Goal: Information Seeking & Learning: Learn about a topic

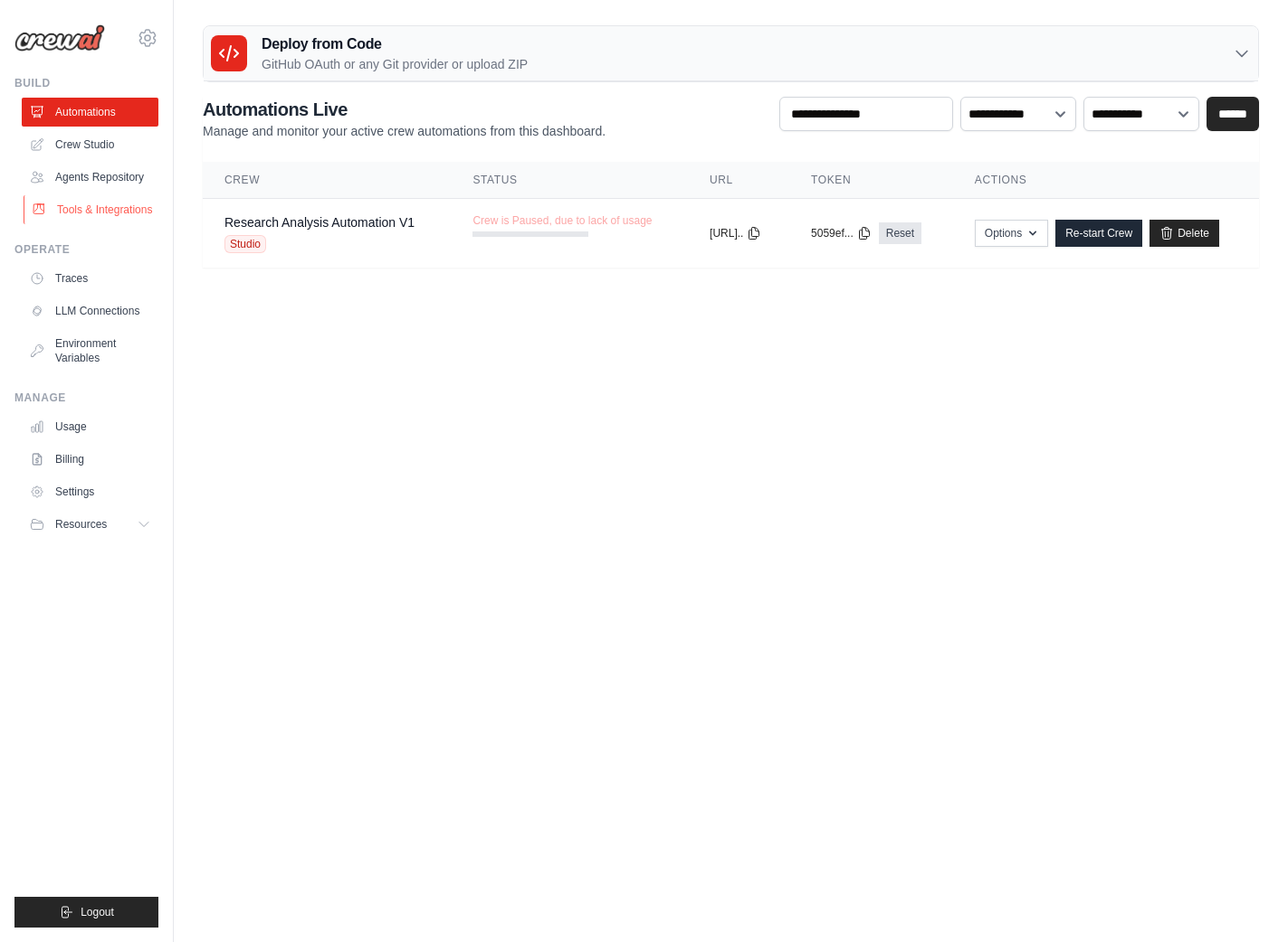
click at [72, 213] on link "Tools & Integrations" at bounding box center [91, 210] width 137 height 29
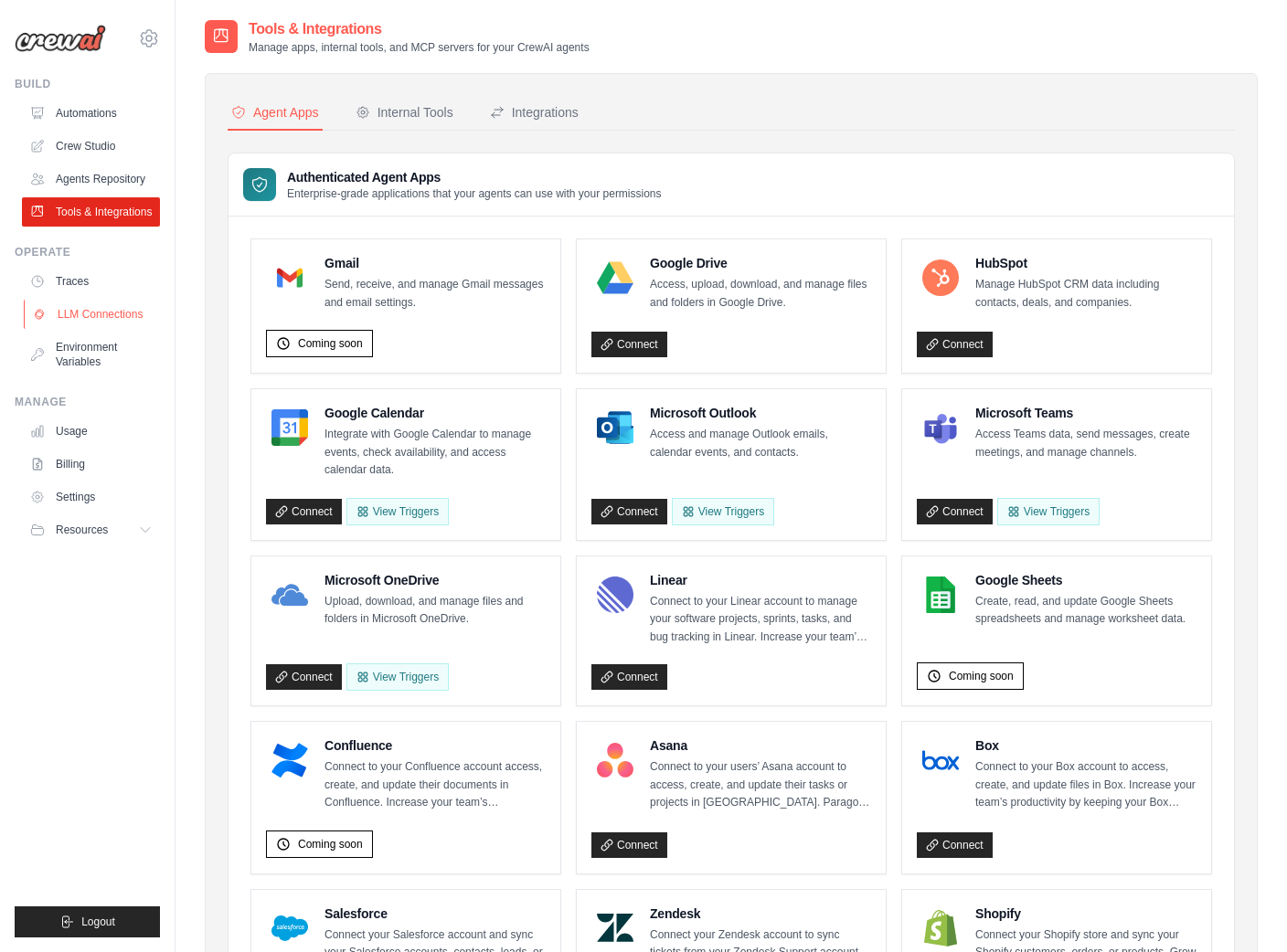
click at [79, 321] on link "LLM Connections" at bounding box center [92, 315] width 138 height 29
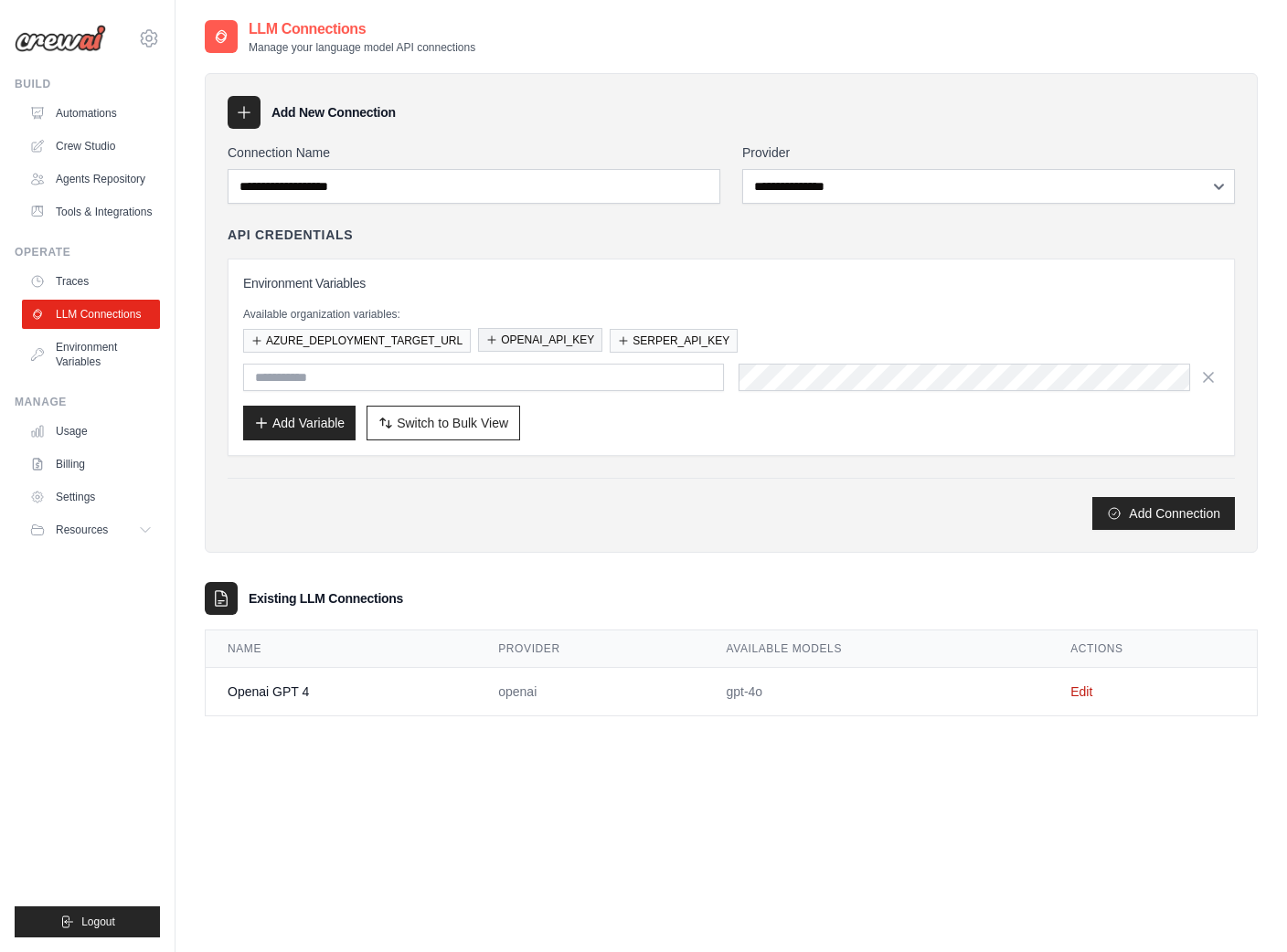
click at [553, 347] on button "OPENAI_API_KEY" at bounding box center [540, 340] width 124 height 24
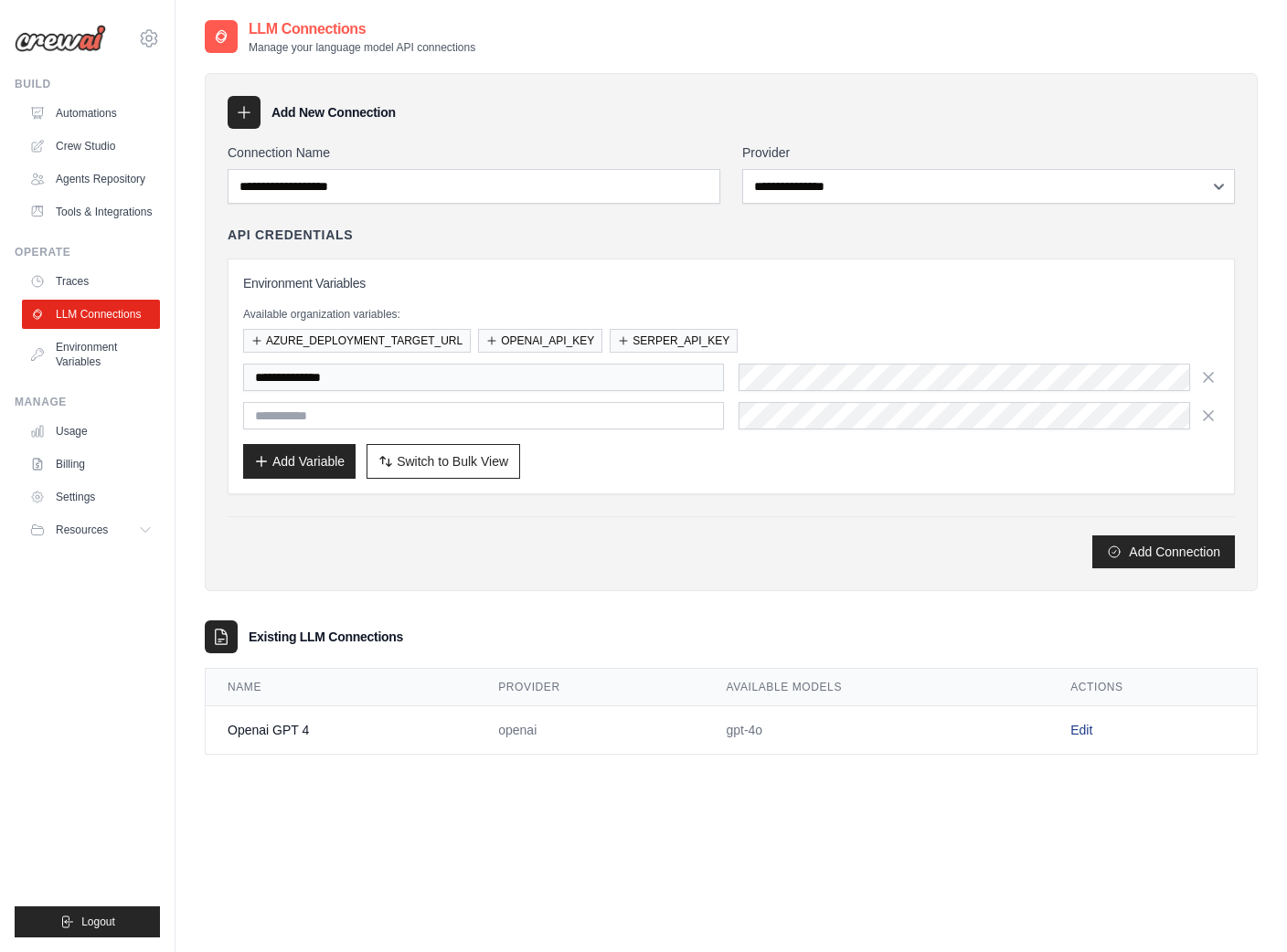
click at [1087, 732] on link "Edit" at bounding box center [1081, 729] width 22 height 15
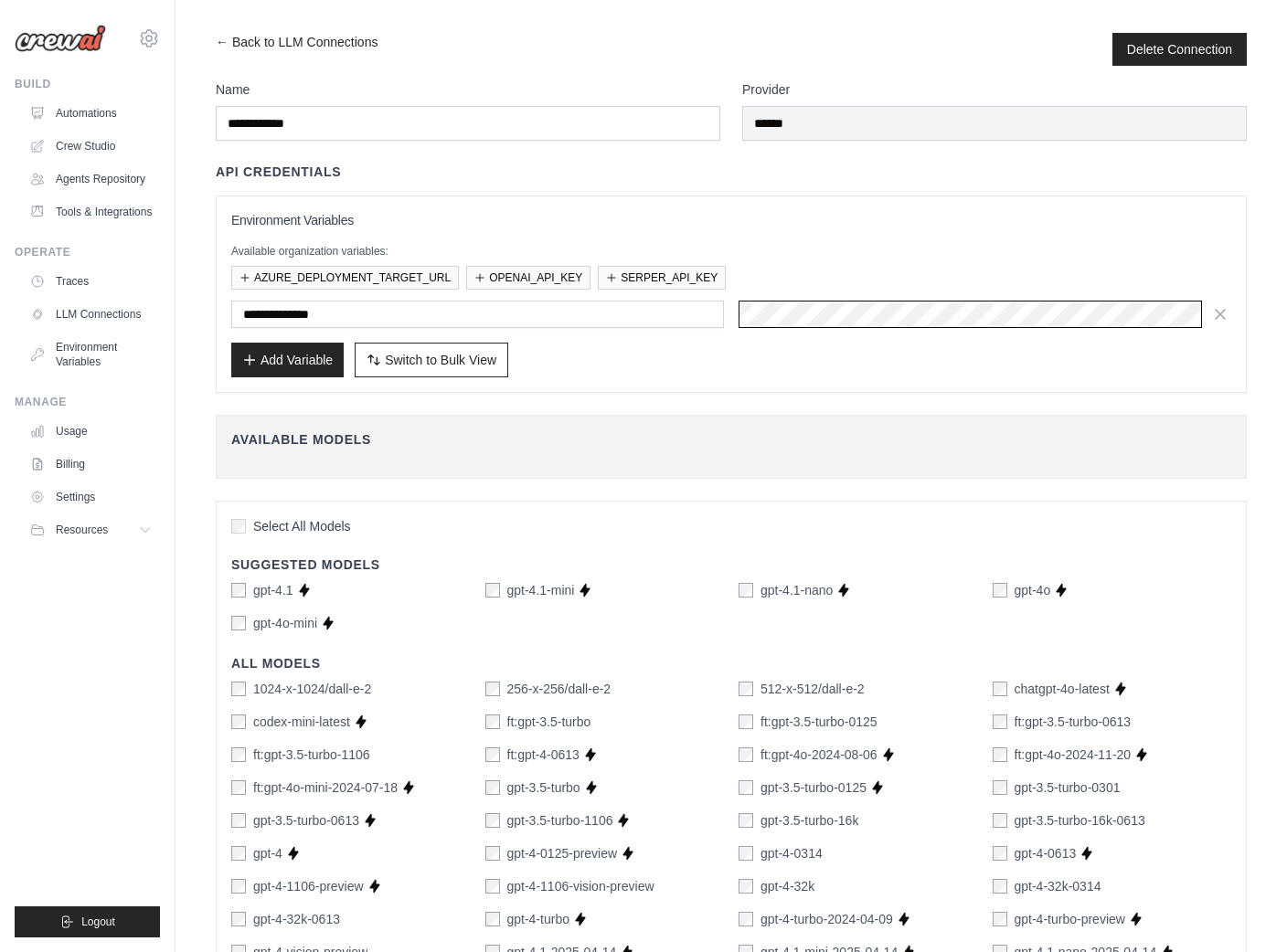
scroll to position [0, 714]
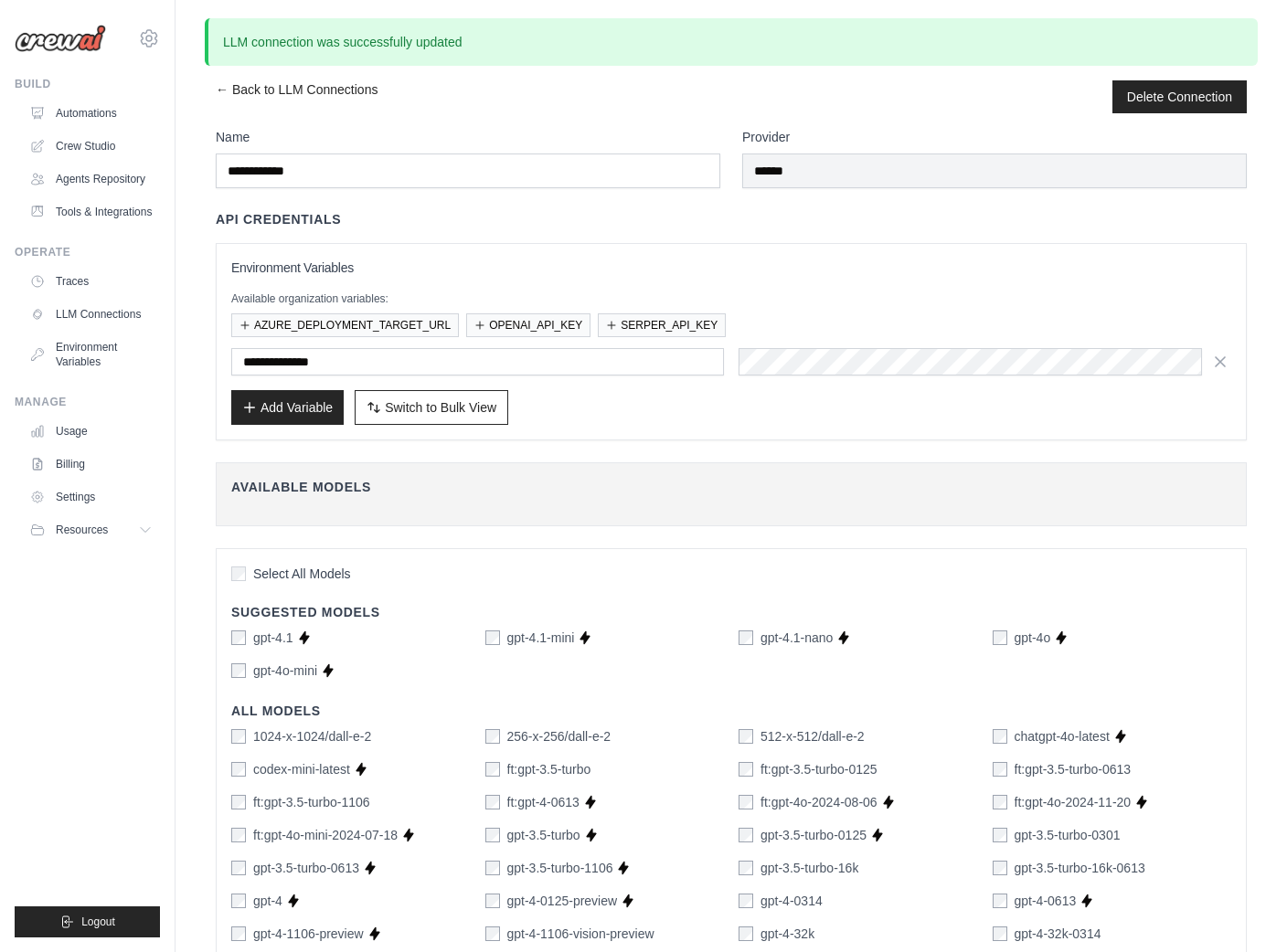
click at [61, 680] on ul "Build Automations Crew Studio Agents Repository Tools & Integrations" at bounding box center [87, 507] width 145 height 861
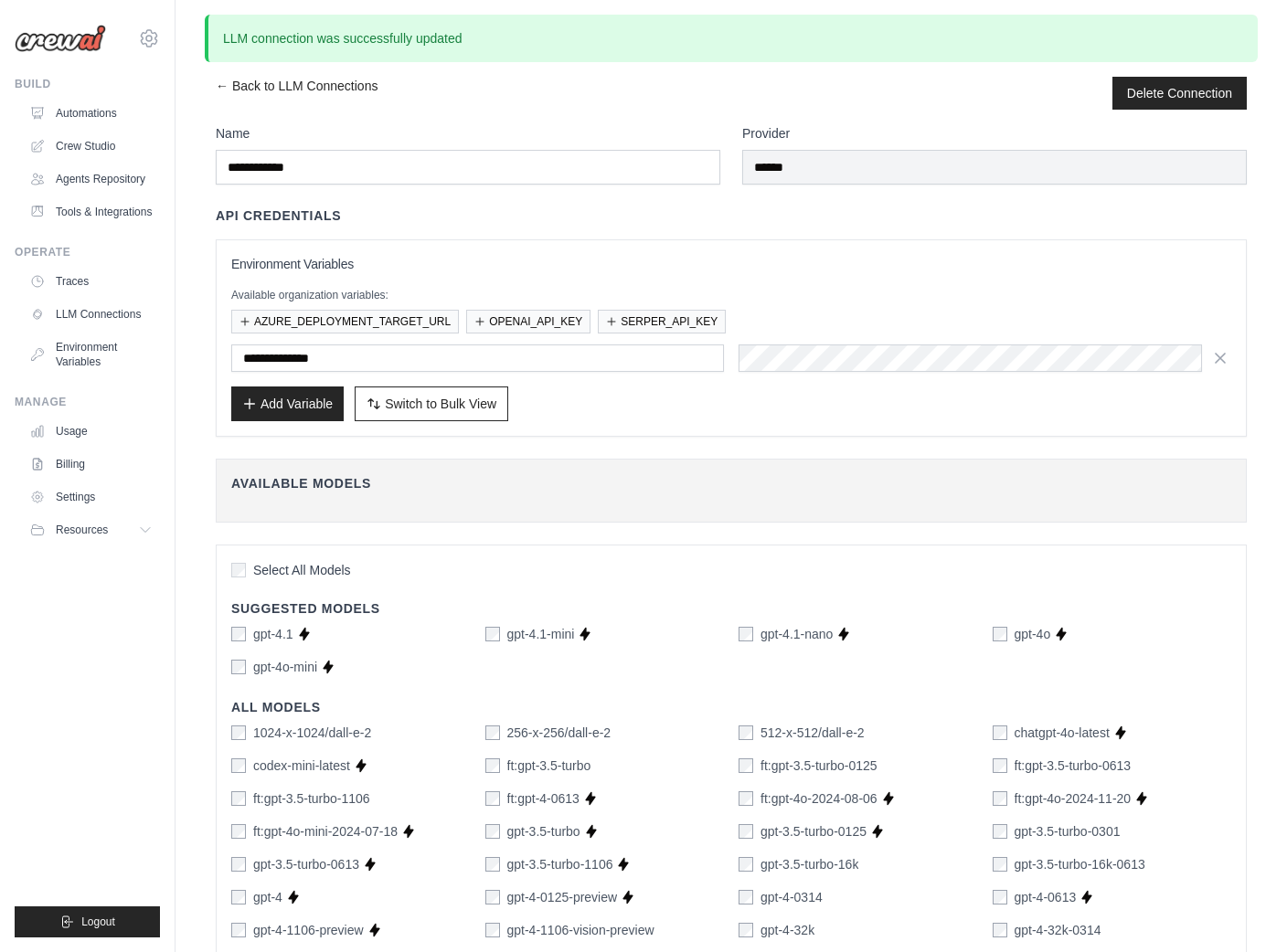
scroll to position [0, 0]
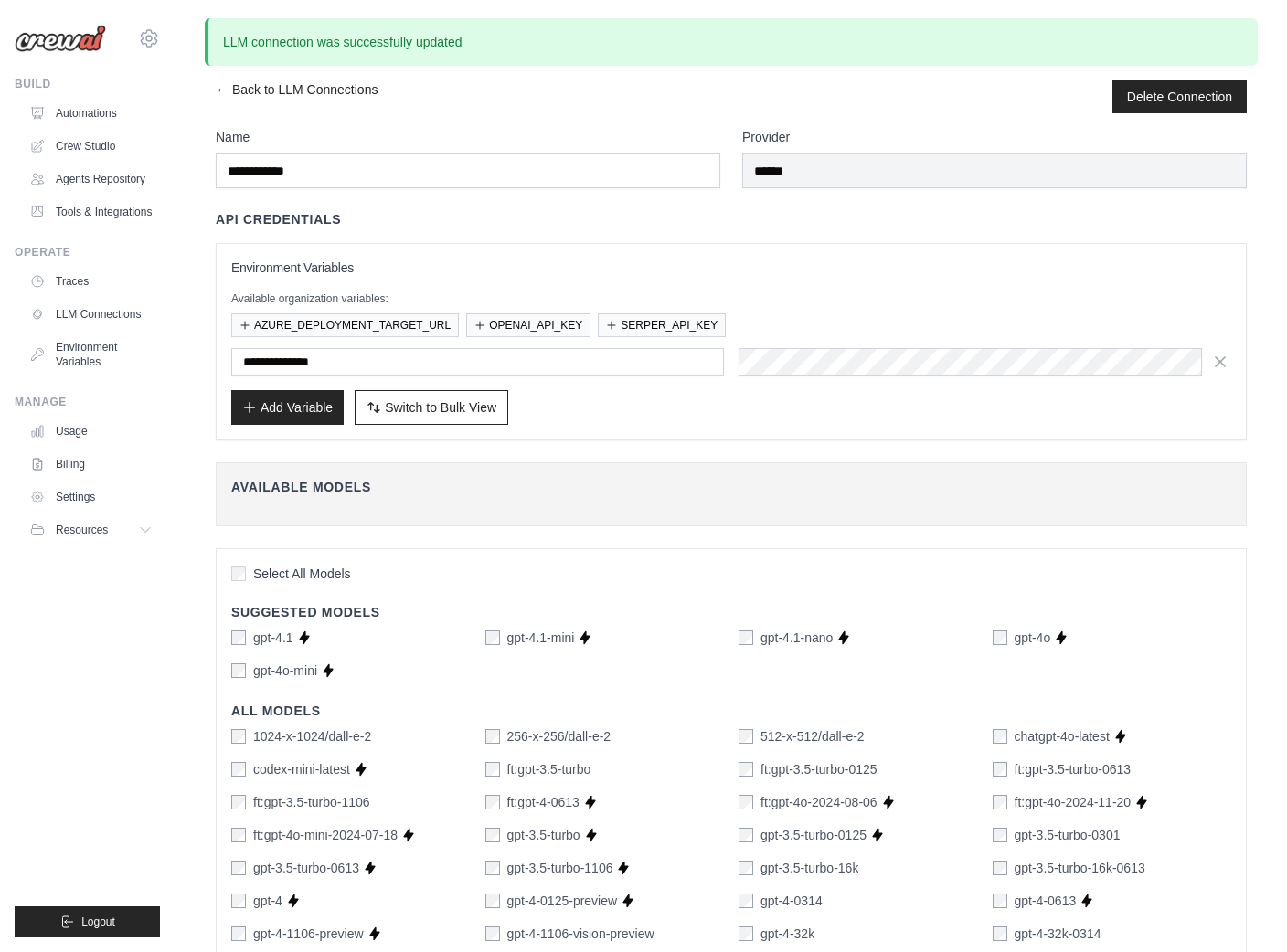
click at [85, 629] on ul "Build Automations Crew Studio Agents Repository Tools & Integrations" at bounding box center [87, 507] width 145 height 861
click at [79, 142] on link "Crew Studio" at bounding box center [92, 146] width 138 height 29
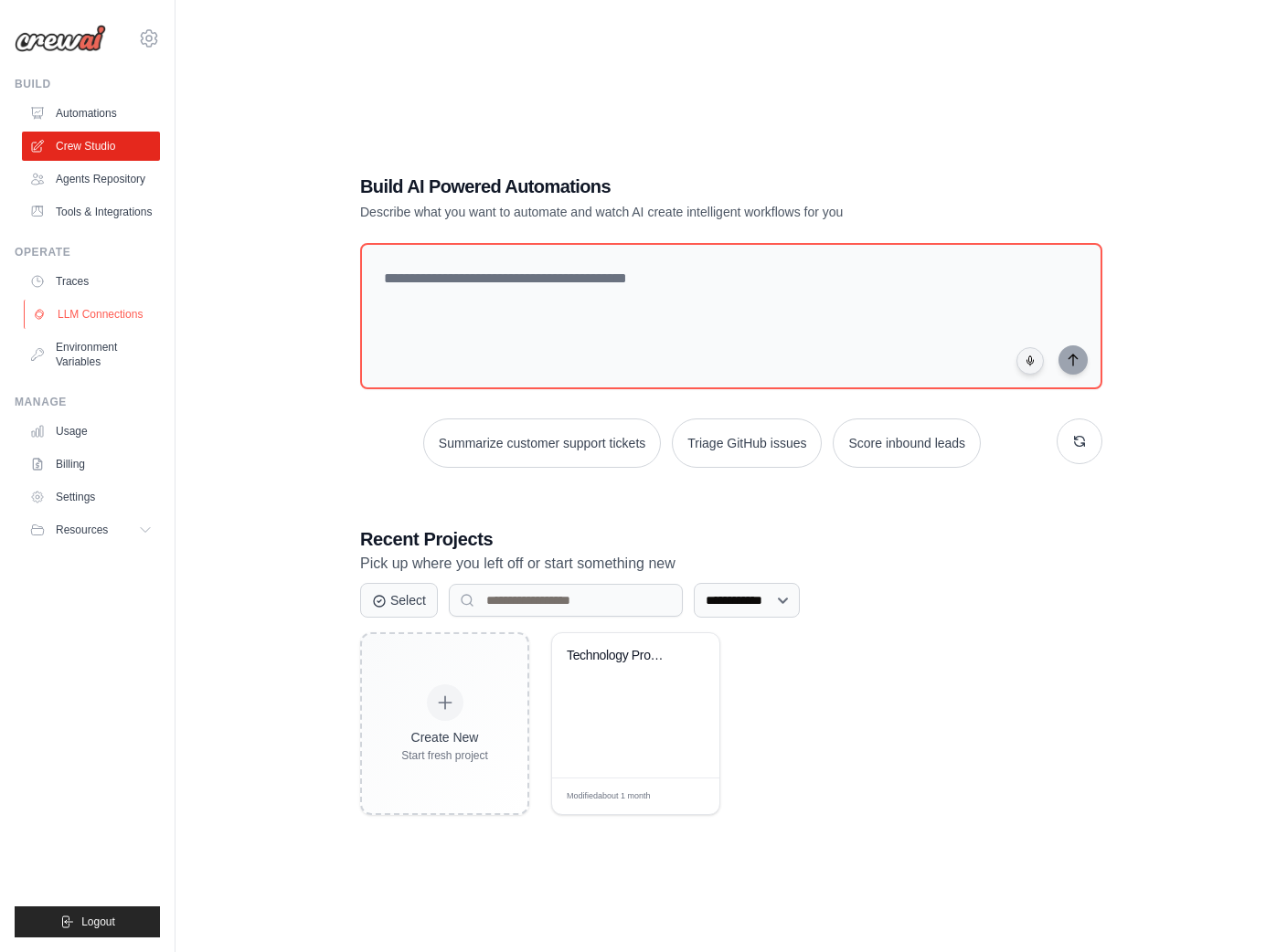
click at [85, 318] on link "LLM Connections" at bounding box center [92, 315] width 138 height 29
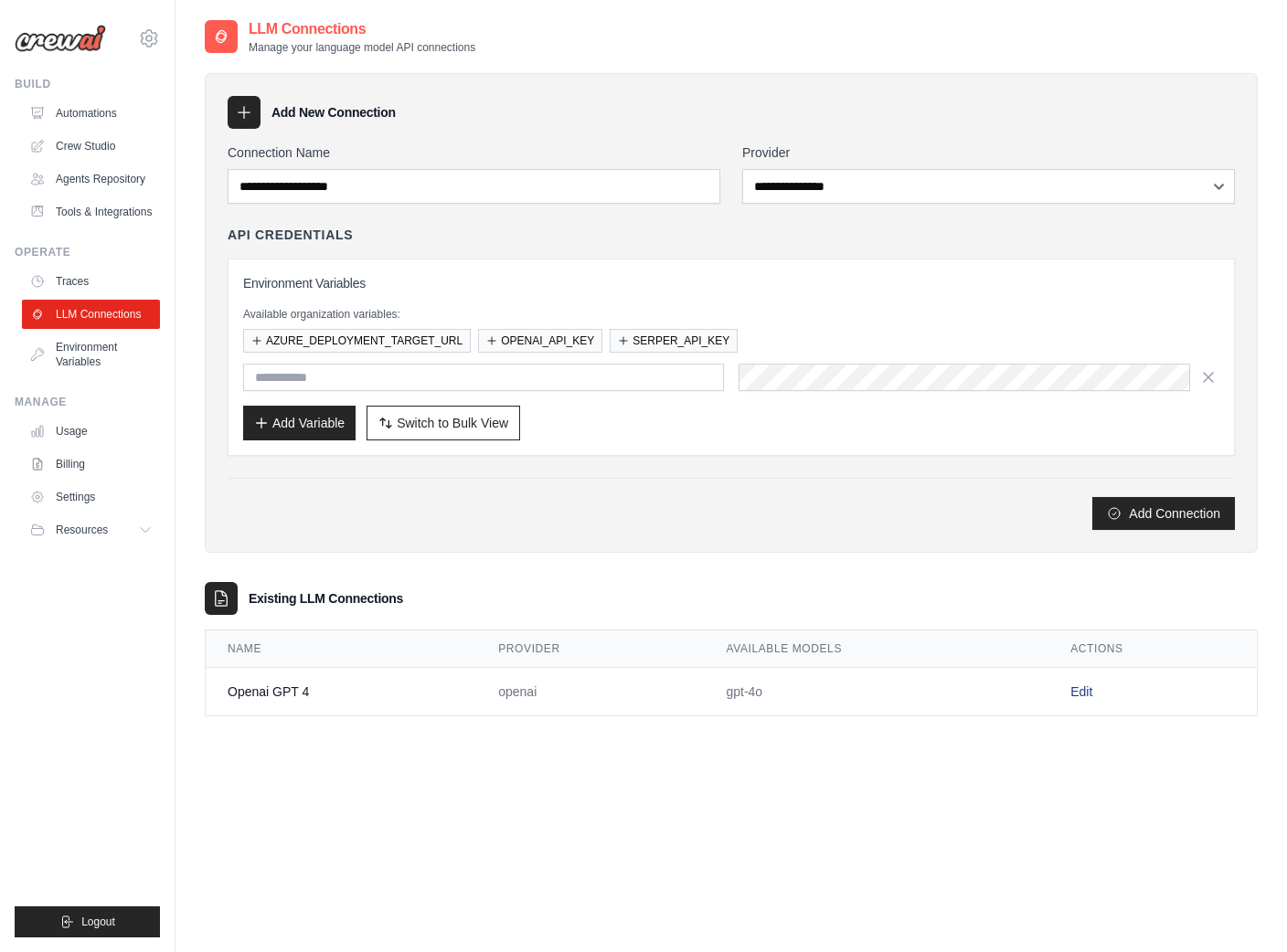
click at [1072, 693] on link "Edit" at bounding box center [1081, 691] width 22 height 15
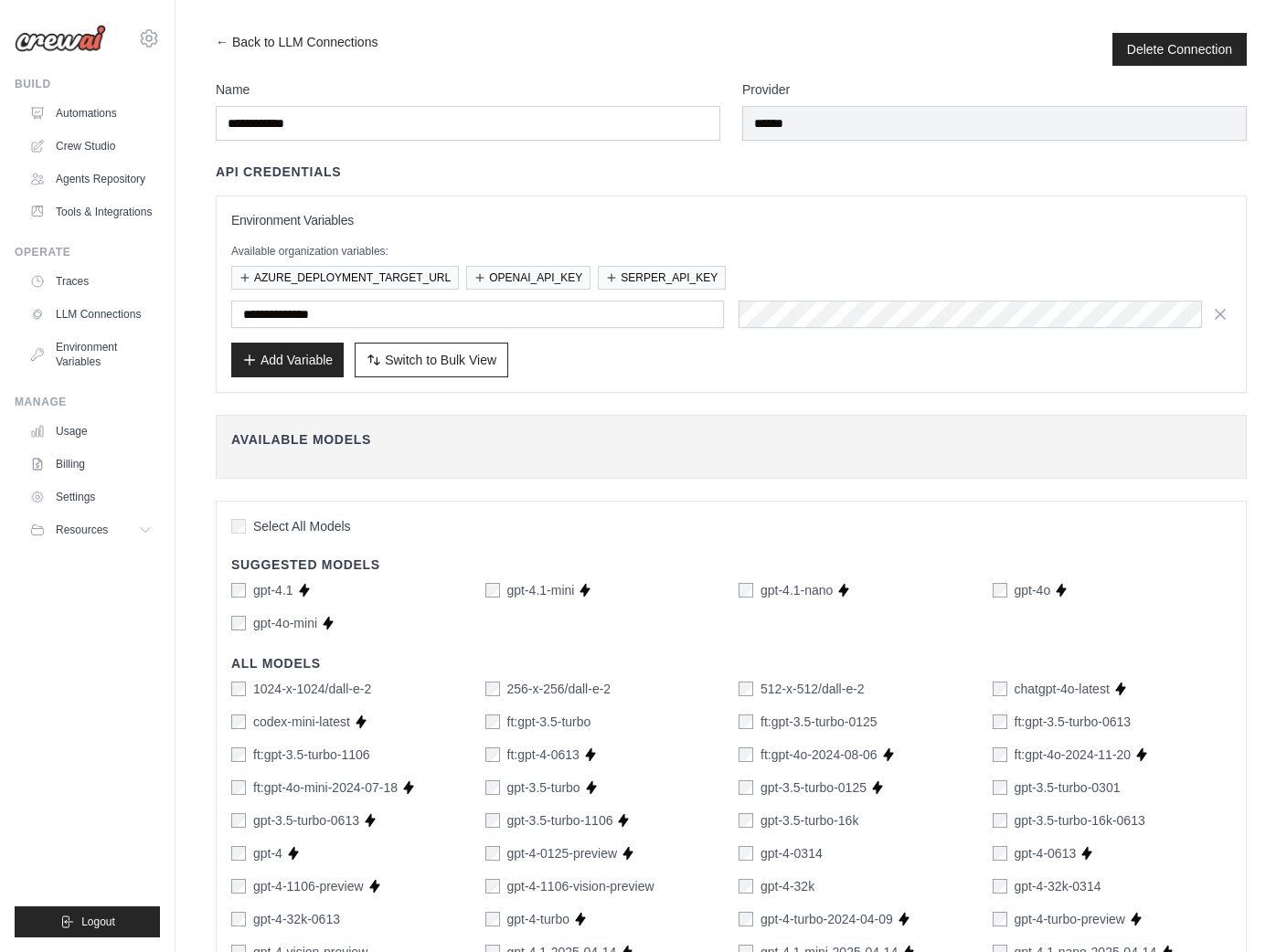
click at [74, 139] on link "Crew Studio" at bounding box center [92, 146] width 138 height 29
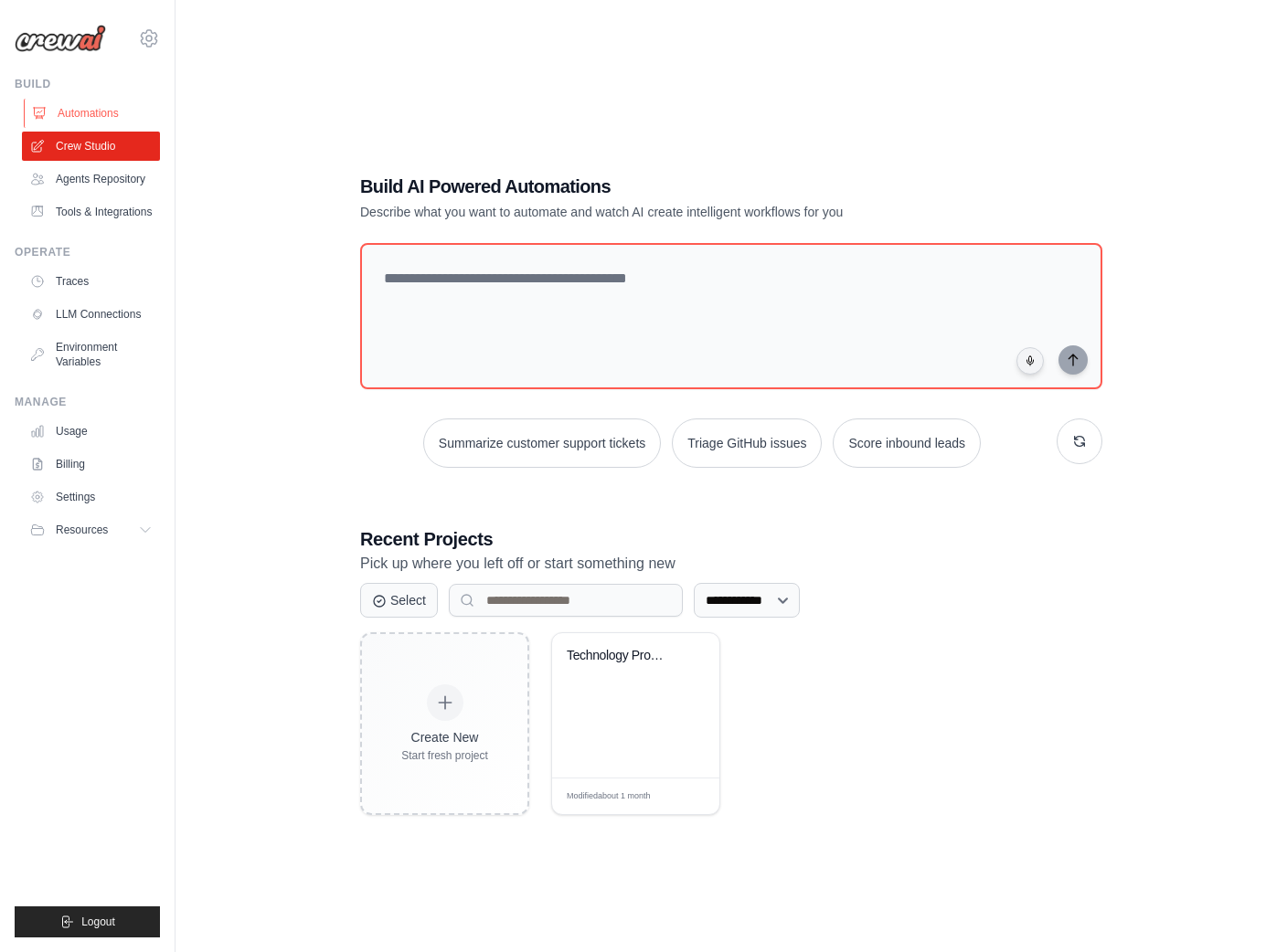
click at [87, 115] on link "Automations" at bounding box center [92, 114] width 138 height 29
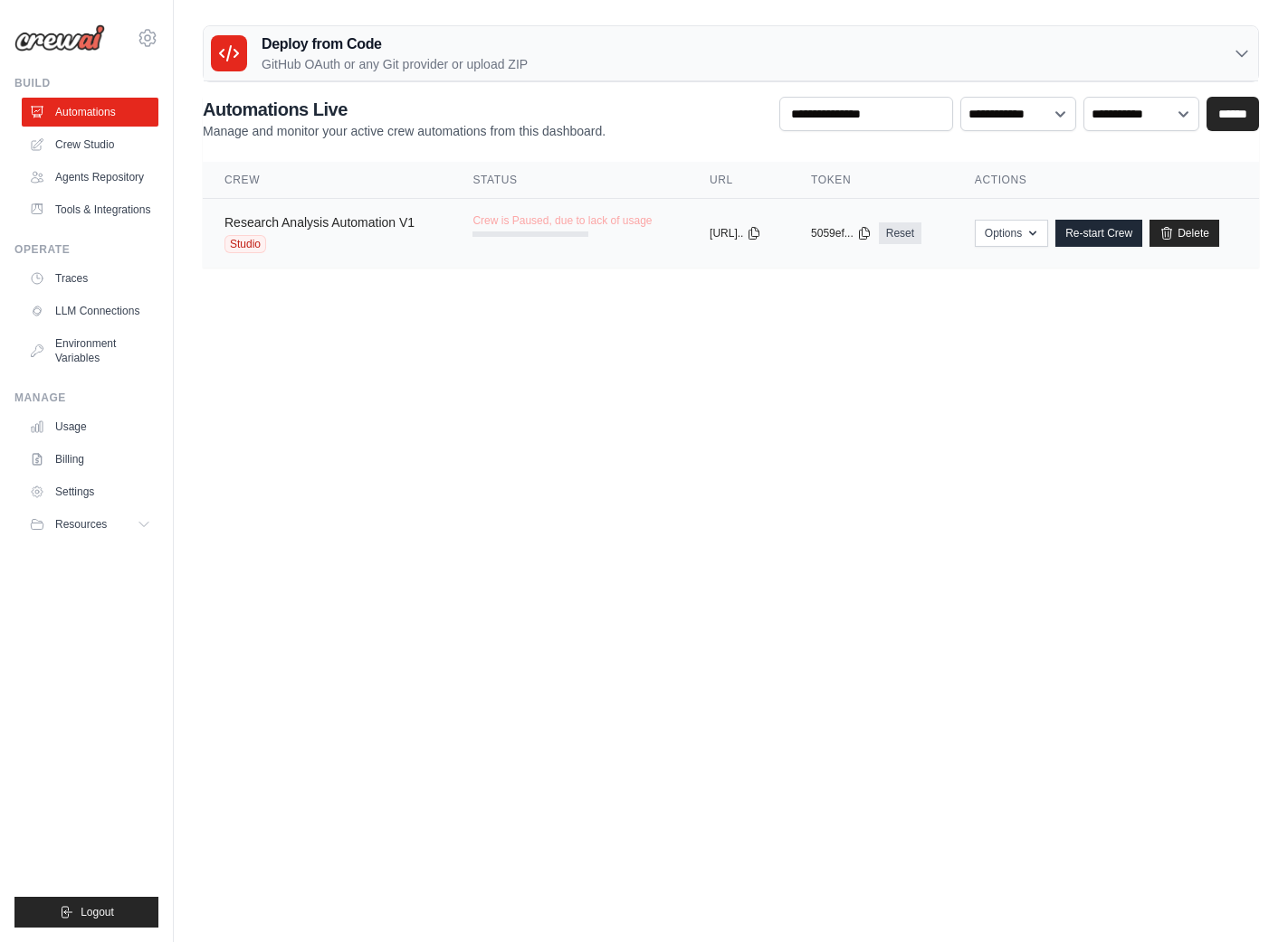
click at [341, 224] on link "Research Analysis Automation V1" at bounding box center [319, 222] width 190 height 15
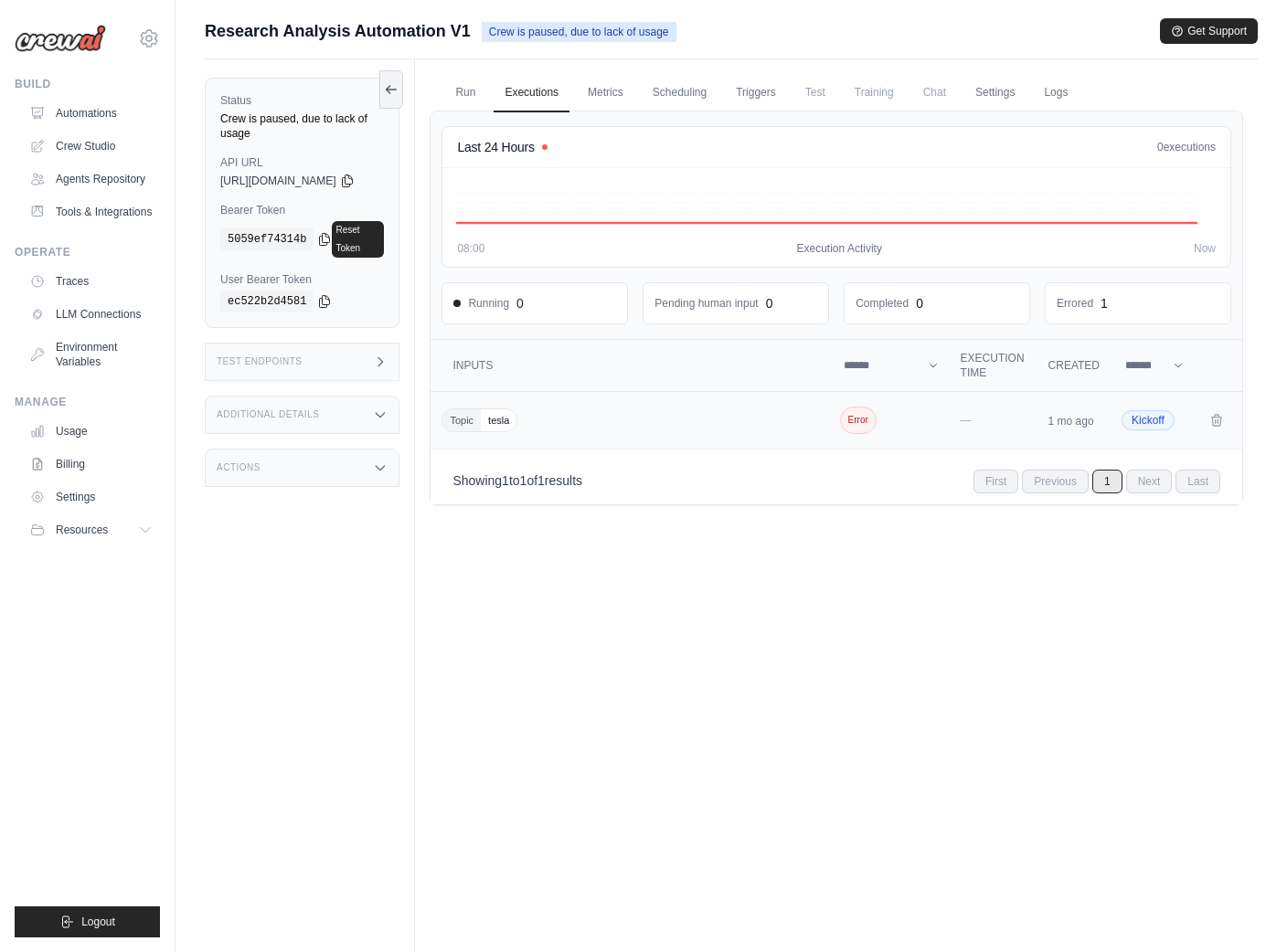
click at [867, 426] on span "Error" at bounding box center [858, 421] width 36 height 27
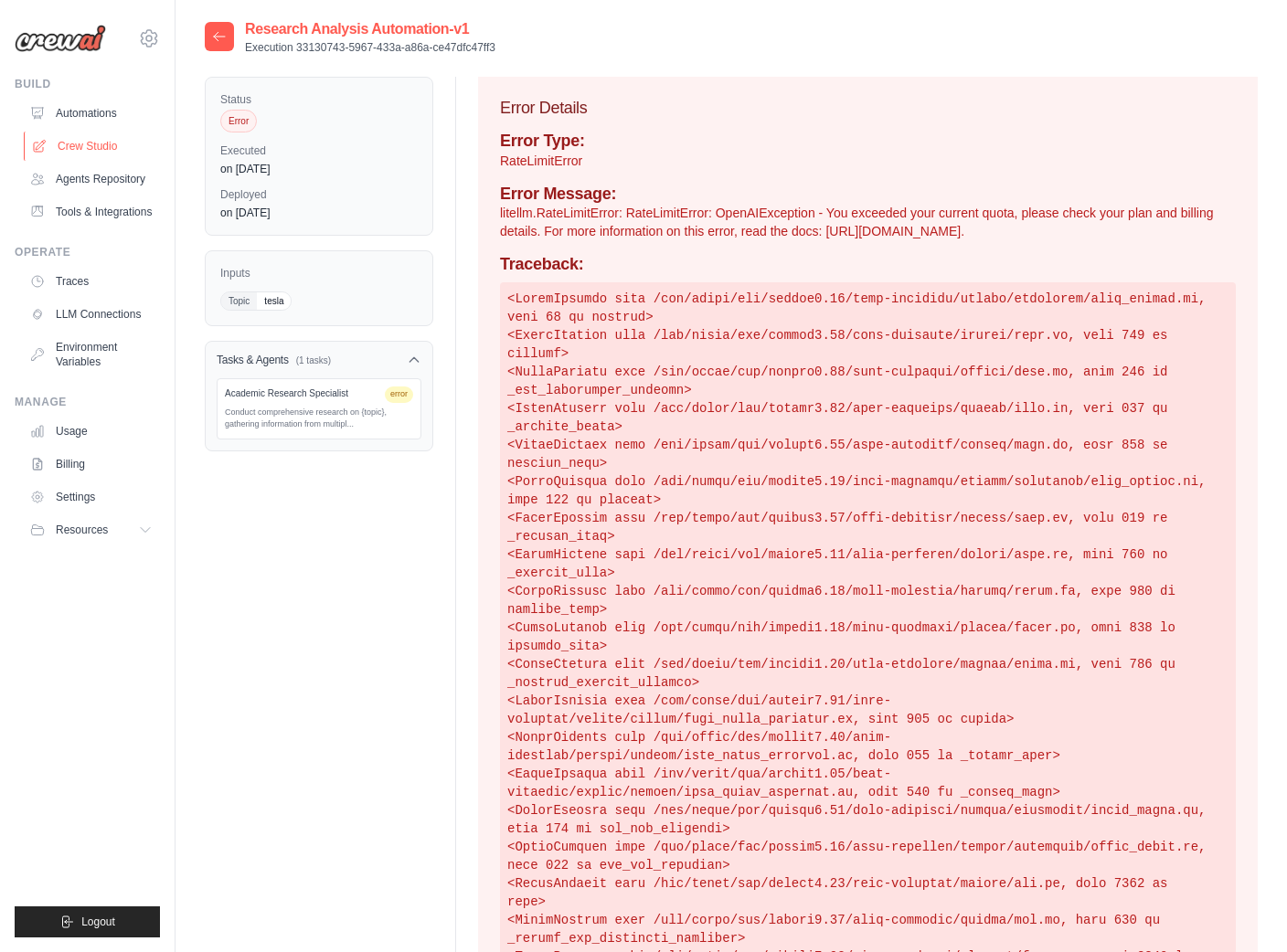
click at [106, 147] on link "Crew Studio" at bounding box center [92, 146] width 138 height 29
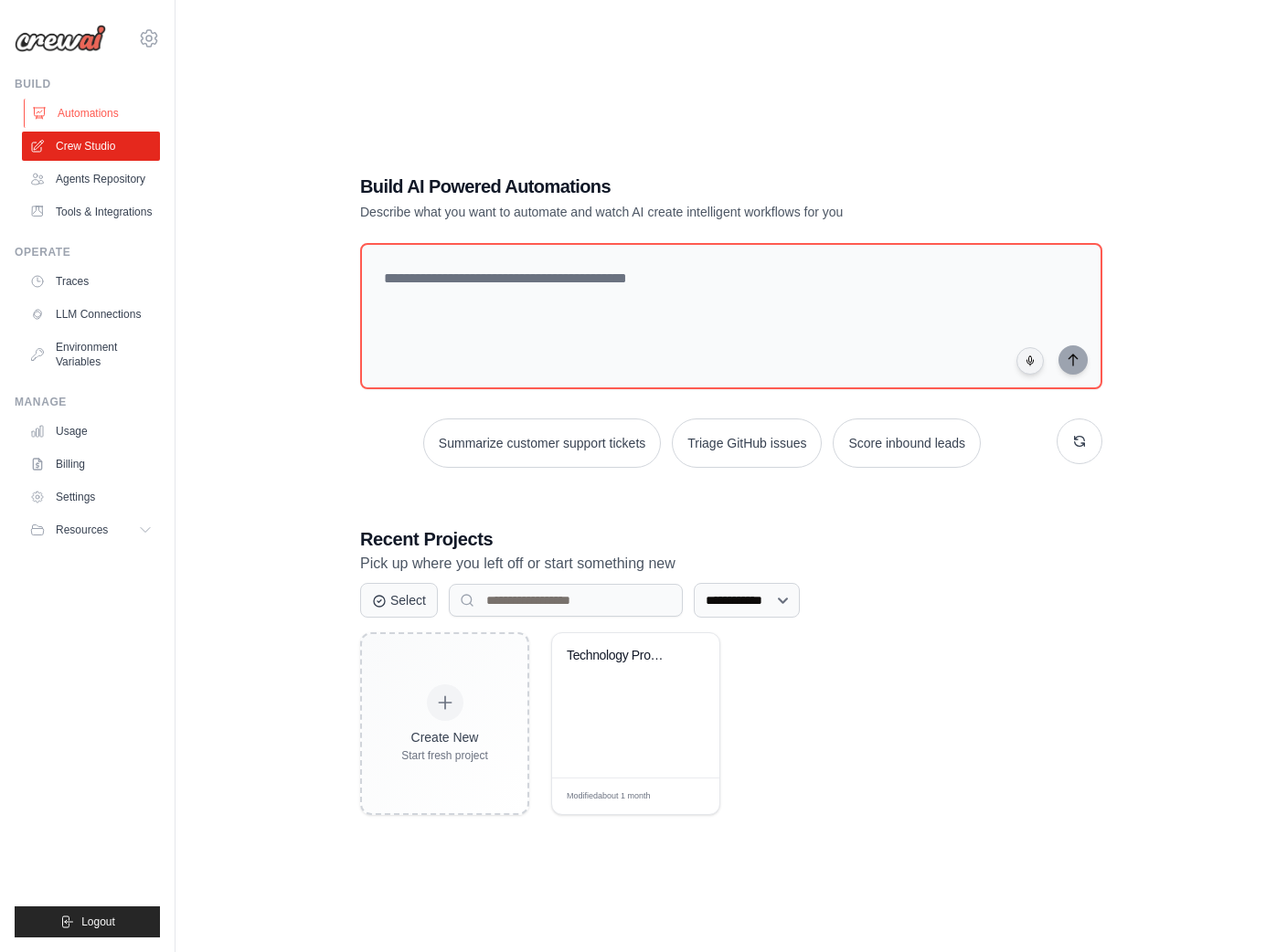
click at [69, 106] on link "Automations" at bounding box center [92, 114] width 138 height 29
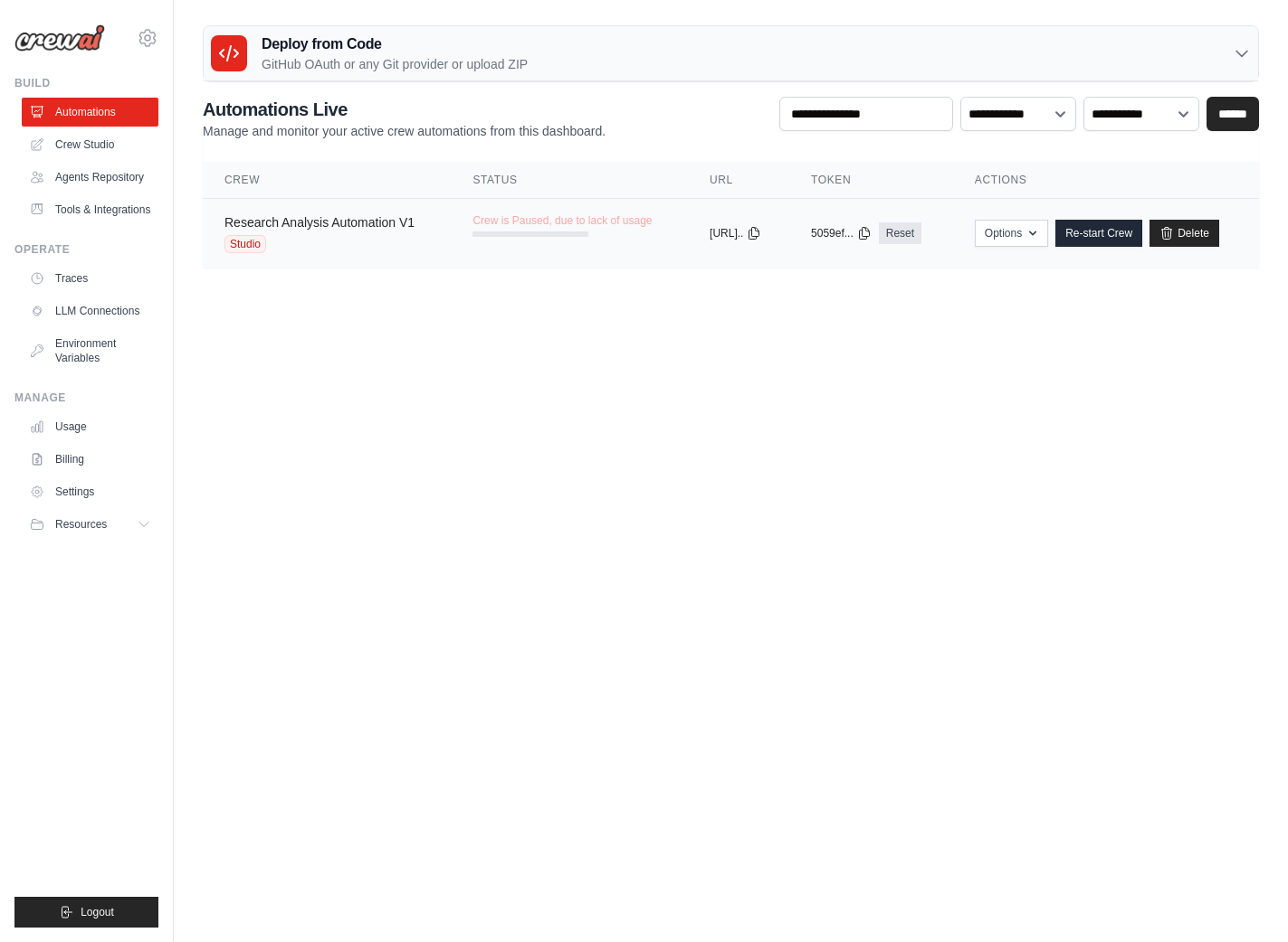
click at [340, 226] on link "Research Analysis Automation V1" at bounding box center [319, 222] width 190 height 15
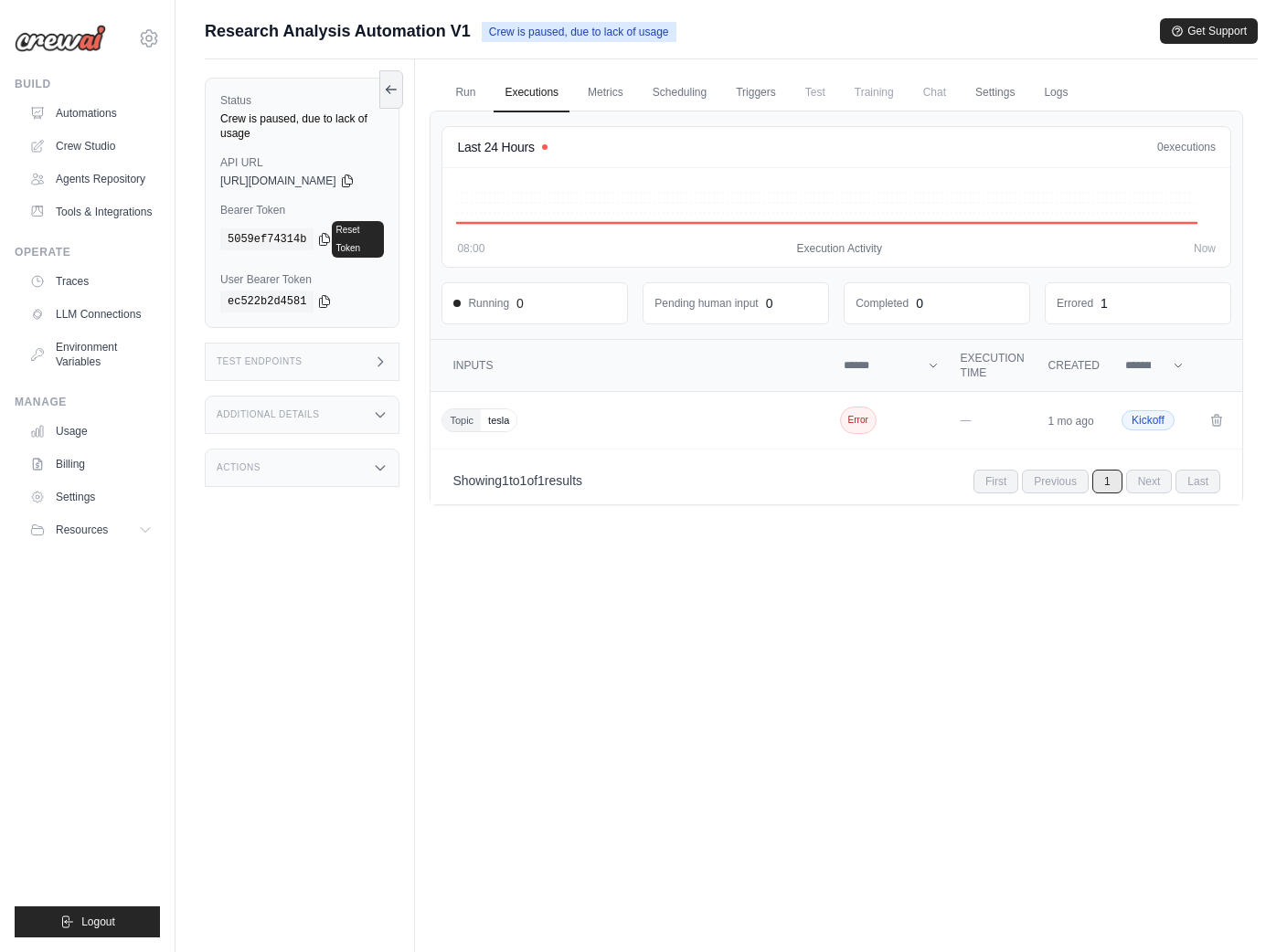
click at [542, 97] on link "Executions" at bounding box center [530, 93] width 75 height 38
click at [629, 91] on link "Metrics" at bounding box center [605, 93] width 58 height 38
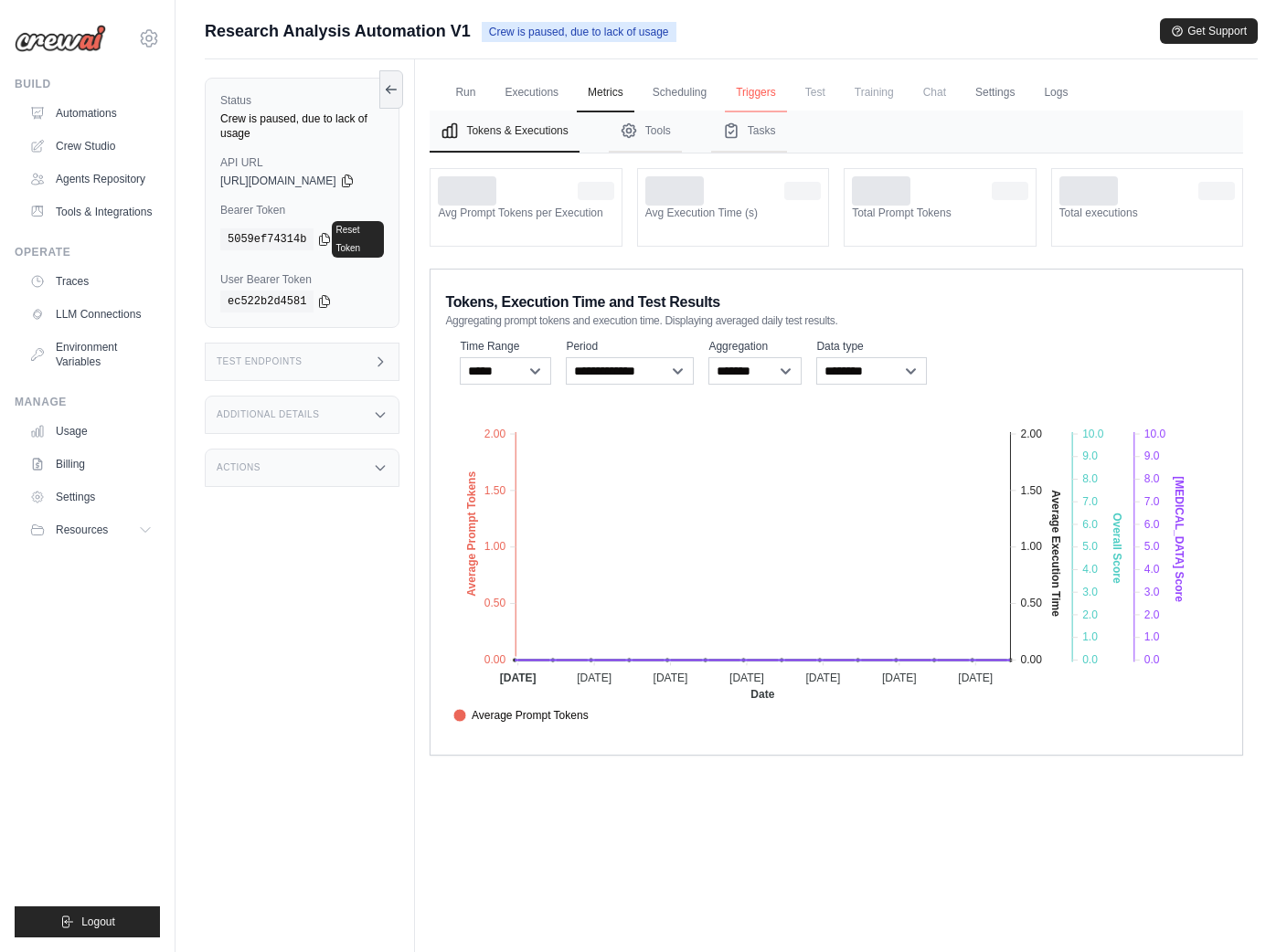
click at [772, 87] on link "Triggers" at bounding box center [755, 93] width 62 height 38
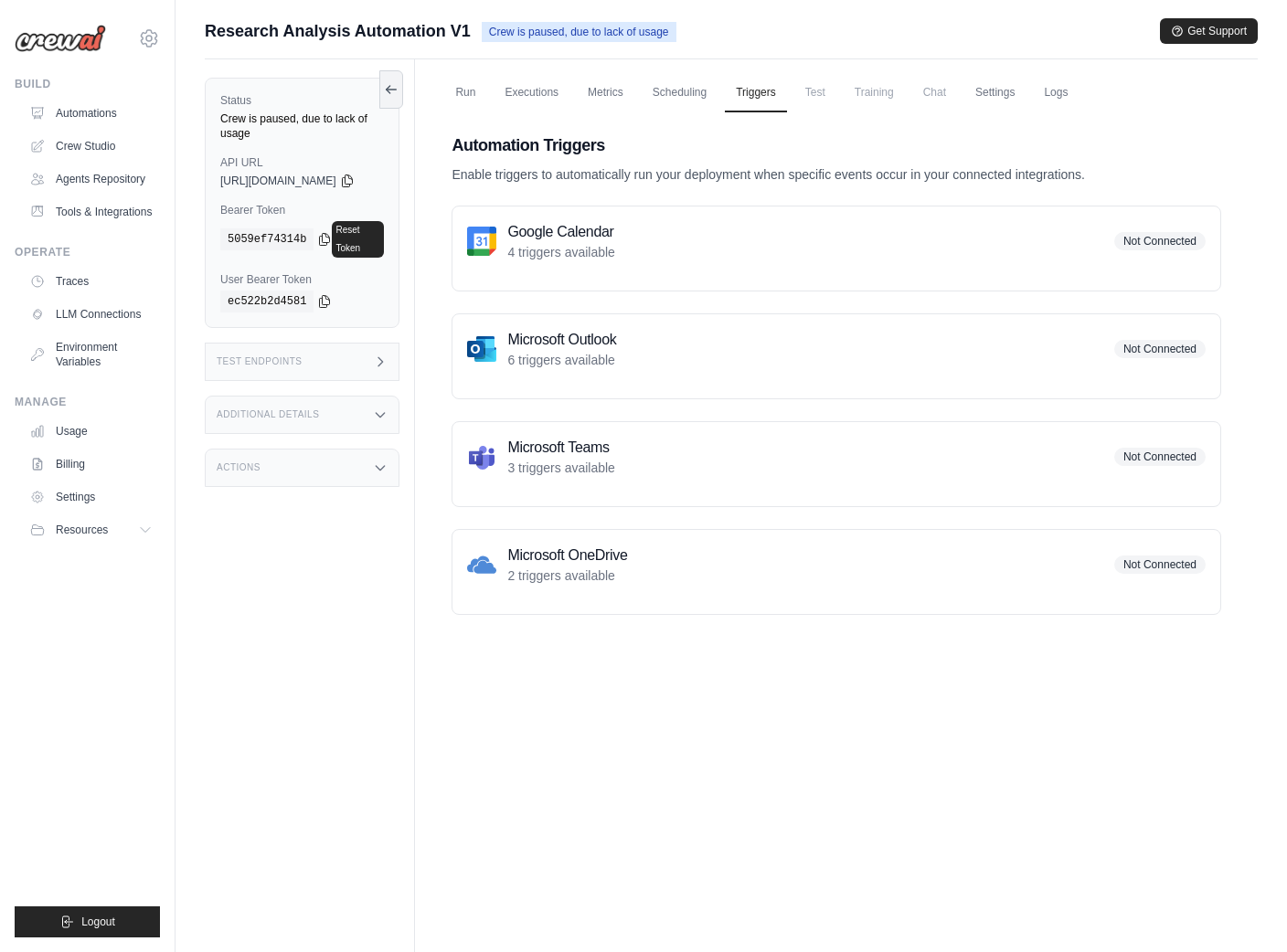
click at [836, 94] on span "Test" at bounding box center [815, 92] width 42 height 36
click at [1015, 92] on link "Settings" at bounding box center [995, 93] width 61 height 38
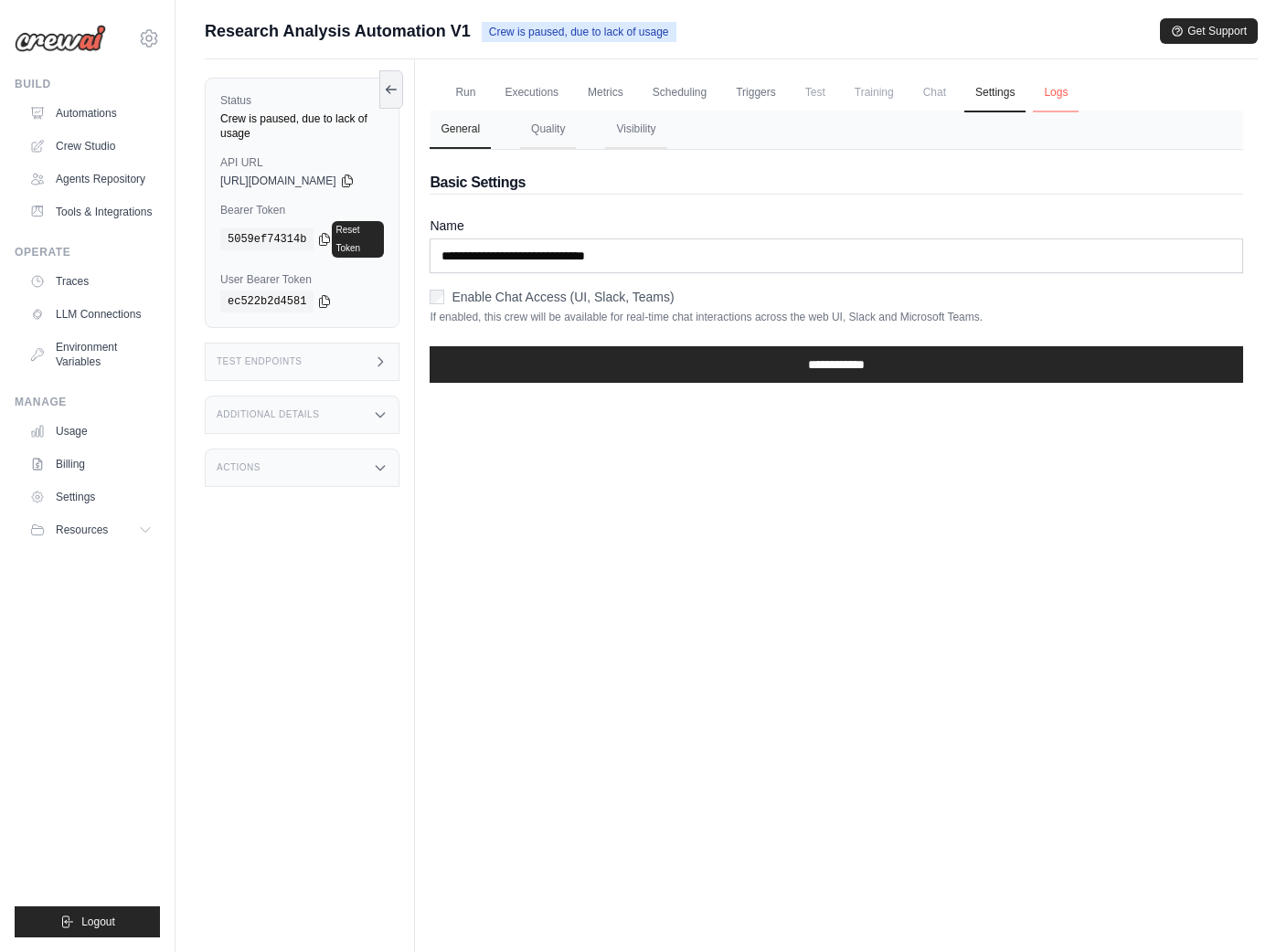
click at [1078, 91] on link "Logs" at bounding box center [1055, 93] width 46 height 38
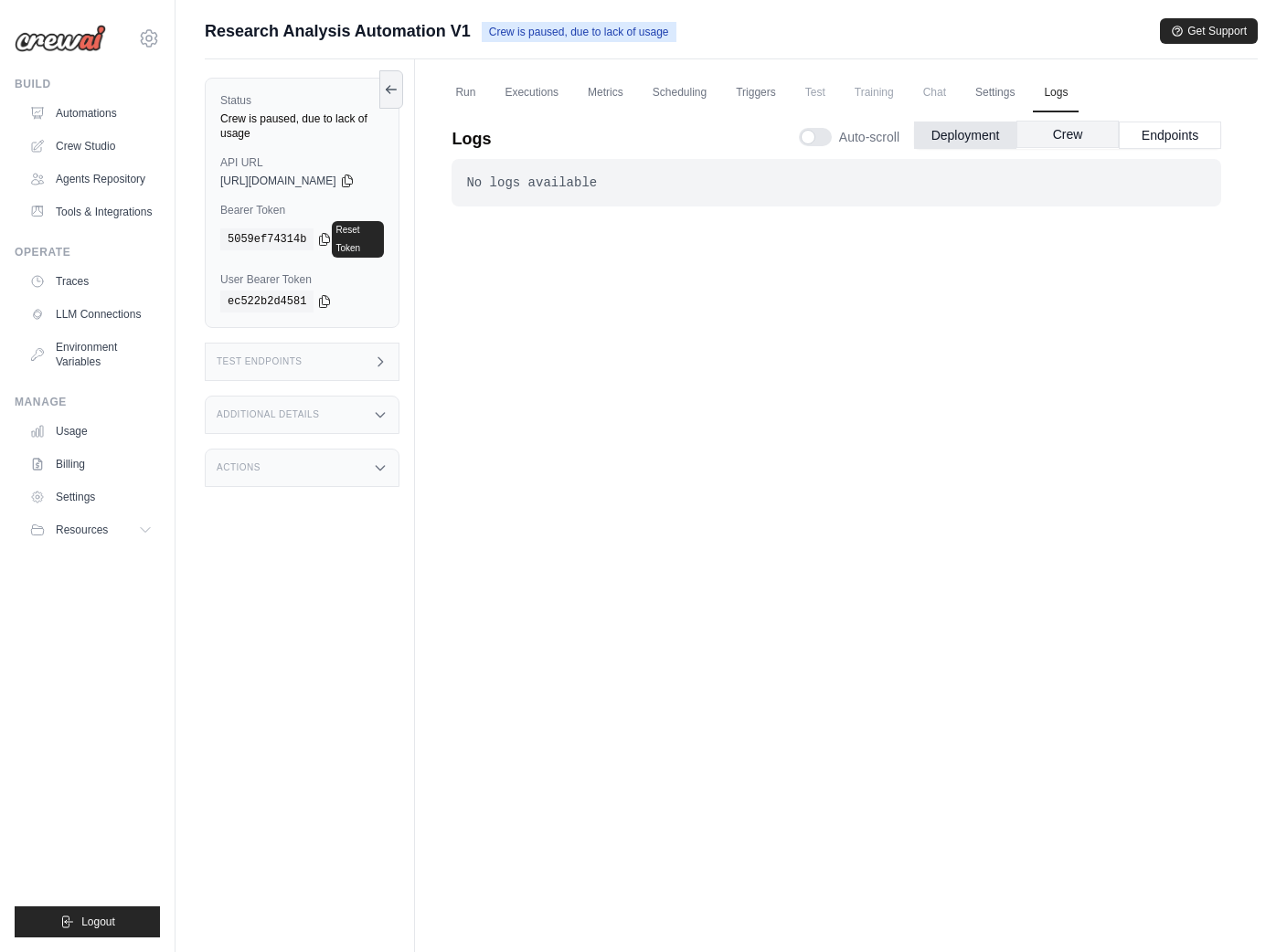
click at [1059, 129] on button "Crew" at bounding box center [1067, 134] width 102 height 27
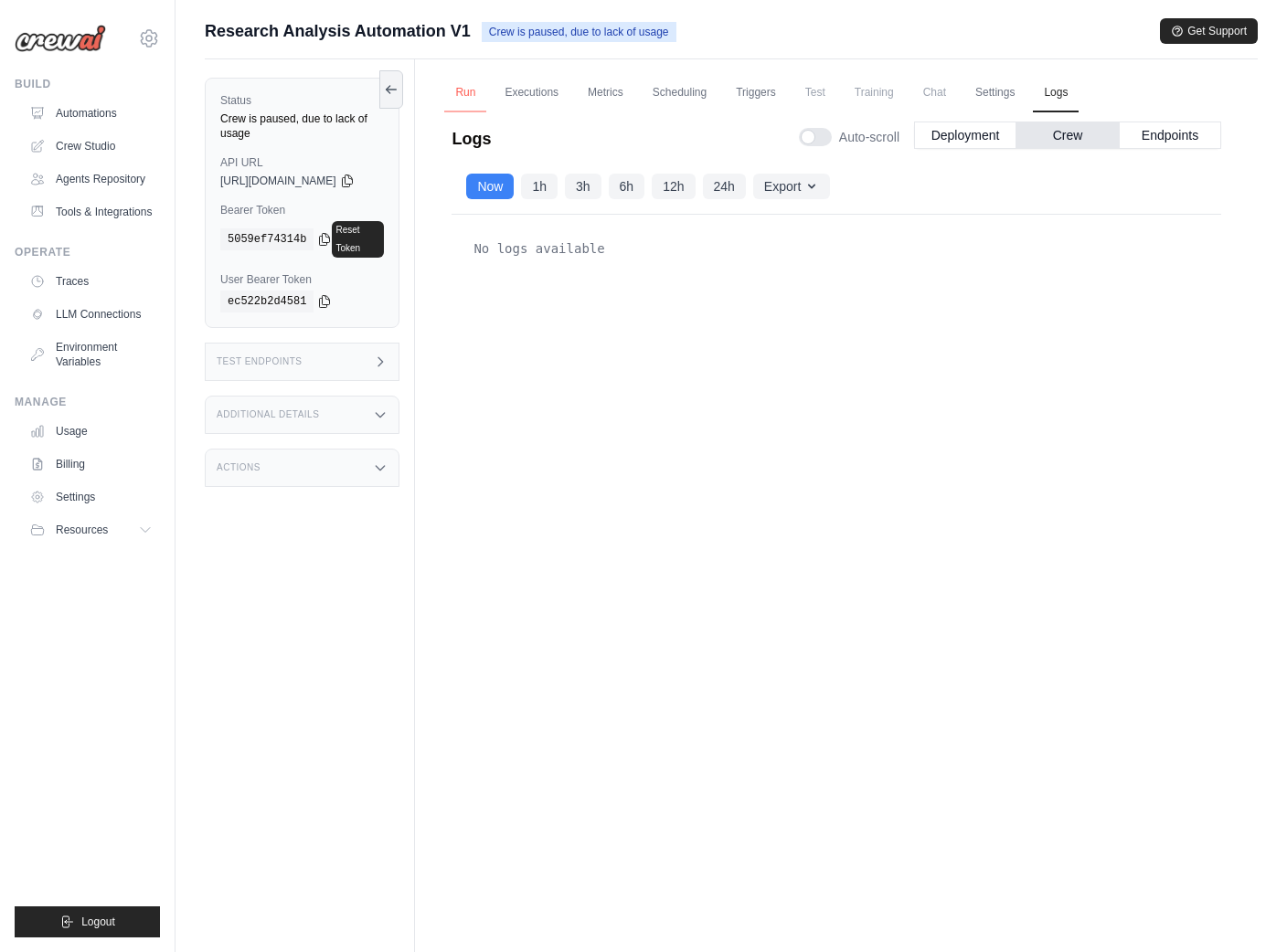
click at [486, 87] on link "Run" at bounding box center [465, 93] width 42 height 38
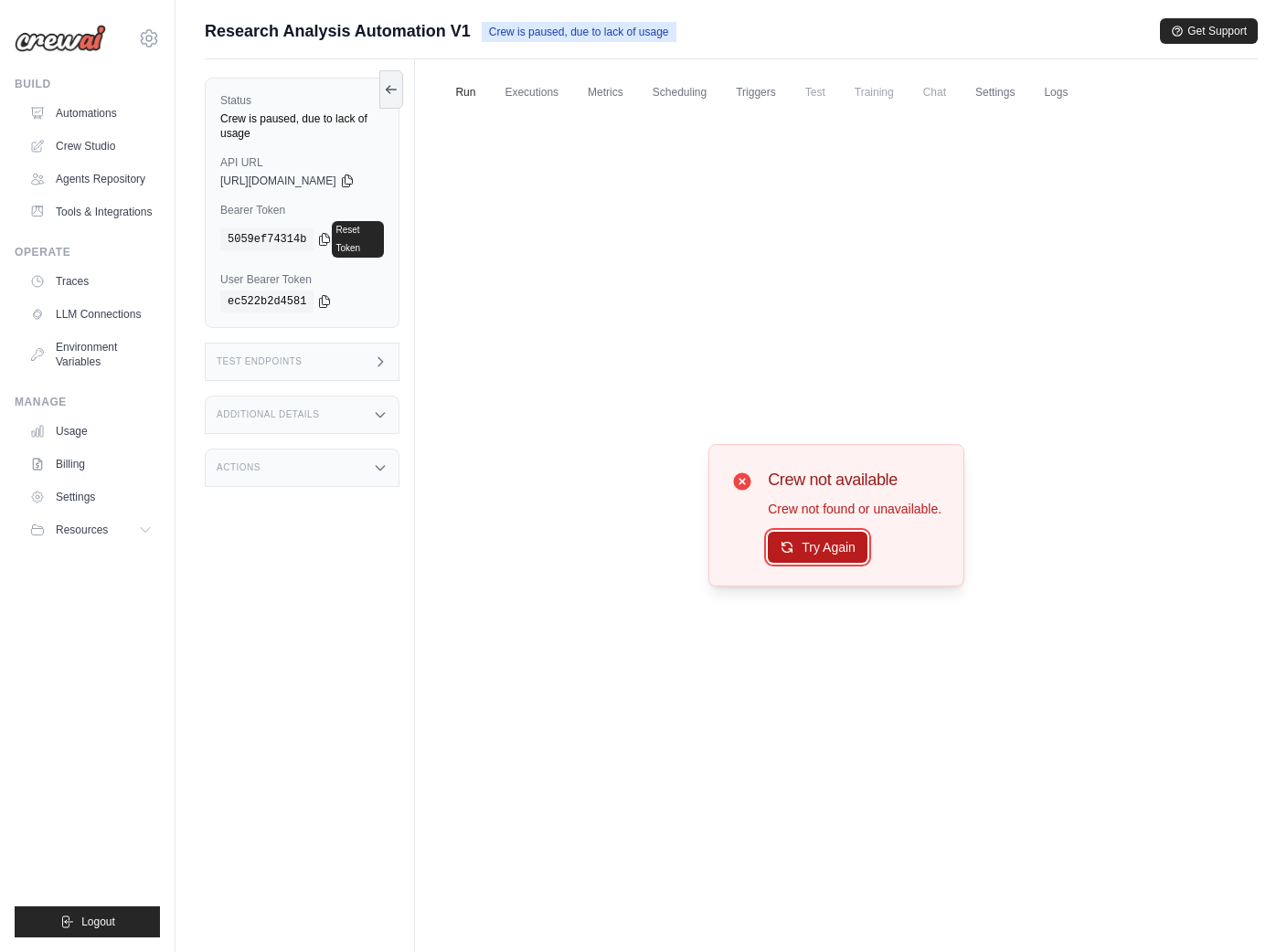
click at [832, 550] on button "Try Again" at bounding box center [817, 548] width 100 height 31
click at [78, 110] on link "Automations" at bounding box center [92, 114] width 138 height 29
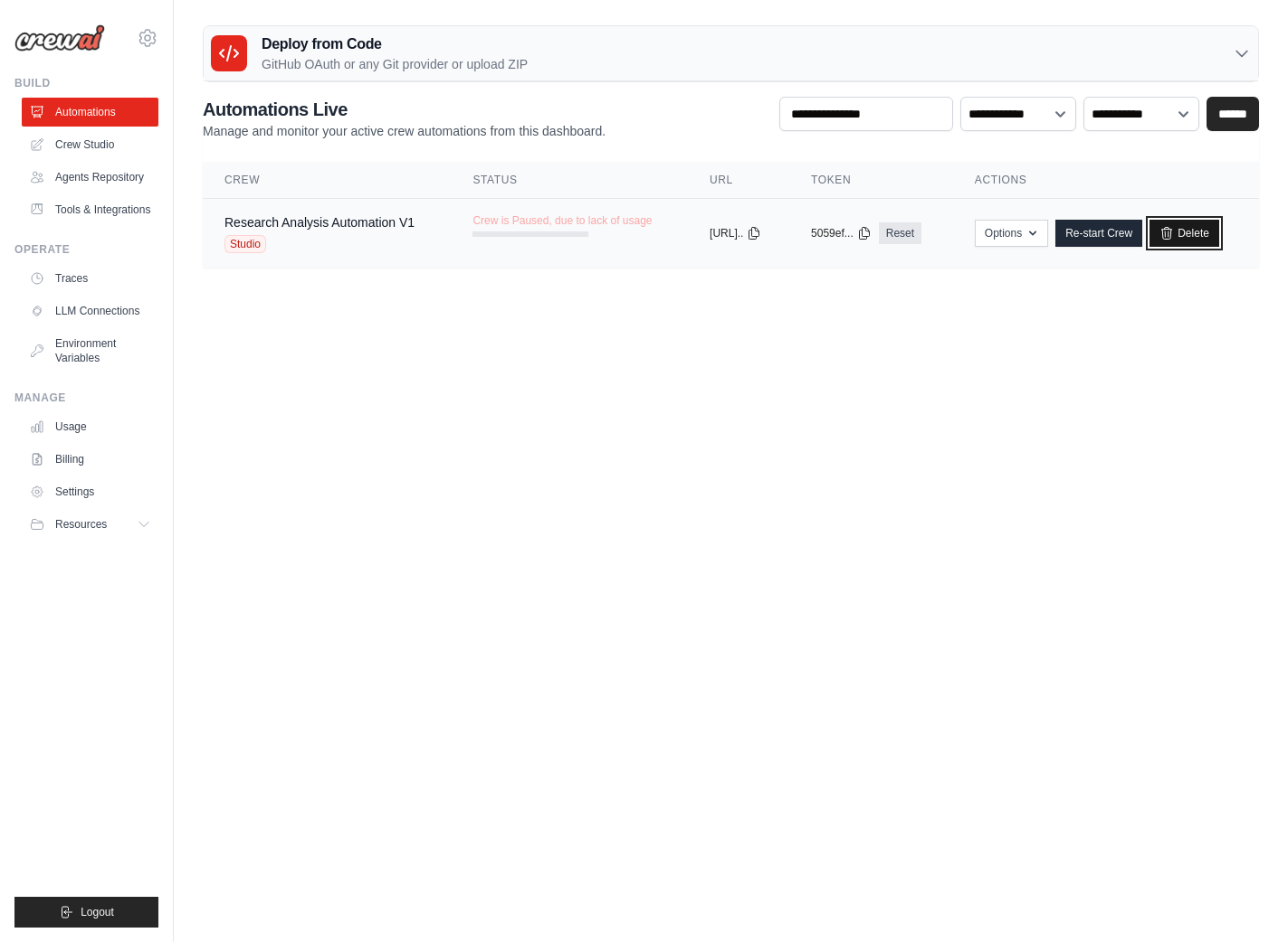
click at [1191, 235] on link "Delete" at bounding box center [1184, 234] width 70 height 27
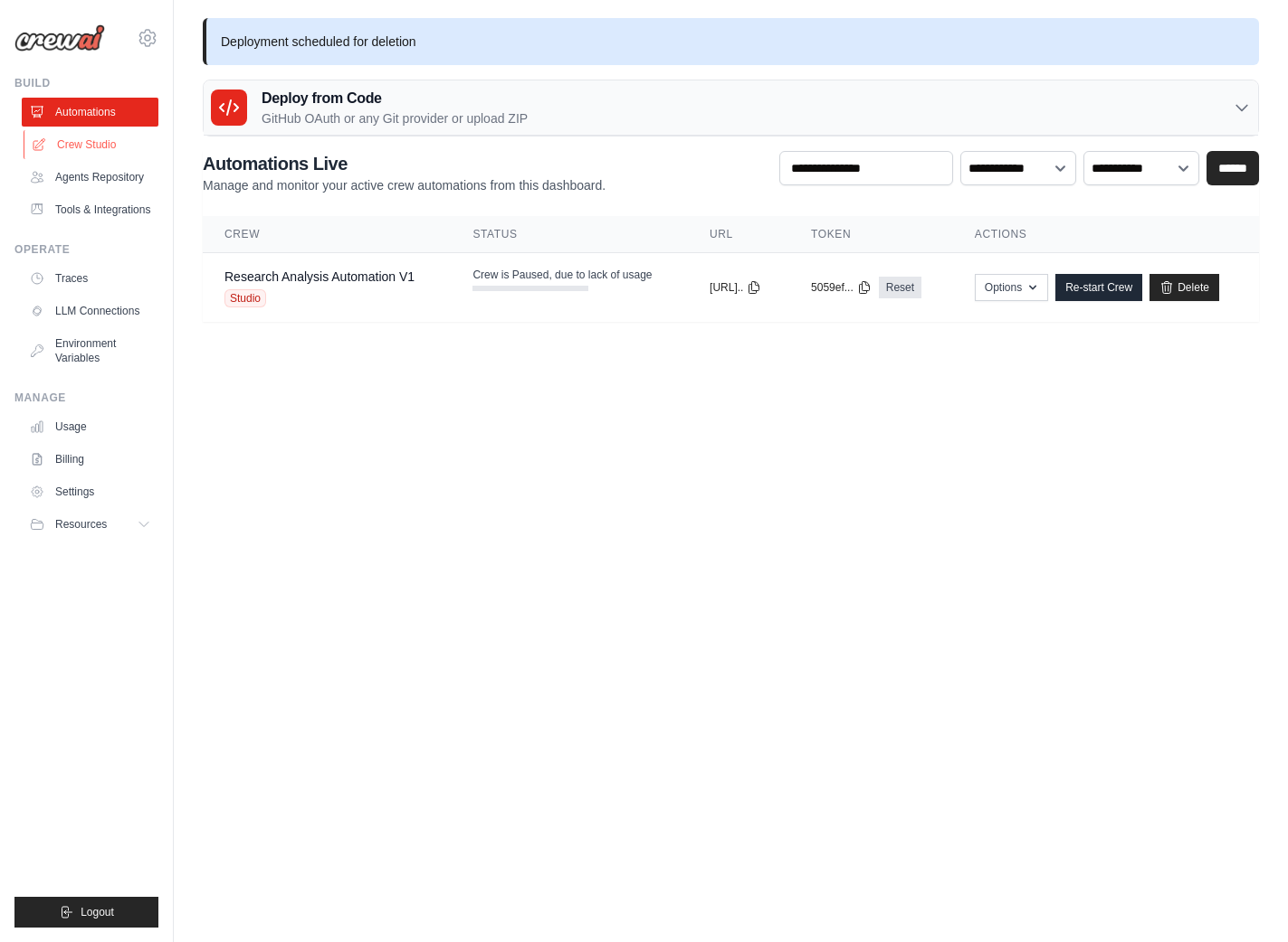
click at [86, 147] on link "Crew Studio" at bounding box center [91, 145] width 137 height 29
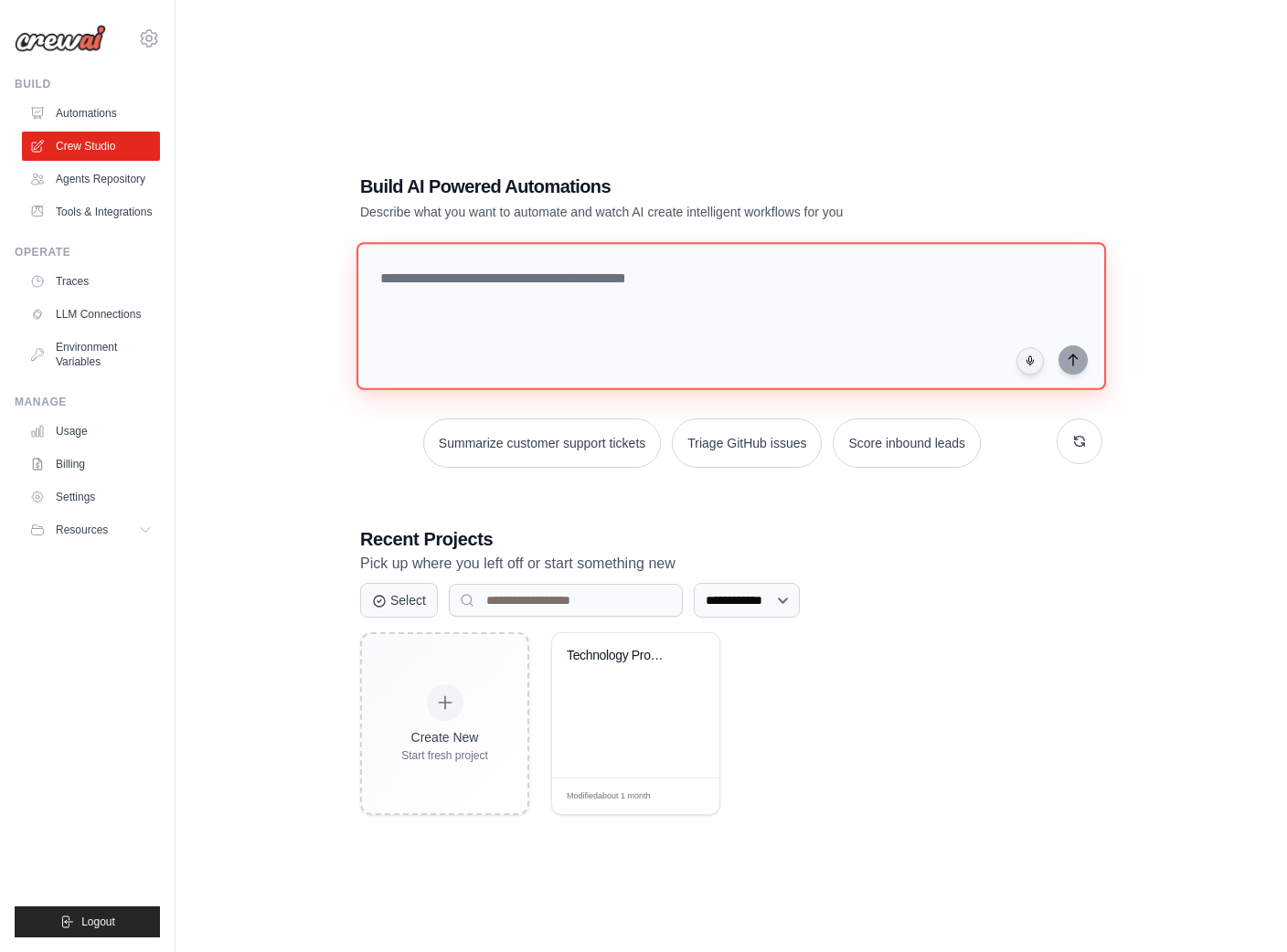
click at [433, 275] on textarea at bounding box center [731, 316] width 749 height 148
paste textarea "**********"
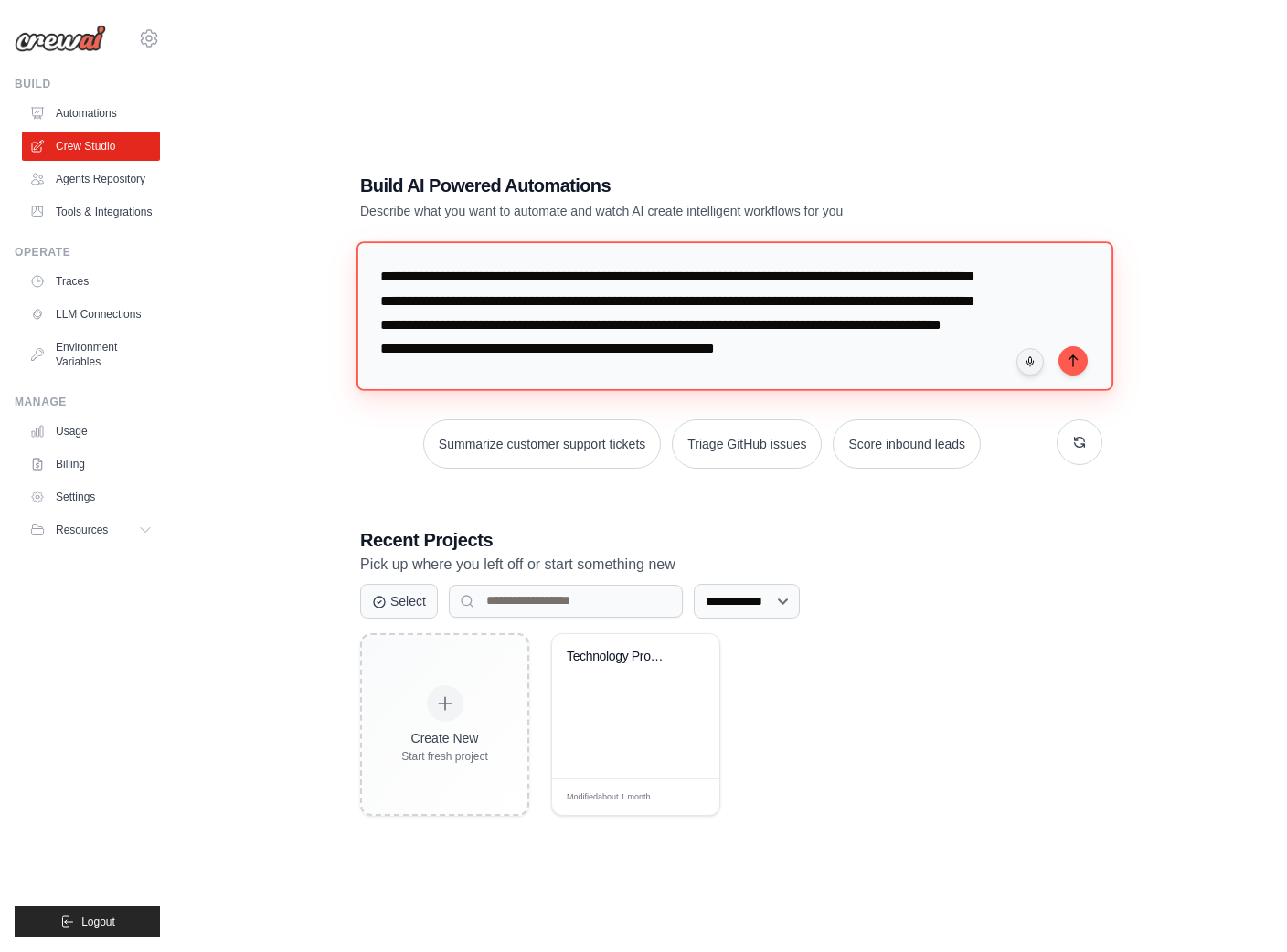
click at [523, 303] on textarea "**********" at bounding box center [735, 316] width 757 height 149
click at [509, 331] on textarea "**********" at bounding box center [735, 316] width 757 height 149
click at [494, 344] on textarea "**********" at bounding box center [735, 316] width 757 height 149
type textarea "**********"
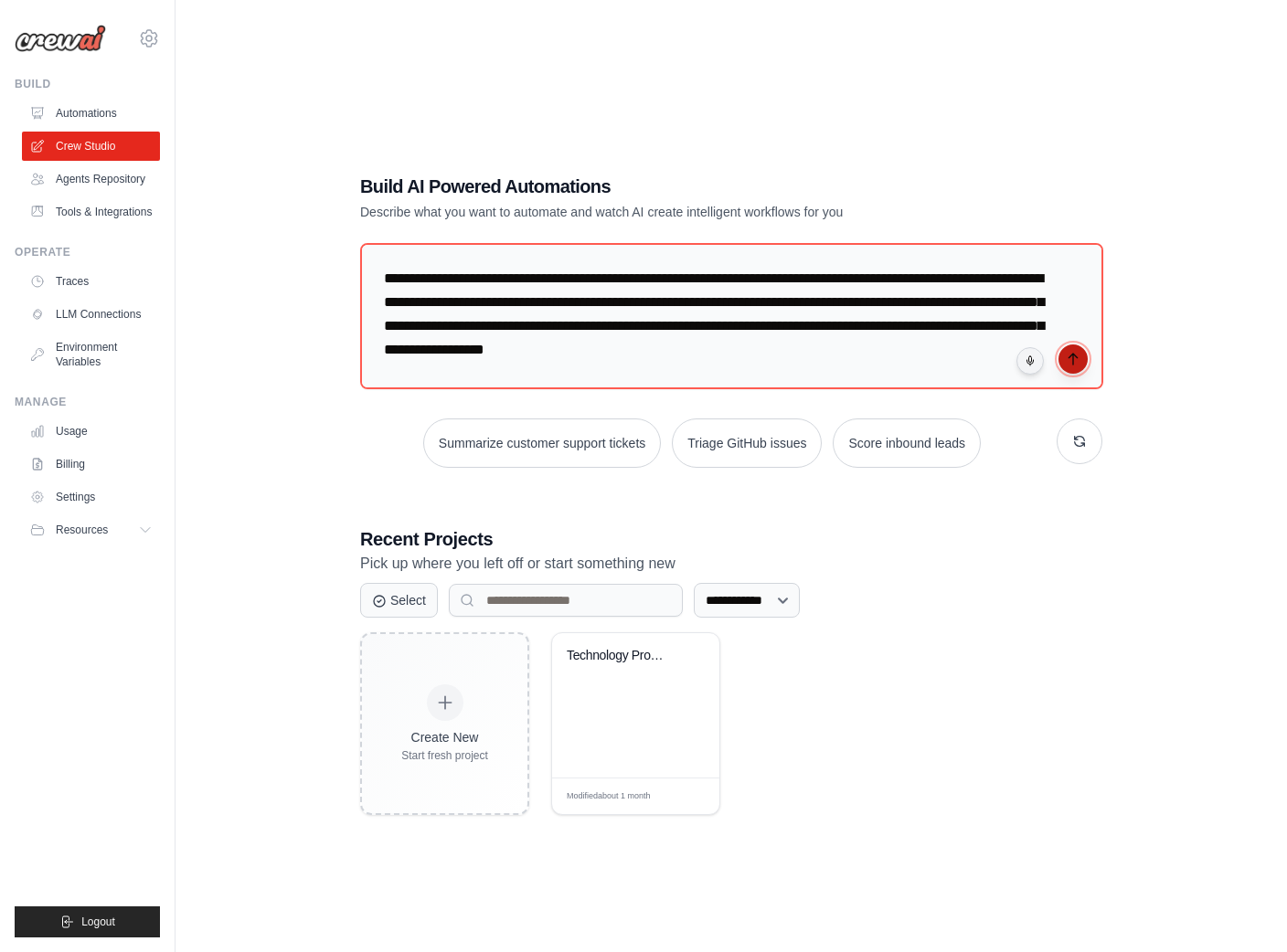
click at [1073, 348] on button "submit" at bounding box center [1073, 359] width 29 height 29
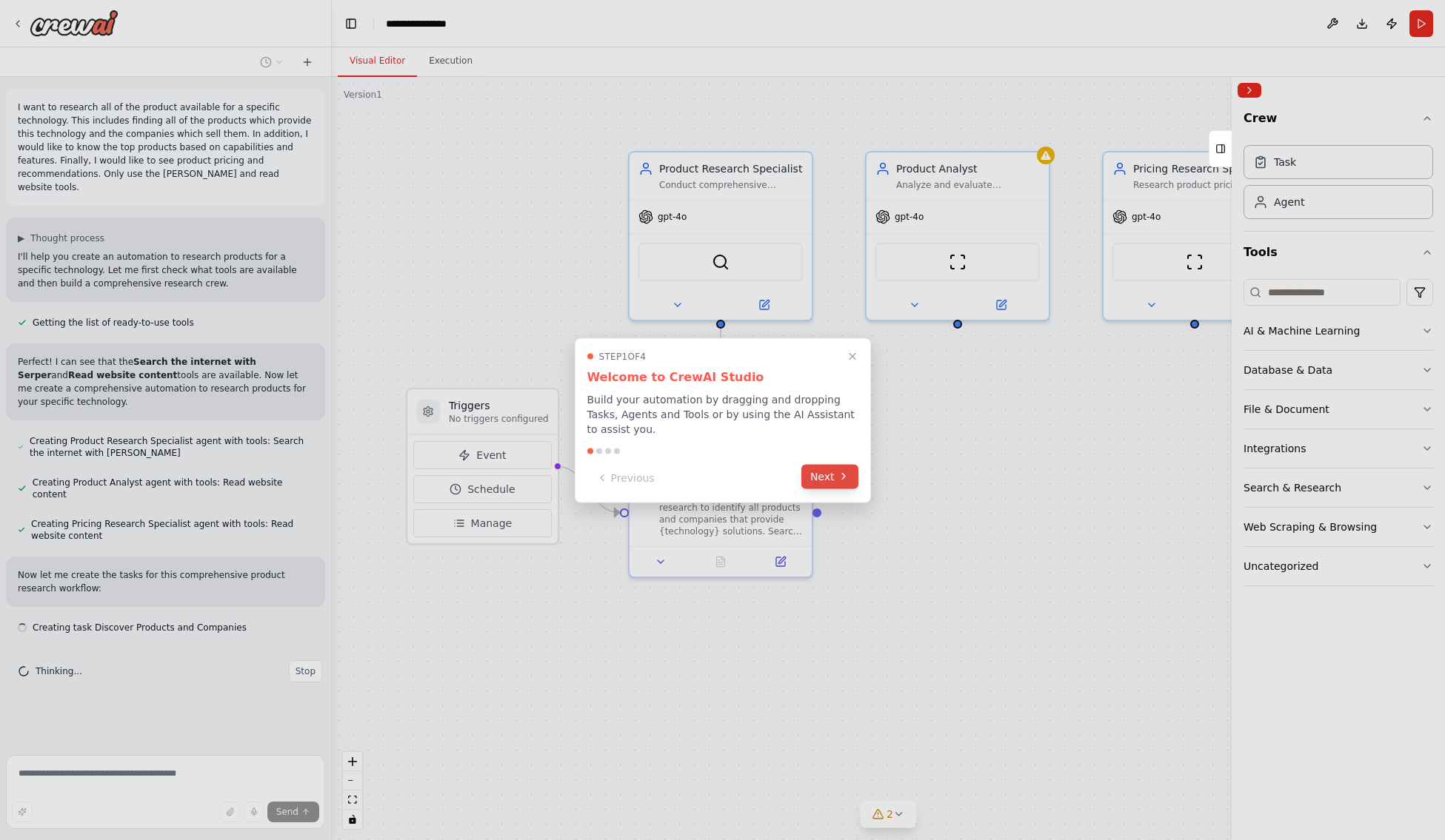
click at [840, 471] on icon at bounding box center [843, 476] width 12 height 12
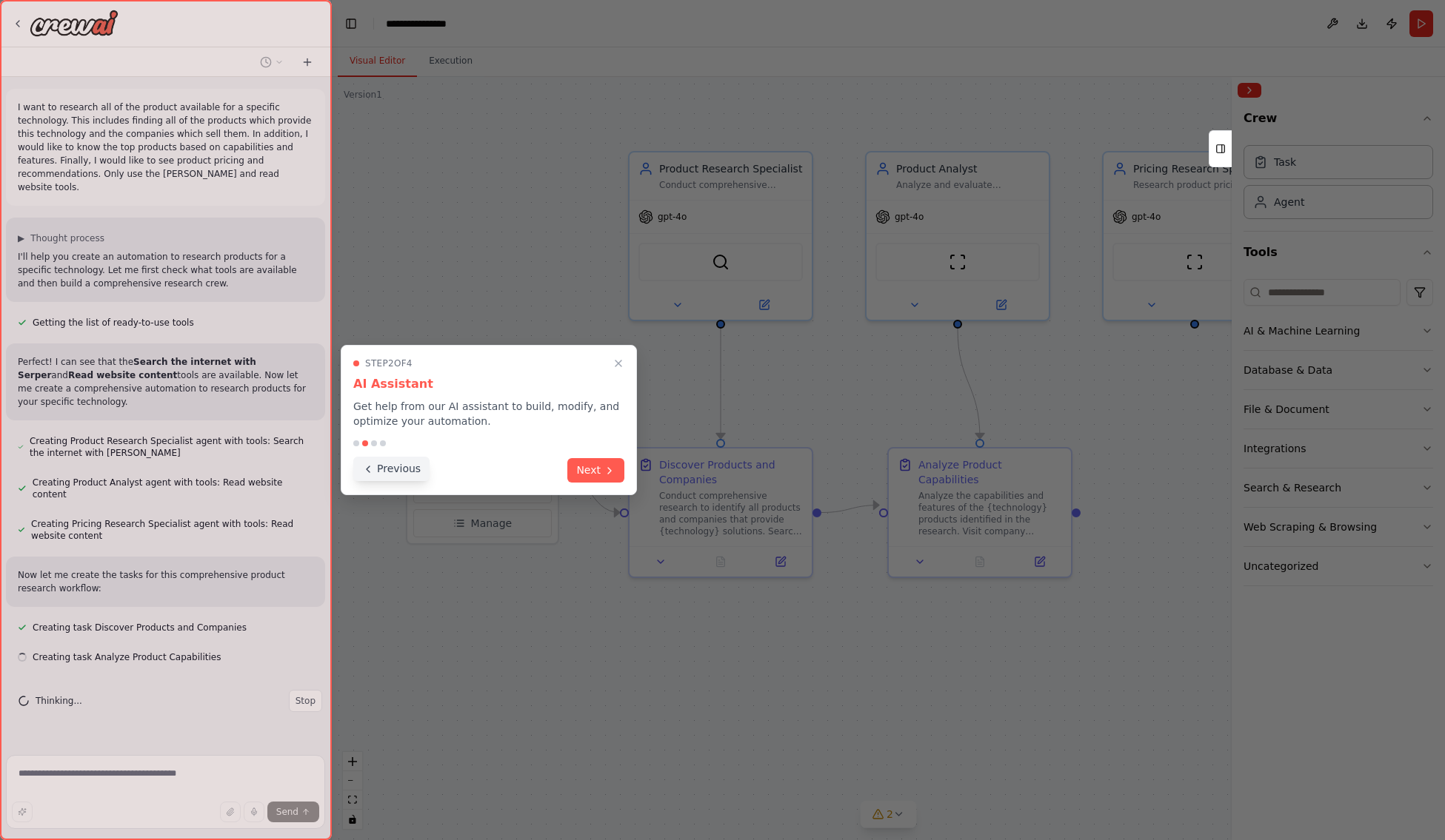
click at [399, 478] on button "Previous" at bounding box center [392, 468] width 76 height 25
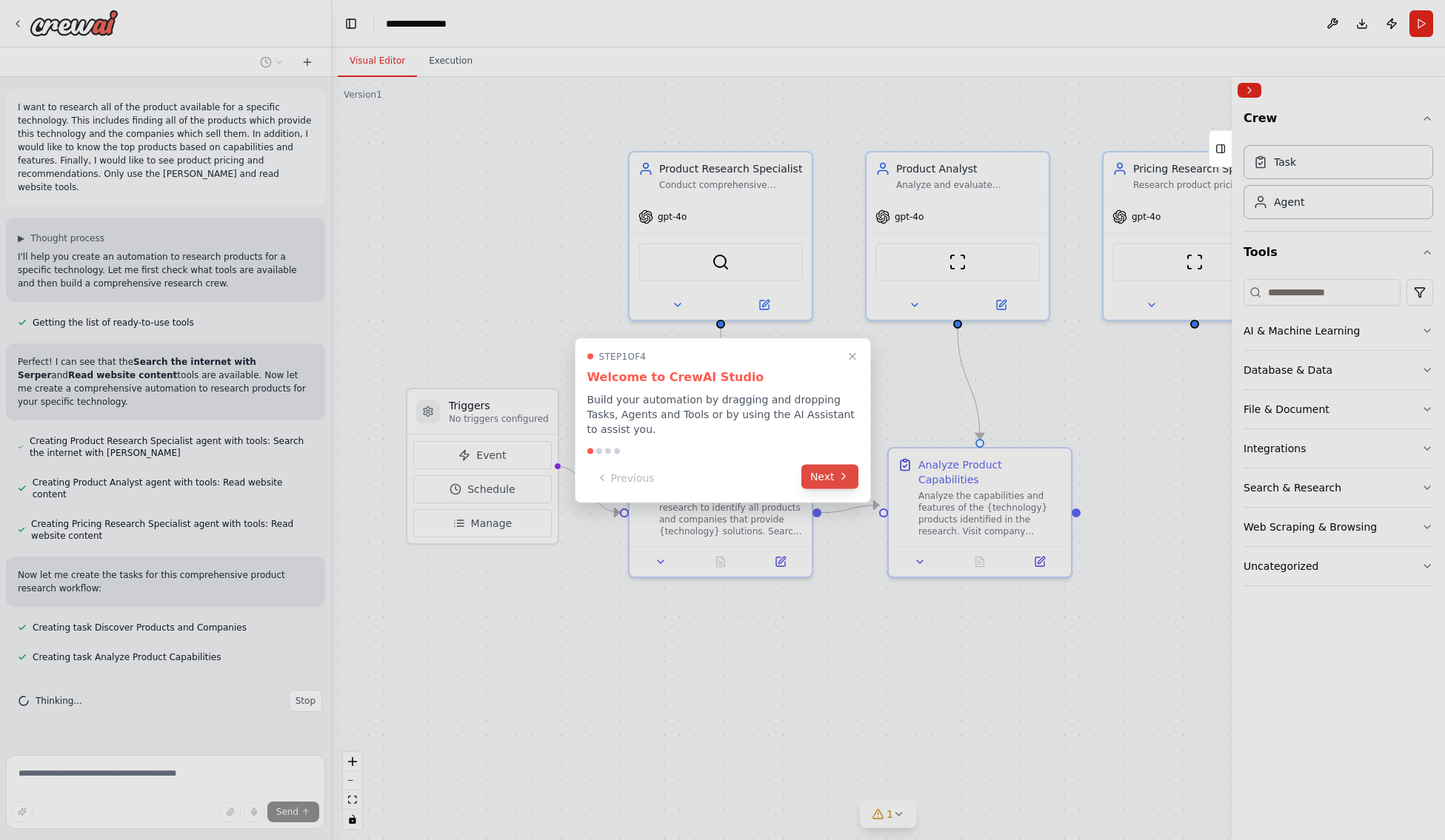
click at [821, 468] on button "Next" at bounding box center [830, 476] width 57 height 25
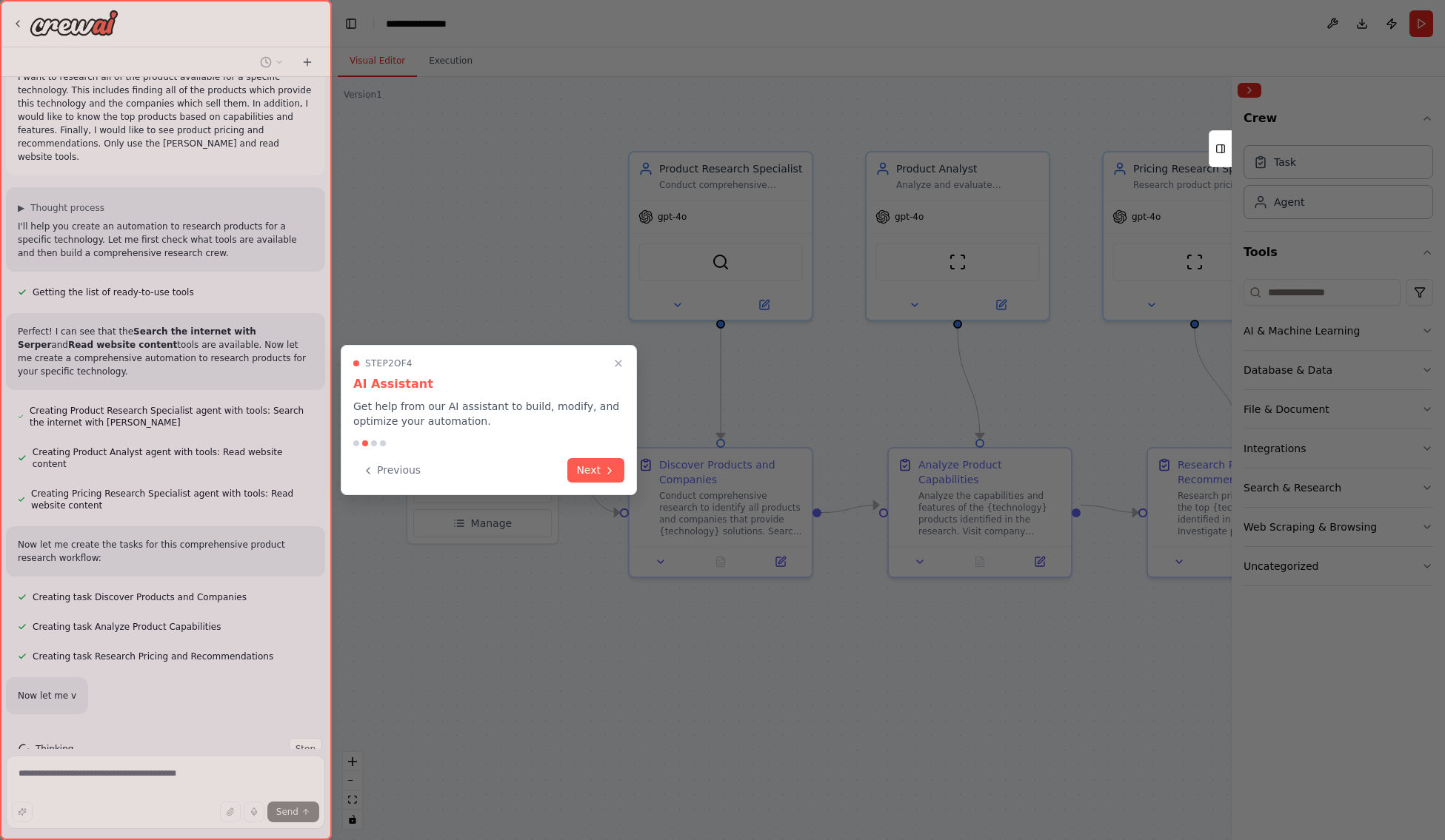
scroll to position [69, 0]
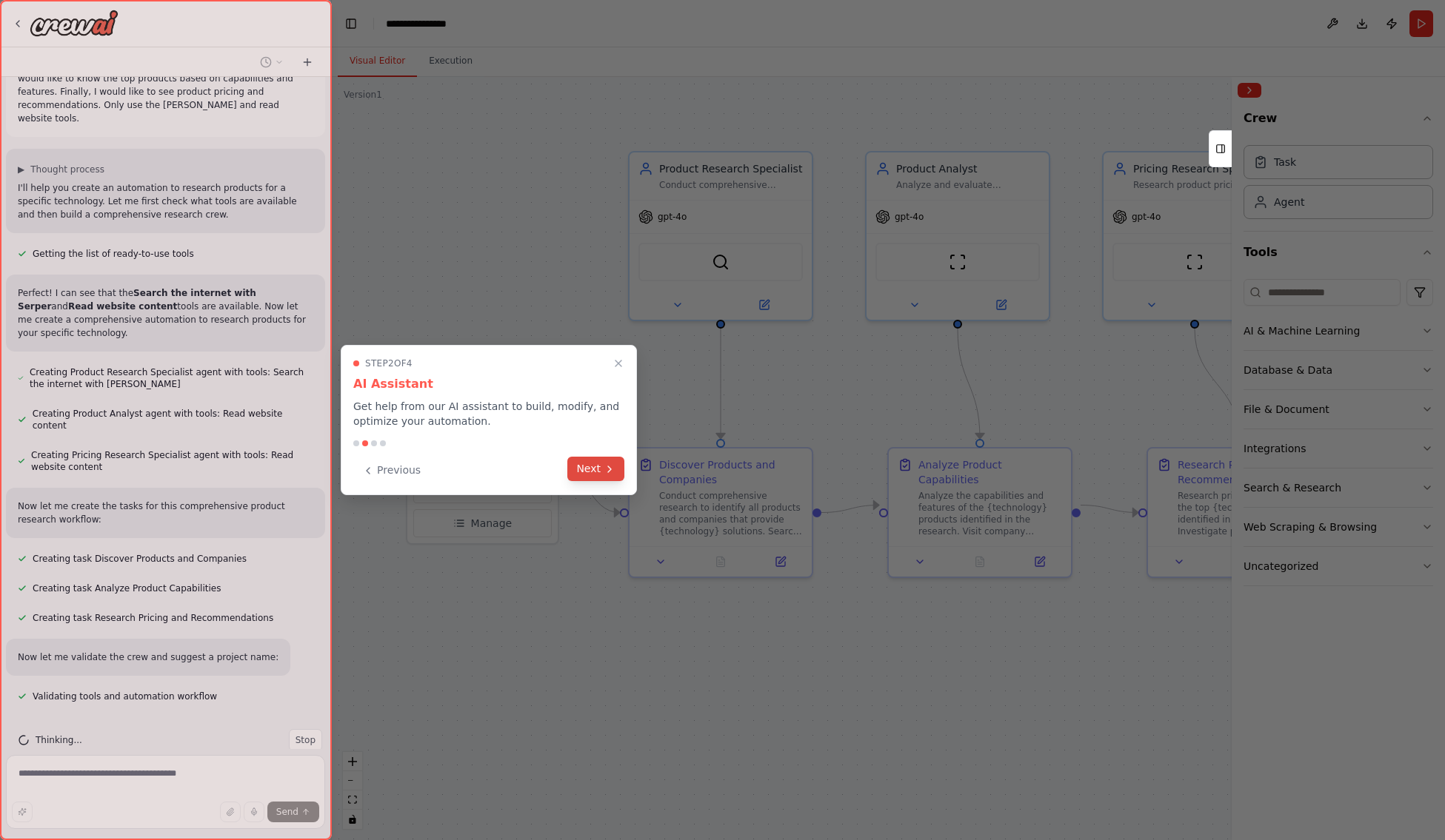
click at [590, 472] on button "Next" at bounding box center [596, 468] width 57 height 25
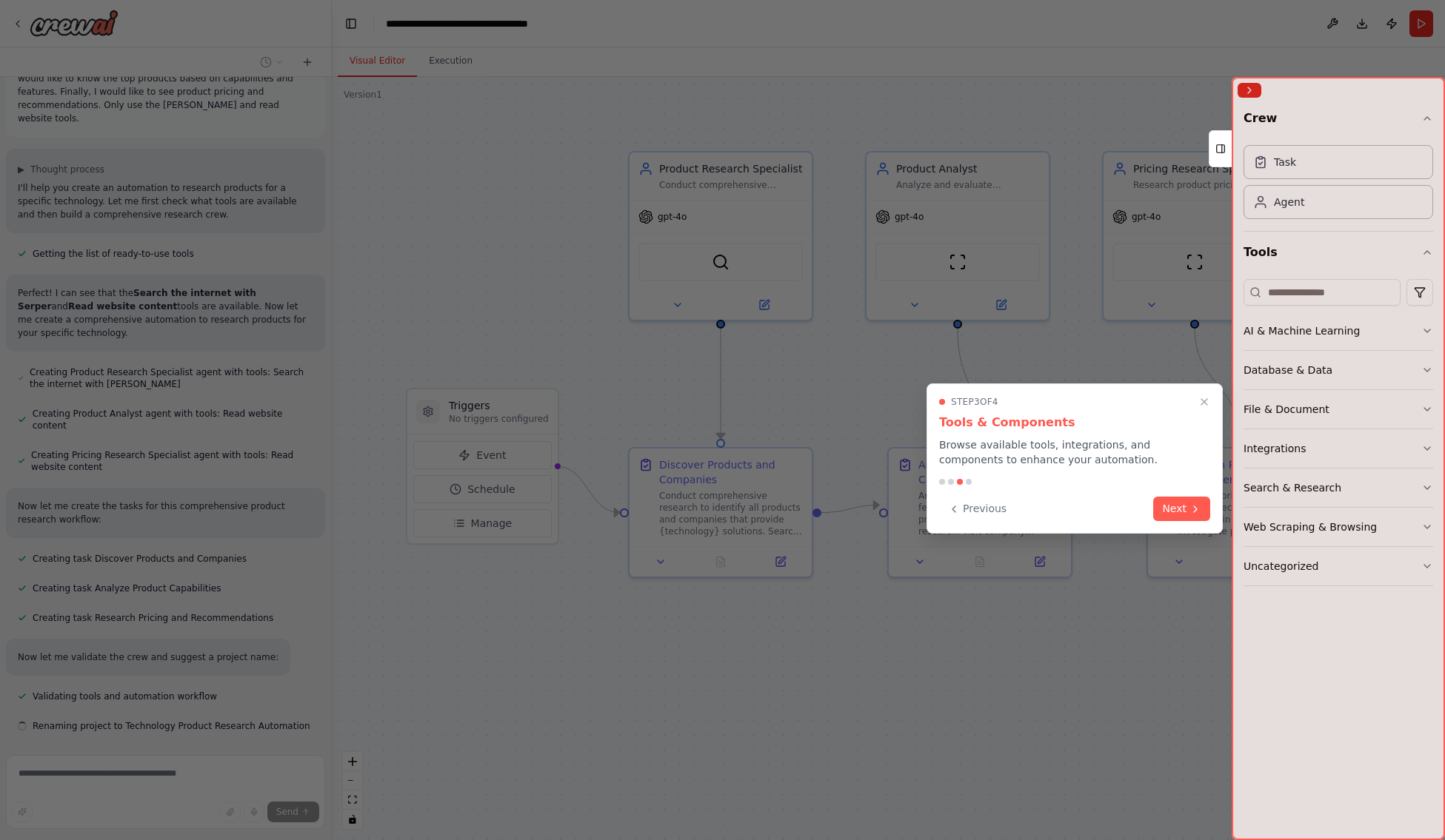
scroll to position [98, 0]
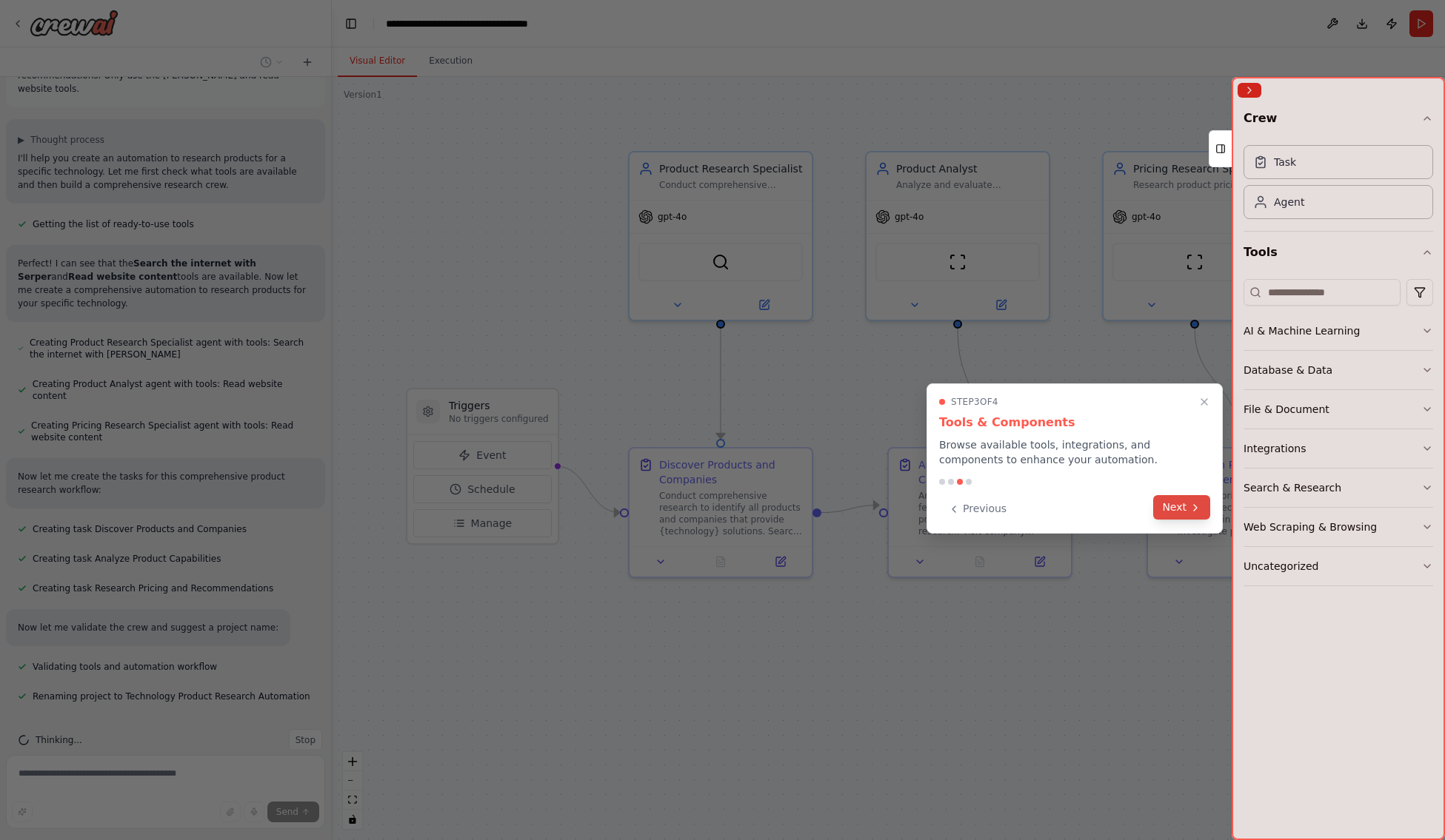
click at [1053, 514] on button "Next" at bounding box center [1182, 507] width 57 height 25
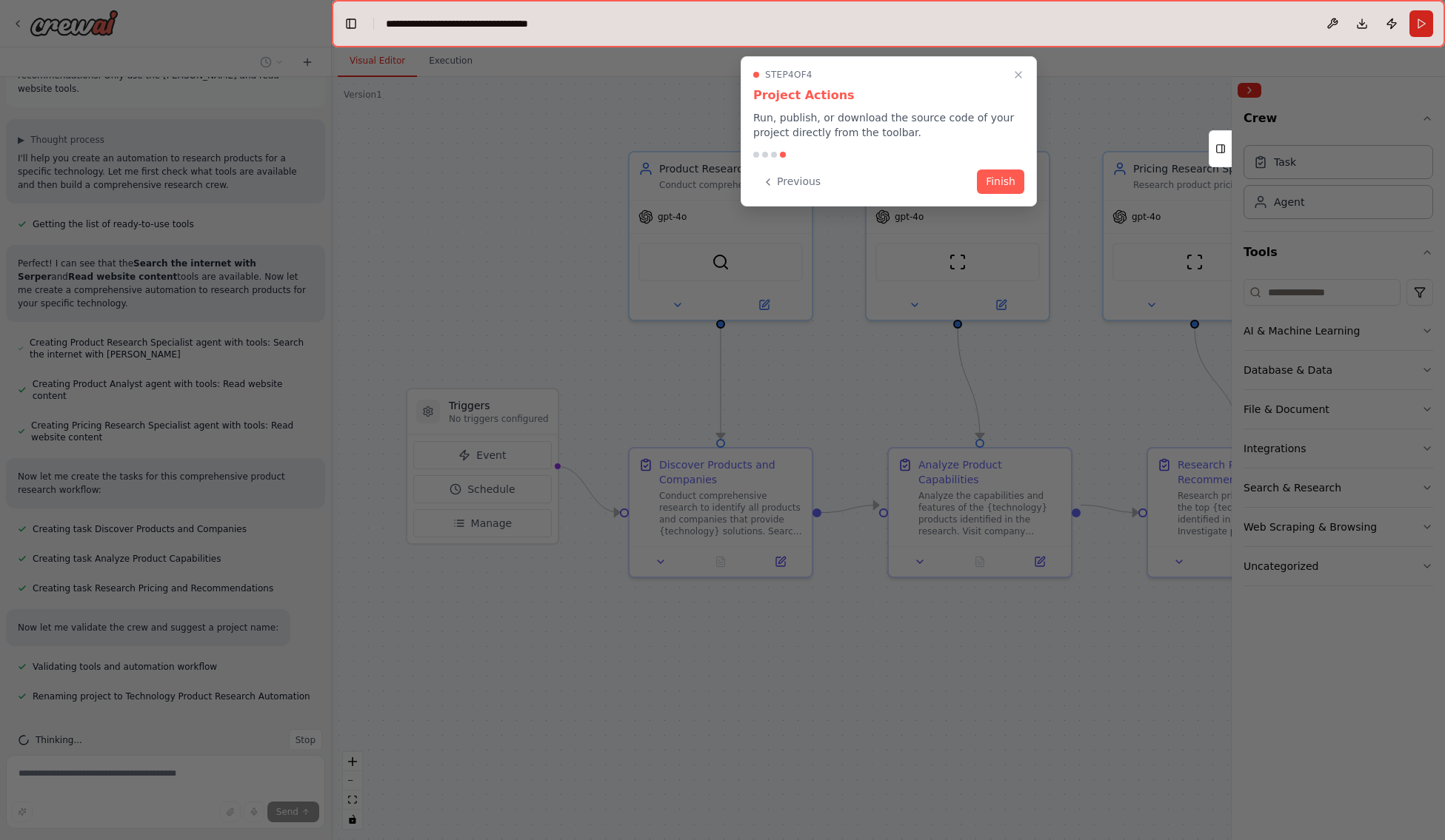
scroll to position [134, 0]
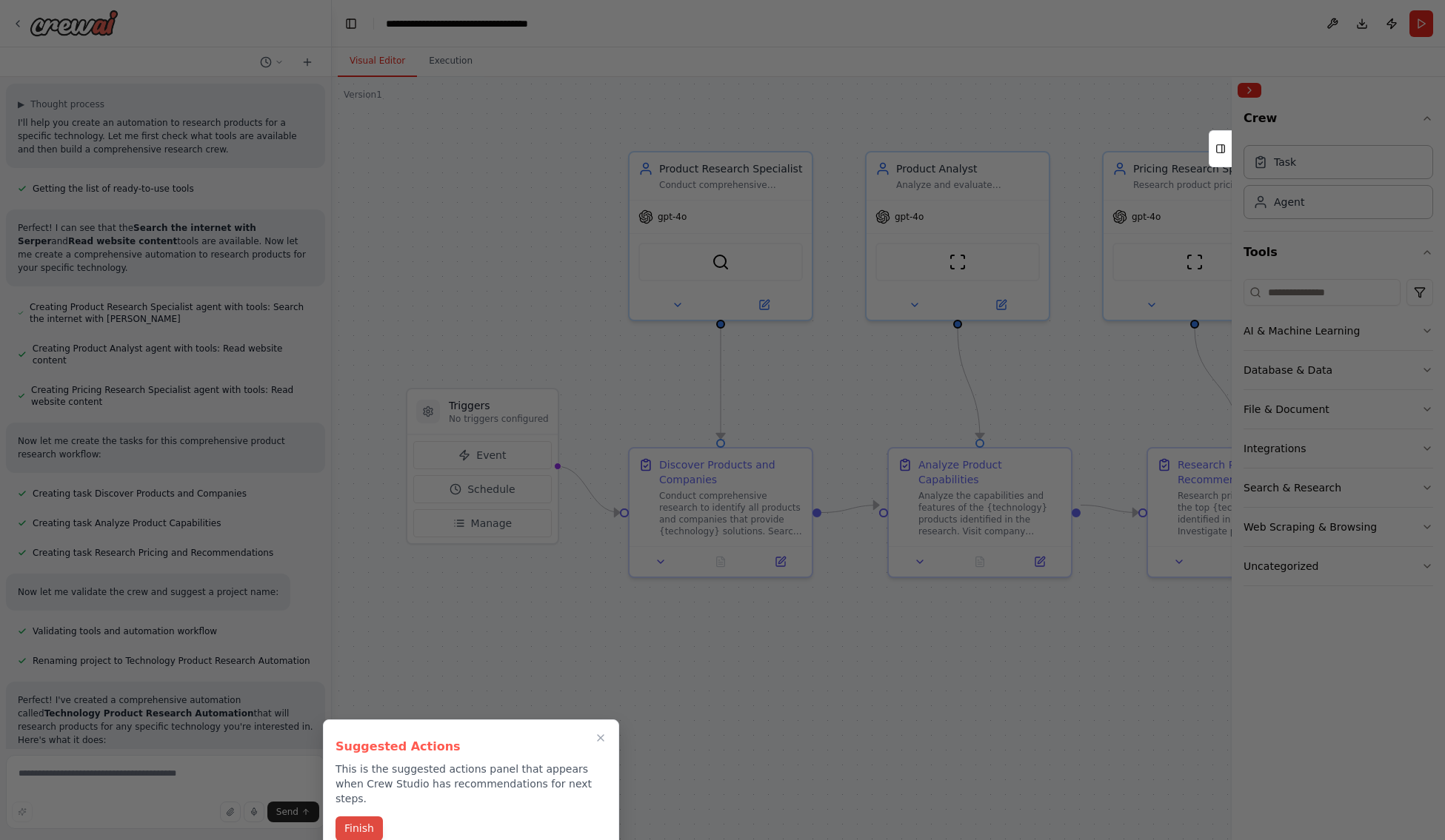
click at [355, 770] on button "Finish" at bounding box center [359, 828] width 48 height 25
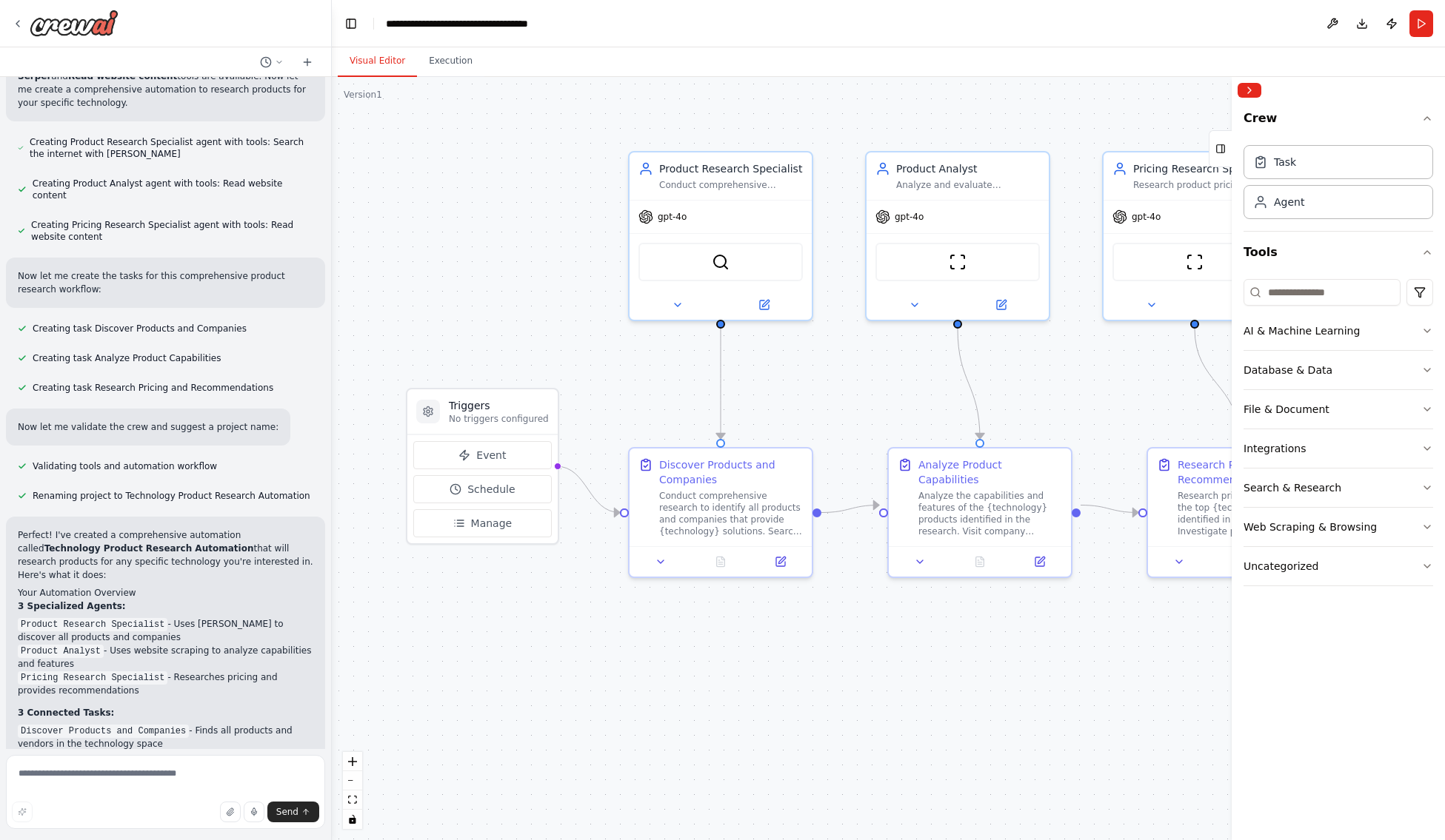
scroll to position [296, 0]
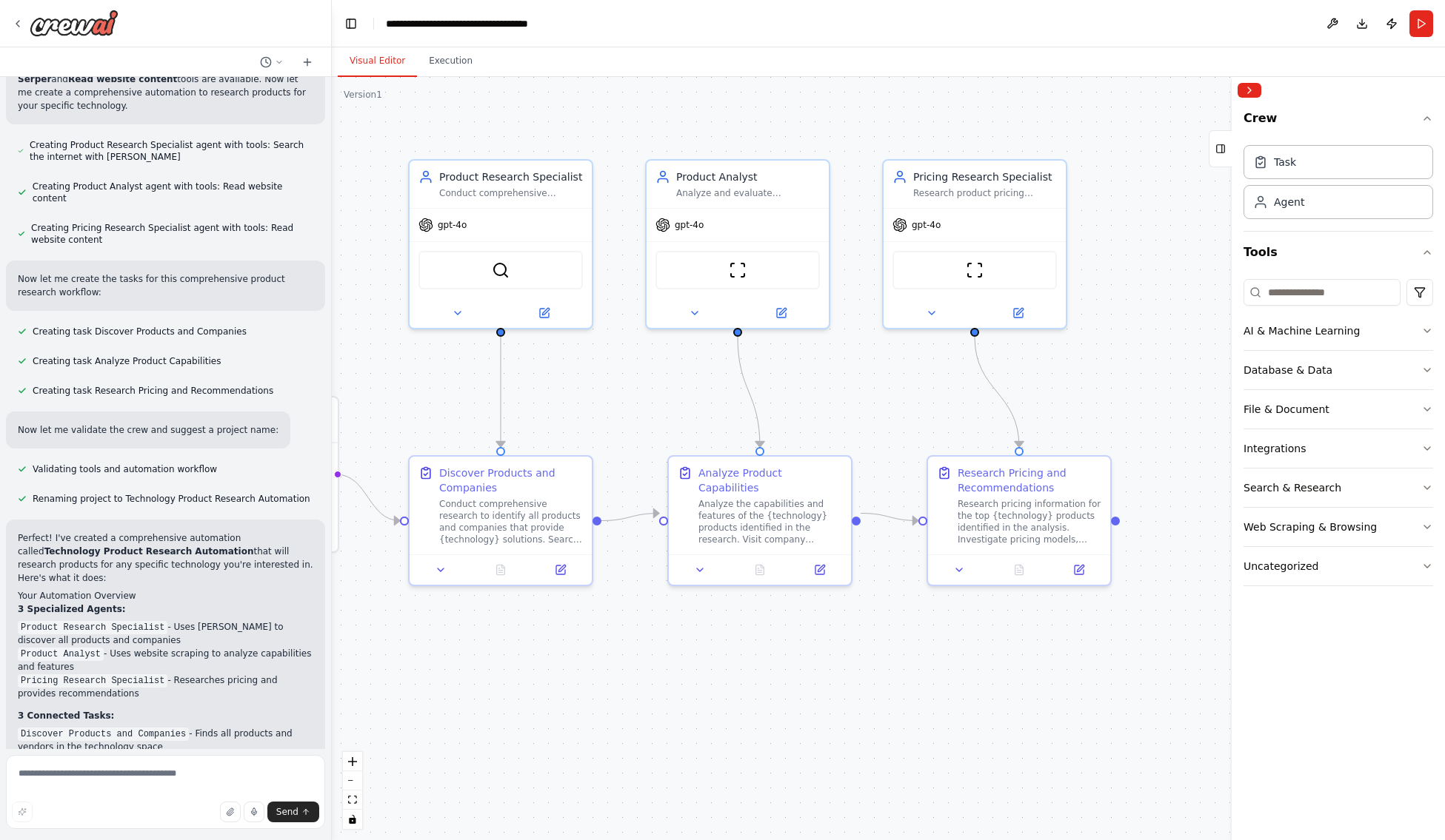
drag, startPoint x: 987, startPoint y: 645, endPoint x: 767, endPoint y: 653, distance: 220.1
click at [767, 653] on div ".deletable-edge-delete-btn { width: 20px; height: 20px; border: 0px solid #ffff…" at bounding box center [888, 458] width 1113 height 763
click at [501, 339] on circle "Edge from 5ba64579-e7e8-4b3d-aa8f-51807d0f1a73 to 512347aa-d6dc-46e5-bdff-7e991…" at bounding box center [500, 344] width 15 height 15
click at [532, 362] on div ".deletable-edge-delete-btn { width: 20px; height: 20px; border: 0px solid #ffff…" at bounding box center [888, 458] width 1113 height 763
click at [504, 339] on div ".deletable-edge-delete-btn { width: 20px; height: 20px; border: 0px solid #ffff…" at bounding box center [888, 458] width 1113 height 763
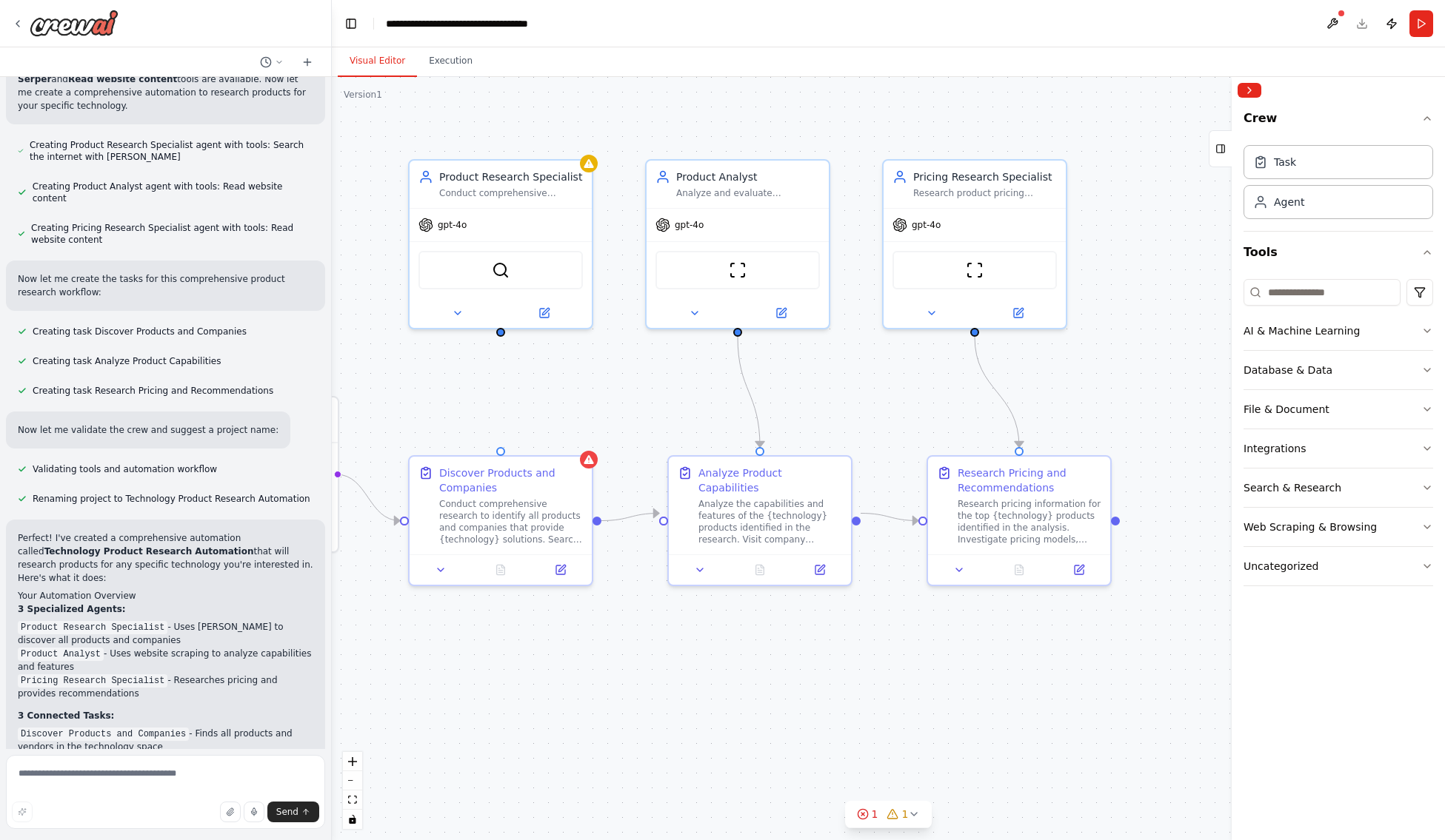
click at [499, 397] on div ".deletable-edge-delete-btn { width: 20px; height: 20px; border: 0px solid #ffff…" at bounding box center [888, 458] width 1113 height 763
drag, startPoint x: 501, startPoint y: 339, endPoint x: 504, endPoint y: 330, distance: 9.5
click at [503, 332] on div ".deletable-edge-delete-btn { width: 20px; height: 20px; border: 0px solid #ffff…" at bounding box center [888, 458] width 1113 height 763
click at [504, 326] on div ".deletable-edge-delete-btn { width: 20px; height: 20px; border: 0px solid #ffff…" at bounding box center [888, 458] width 1113 height 763
click at [503, 325] on div at bounding box center [501, 322] width 9 height 9
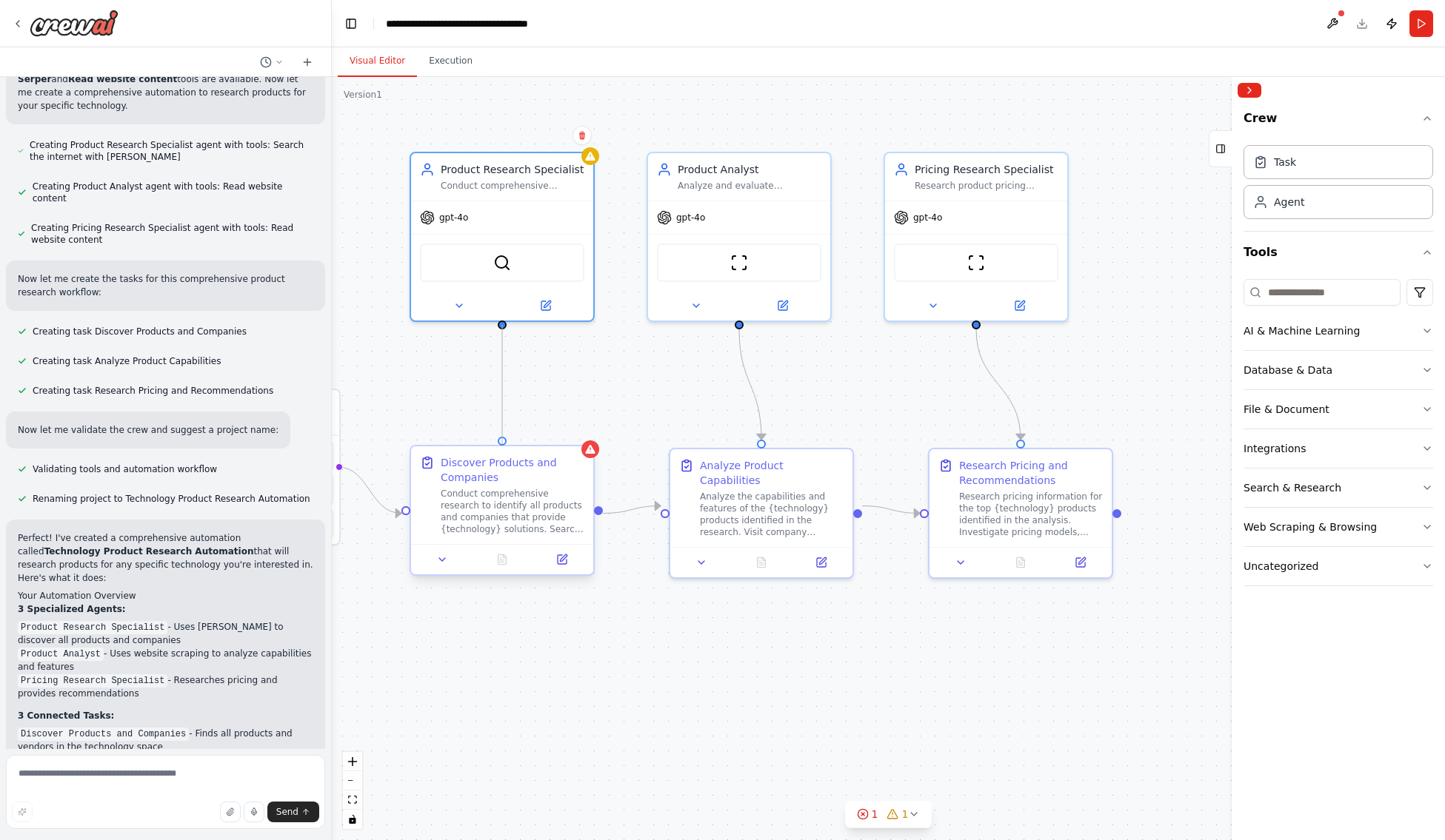
drag, startPoint x: 503, startPoint y: 325, endPoint x: 497, endPoint y: 453, distance: 128.1
click at [497, 453] on div "Triggers No triggers configured Event Schedule Manage Product Research Speciali…" at bounding box center [670, 459] width 1113 height 763
click at [1053, 345] on div ".deletable-edge-delete-btn { width: 20px; height: 20px; border: 0px solid #ffff…" at bounding box center [888, 458] width 1113 height 763
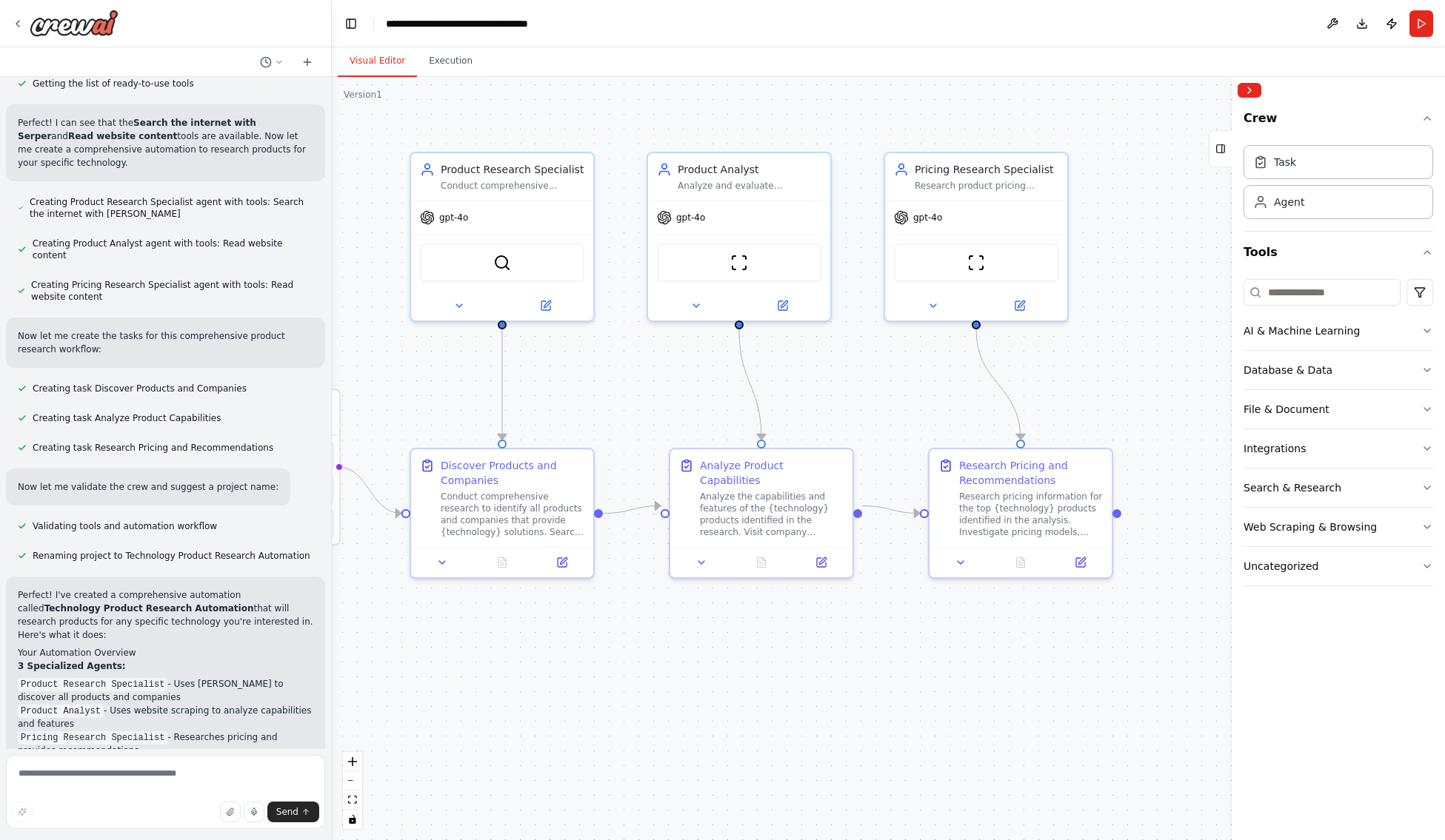
scroll to position [237, 0]
click at [1053, 156] on div "Task" at bounding box center [1338, 161] width 190 height 34
drag, startPoint x: 776, startPoint y: 403, endPoint x: 665, endPoint y: 376, distance: 114.2
click at [665, 376] on div "Task description" at bounding box center [645, 375] width 144 height 12
click at [713, 329] on icon at bounding box center [715, 329] width 6 height 8
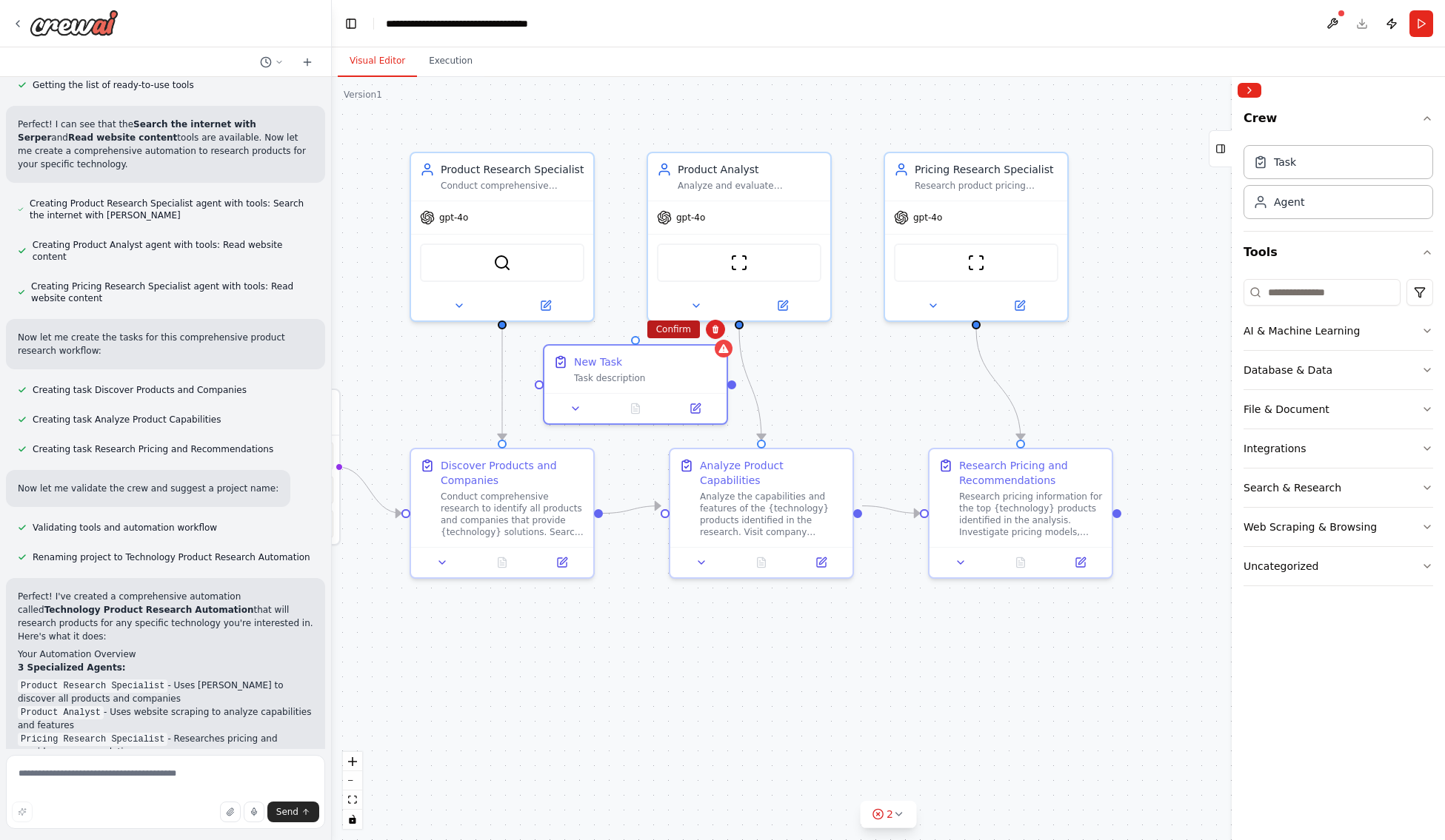
click at [683, 329] on button "Confirm" at bounding box center [674, 329] width 52 height 17
click at [1053, 485] on icon "button" at bounding box center [1427, 487] width 12 height 12
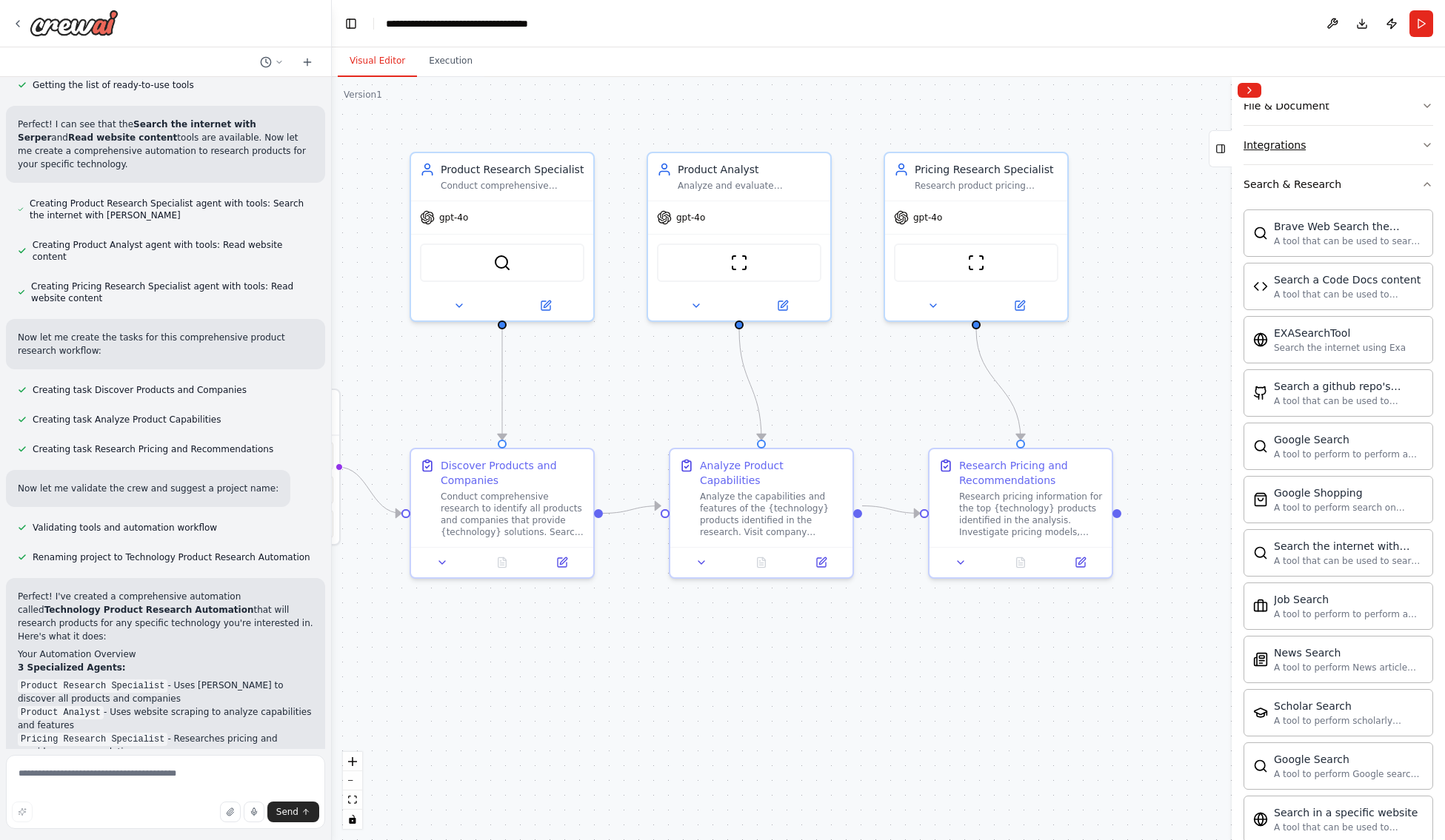
scroll to position [310, 0]
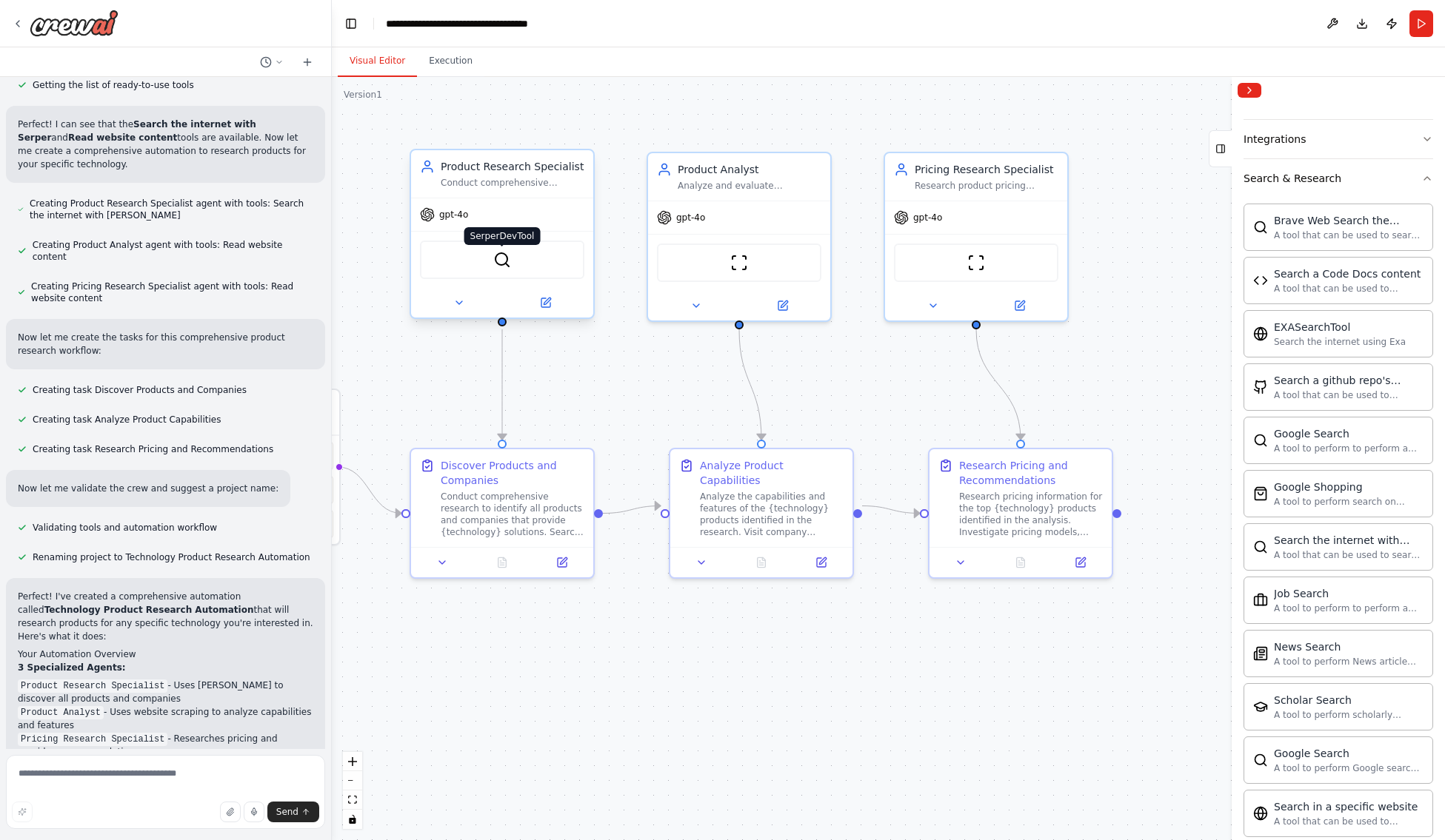
click at [504, 263] on img at bounding box center [502, 260] width 17 height 17
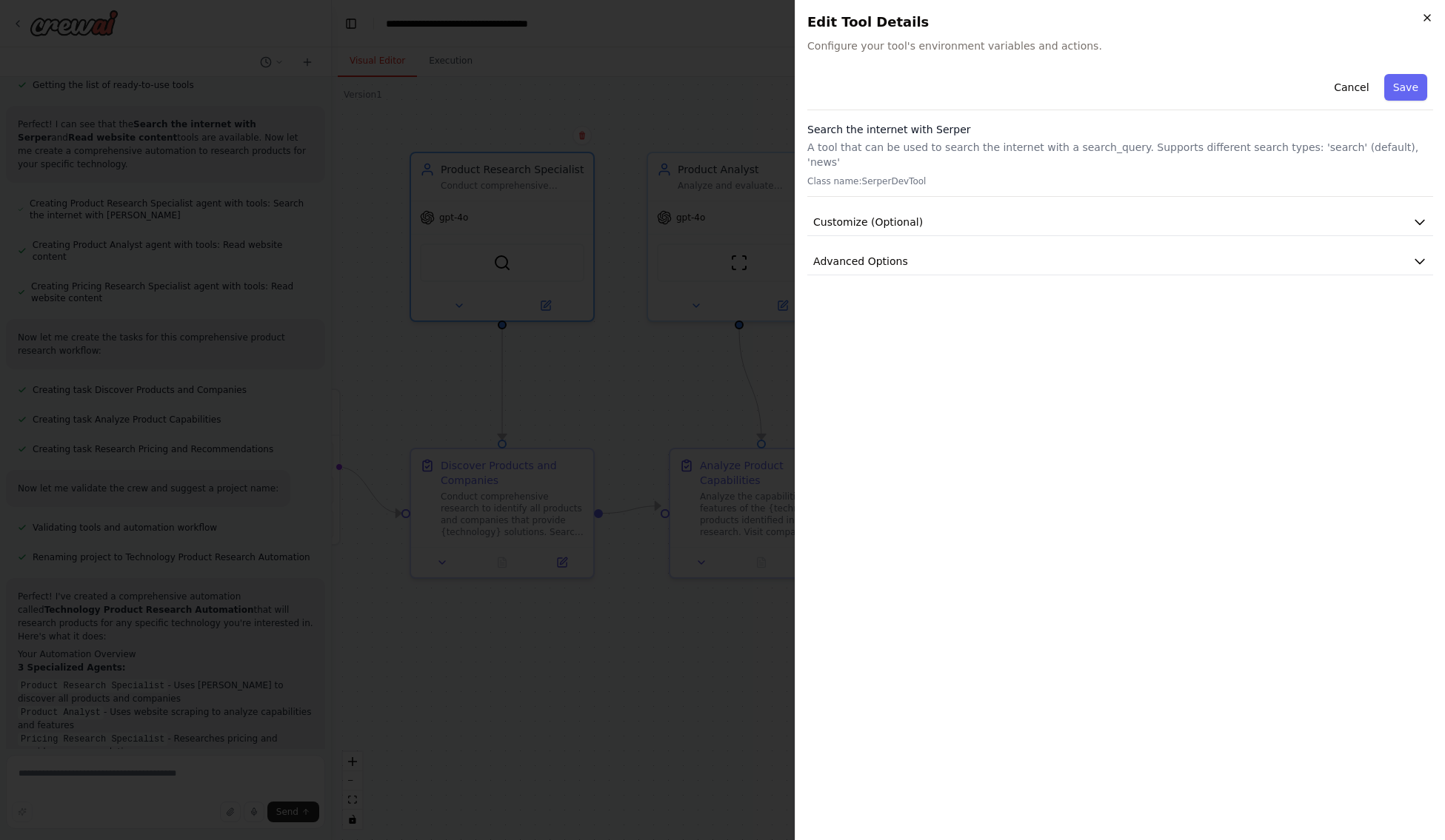
click at [1053, 14] on icon "button" at bounding box center [1427, 17] width 12 height 12
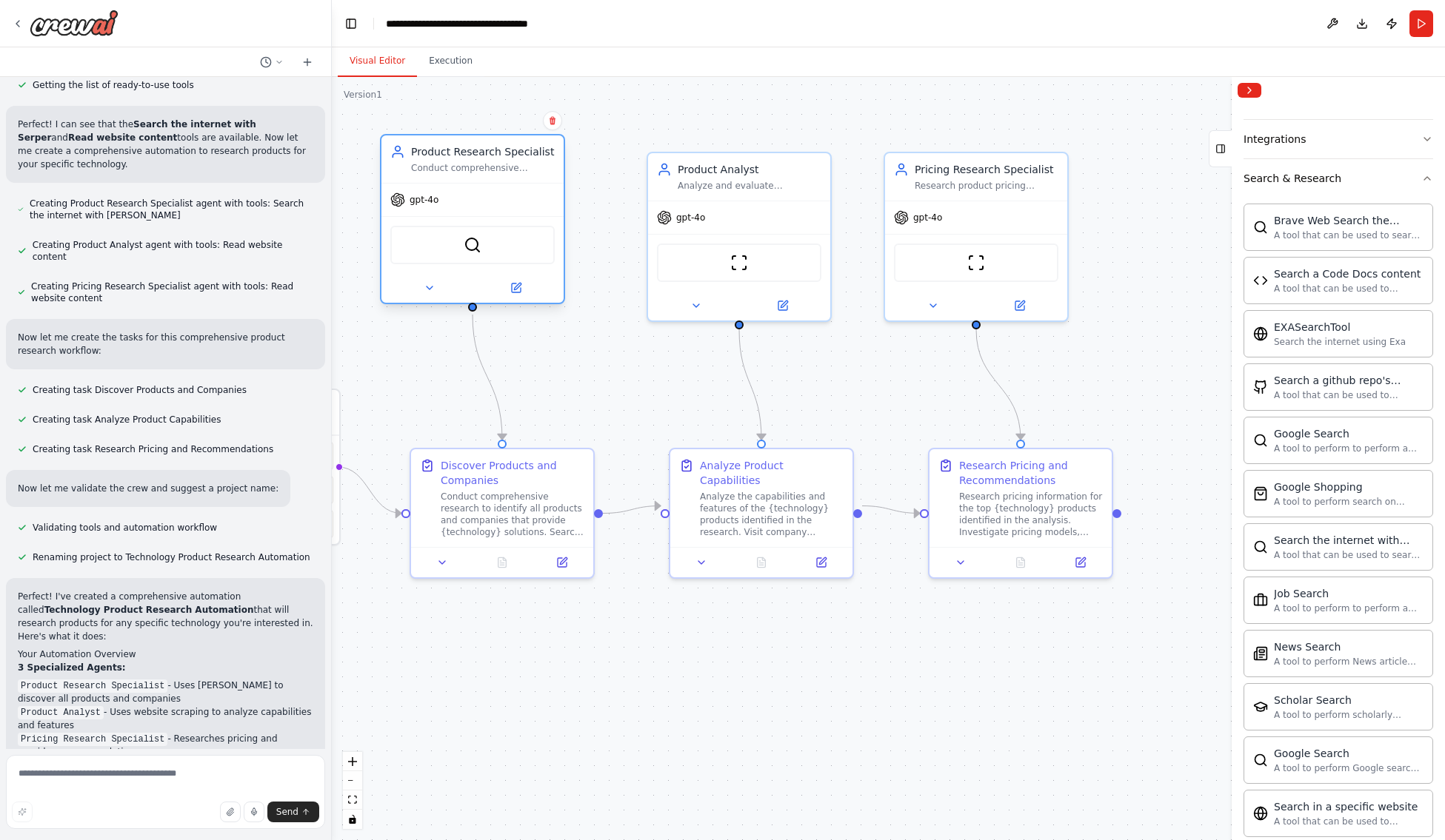
drag, startPoint x: 502, startPoint y: 264, endPoint x: 476, endPoint y: 255, distance: 27.5
click at [476, 255] on div "SerperDevTool" at bounding box center [472, 245] width 164 height 38
click at [423, 295] on button at bounding box center [429, 287] width 83 height 17
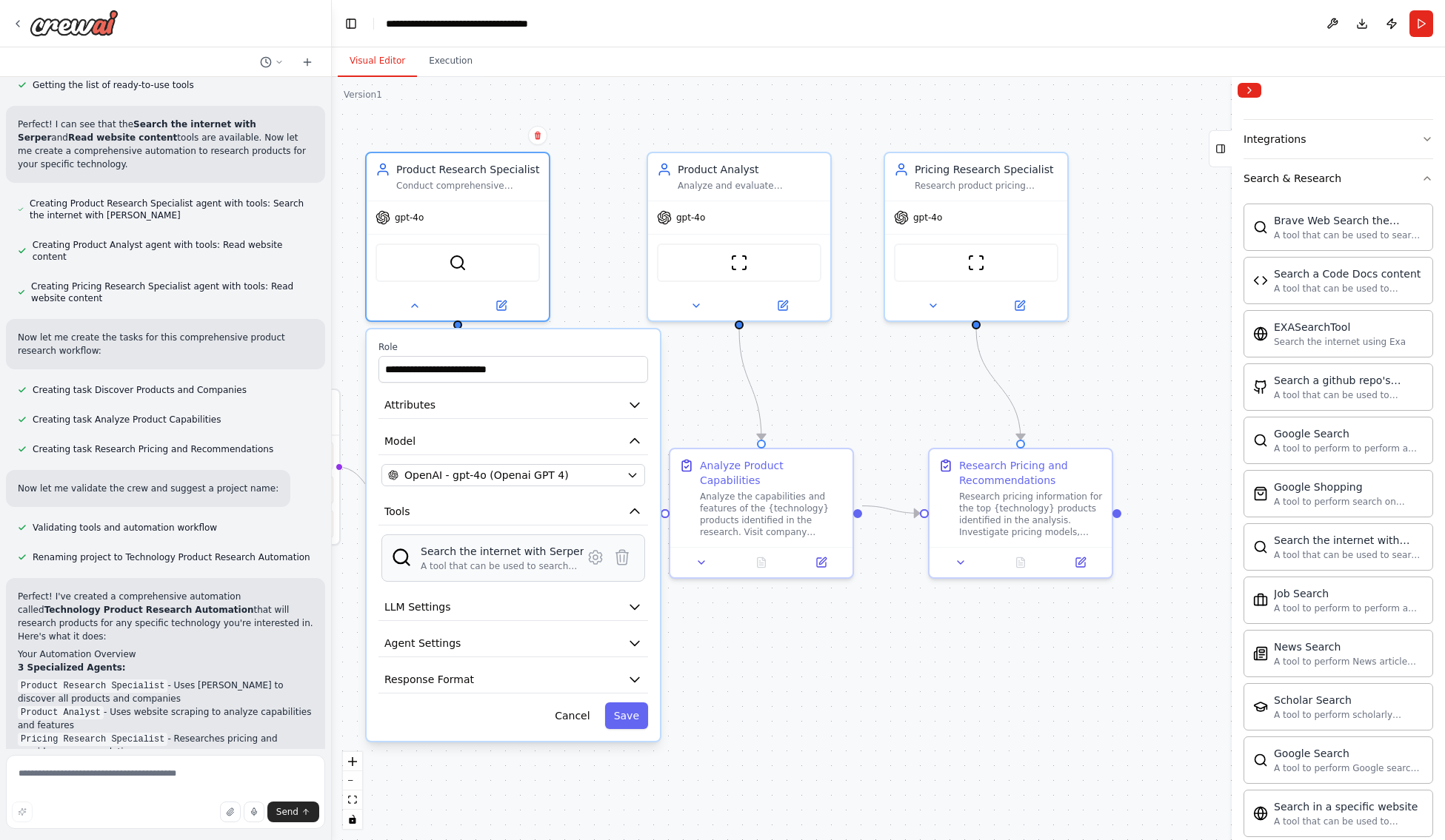
drag, startPoint x: 499, startPoint y: 557, endPoint x: 485, endPoint y: 572, distance: 20.5
click at [485, 572] on div "Search the internet with Serper A tool that can be used to search the internet …" at bounding box center [513, 558] width 264 height 48
click at [516, 255] on div "SerperDevTool" at bounding box center [458, 260] width 164 height 38
click at [513, 264] on div "SerperDevTool" at bounding box center [458, 260] width 164 height 38
click at [415, 311] on button at bounding box center [414, 302] width 83 height 17
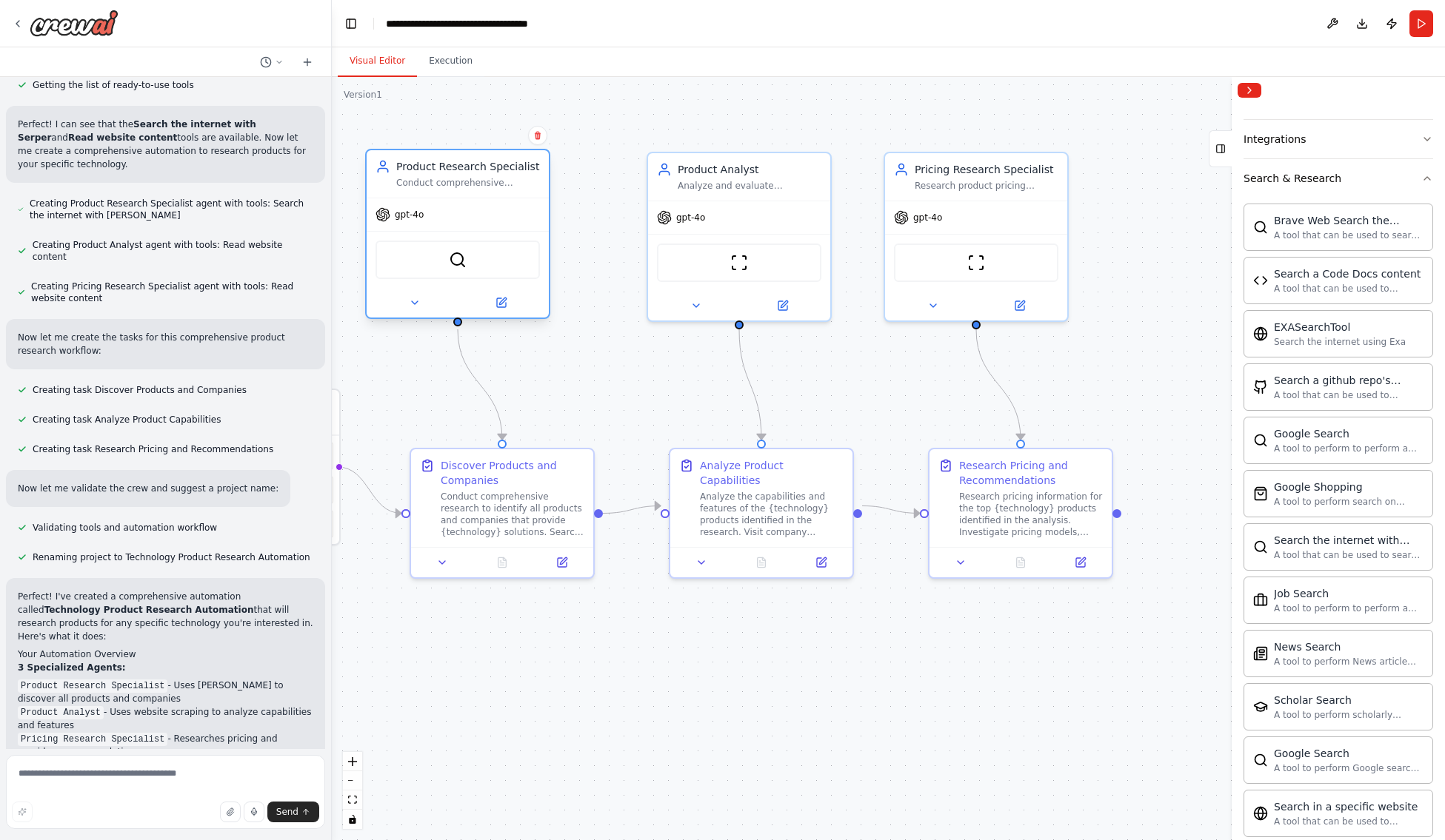
click at [512, 264] on div "SerperDevTool" at bounding box center [458, 260] width 164 height 38
click at [454, 264] on img at bounding box center [458, 260] width 17 height 17
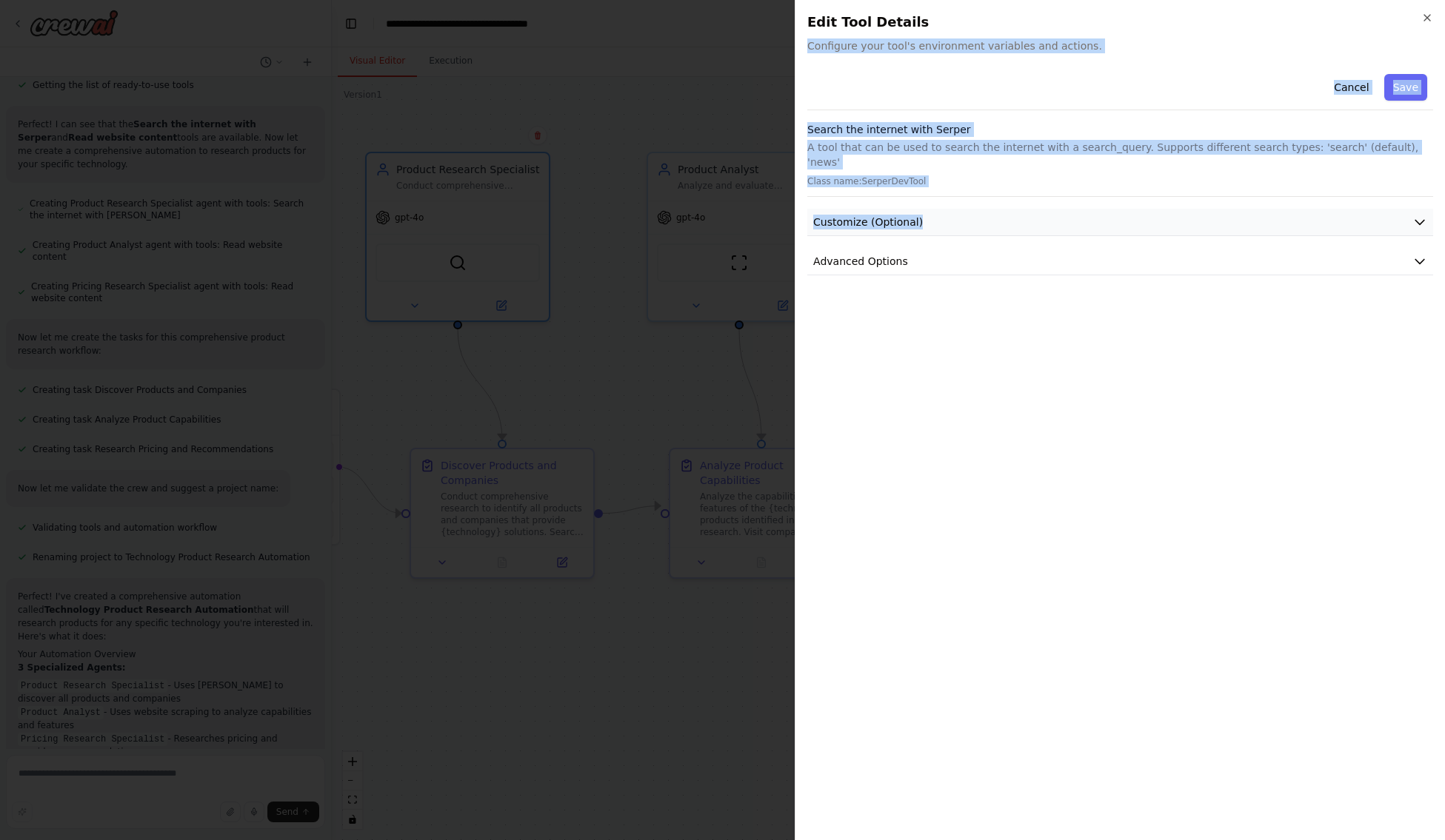
drag, startPoint x: 1425, startPoint y: 8, endPoint x: 1414, endPoint y: 209, distance: 201.3
click at [1053, 209] on div "Close Edit Tool Details Configure your tool's environment variables and actions…" at bounding box center [1119, 420] width 651 height 840
click at [1053, 214] on icon "button" at bounding box center [1420, 222] width 15 height 15
click at [1053, 597] on icon "button" at bounding box center [1420, 604] width 15 height 15
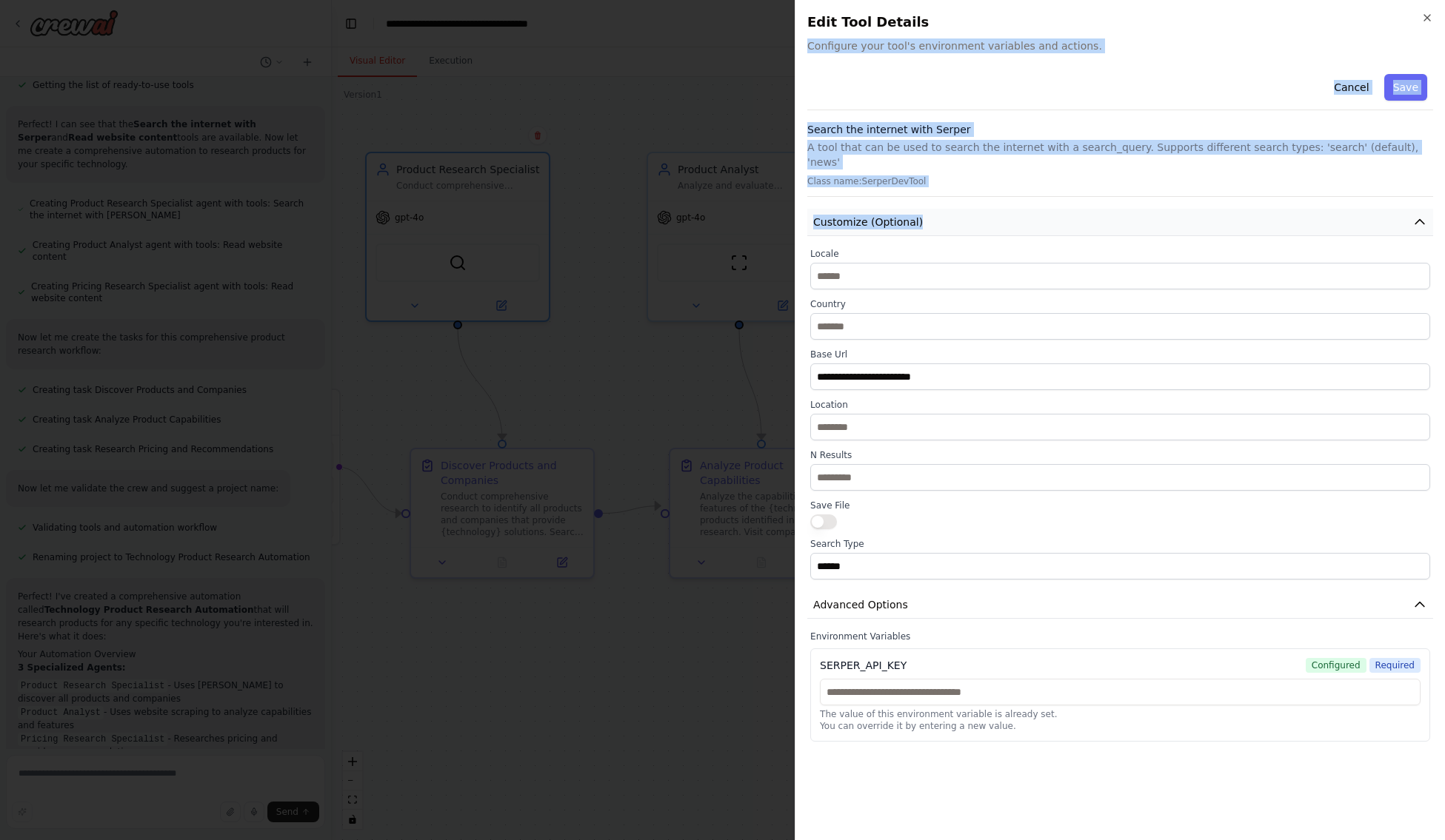
click at [1053, 214] on icon "button" at bounding box center [1420, 222] width 15 height 15
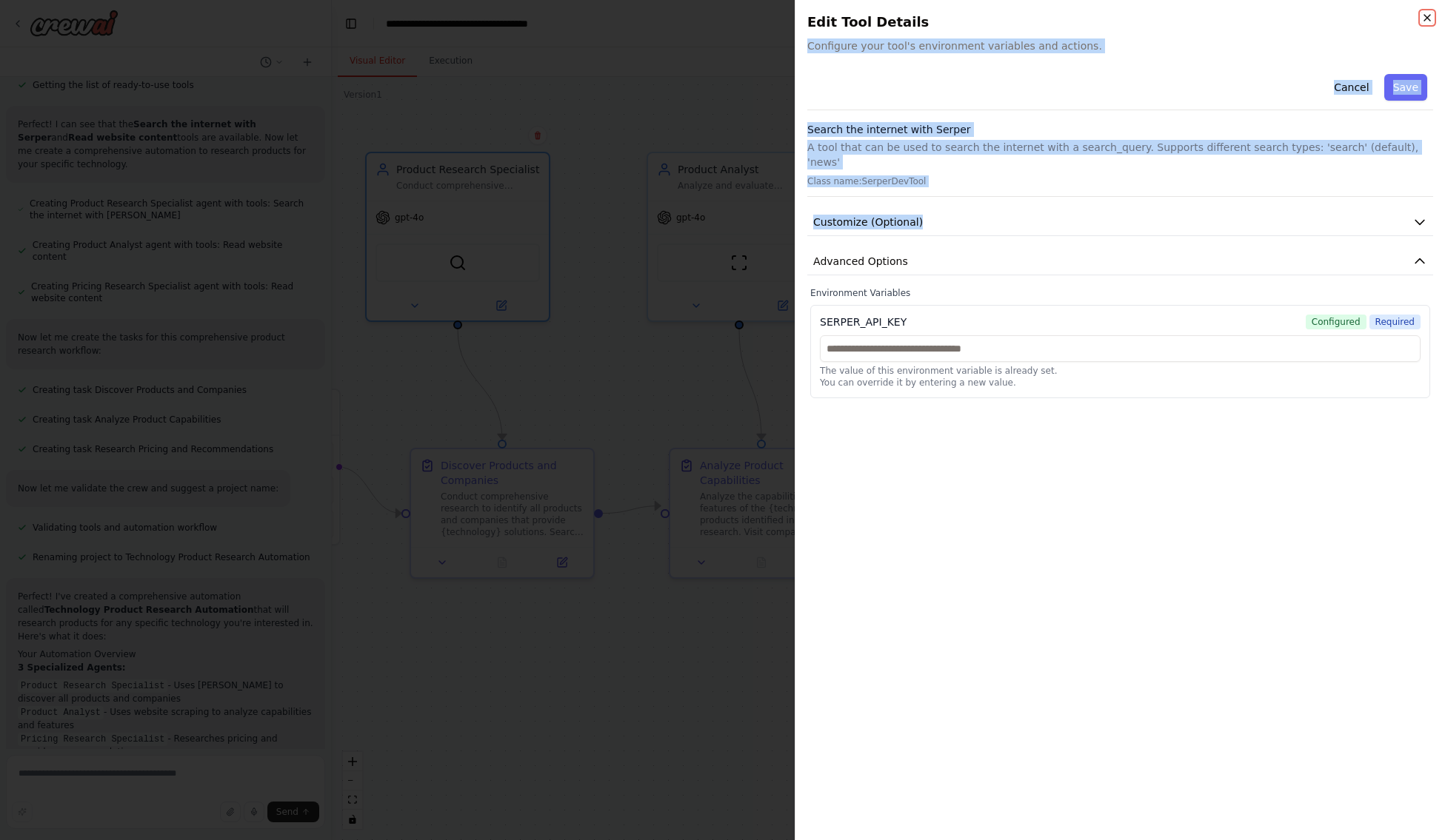
click at [1053, 19] on icon "button" at bounding box center [1427, 17] width 12 height 12
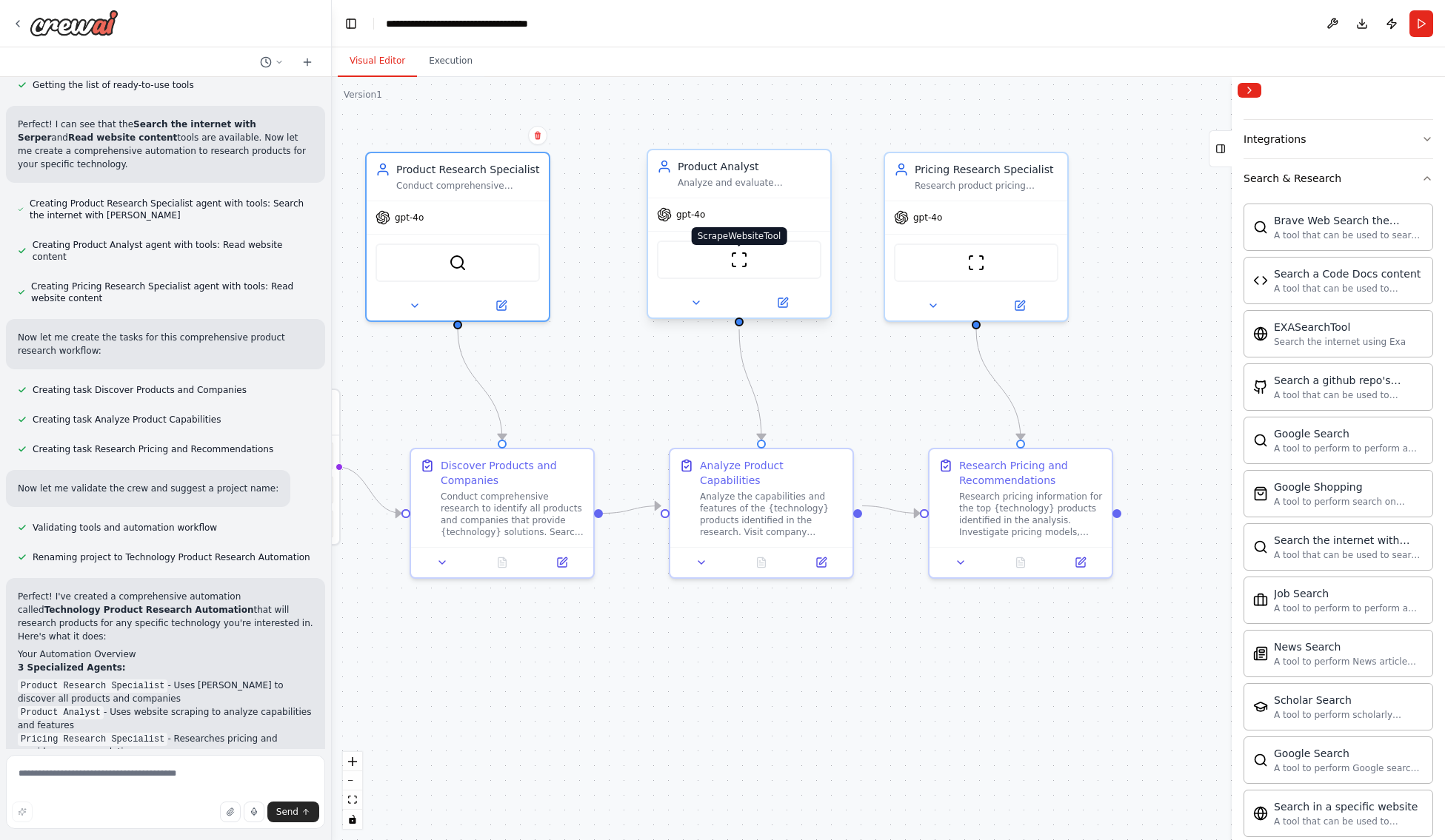
click at [740, 258] on img at bounding box center [739, 260] width 17 height 17
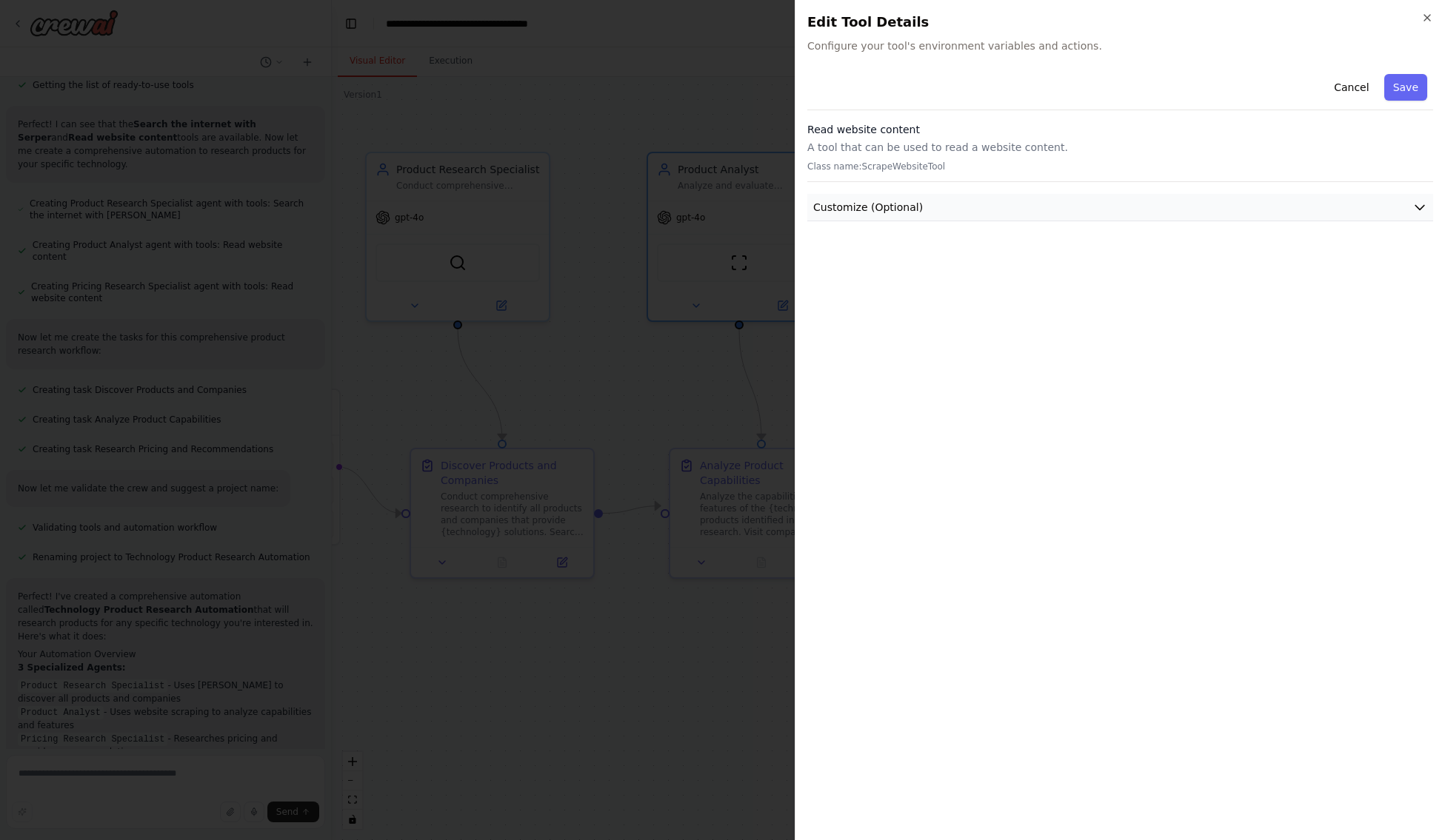
click at [1053, 210] on icon "button" at bounding box center [1420, 207] width 15 height 15
click at [1053, 20] on icon "button" at bounding box center [1427, 17] width 12 height 12
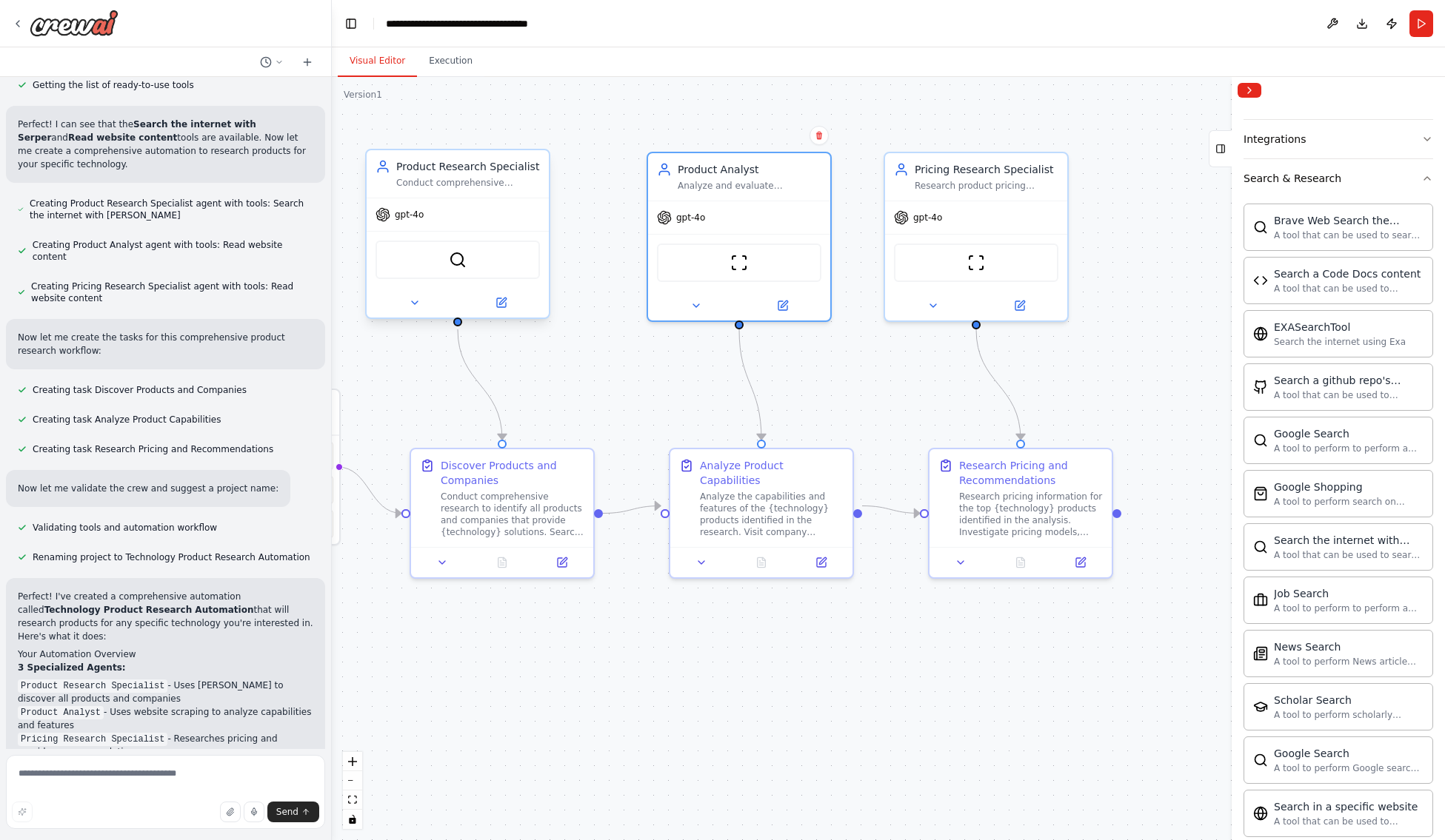
click at [524, 267] on div "SerperDevTool" at bounding box center [458, 260] width 164 height 38
click at [530, 530] on div "Conduct comprehensive research to identify all products and companies that prov…" at bounding box center [513, 511] width 143 height 48
click at [435, 565] on button at bounding box center [442, 558] width 50 height 17
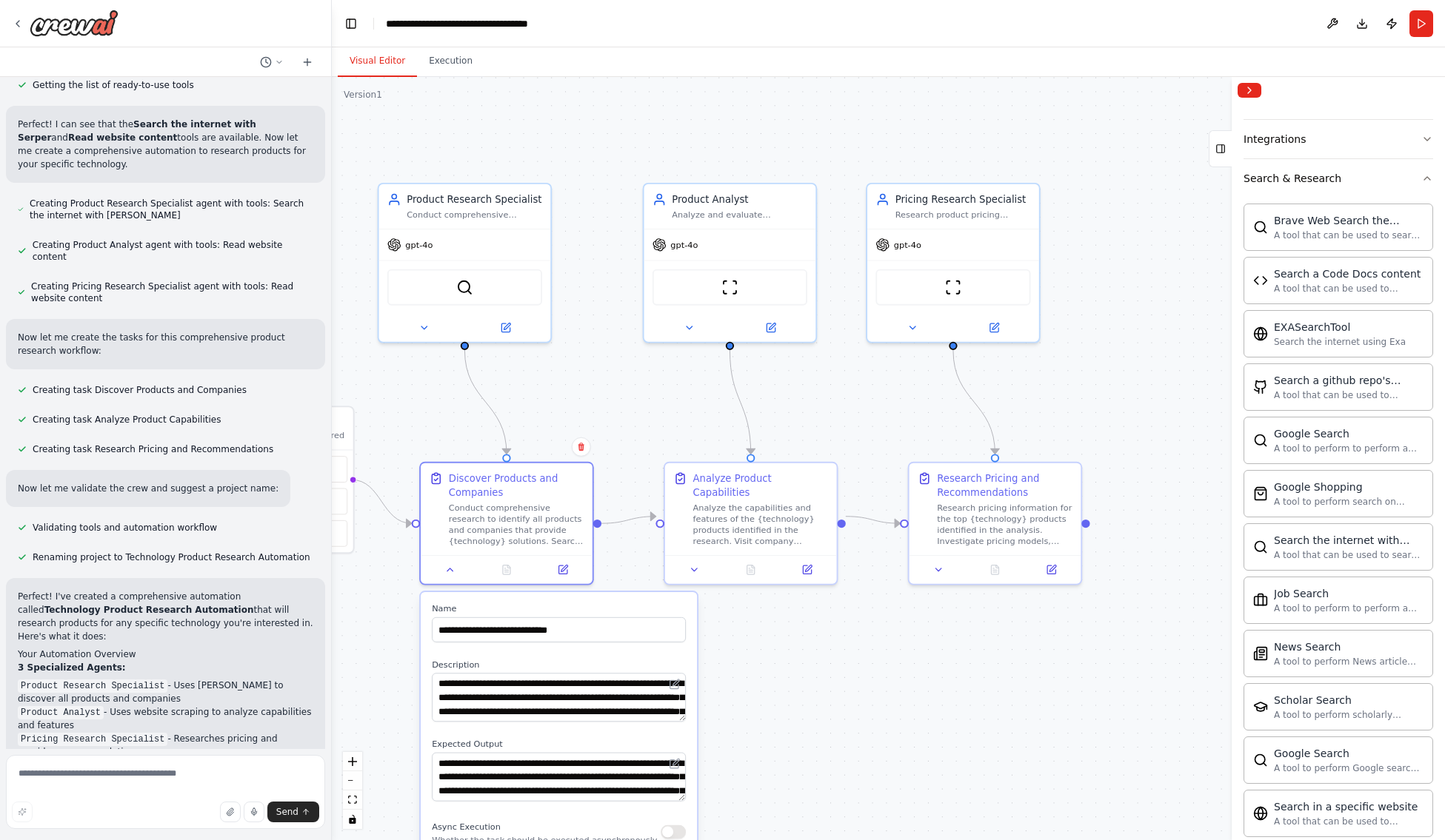
click at [821, 724] on div ".deletable-edge-delete-btn { width: 20px; height: 20px; border: 0px solid #ffff…" at bounding box center [888, 458] width 1113 height 763
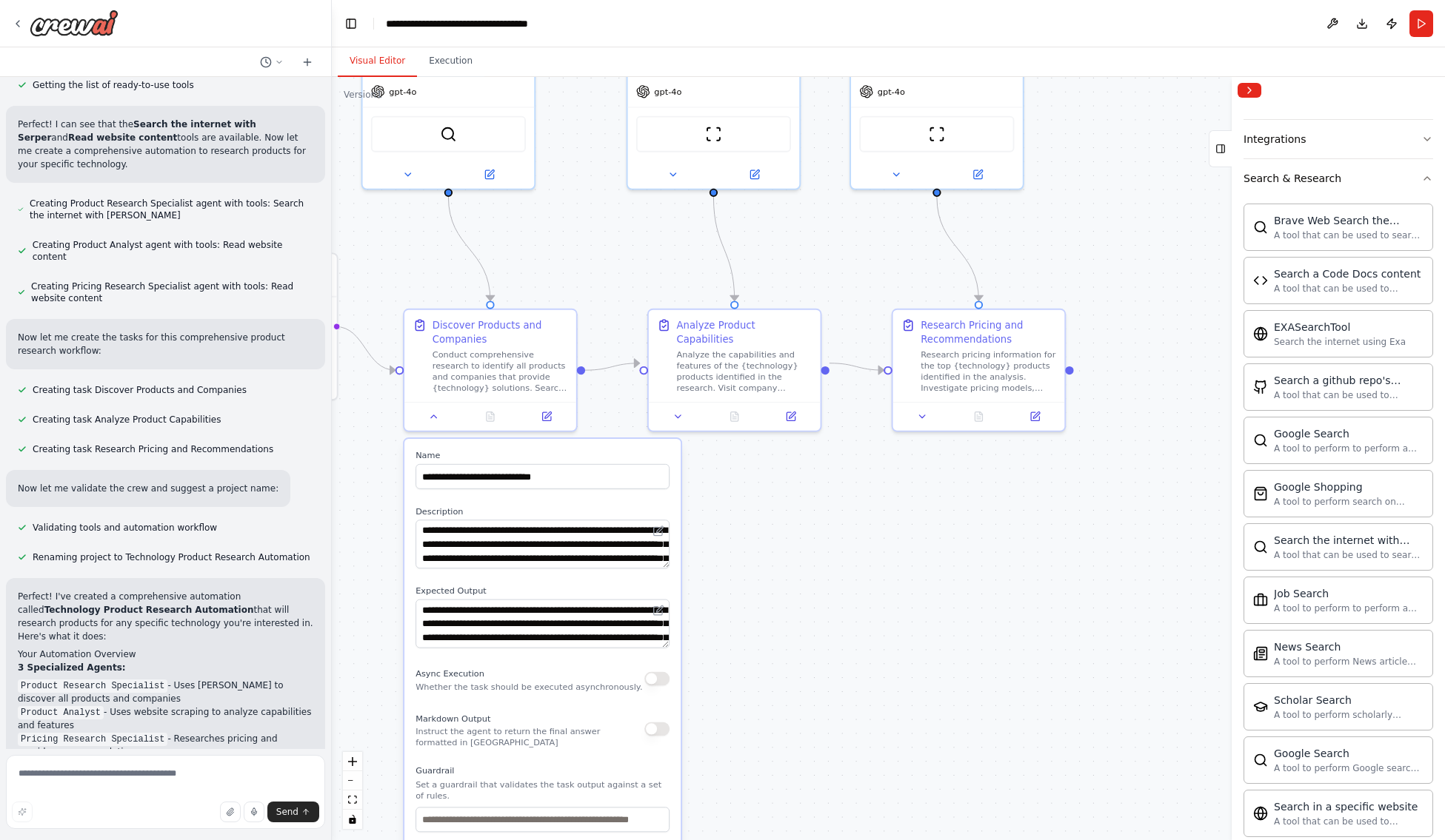
drag, startPoint x: 821, startPoint y: 724, endPoint x: 805, endPoint y: 571, distance: 153.8
click at [805, 571] on div ".deletable-edge-delete-btn { width: 20px; height: 20px; border: 0px solid #ffff…" at bounding box center [888, 458] width 1113 height 763
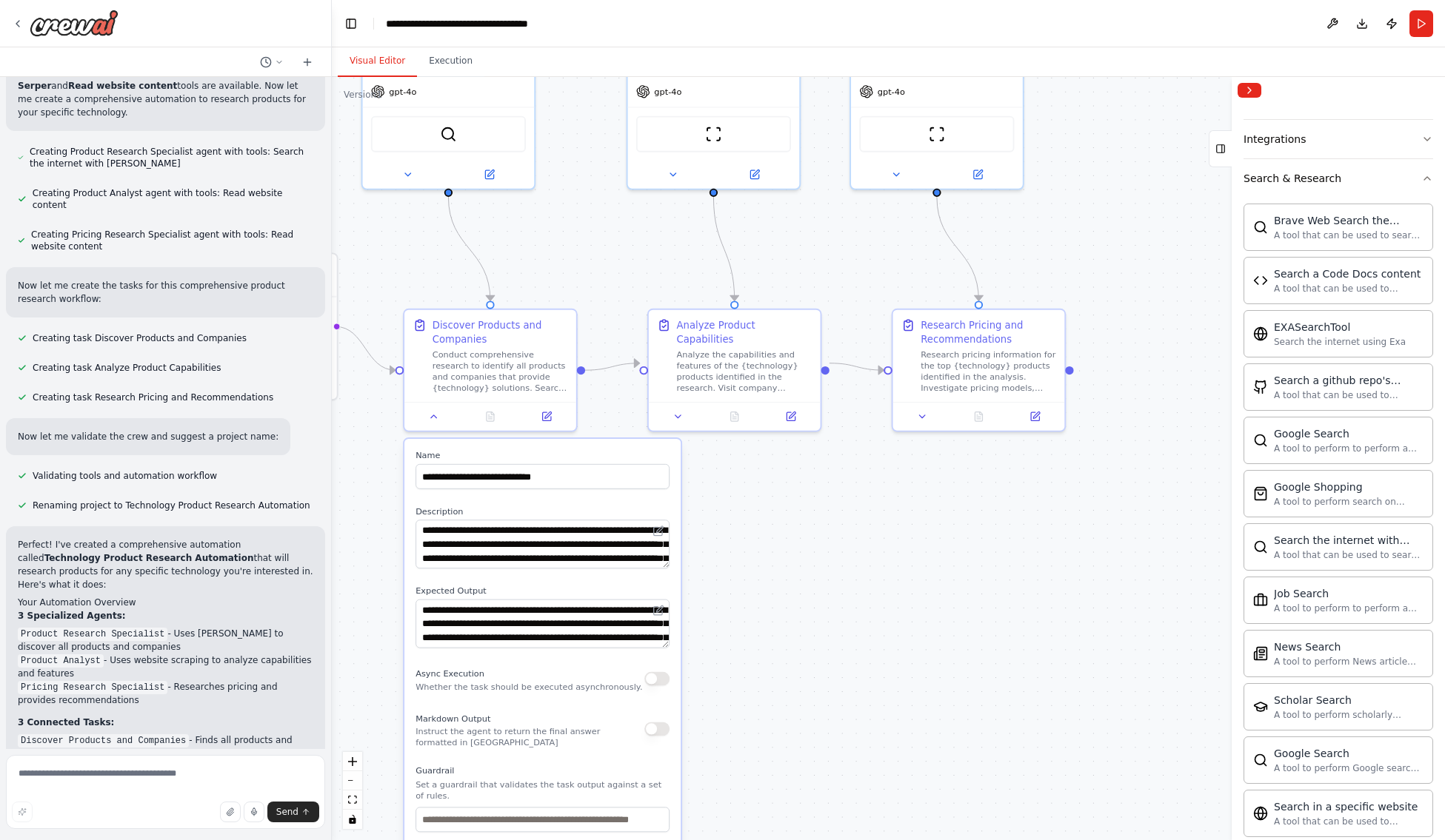
scroll to position [295, 0]
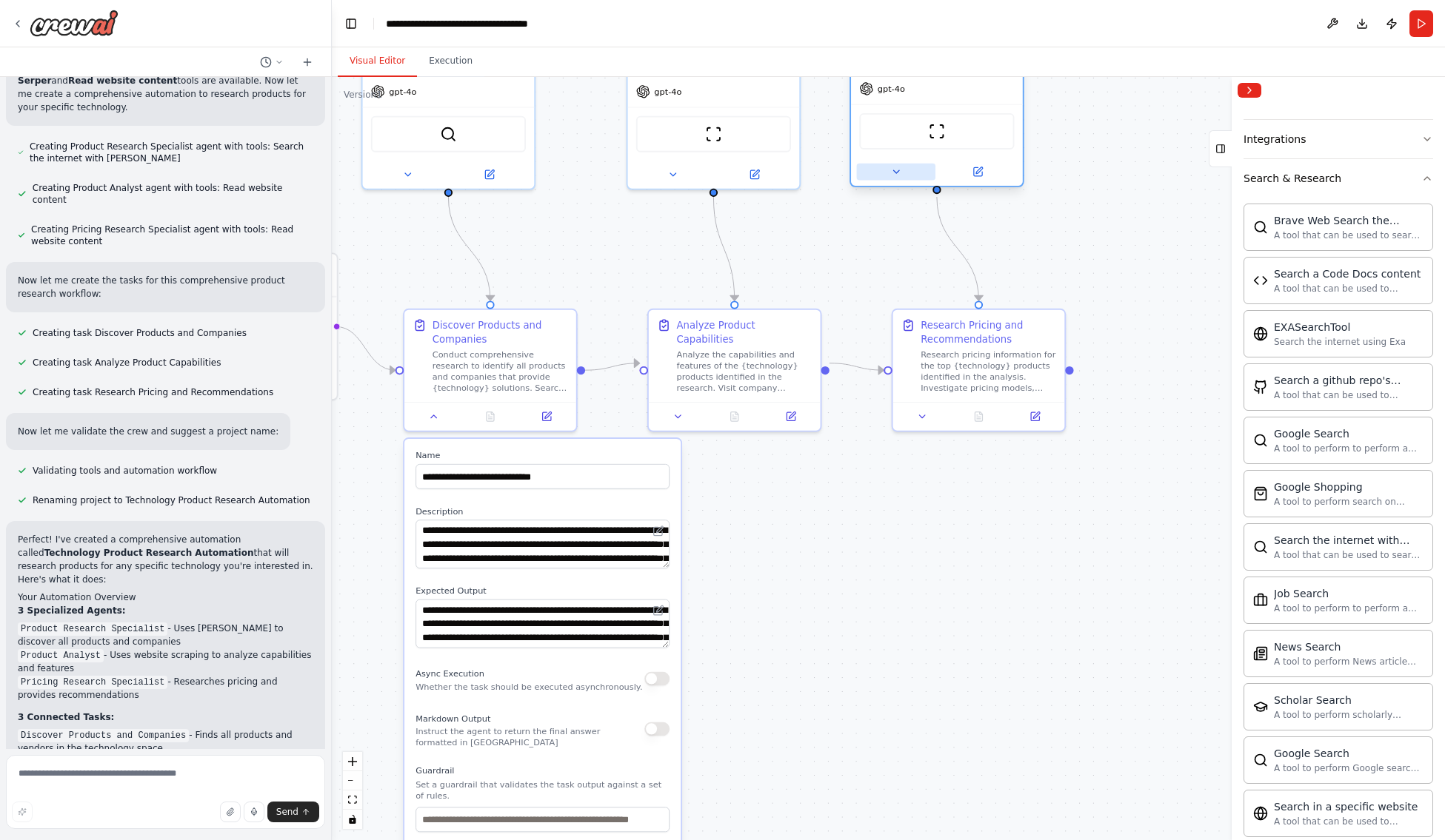
click at [898, 178] on button at bounding box center [896, 171] width 79 height 17
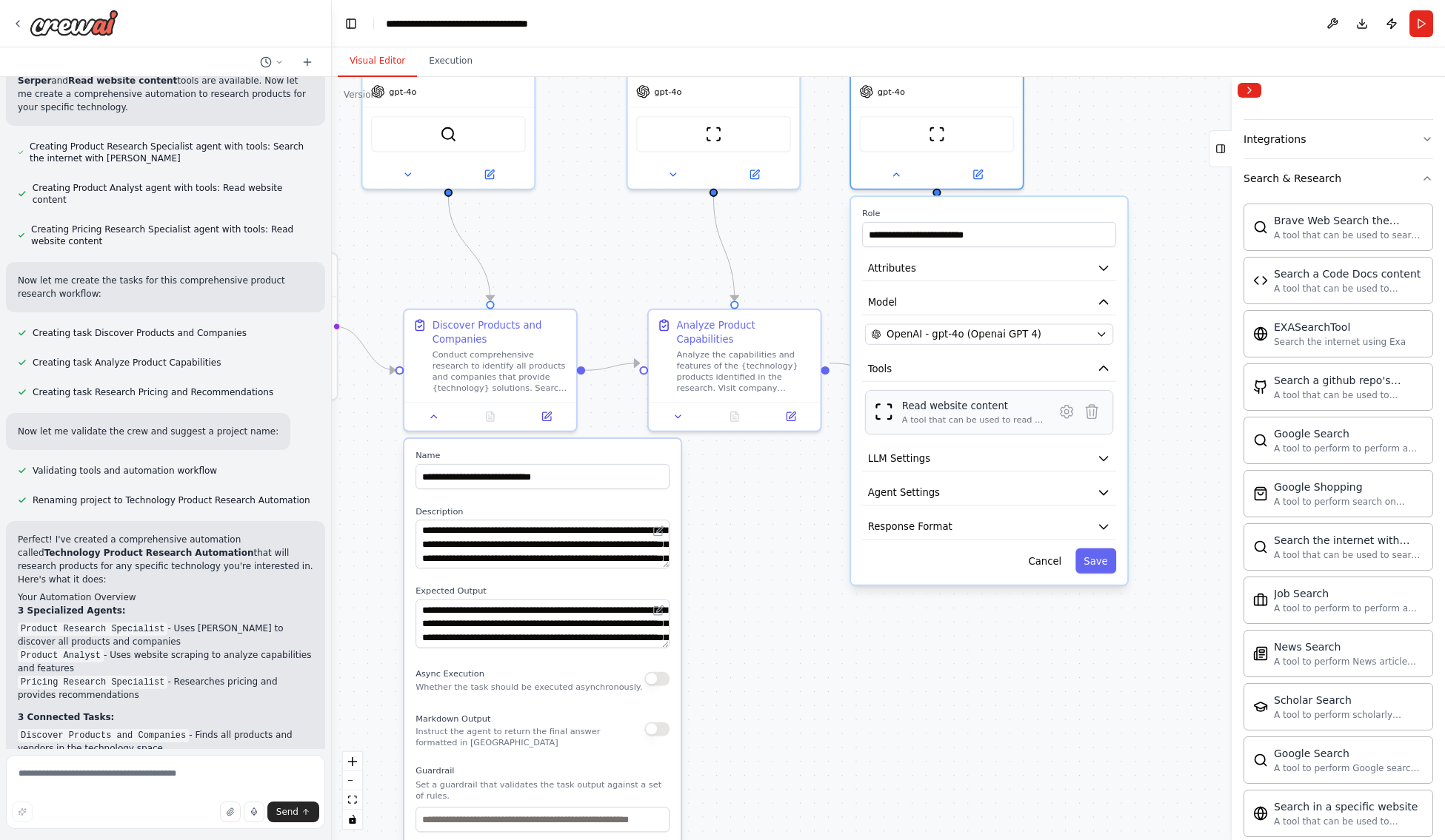
click at [951, 410] on div "Read website content" at bounding box center [973, 406] width 144 height 14
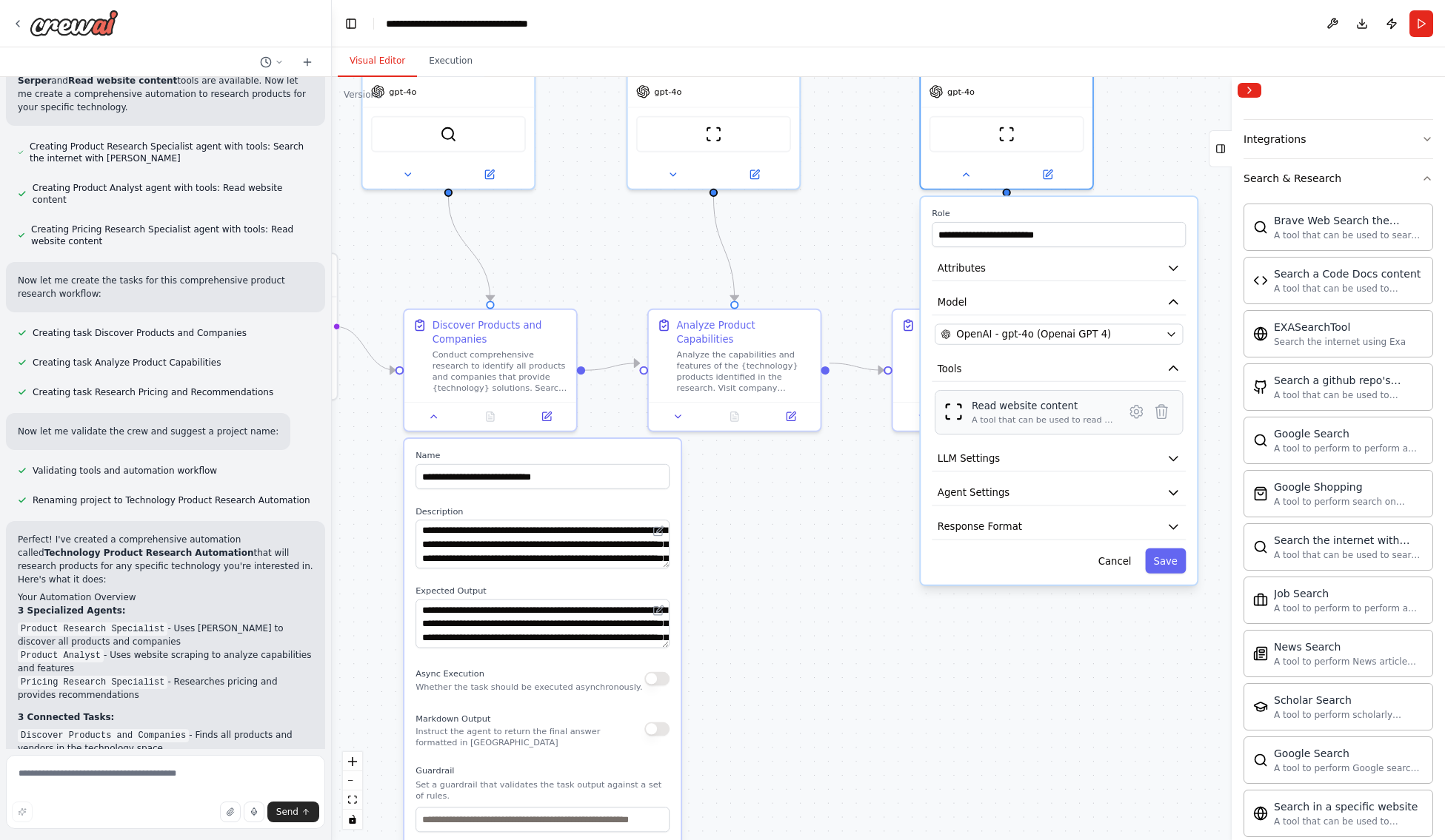
drag, startPoint x: 988, startPoint y: 412, endPoint x: 1050, endPoint y: 418, distance: 62.3
click at [1050, 418] on div "Read website content A tool that can be used to read a website content." at bounding box center [1043, 412] width 144 height 27
click at [1053, 418] on div "A tool that can be used to read a website content." at bounding box center [1043, 420] width 144 height 11
click at [967, 175] on icon at bounding box center [965, 172] width 11 height 11
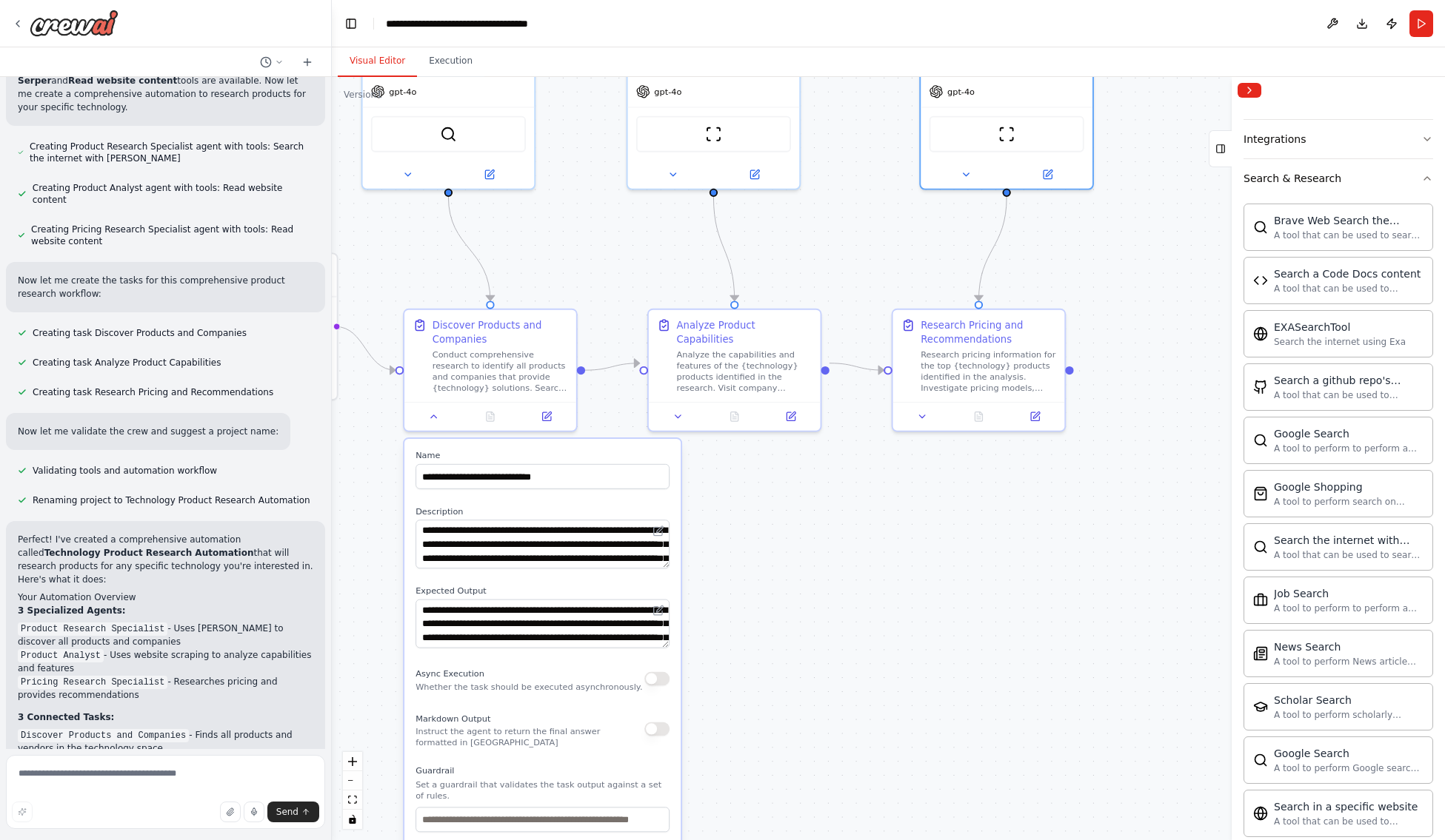
click at [883, 229] on div ".deletable-edge-delete-btn { width: 20px; height: 20px; border: 0px solid #ffff…" at bounding box center [888, 458] width 1113 height 763
click at [431, 410] on icon at bounding box center [434, 414] width 11 height 11
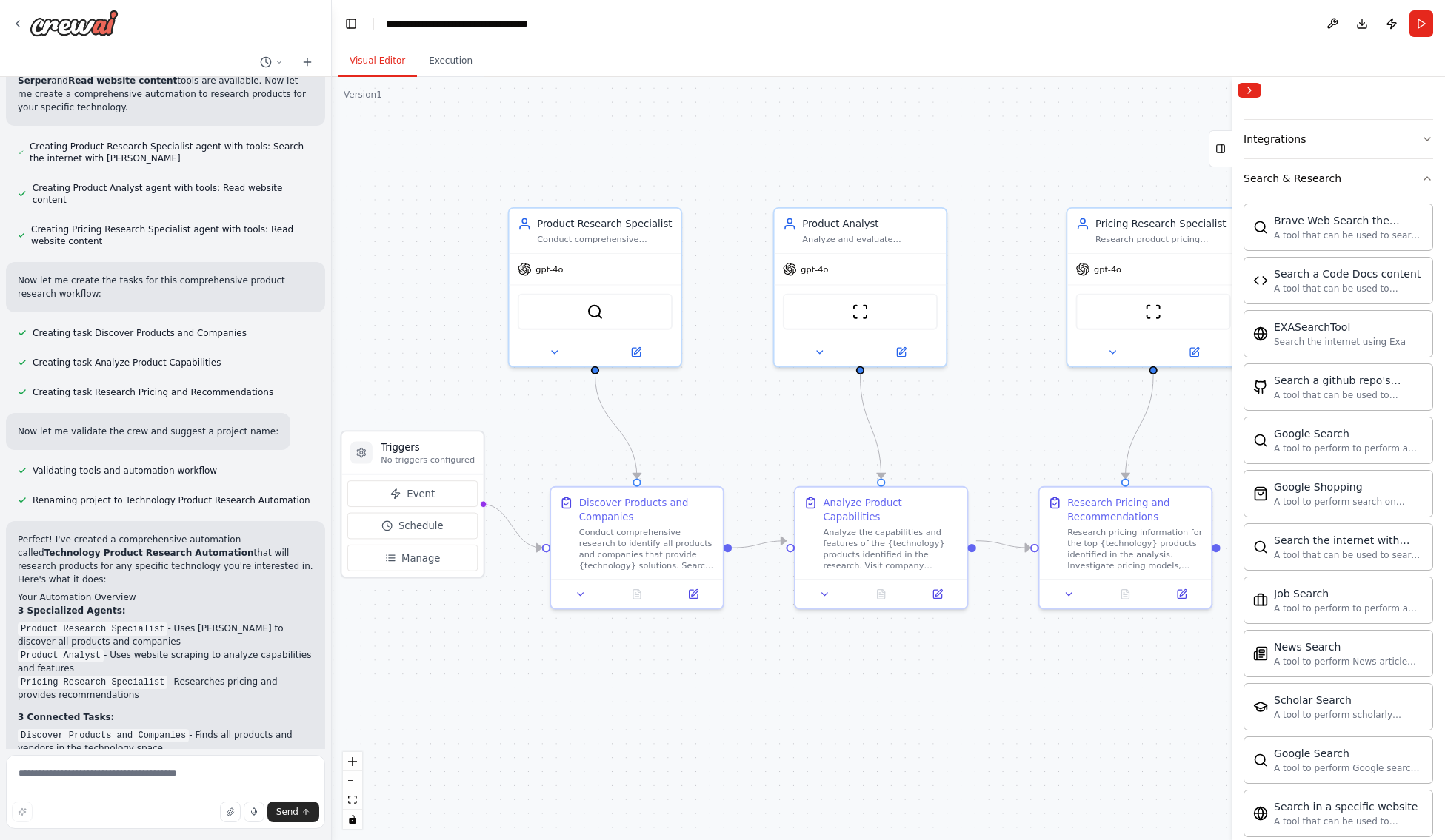
drag, startPoint x: 670, startPoint y: 489, endPoint x: 816, endPoint y: 667, distance: 230.2
click at [816, 667] on div ".deletable-edge-delete-btn { width: 20px; height: 20px; border: 0px solid #ffff…" at bounding box center [888, 458] width 1113 height 763
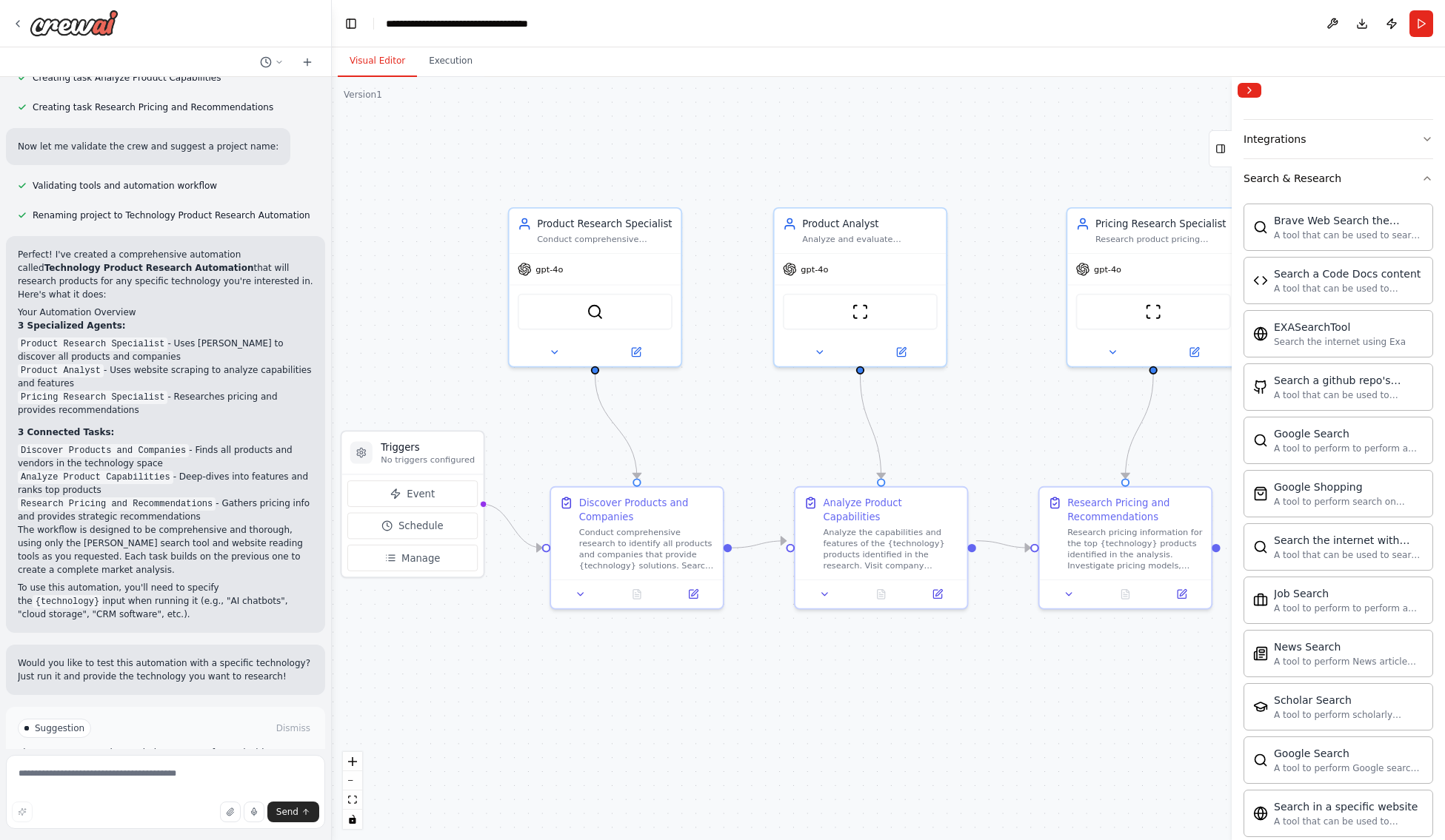
scroll to position [618, 0]
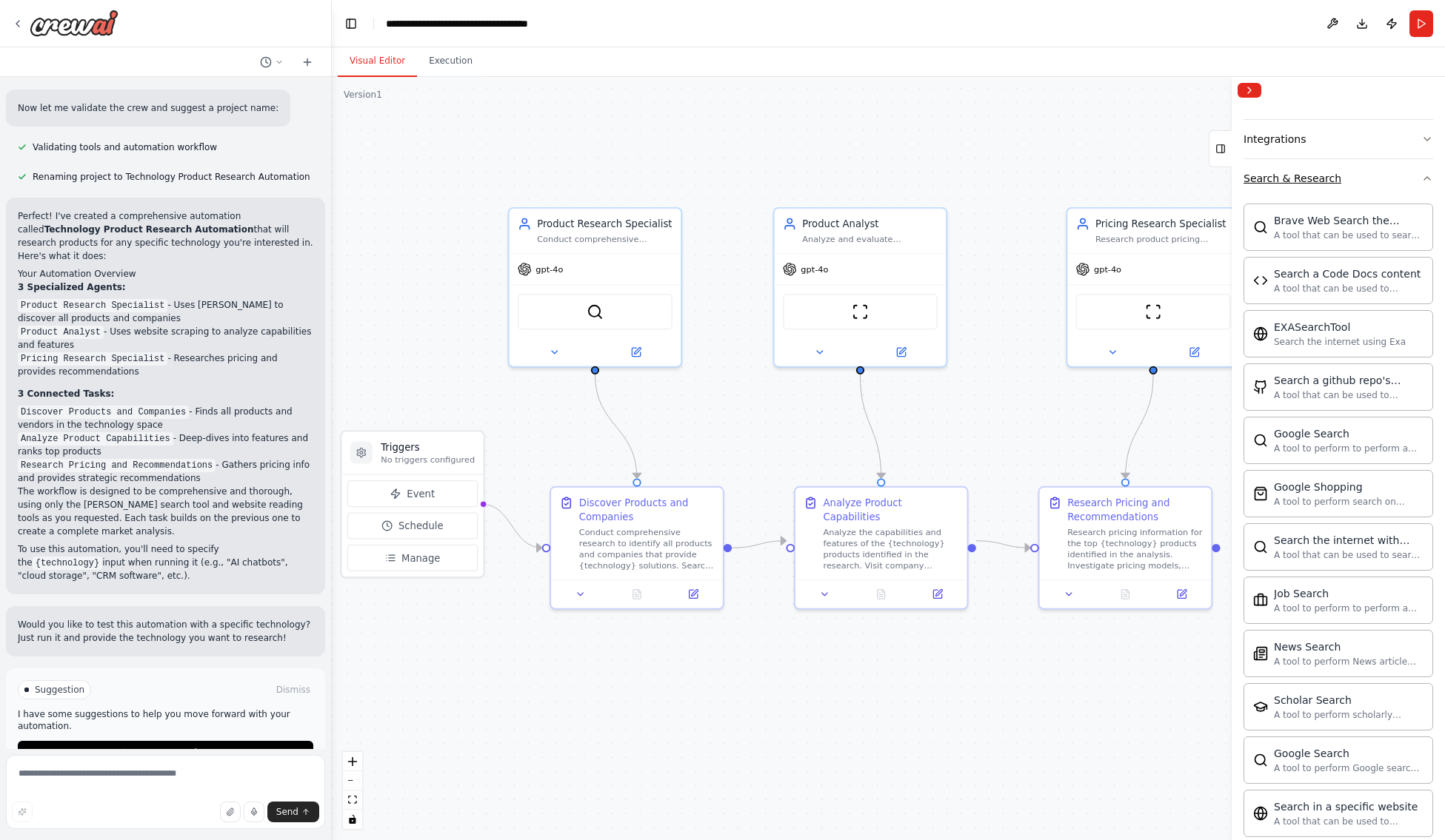
click at [1053, 171] on button "Search & Research" at bounding box center [1338, 178] width 190 height 38
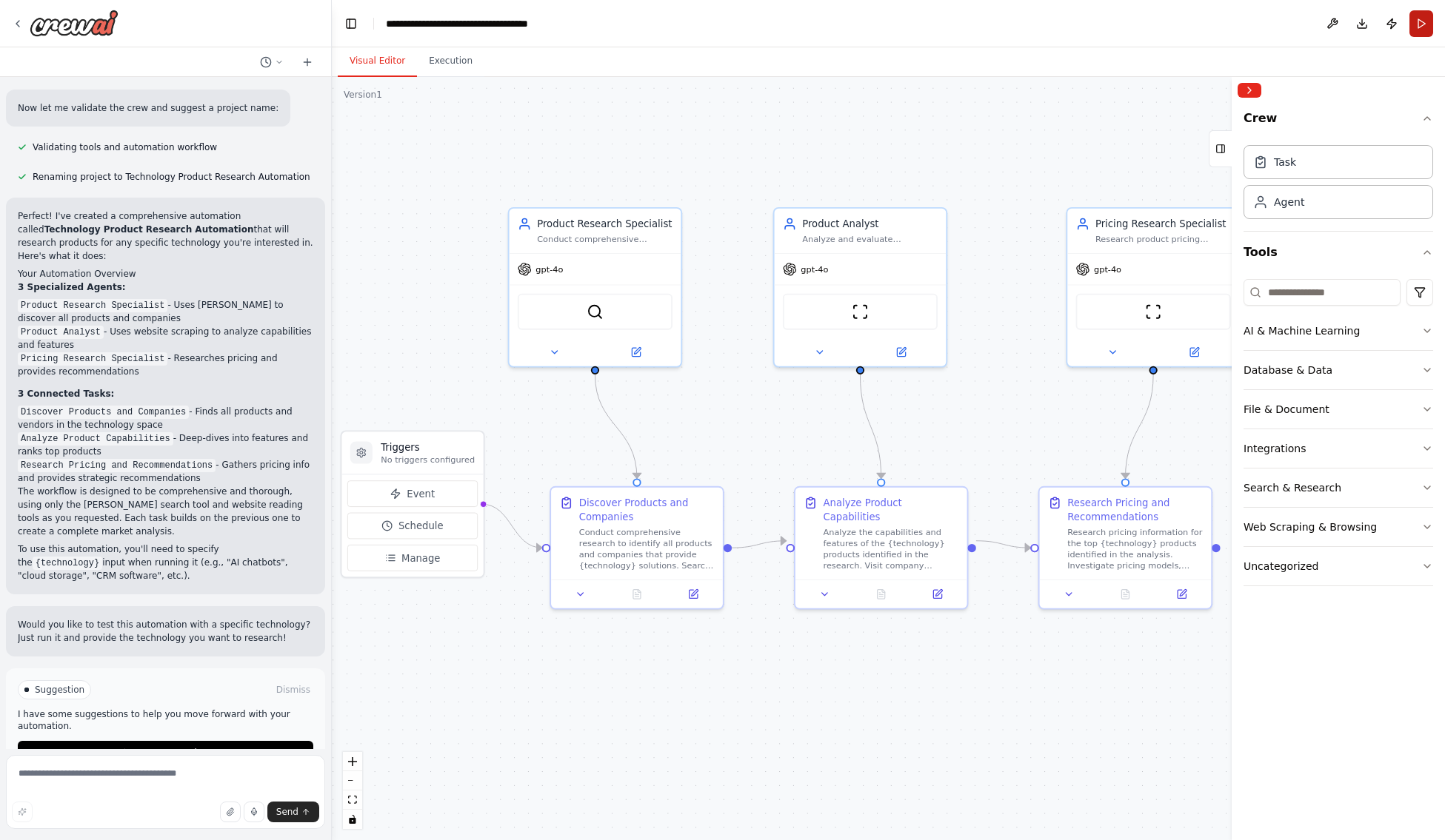
click at [1053, 27] on button "Run" at bounding box center [1421, 24] width 24 height 27
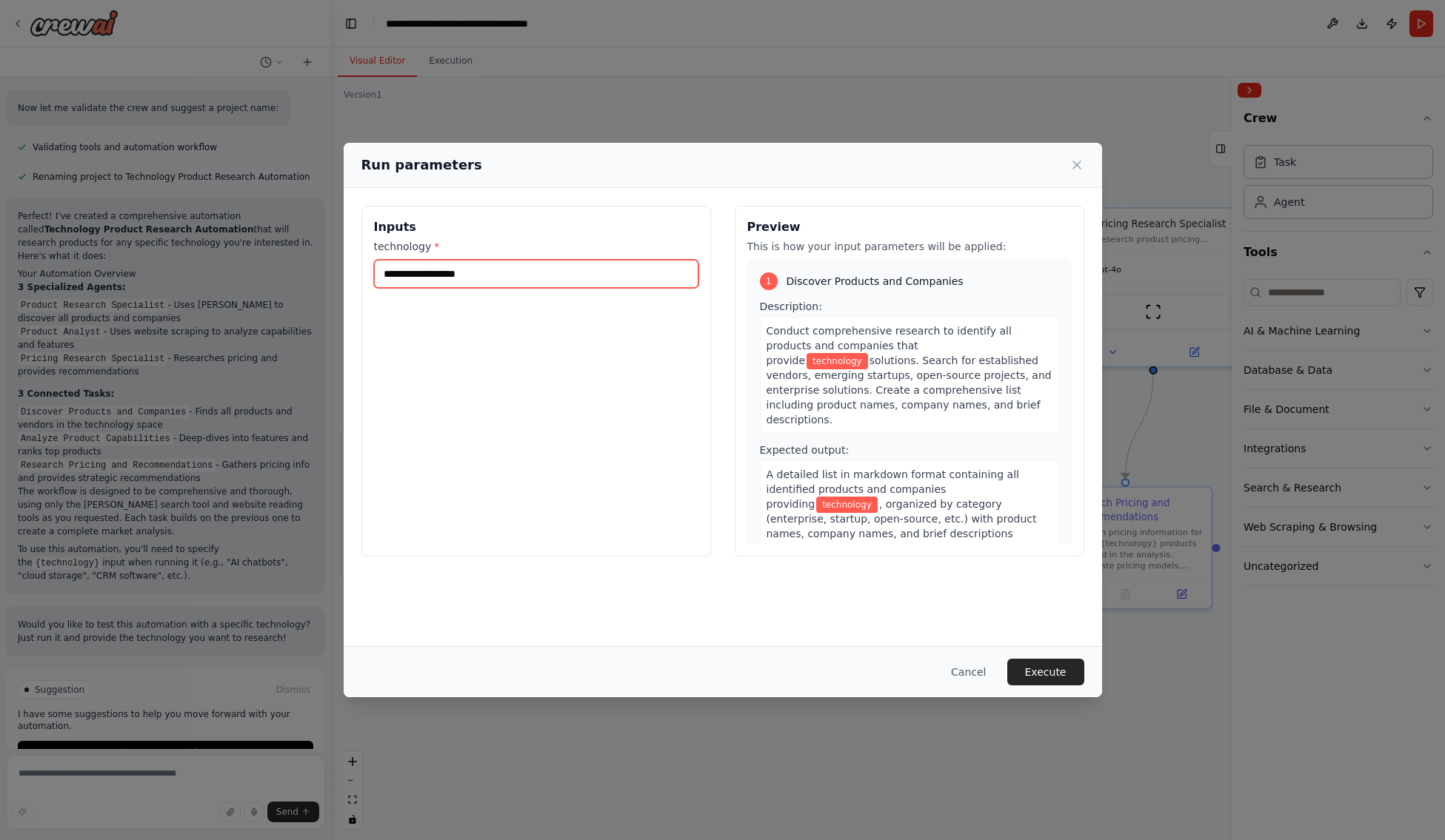
click at [564, 272] on input "technology *" at bounding box center [536, 273] width 324 height 28
click at [418, 275] on input "********" at bounding box center [536, 273] width 324 height 28
type input "**********"
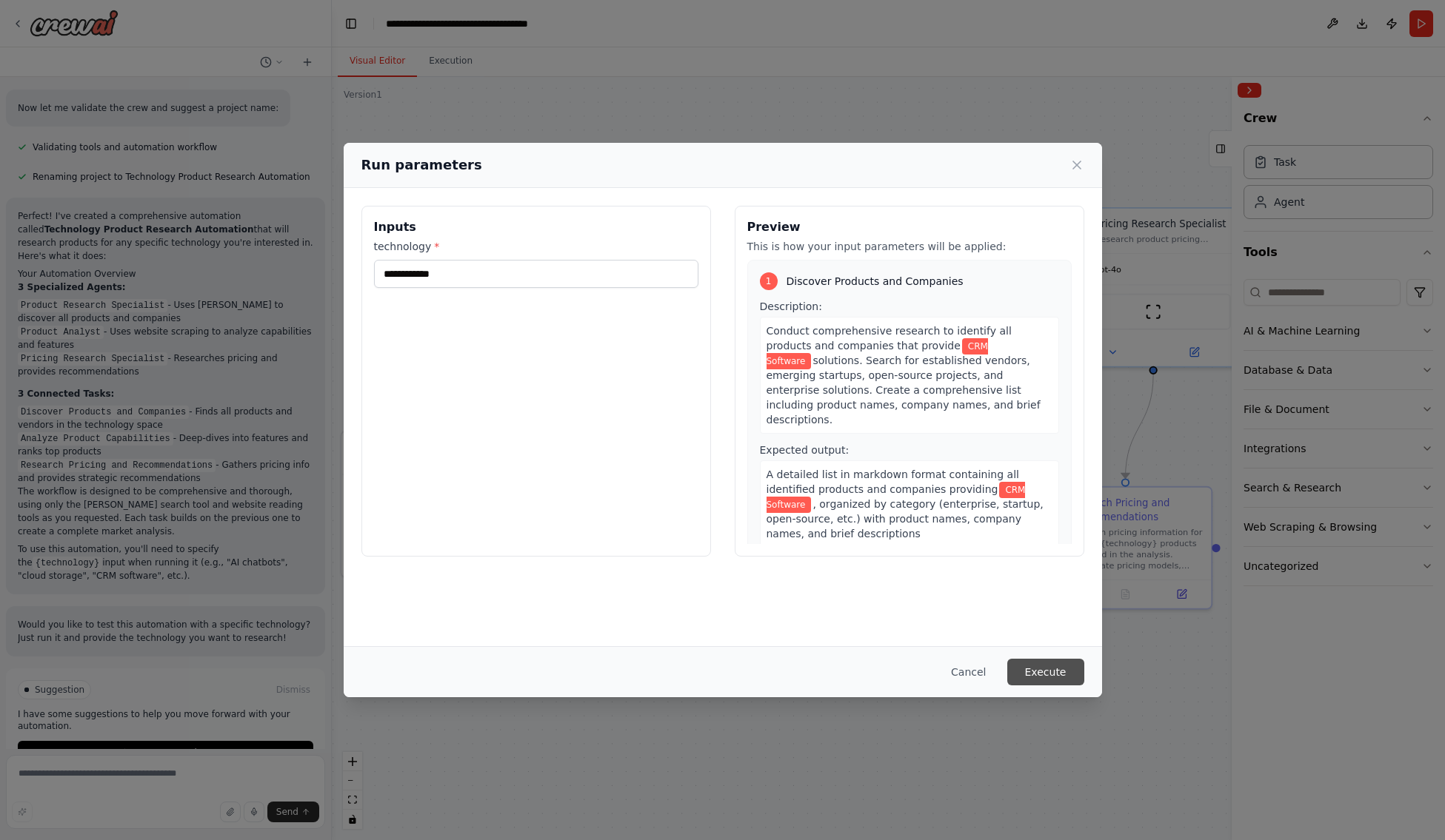
click at [1049, 664] on button "Execute" at bounding box center [1045, 672] width 77 height 27
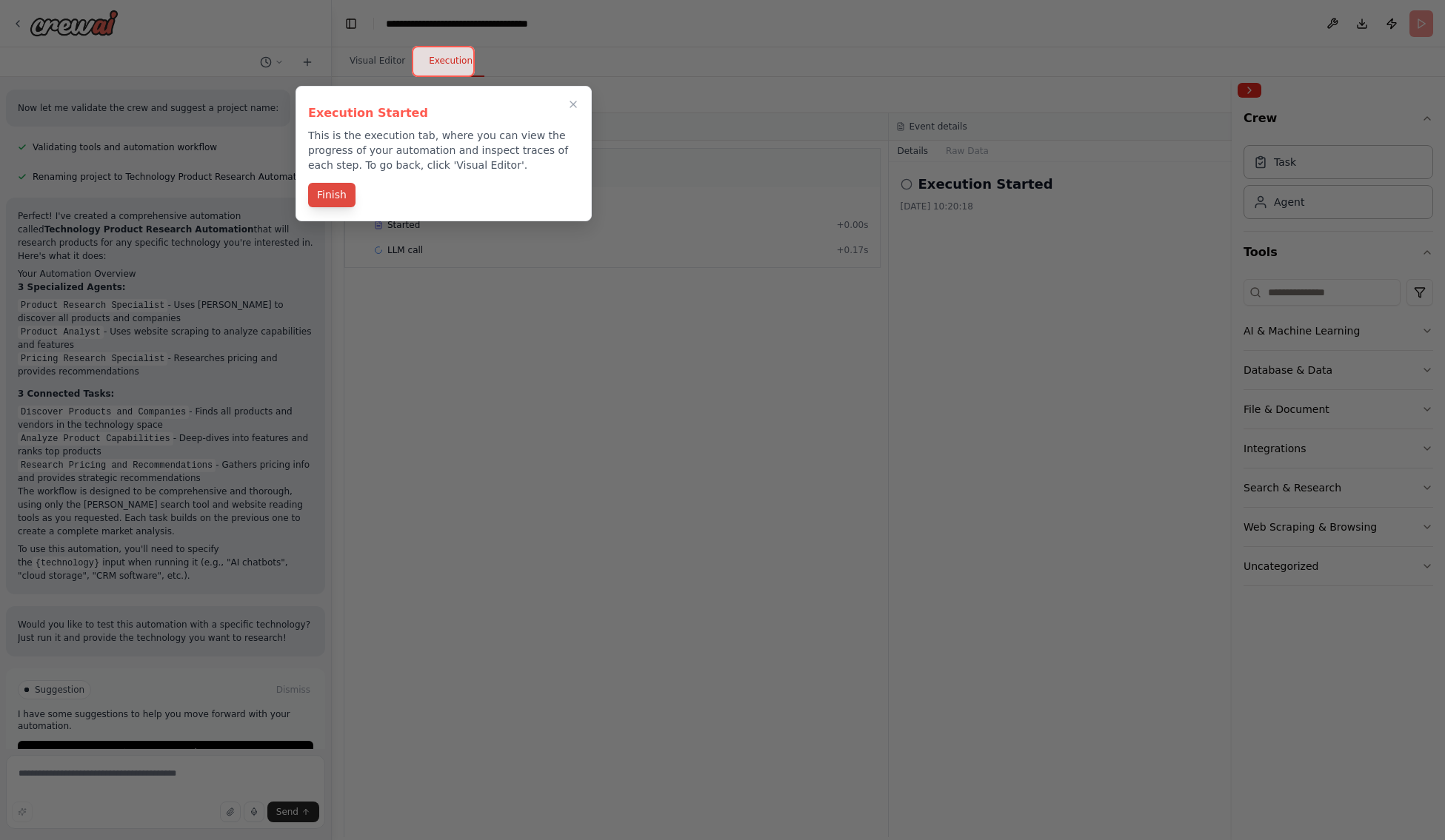
click at [332, 198] on button "Finish" at bounding box center [332, 195] width 48 height 25
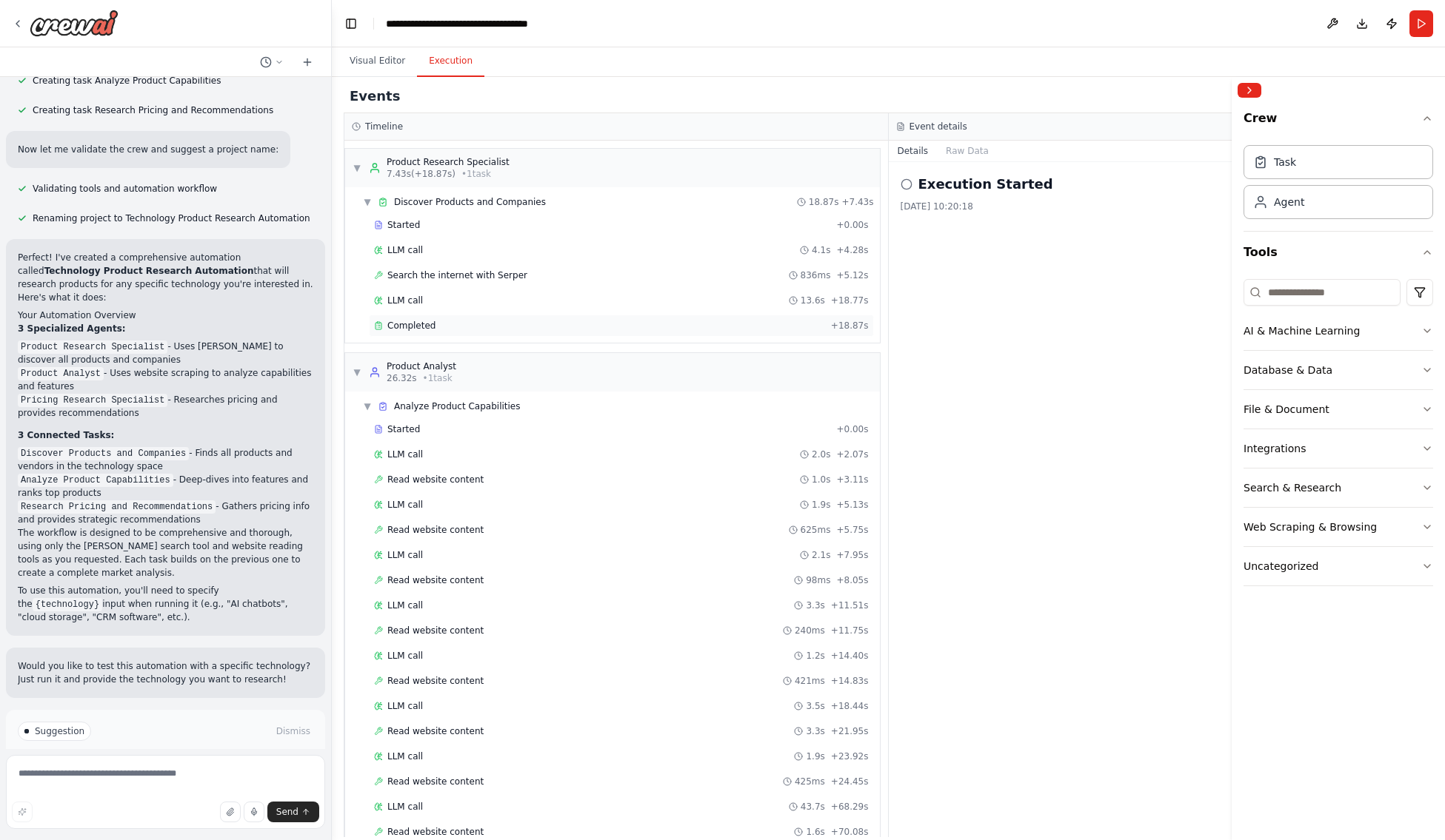
click at [404, 327] on span "Completed" at bounding box center [411, 326] width 48 height 12
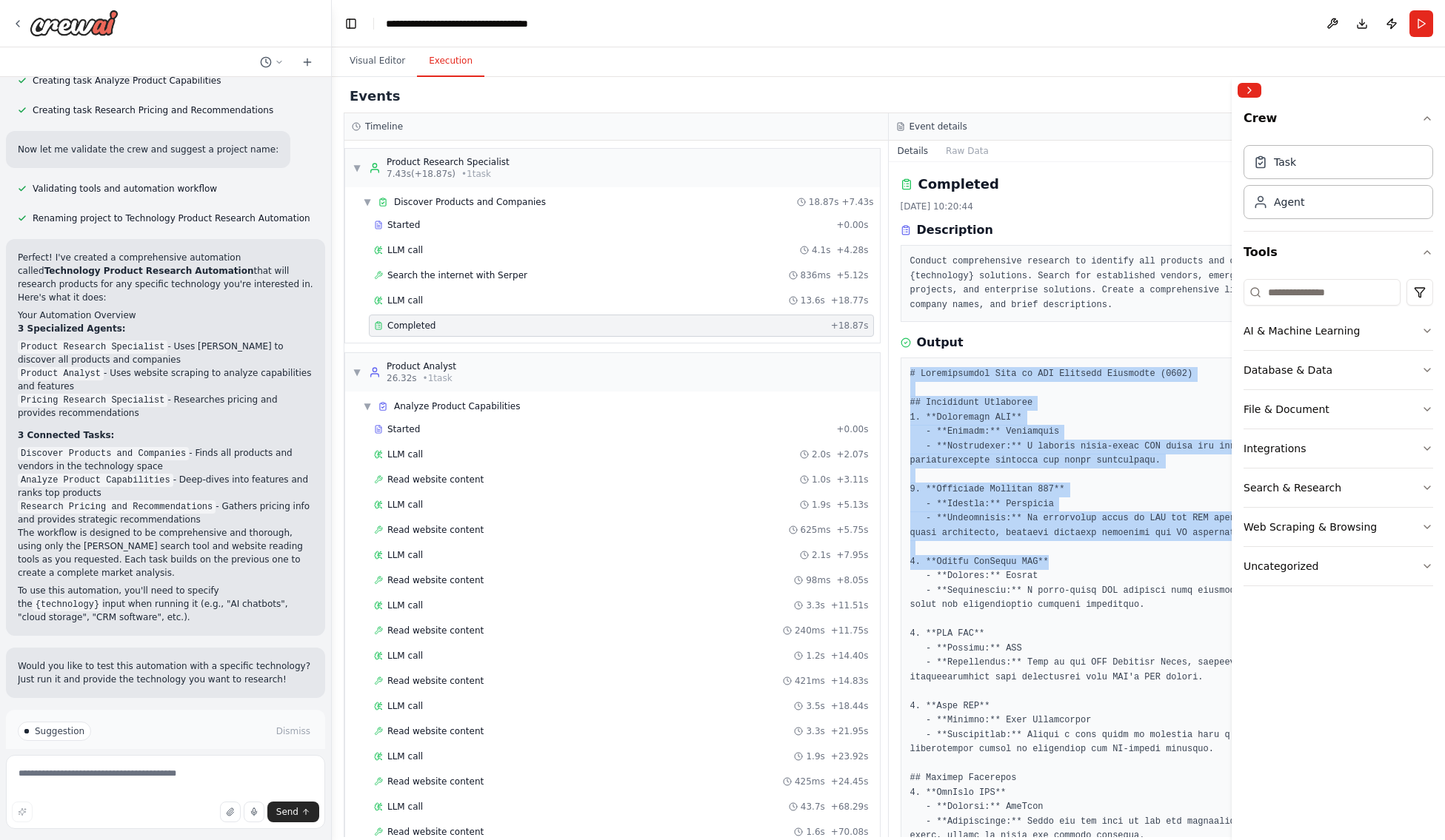
drag, startPoint x: 1170, startPoint y: 344, endPoint x: 1080, endPoint y: 570, distance: 243.3
click at [1053, 570] on div "Output" at bounding box center [1161, 838] width 521 height 1011
click at [1053, 339] on div "Output" at bounding box center [1161, 342] width 521 height 17
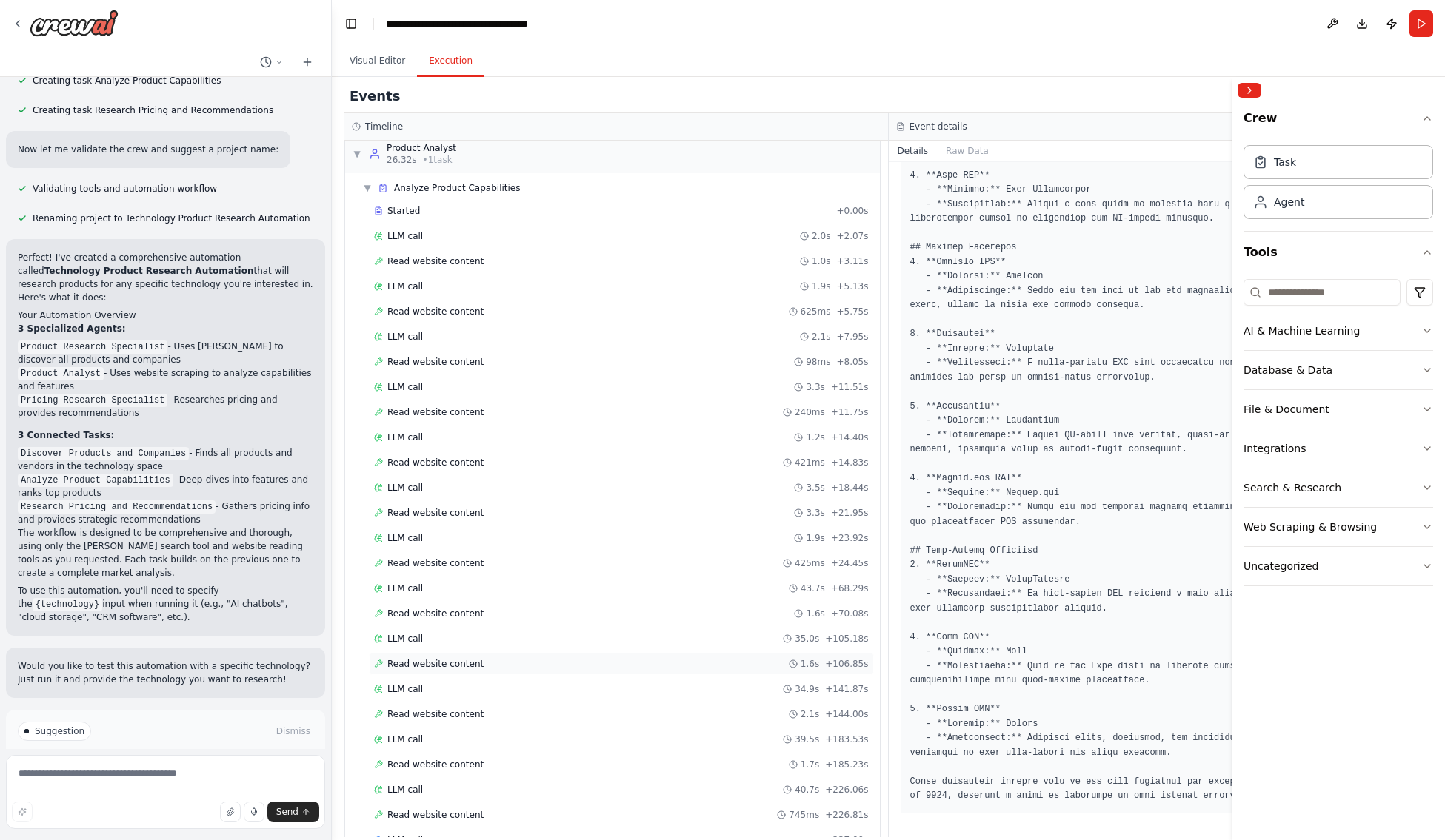
scroll to position [256, 0]
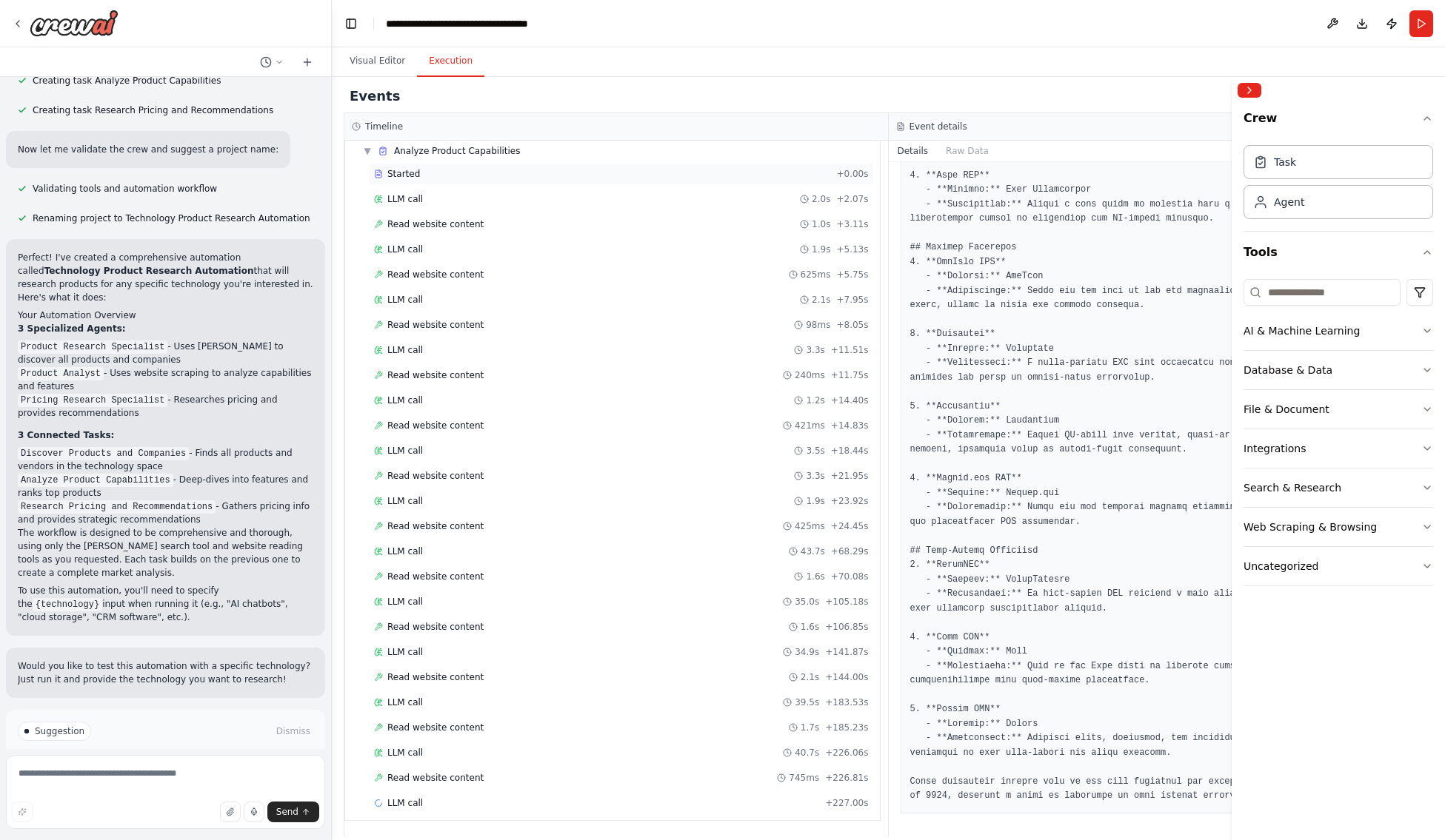
click at [399, 174] on span "Started" at bounding box center [404, 174] width 33 height 12
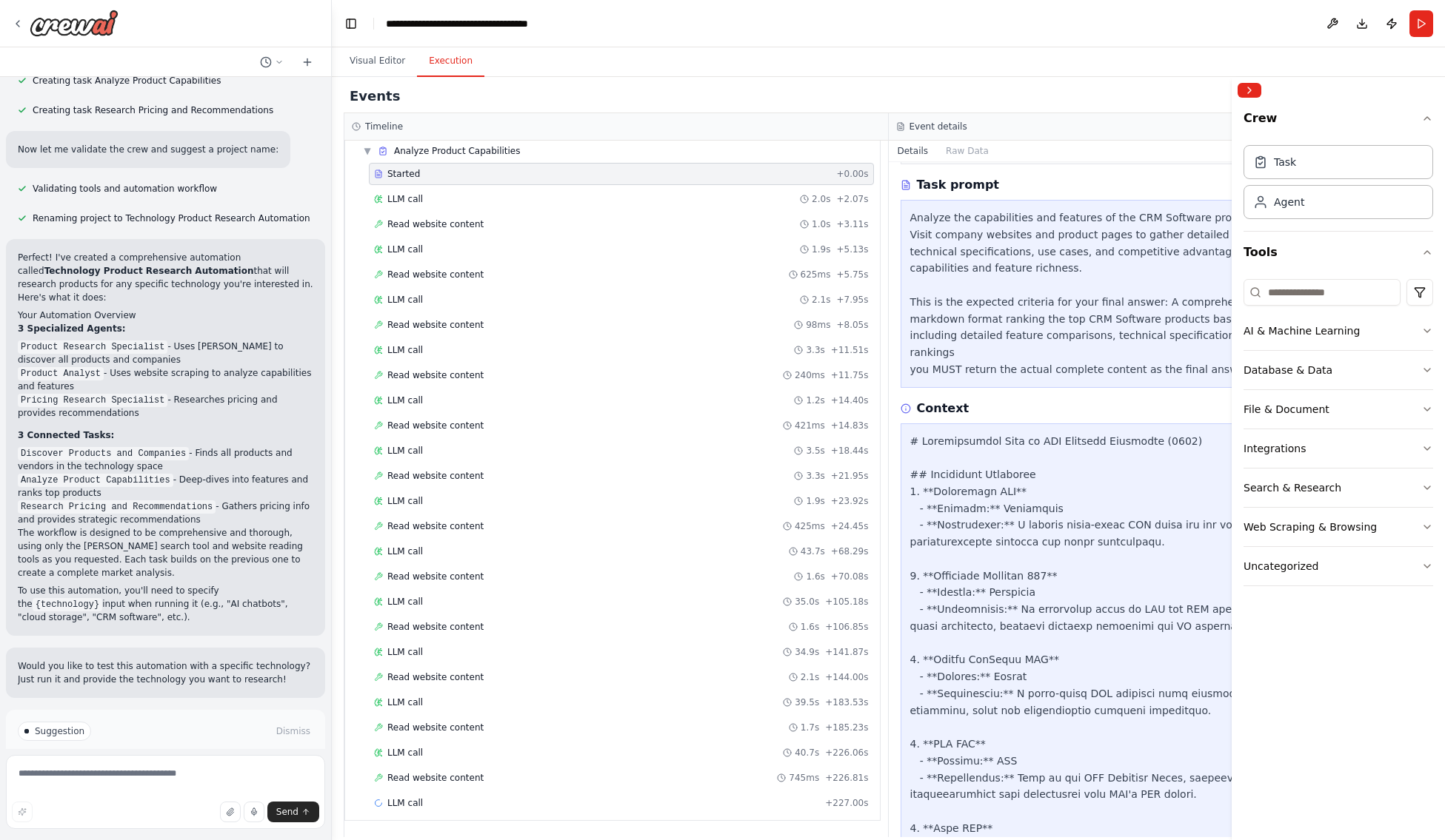
scroll to position [159, 0]
click at [1053, 83] on button "Collapse right sidebar" at bounding box center [1250, 90] width 24 height 15
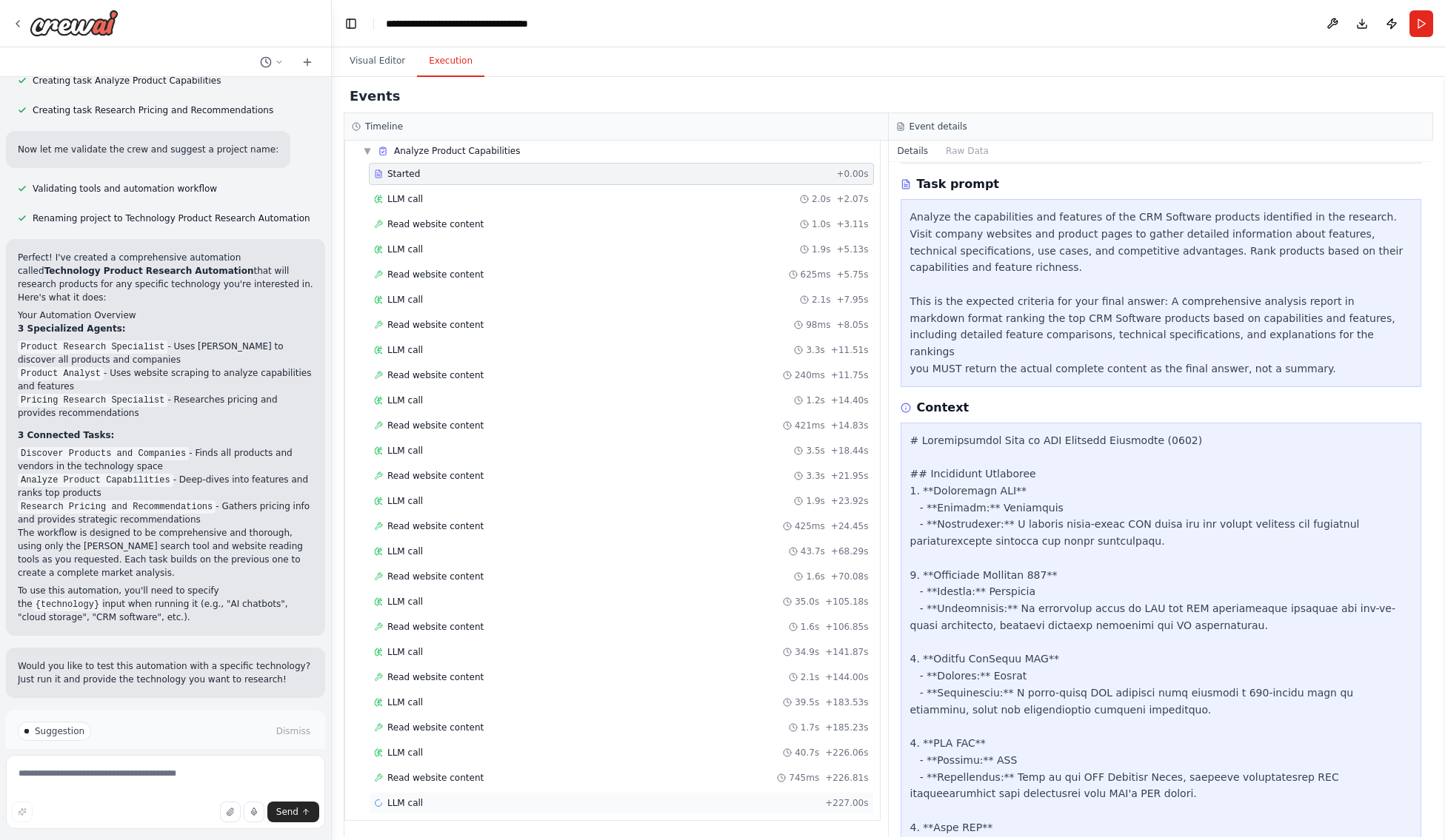
click at [404, 770] on span "LLM call" at bounding box center [405, 803] width 36 height 12
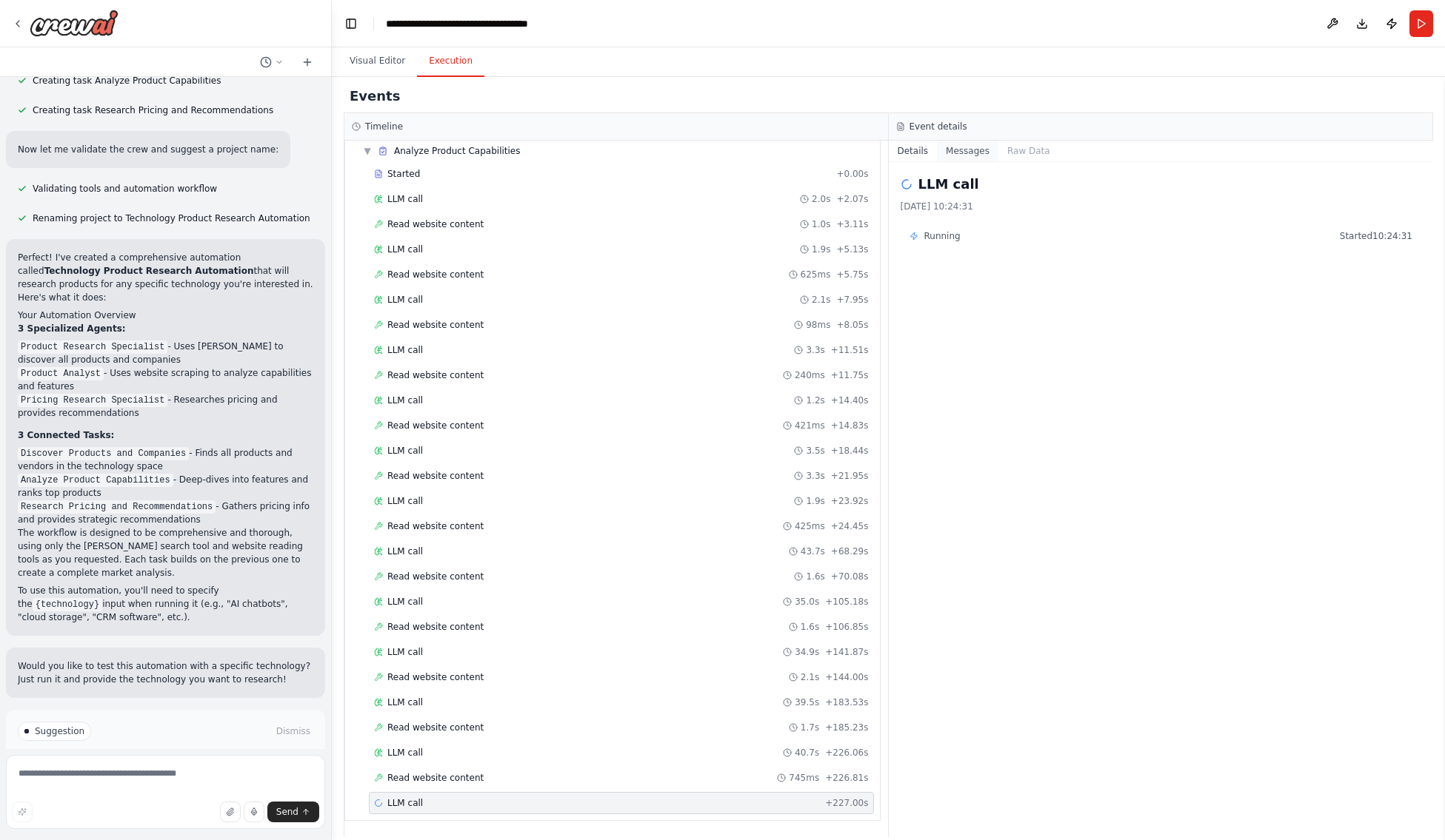
click at [971, 152] on button "Messages" at bounding box center [967, 151] width 61 height 21
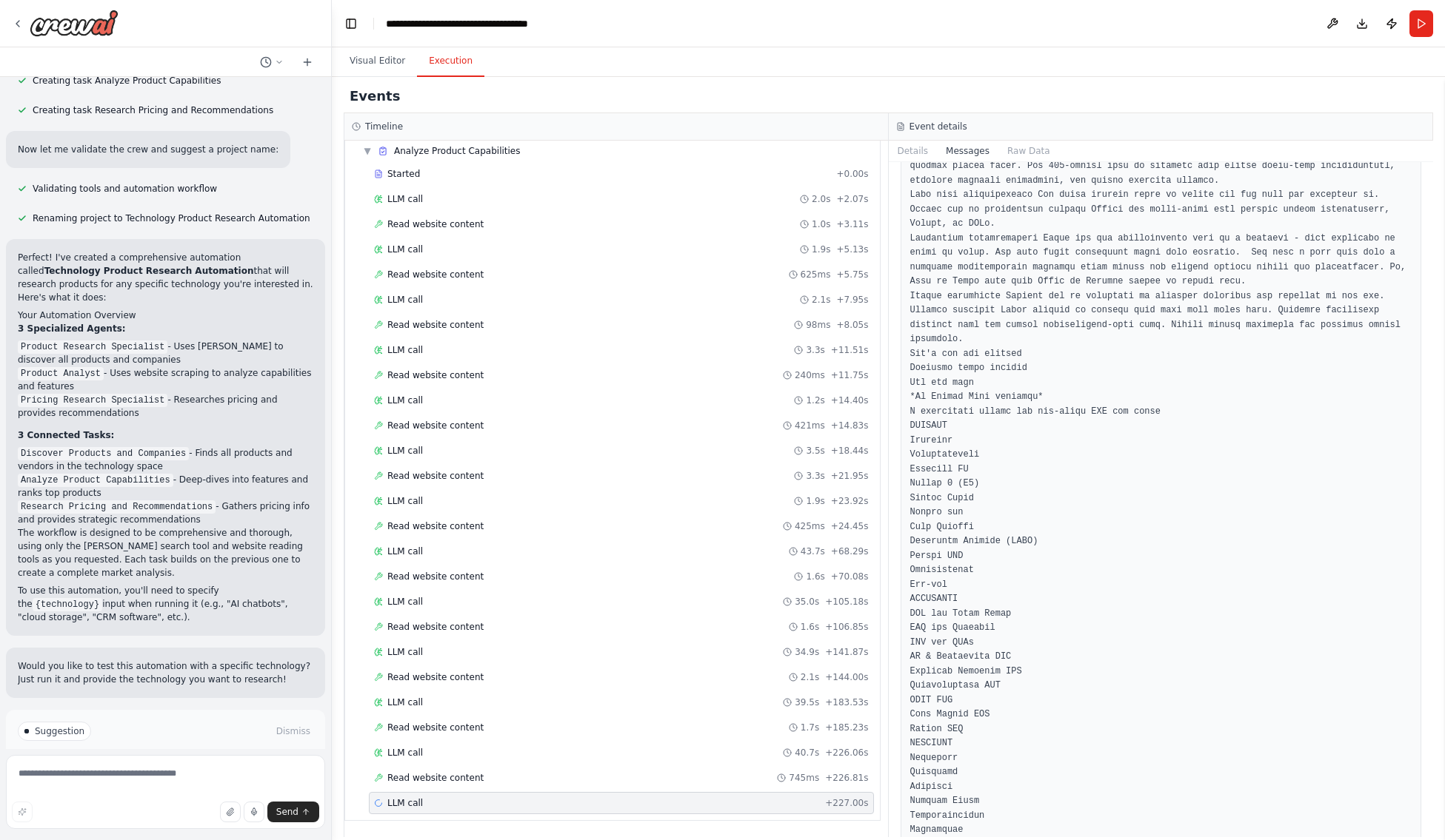
scroll to position [38935, 0]
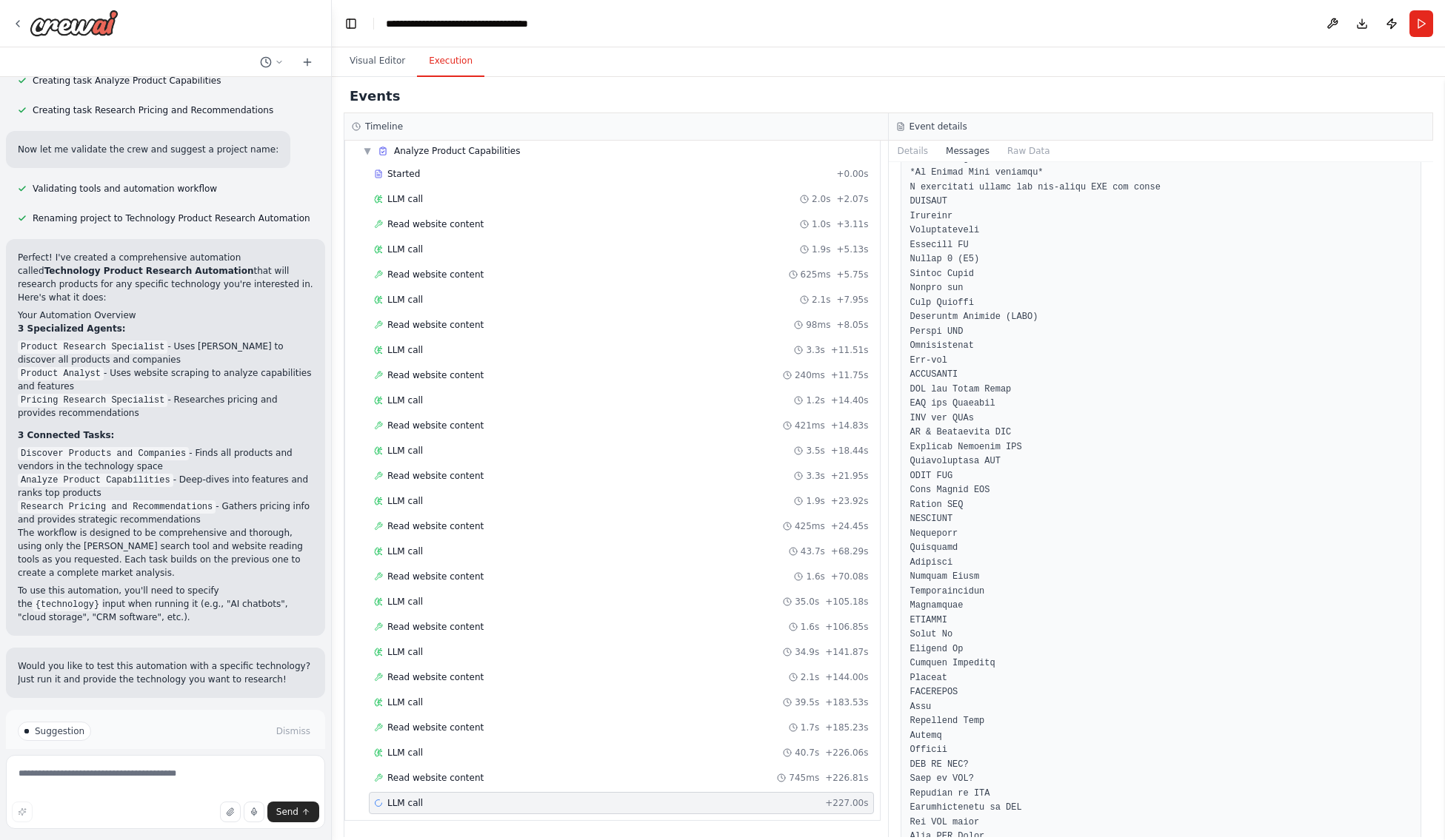
click at [674, 770] on div "LLM call + 227.00s" at bounding box center [621, 803] width 495 height 12
click at [419, 223] on span "Read website content" at bounding box center [435, 224] width 96 height 12
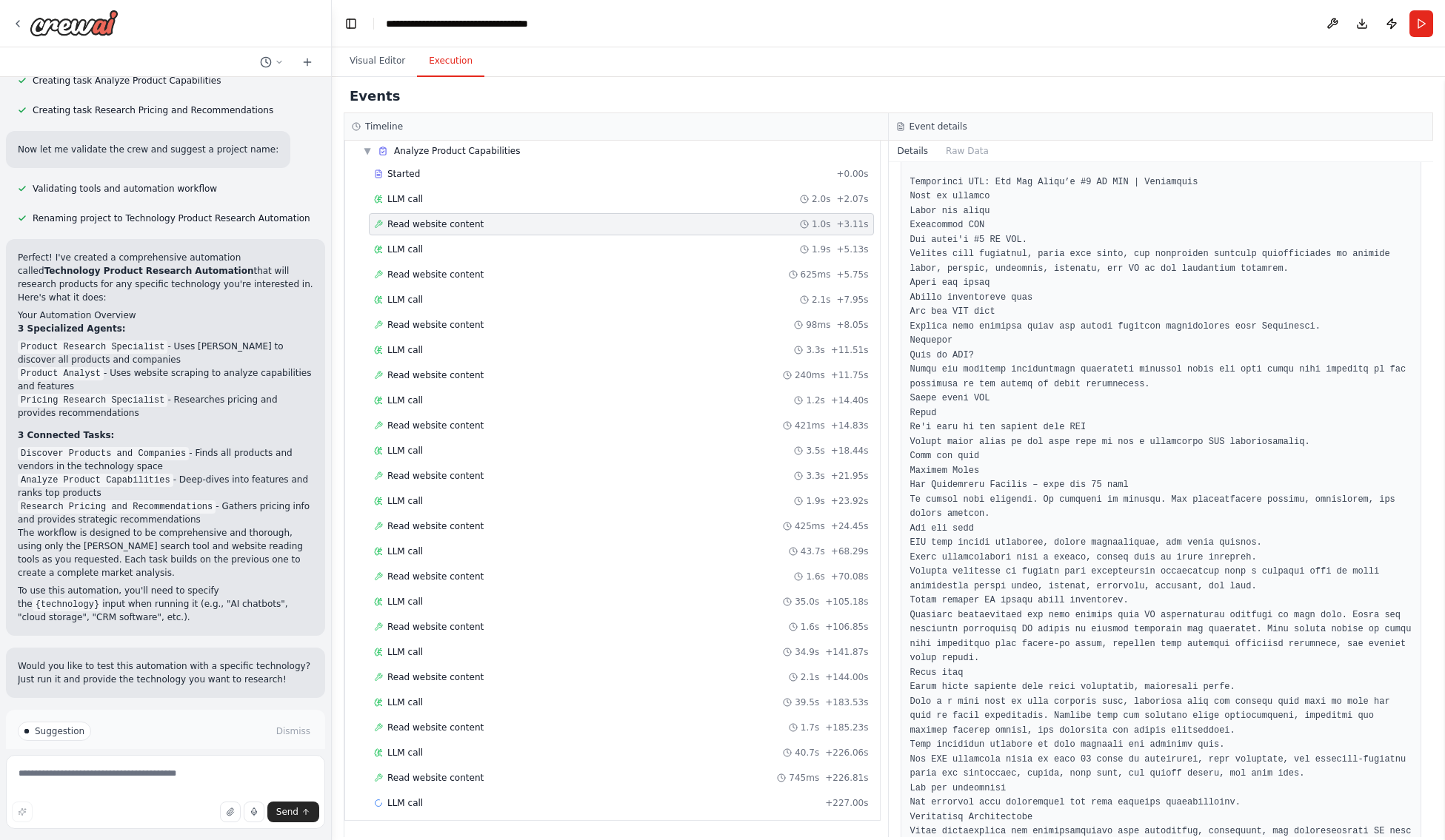
scroll to position [0, 0]
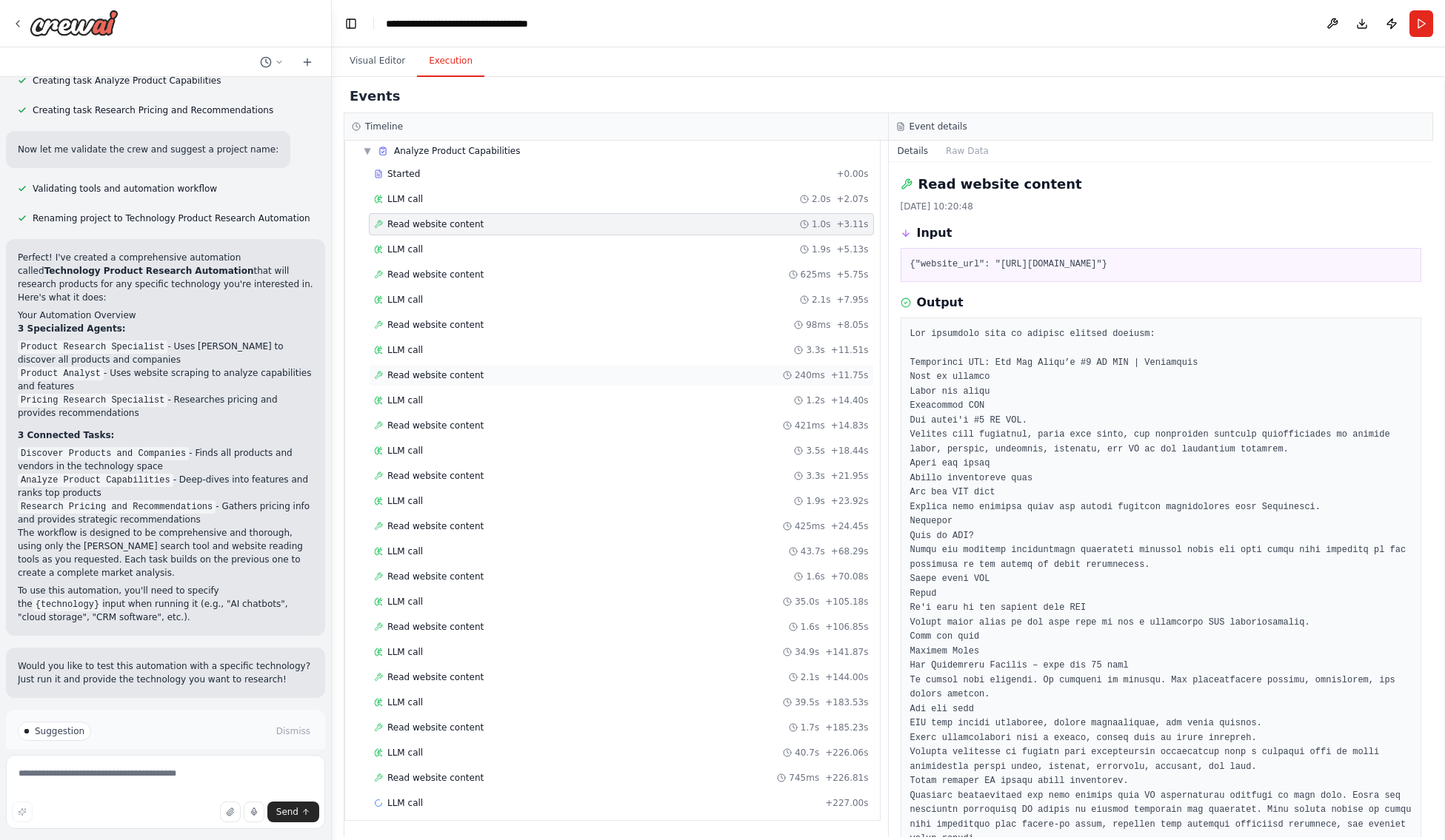
click at [430, 375] on span "Read website content" at bounding box center [435, 375] width 96 height 12
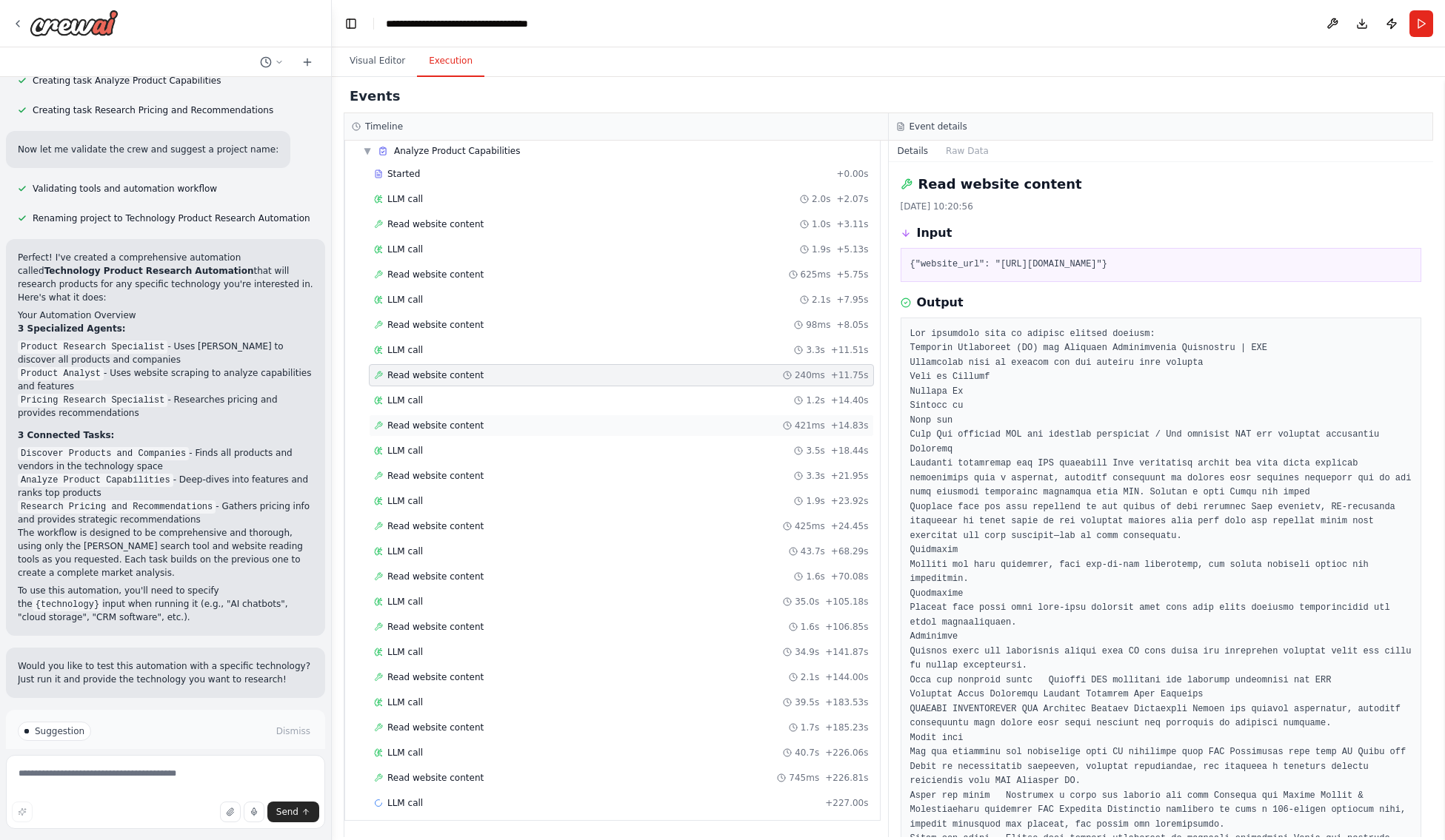
click at [417, 424] on span "Read website content" at bounding box center [435, 426] width 96 height 12
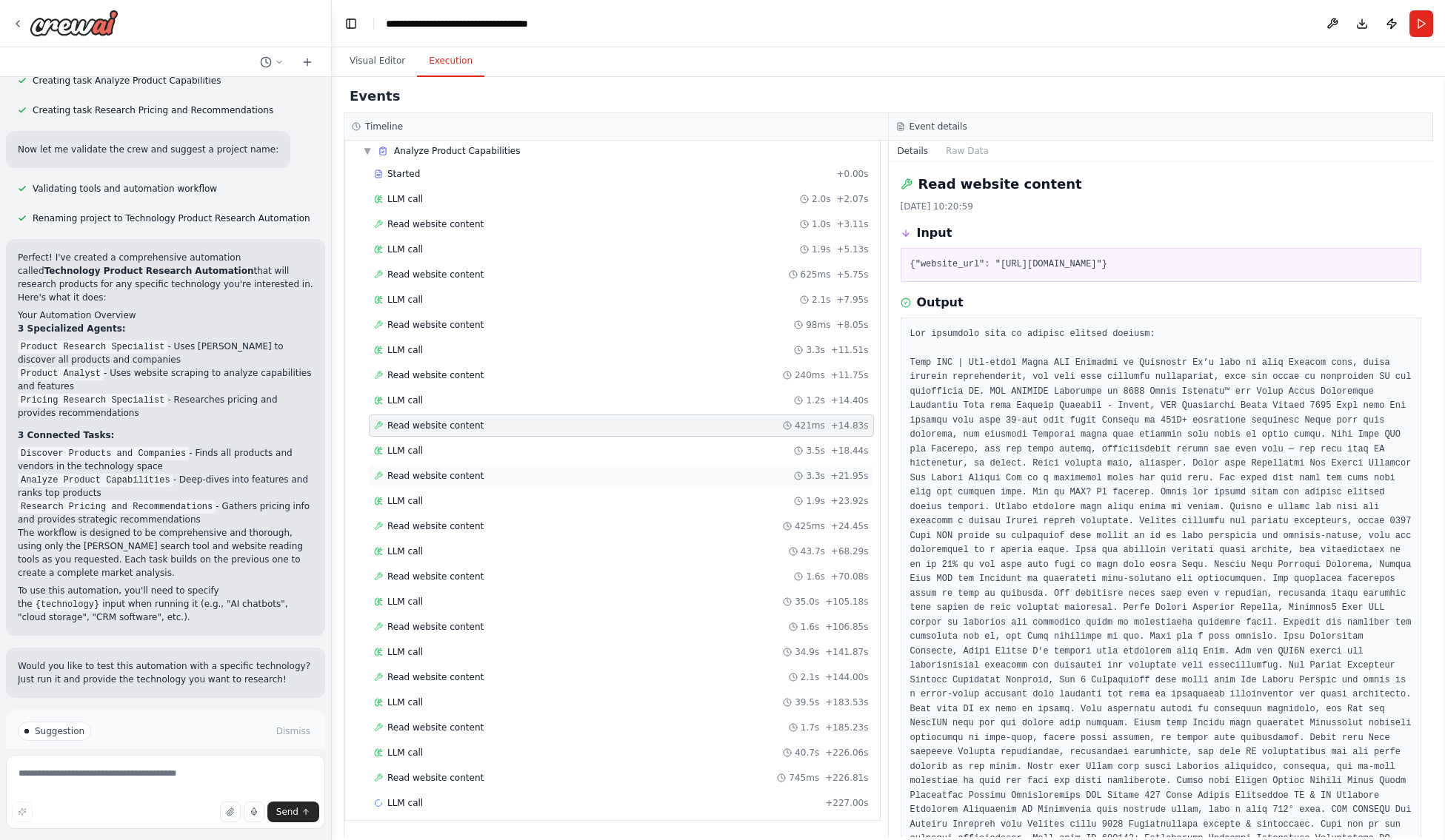
click at [414, 476] on span "Read website content" at bounding box center [435, 476] width 96 height 12
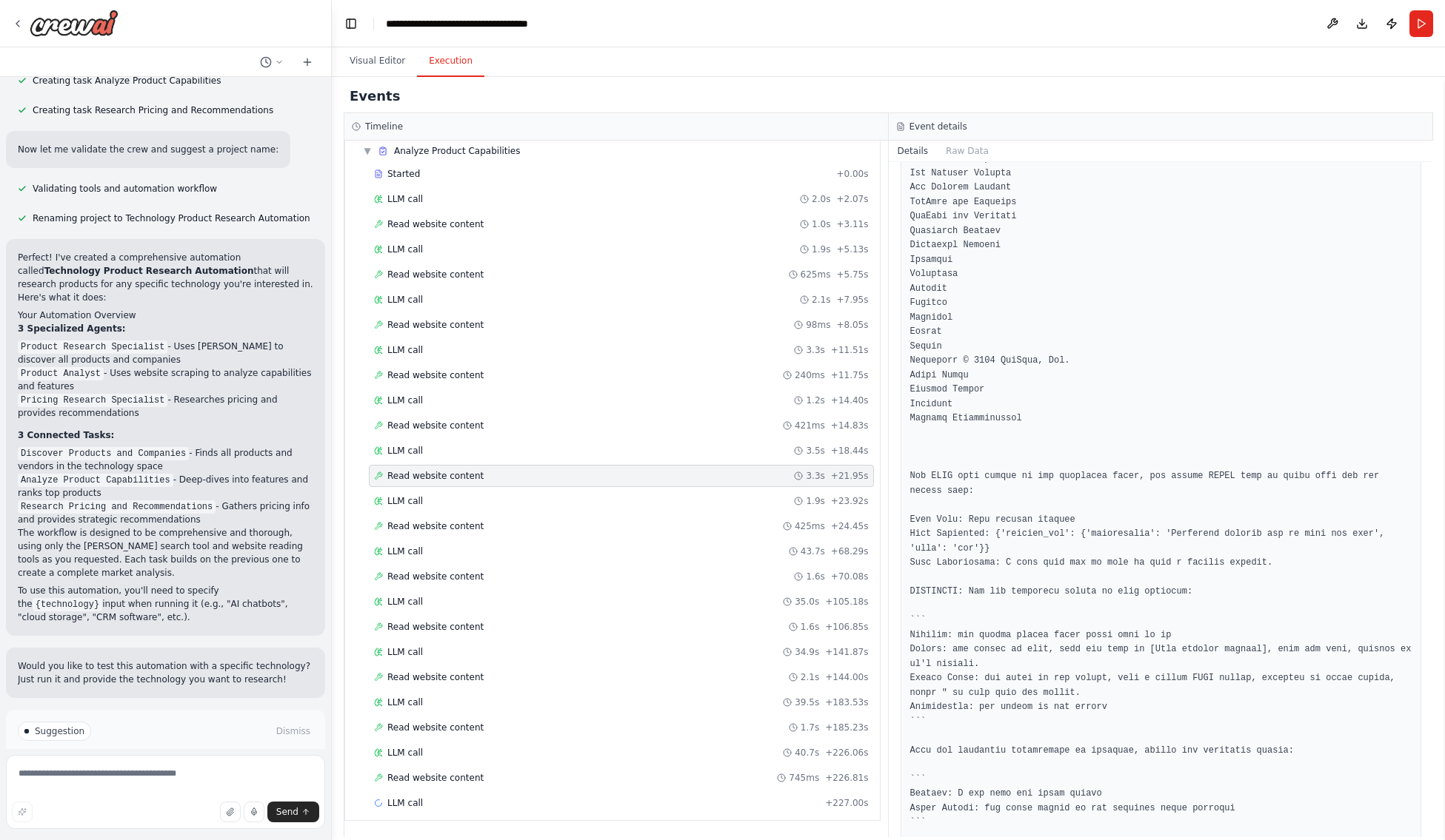
scroll to position [9284, 0]
click at [530, 770] on div "LLM call + 227.00s" at bounding box center [621, 803] width 495 height 12
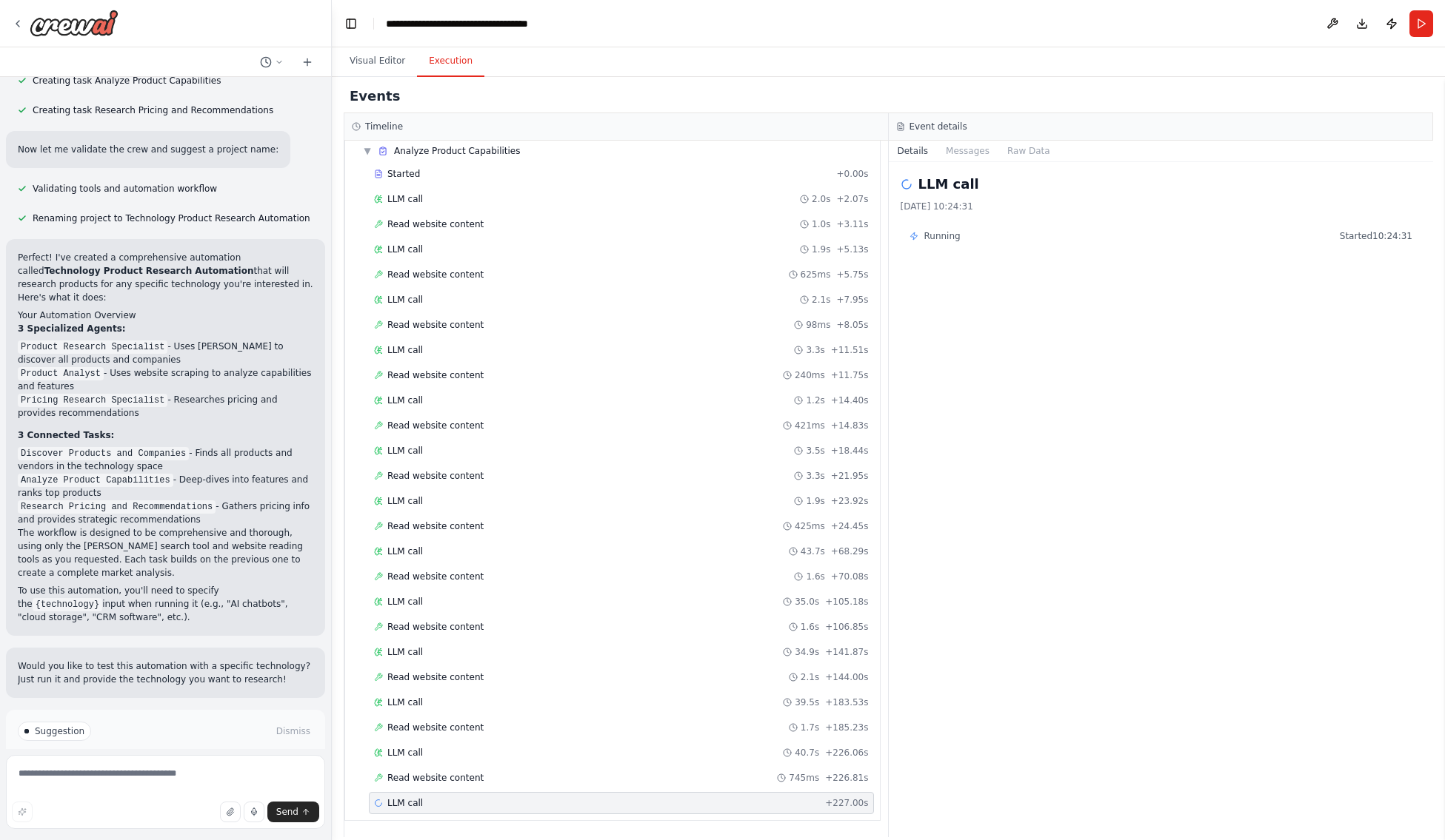
click at [932, 235] on span "Running" at bounding box center [942, 236] width 37 height 12
click at [905, 147] on button "Details" at bounding box center [914, 151] width 49 height 21
click at [962, 148] on button "Messages" at bounding box center [967, 151] width 61 height 21
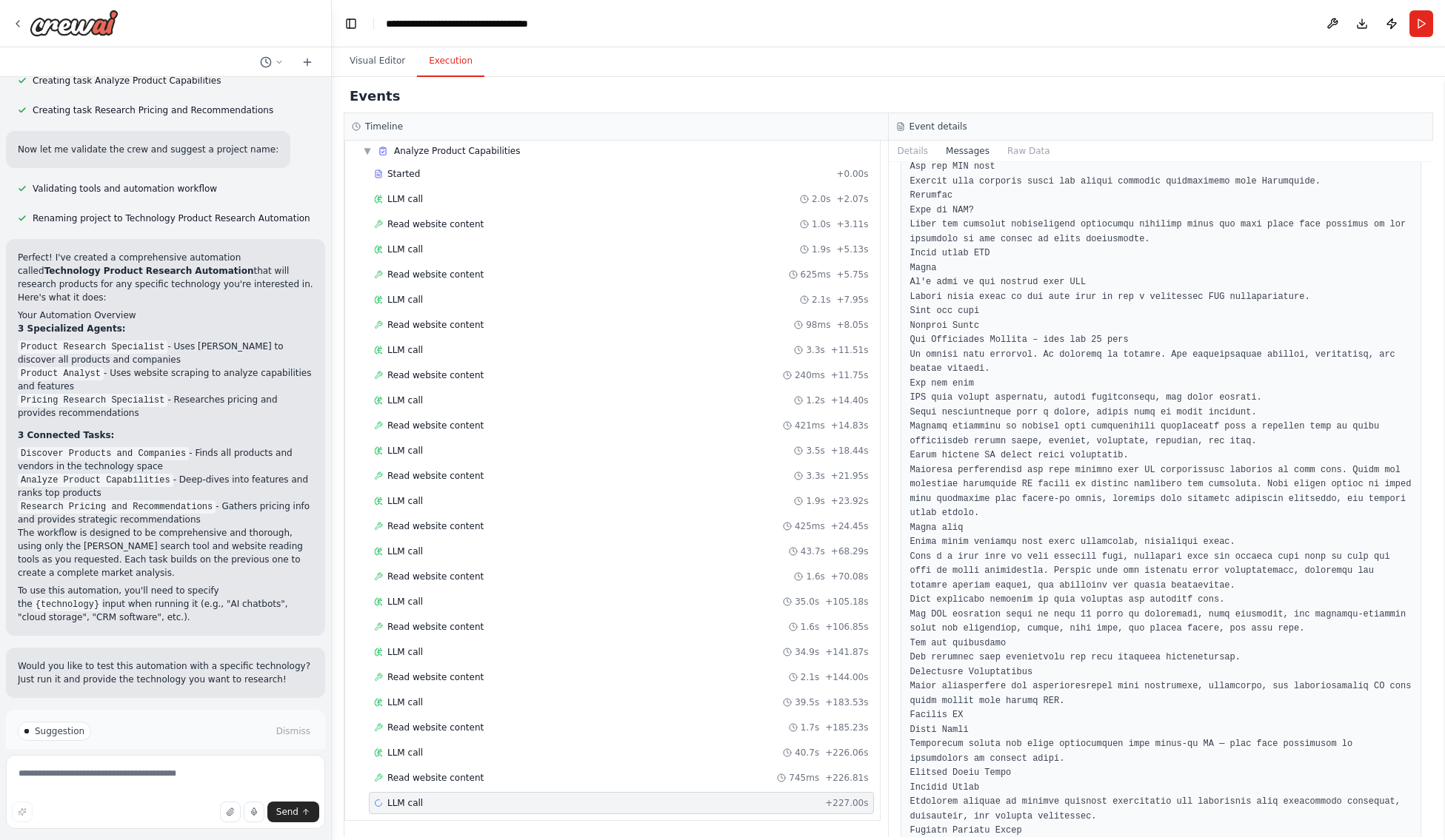
scroll to position [2158, 0]
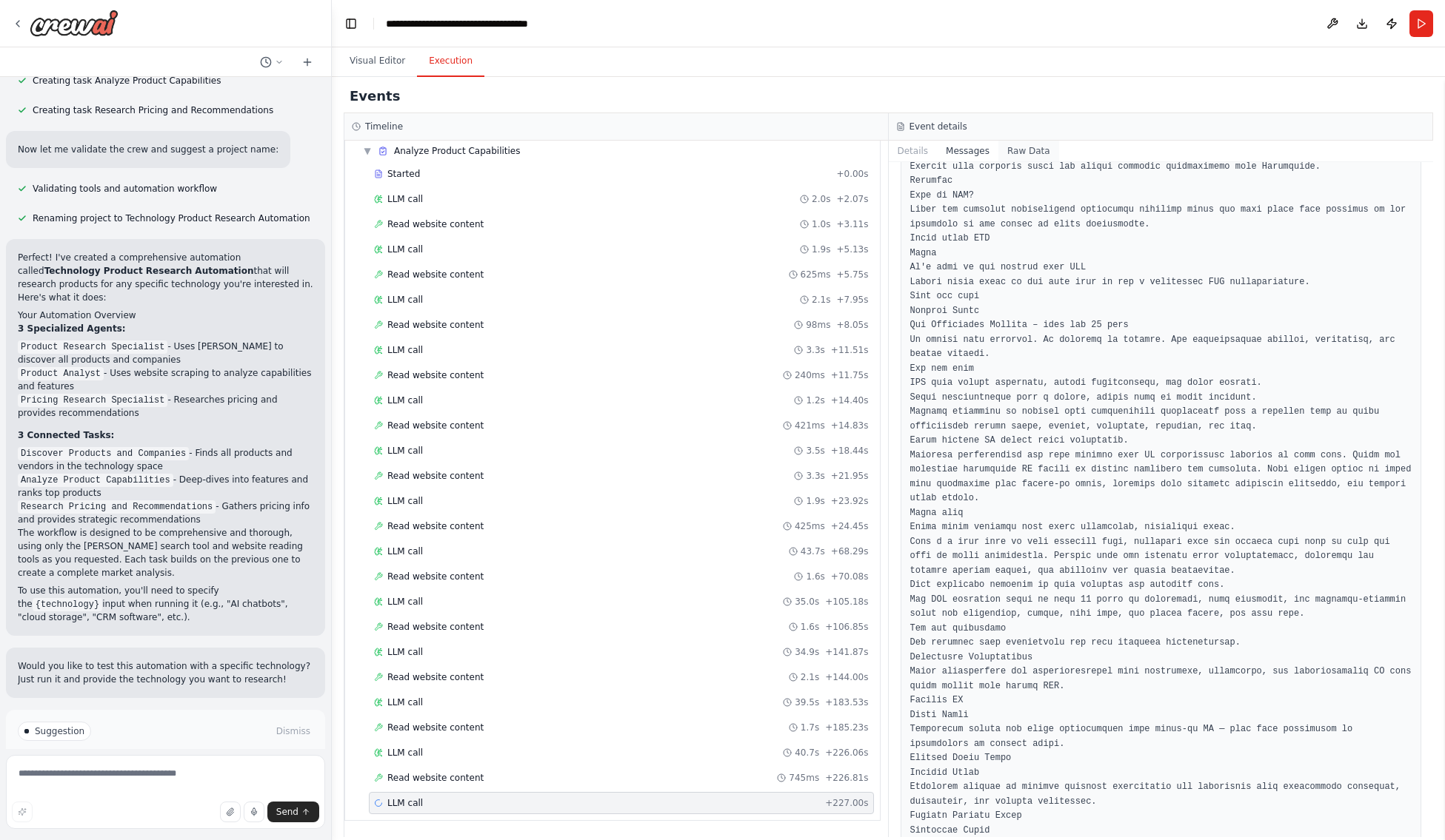
click at [1018, 151] on button "Raw Data" at bounding box center [1029, 151] width 60 height 21
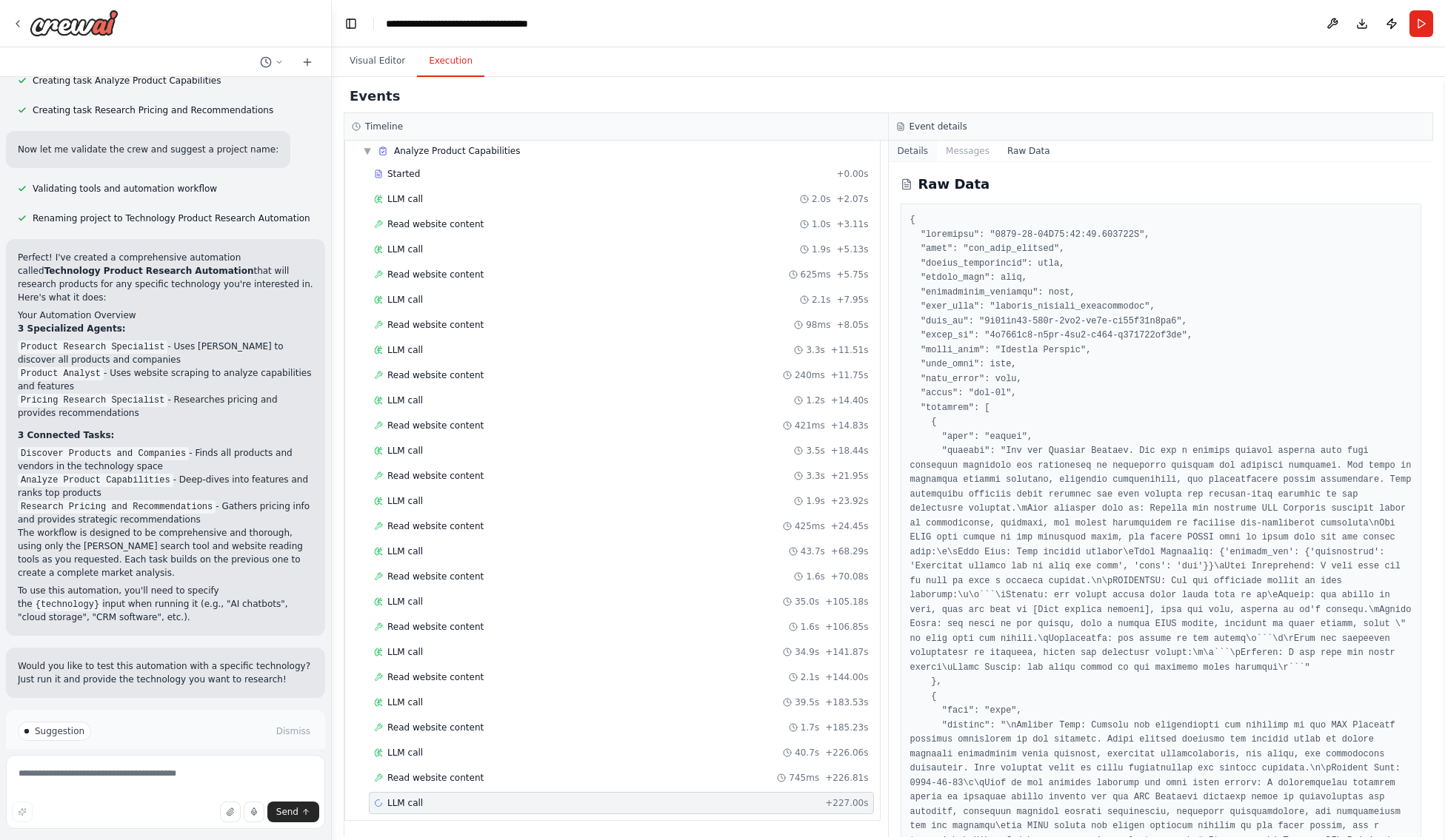
click at [914, 149] on button "Details" at bounding box center [914, 151] width 49 height 21
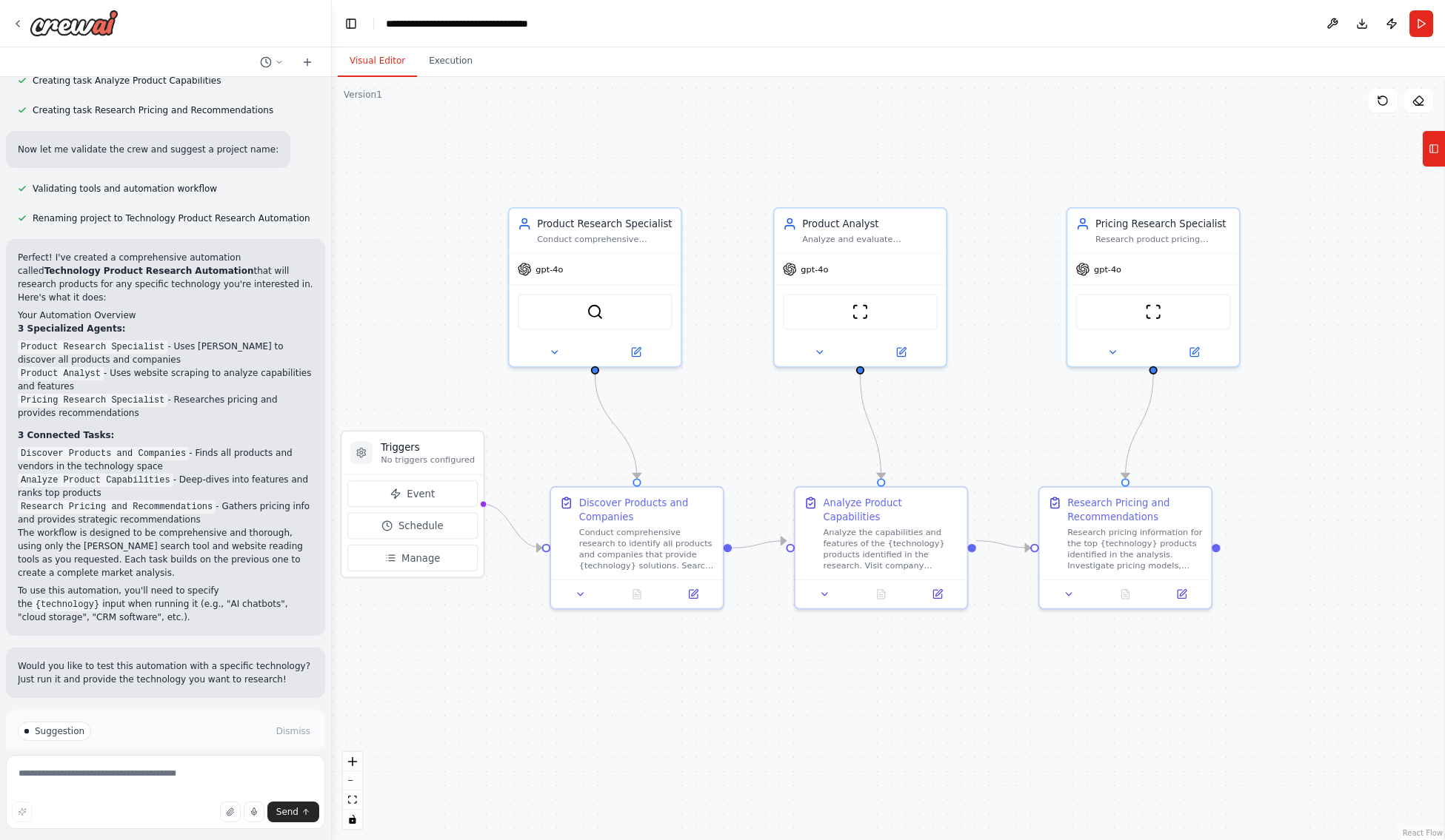
click at [386, 63] on button "Visual Editor" at bounding box center [377, 61] width 79 height 31
click at [634, 360] on div at bounding box center [595, 349] width 172 height 28
click at [634, 345] on icon at bounding box center [636, 349] width 8 height 8
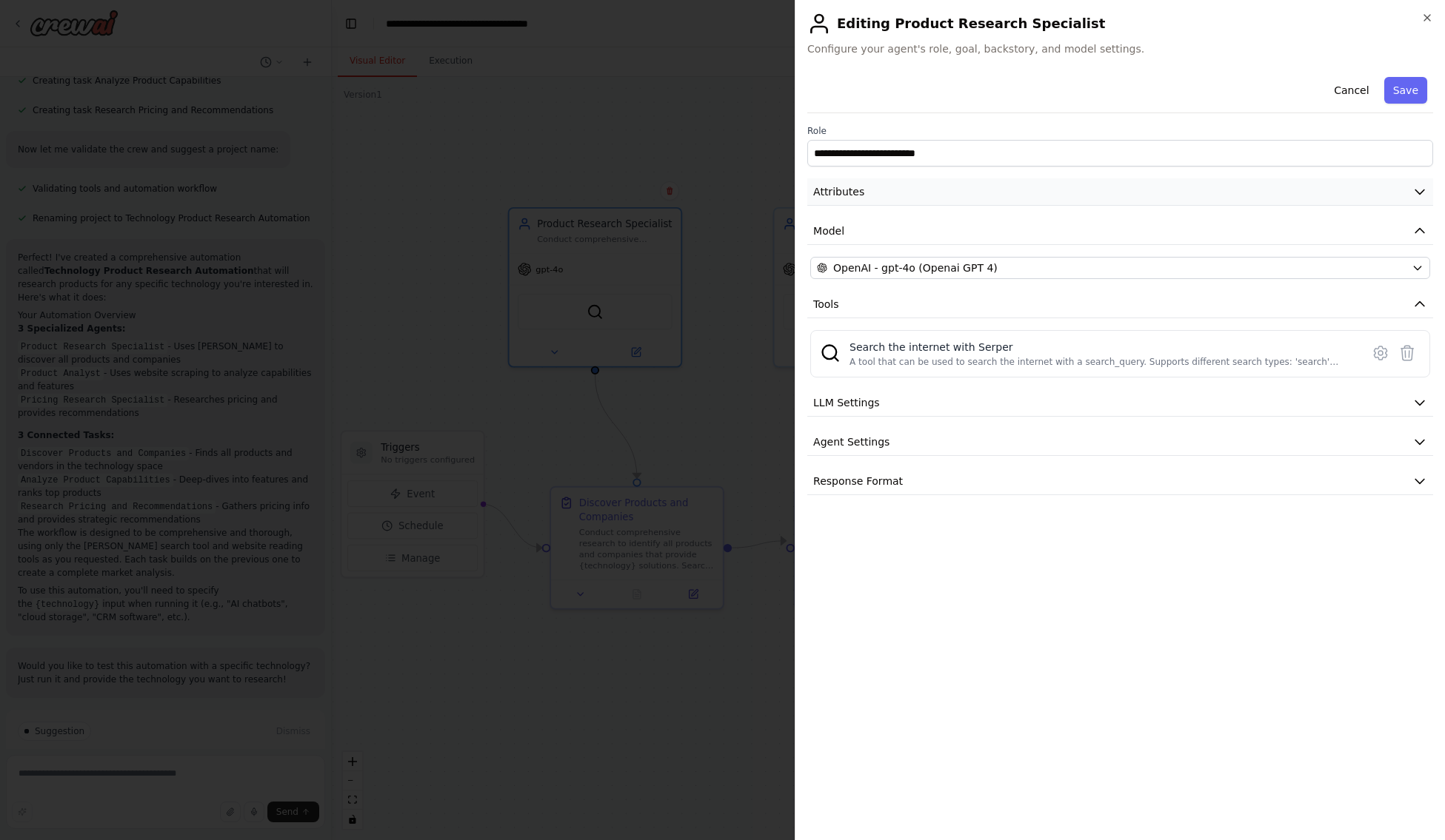
click at [1053, 191] on icon "button" at bounding box center [1420, 191] width 15 height 15
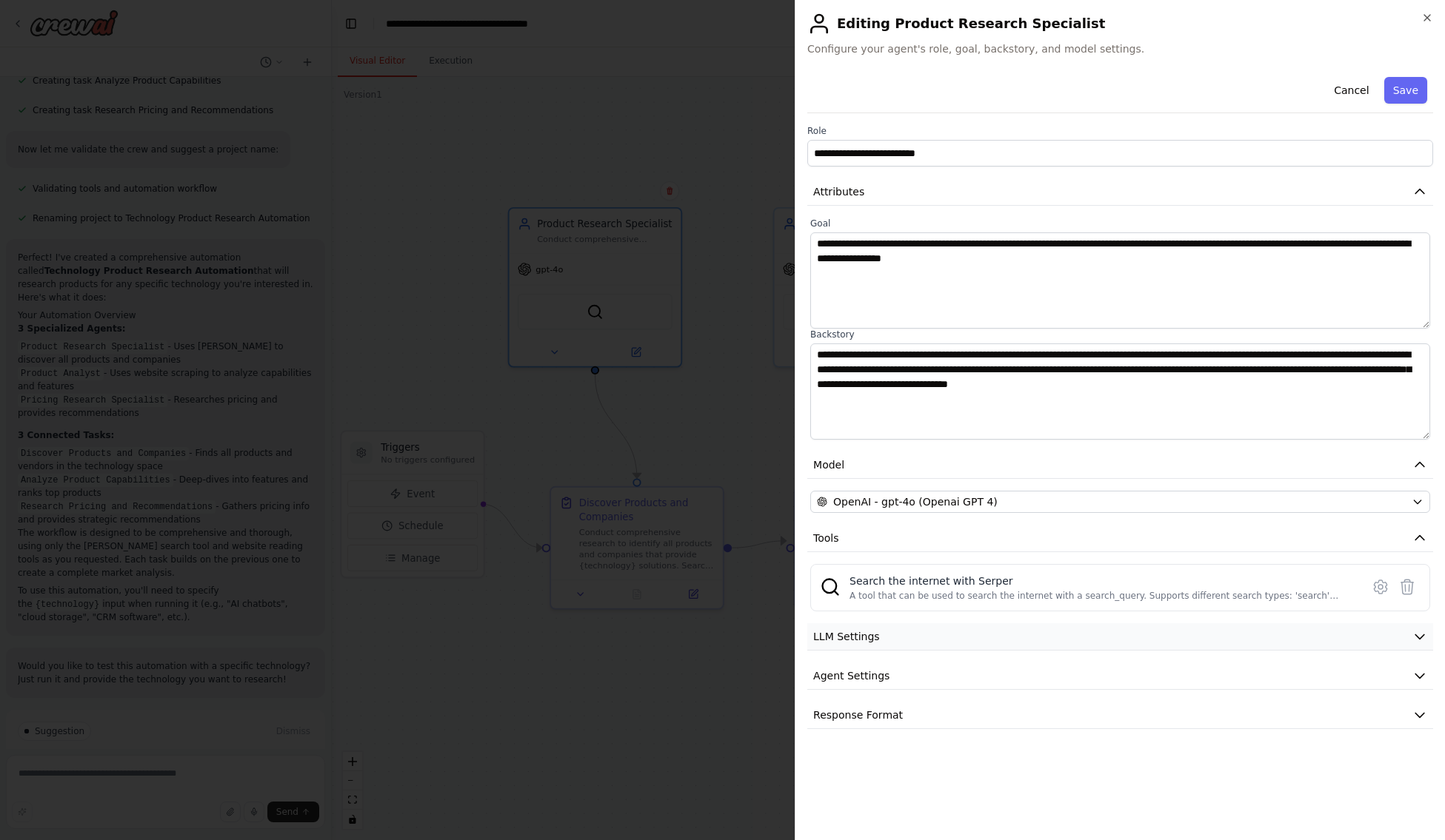
click at [1053, 634] on icon "button" at bounding box center [1420, 636] width 15 height 15
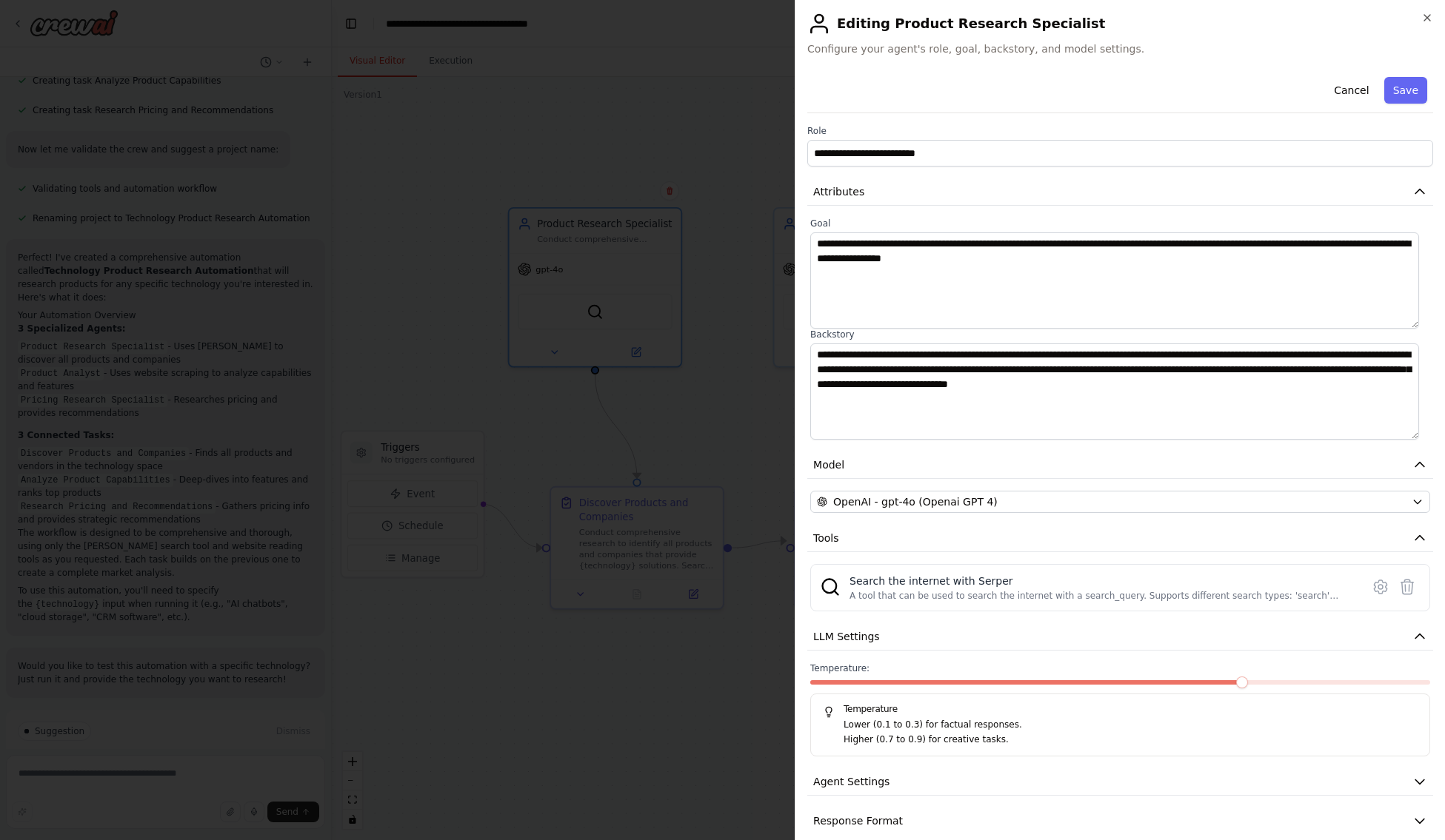
scroll to position [18, 0]
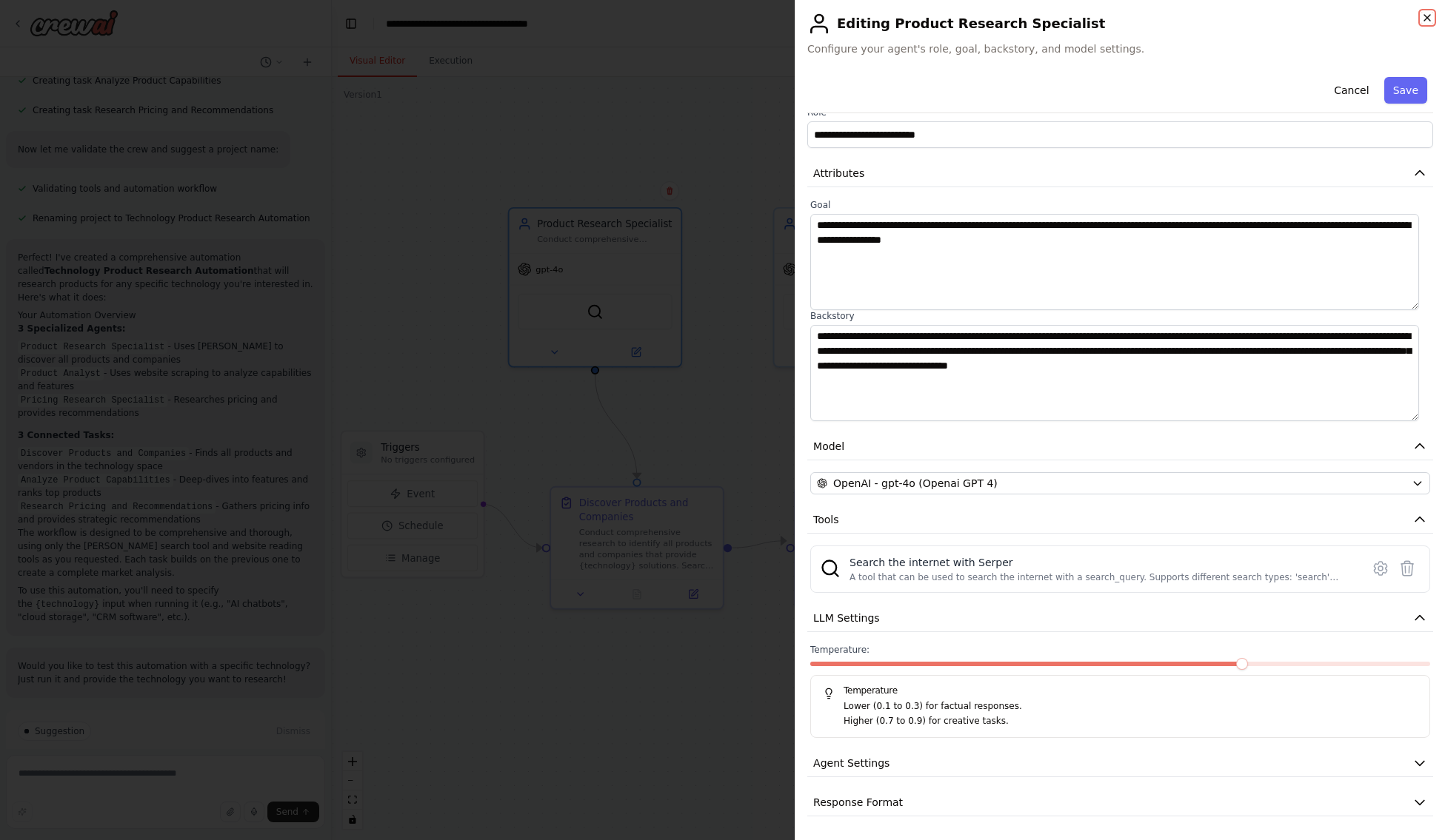
click at [1053, 17] on icon "button" at bounding box center [1427, 17] width 12 height 12
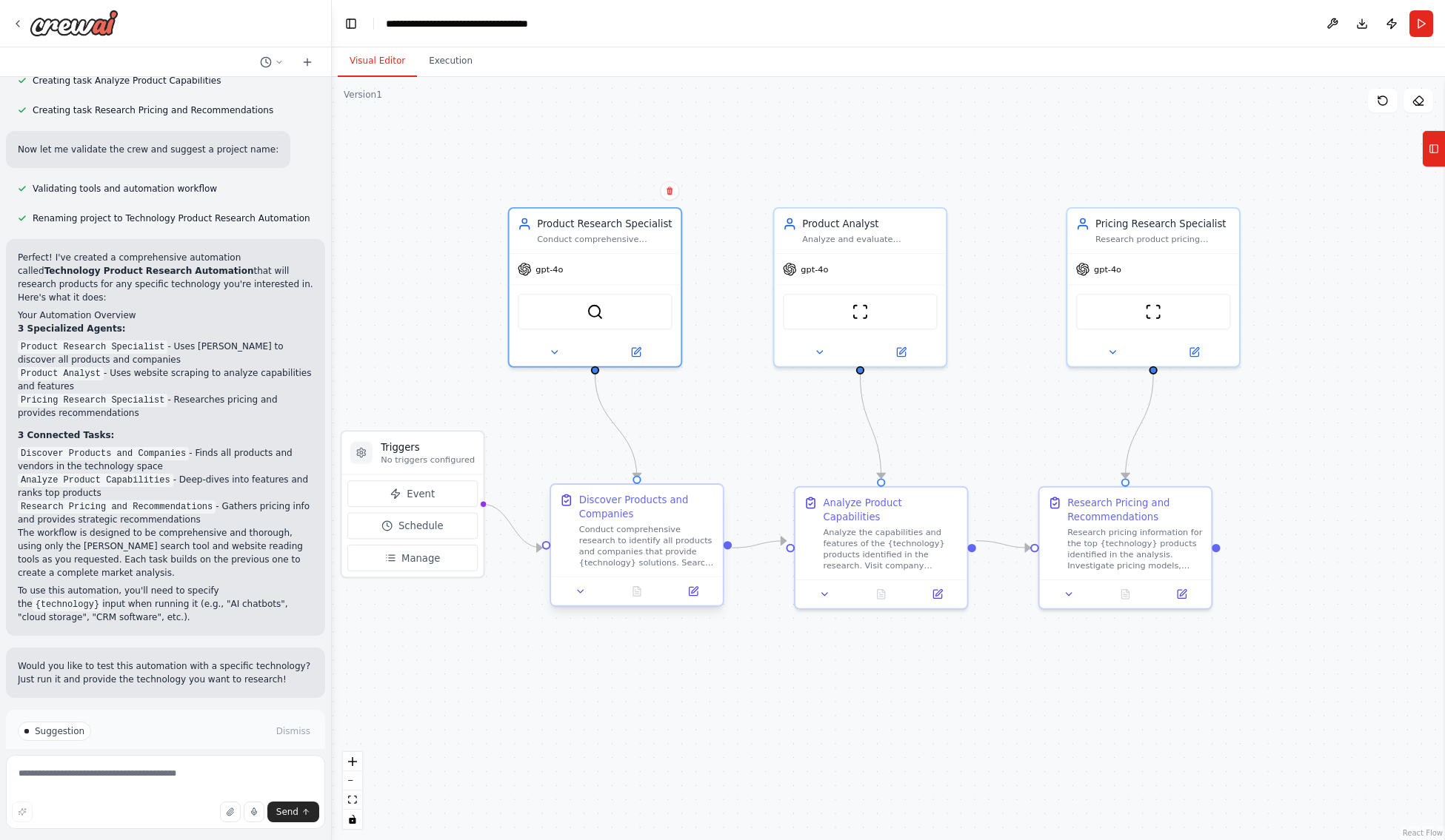
click at [669, 518] on div "Discover Products and Companies" at bounding box center [647, 507] width 136 height 28
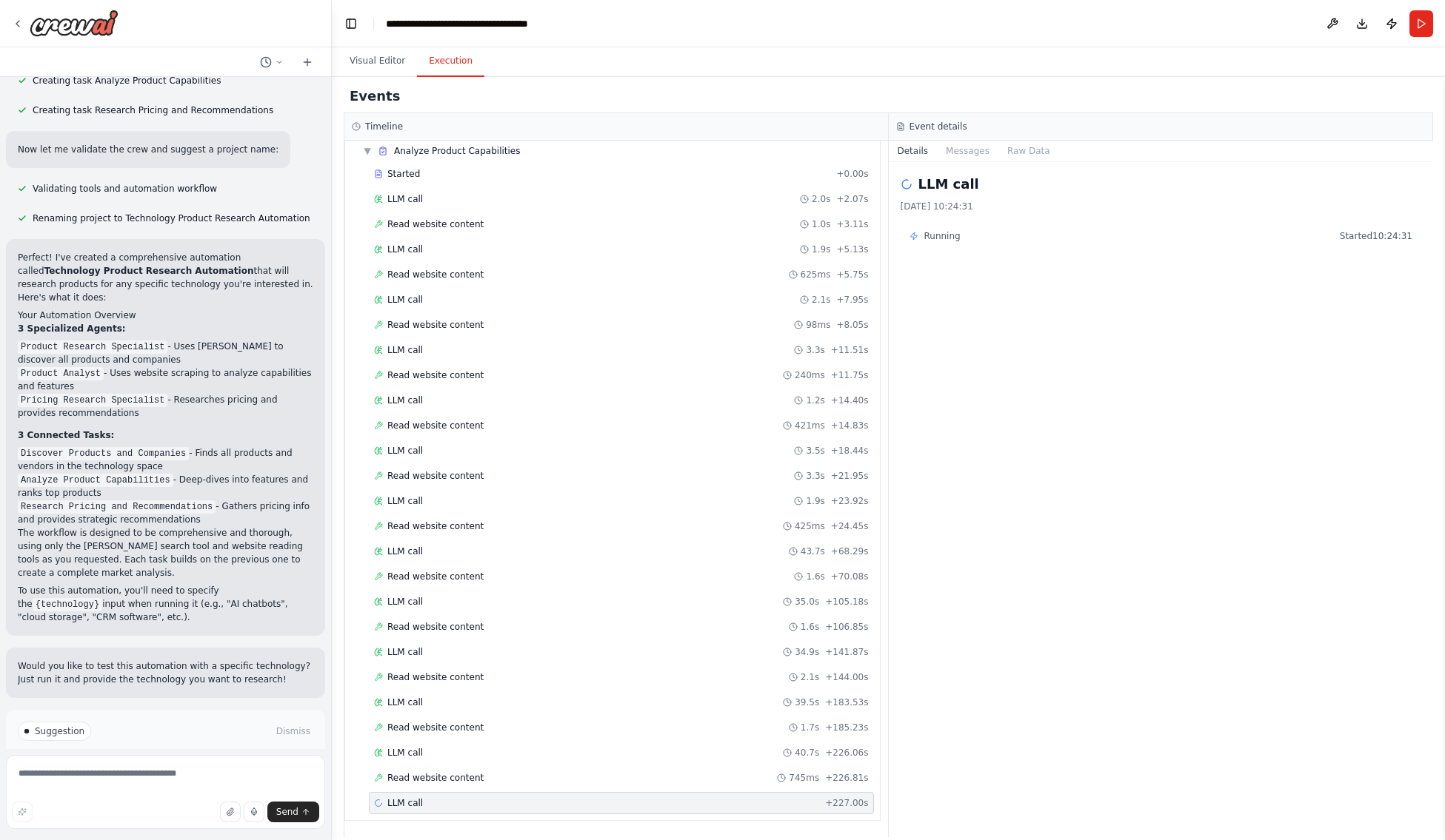
click at [447, 71] on button "Execution" at bounding box center [450, 61] width 68 height 31
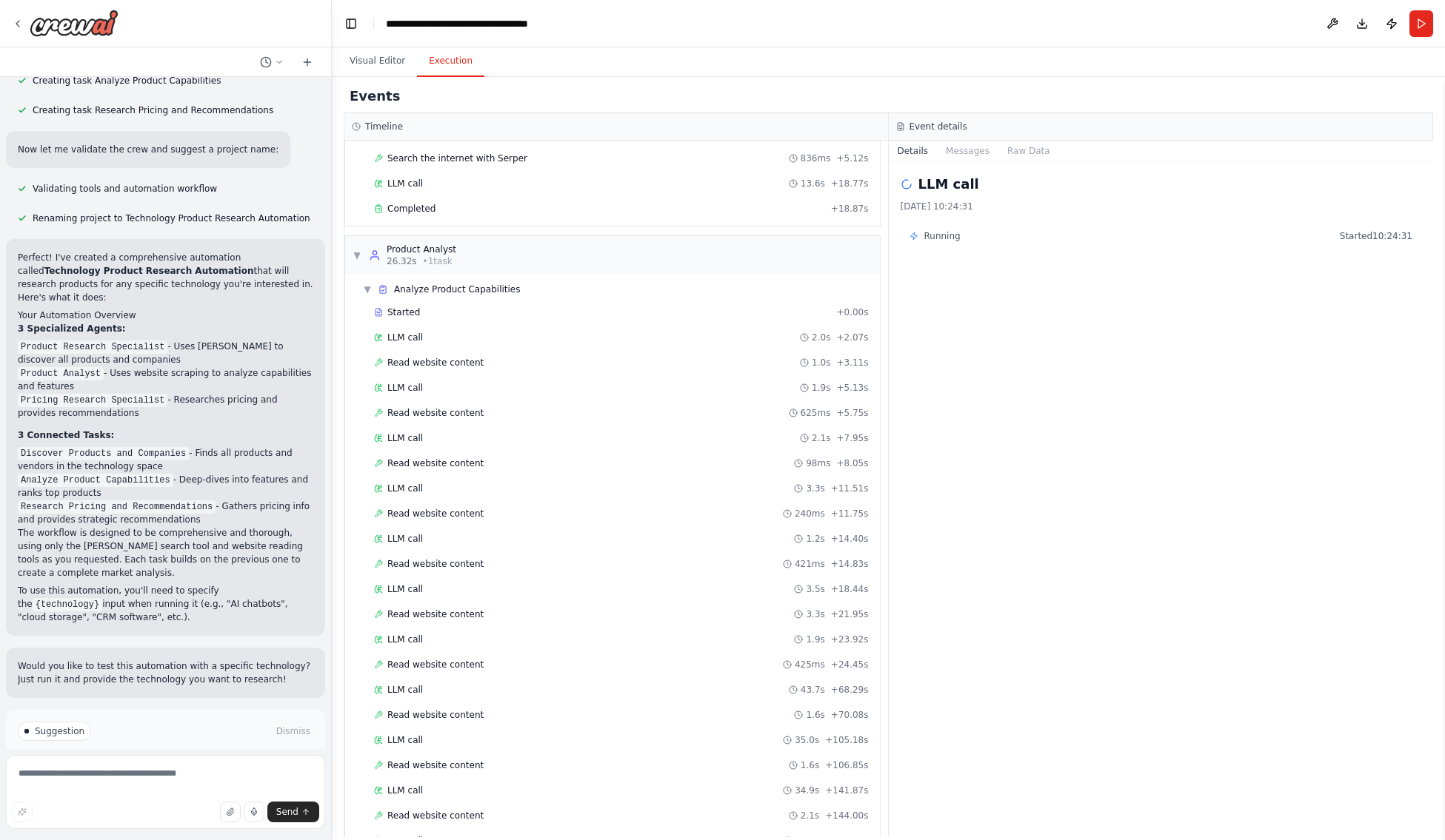
scroll to position [256, 0]
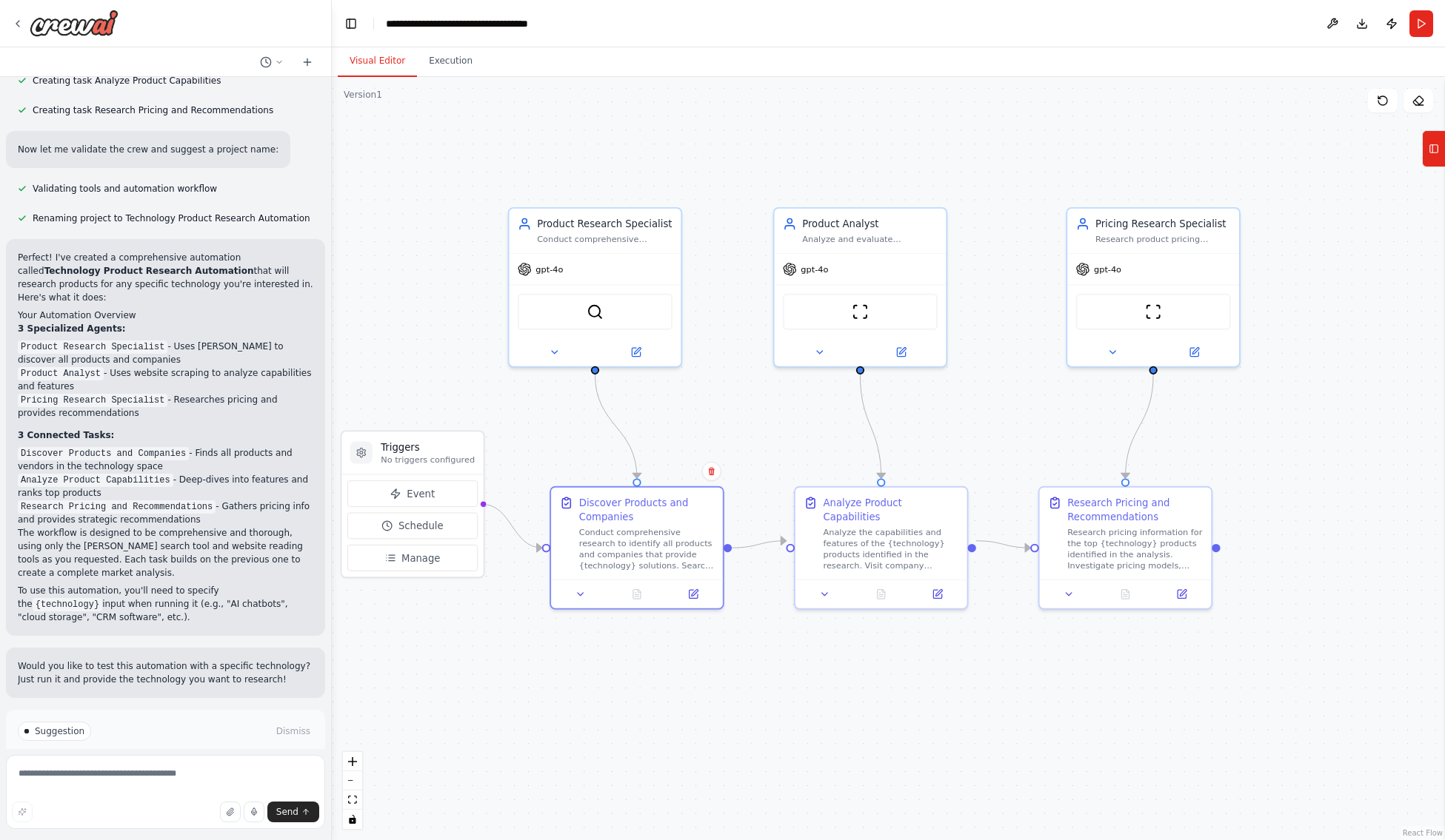
click at [378, 62] on button "Visual Editor" at bounding box center [377, 61] width 79 height 31
click at [697, 596] on icon at bounding box center [693, 591] width 11 height 11
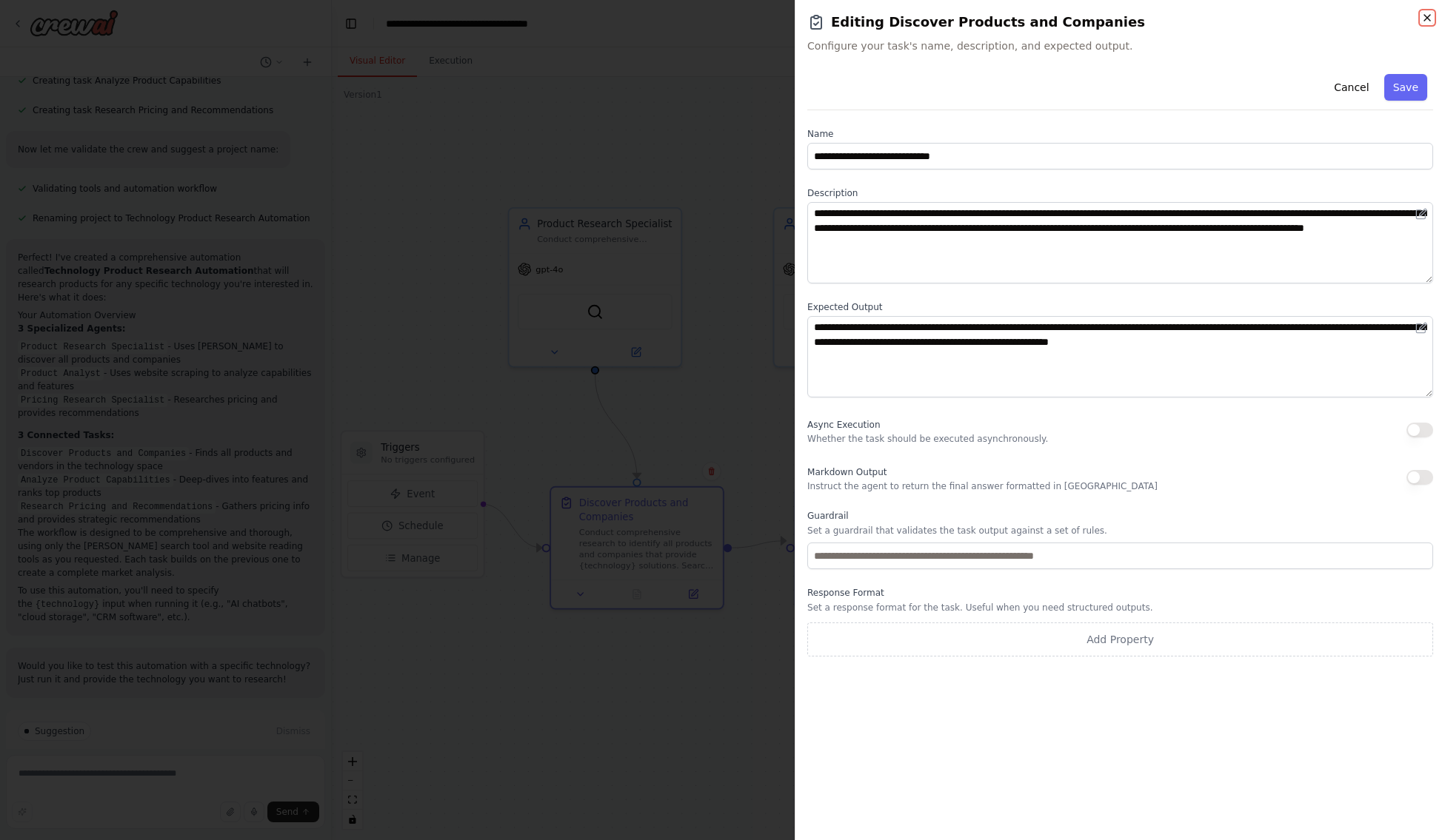
click at [1053, 21] on icon "button" at bounding box center [1427, 17] width 12 height 12
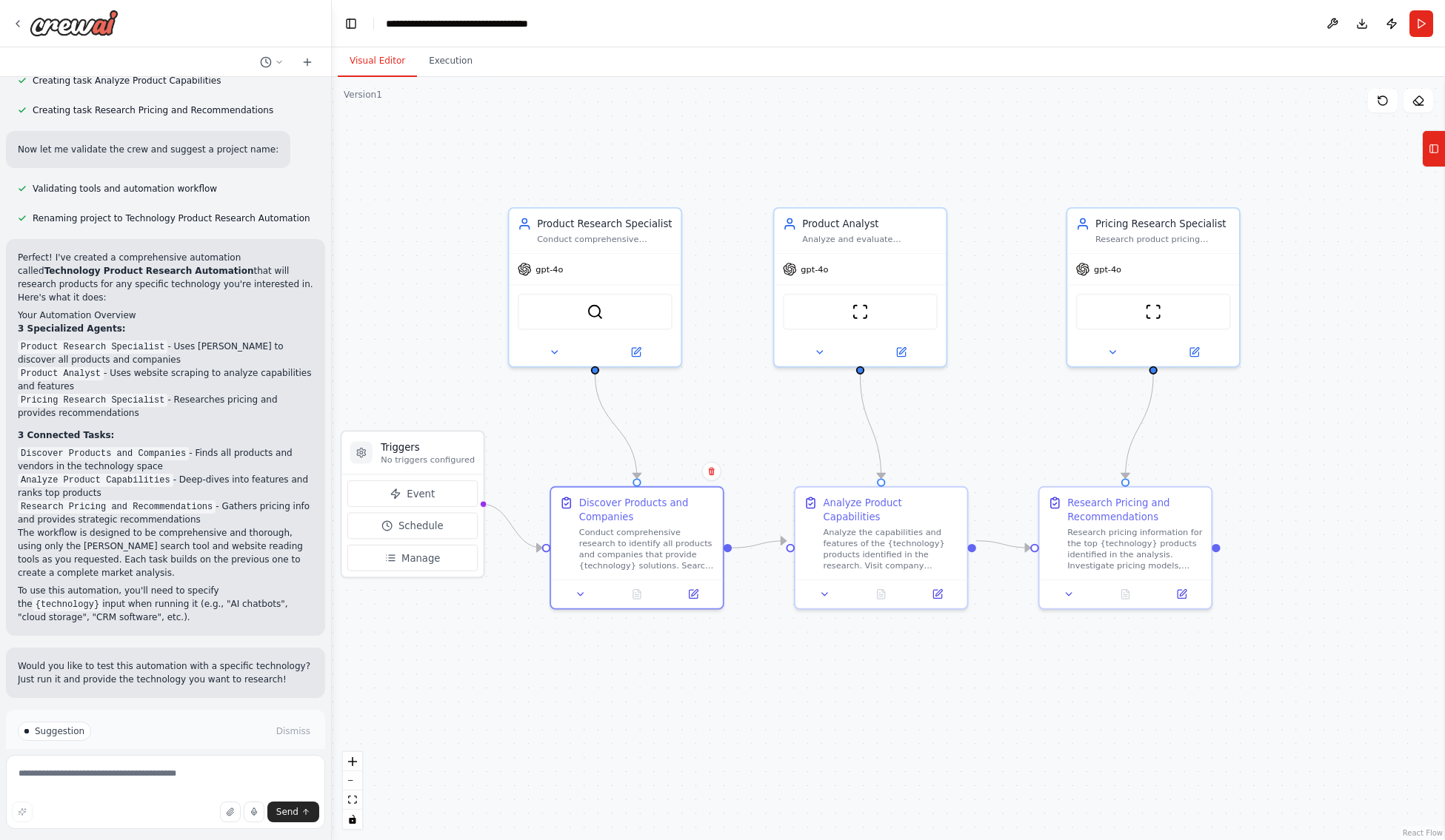
click at [363, 227] on div ".deletable-edge-delete-btn { width: 20px; height: 20px; border: 0px solid #ffff…" at bounding box center [888, 458] width 1113 height 763
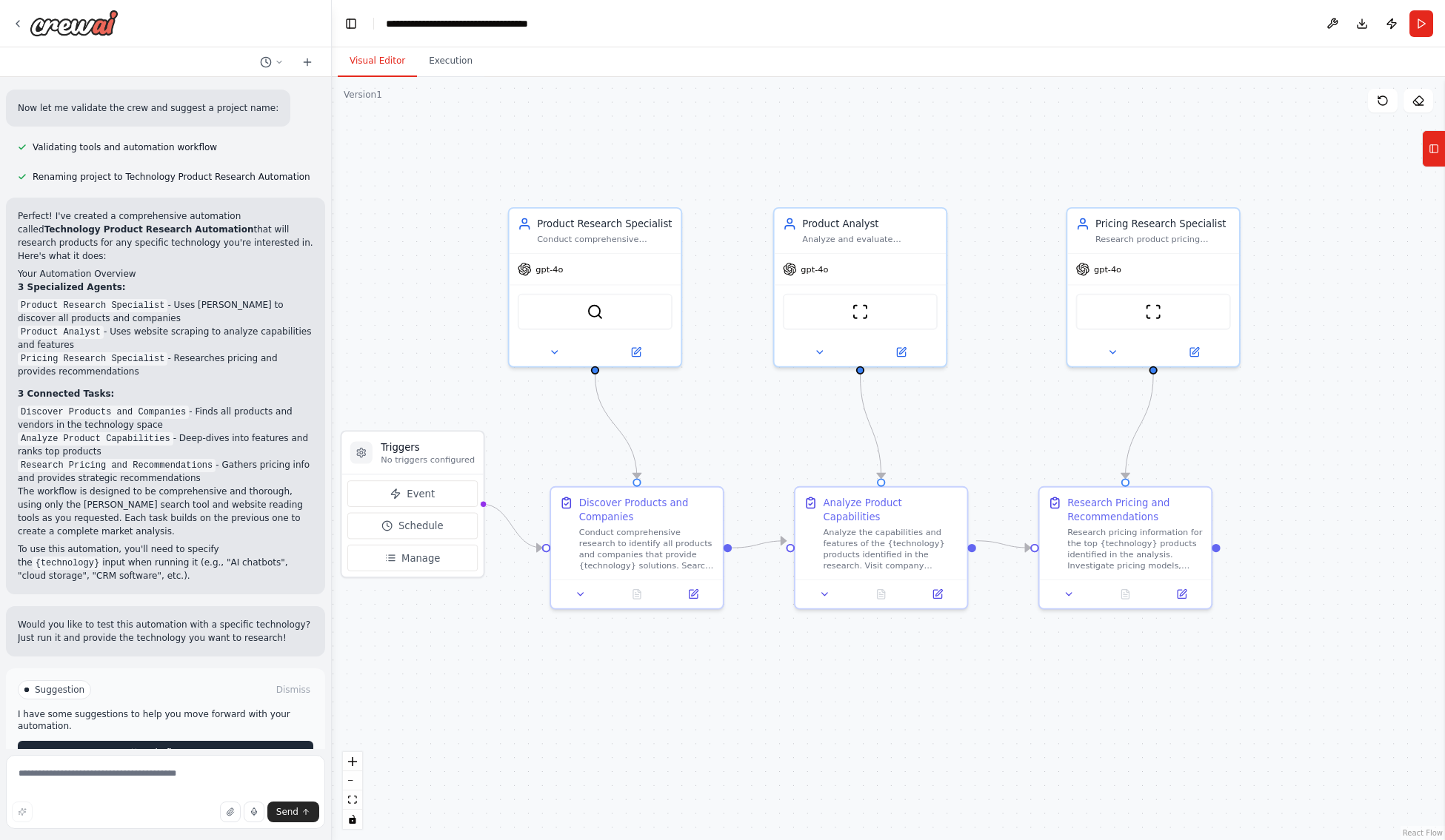
click at [176, 747] on span "Help fix error" at bounding box center [172, 753] width 59 height 12
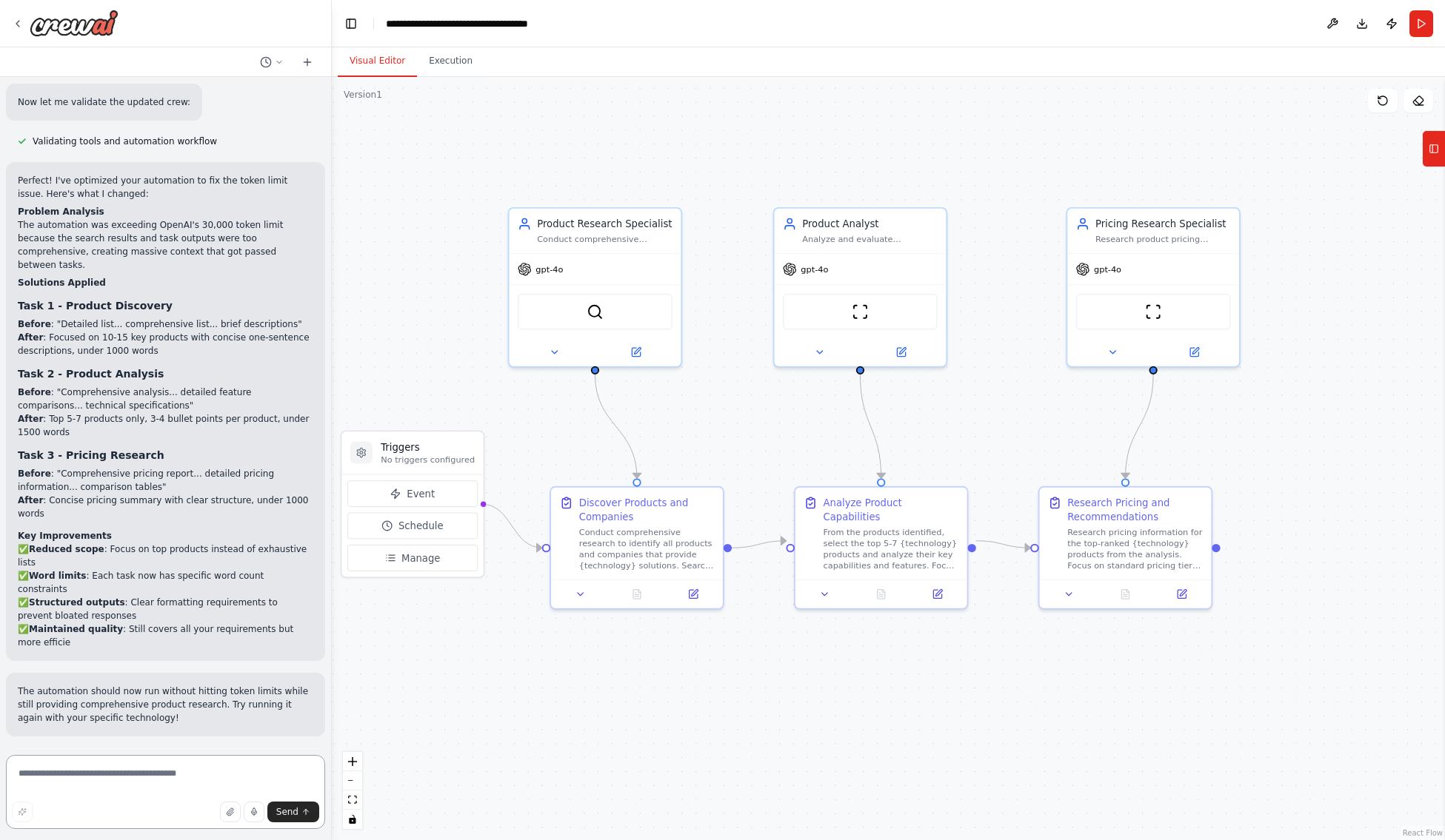
scroll to position [1546, 0]
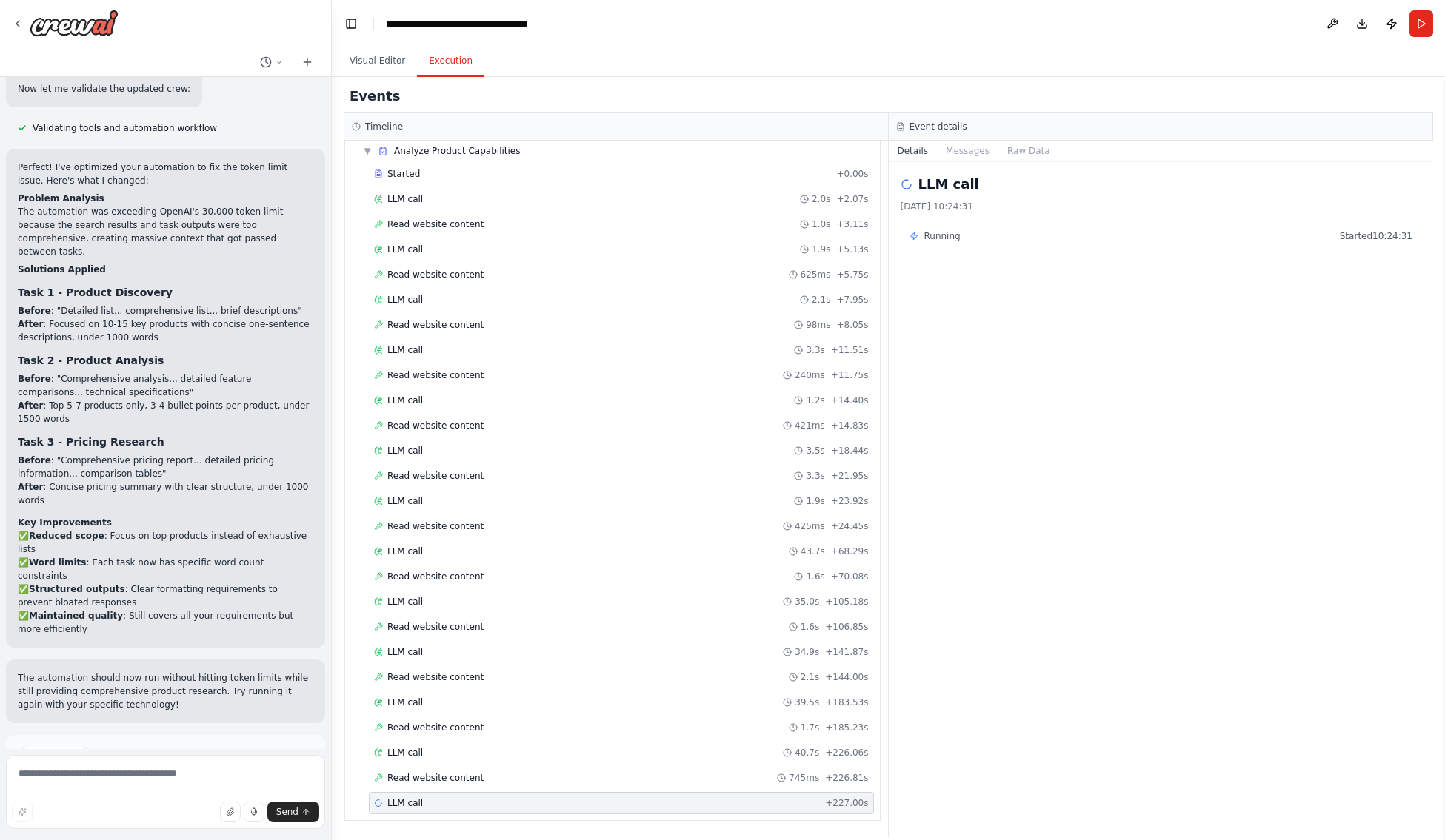
click at [451, 72] on button "Execution" at bounding box center [450, 61] width 68 height 31
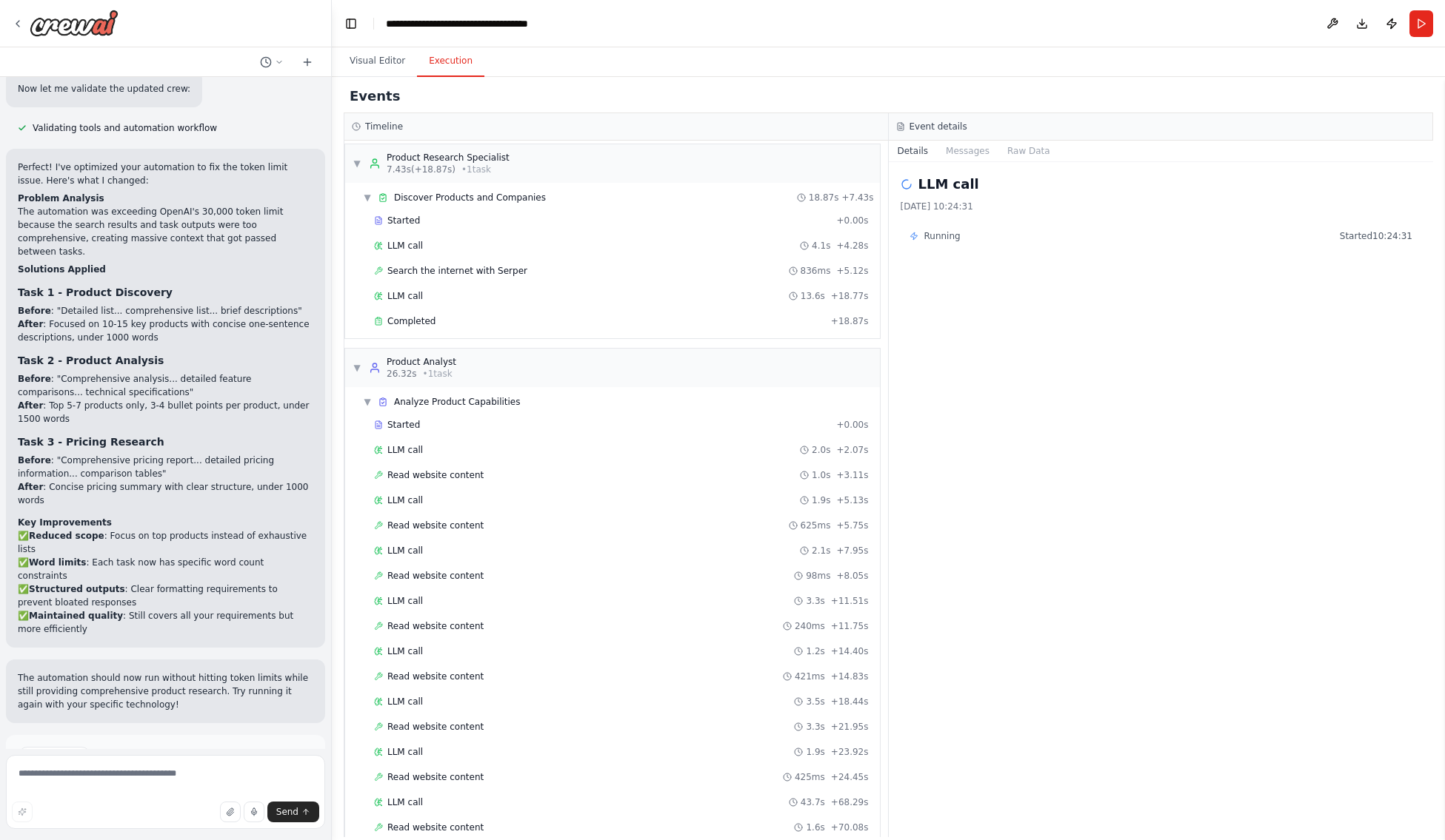
scroll to position [0, 0]
click at [146, 770] on span "Run Automation" at bounding box center [172, 819] width 71 height 12
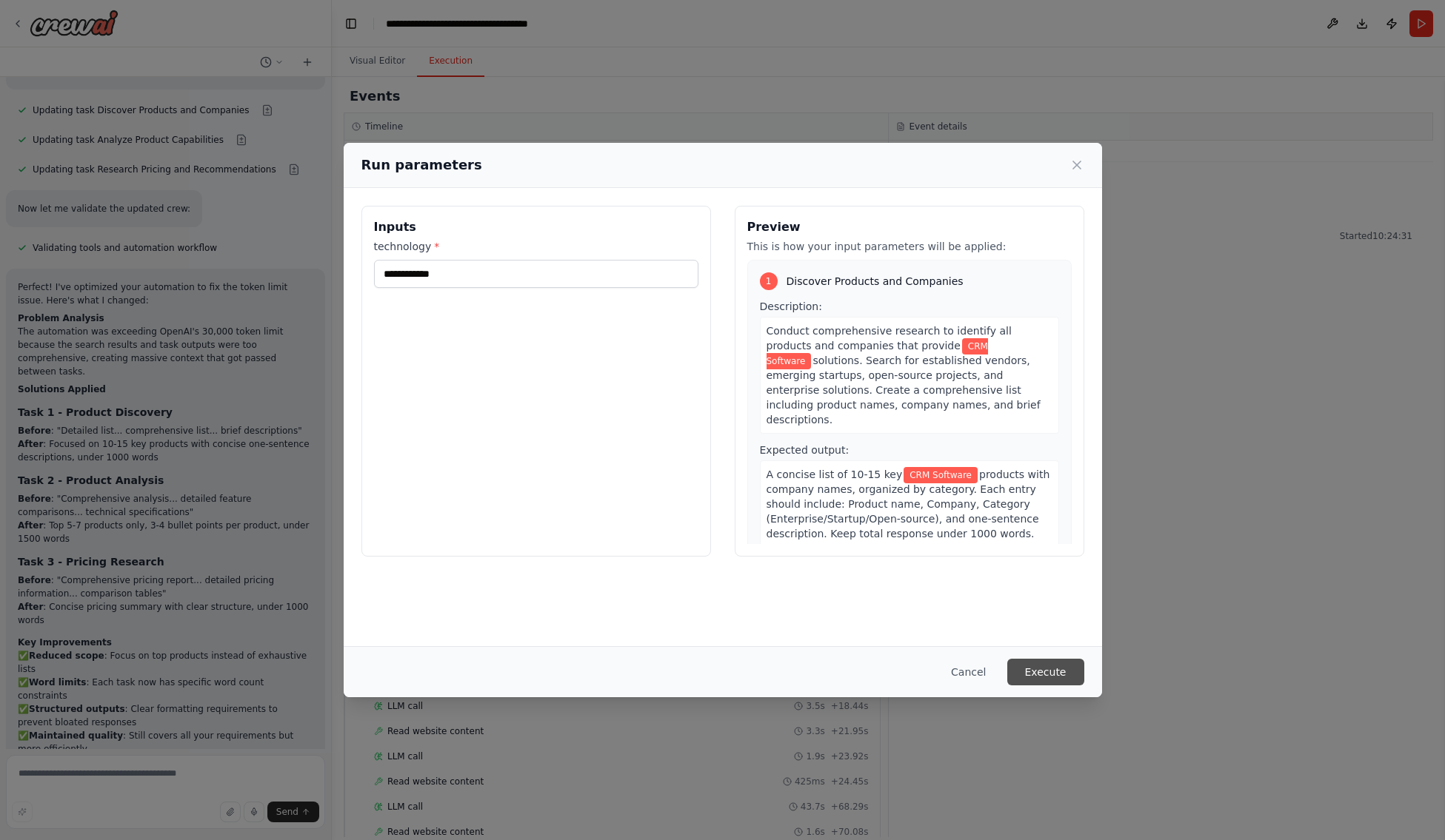
click at [1044, 684] on button "Execute" at bounding box center [1045, 672] width 77 height 27
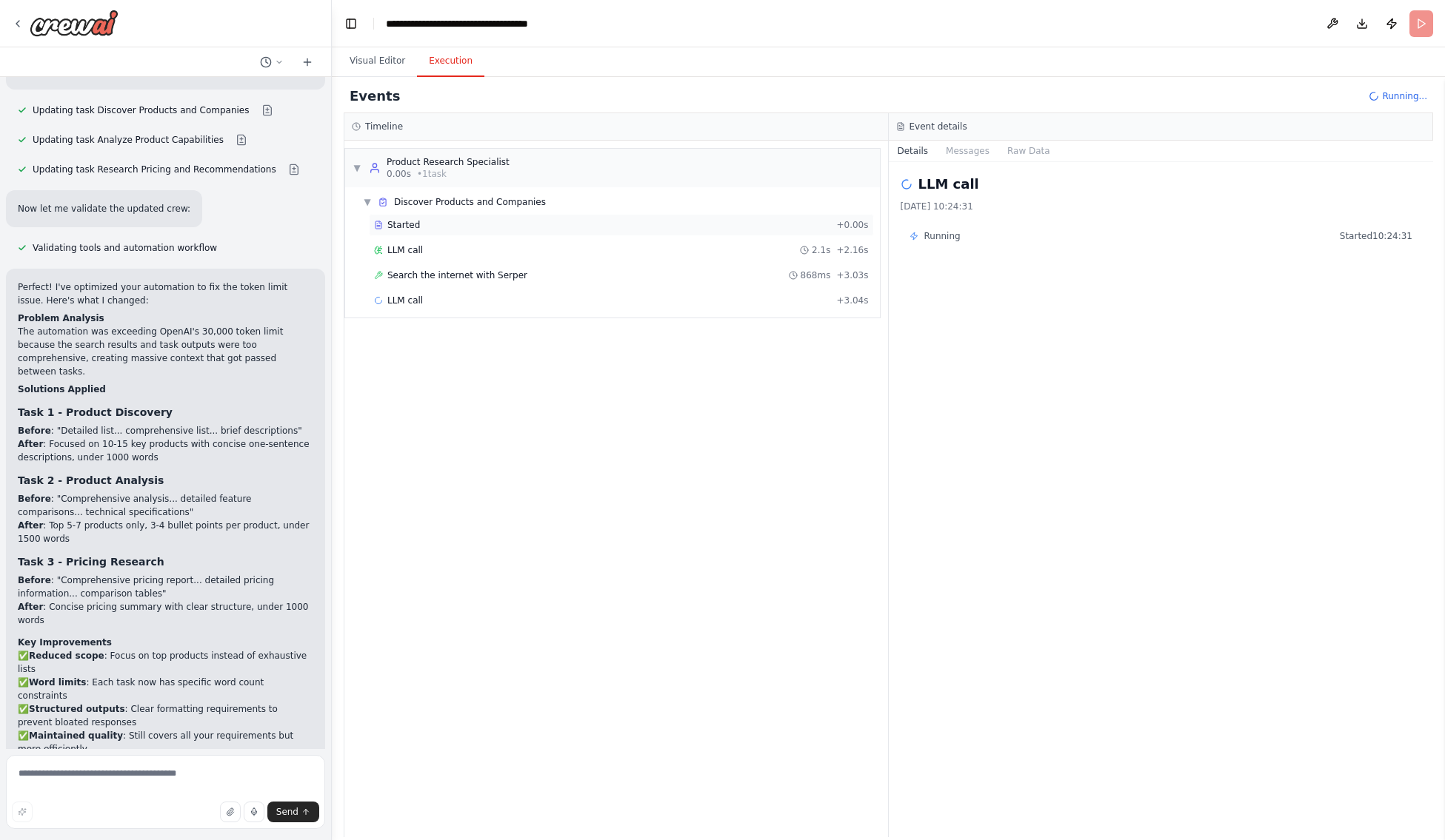
click at [395, 225] on span "Started" at bounding box center [404, 225] width 33 height 12
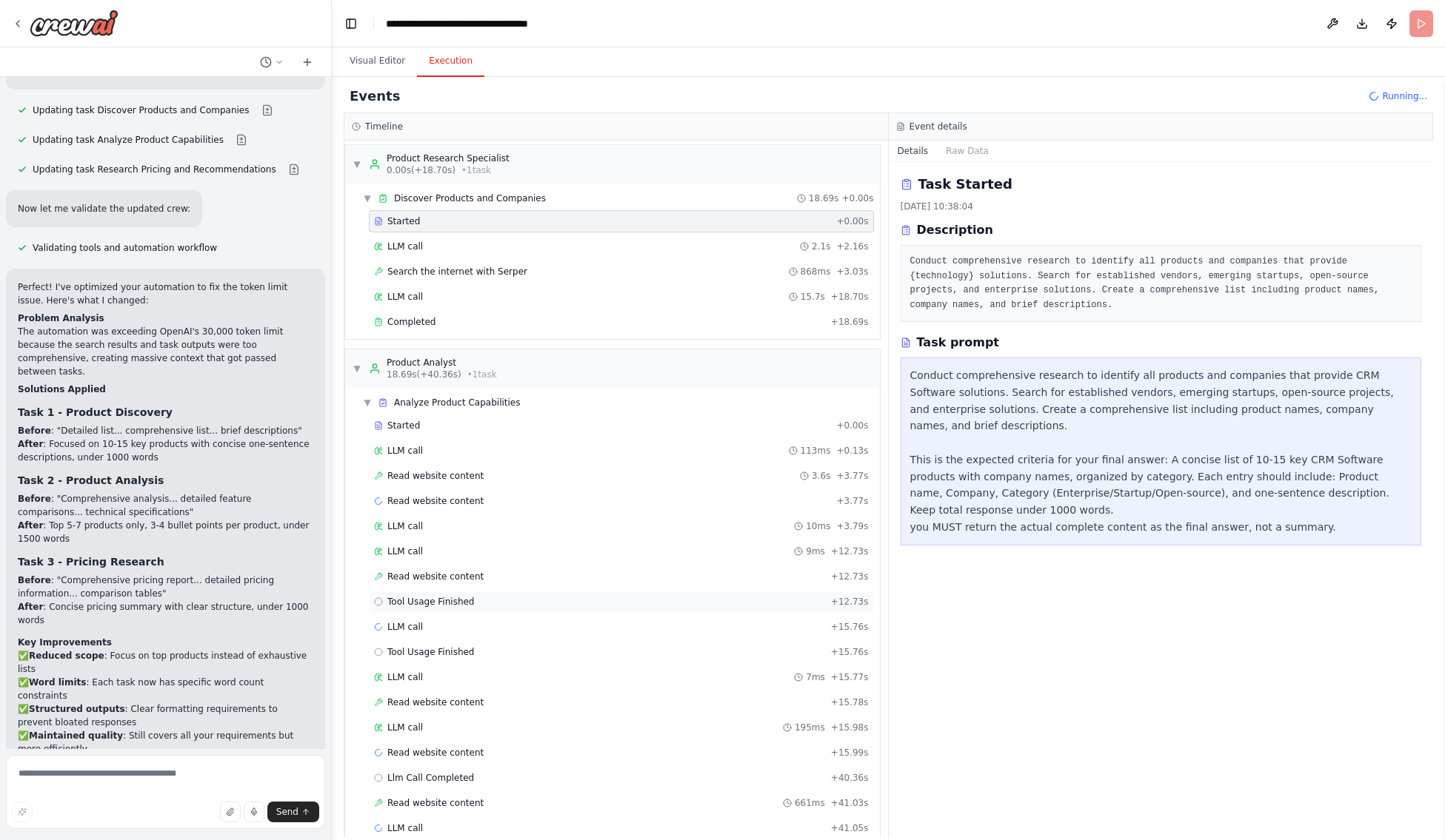
scroll to position [29, 0]
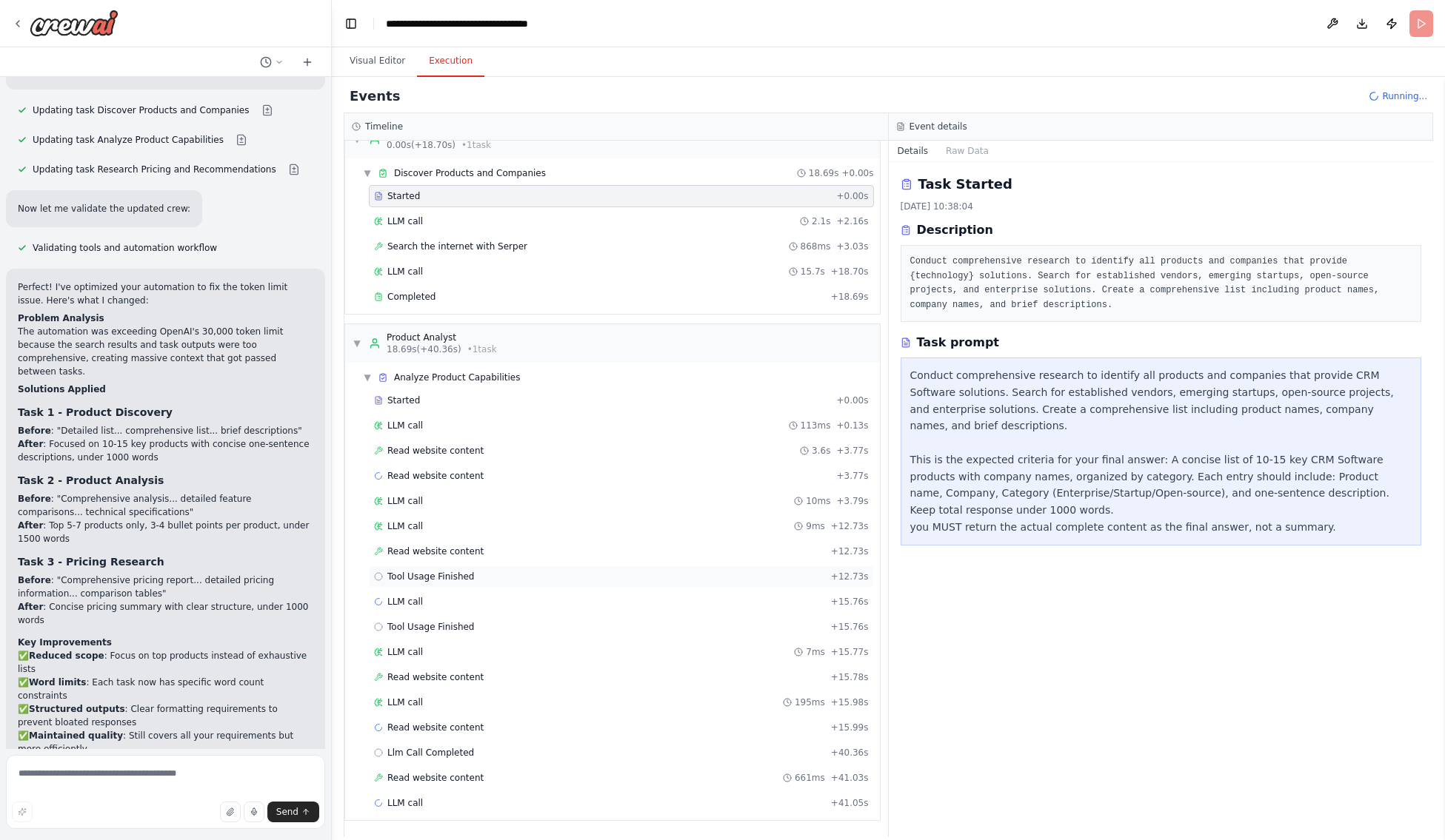
click at [423, 576] on span "Tool Usage Finished" at bounding box center [431, 576] width 87 height 12
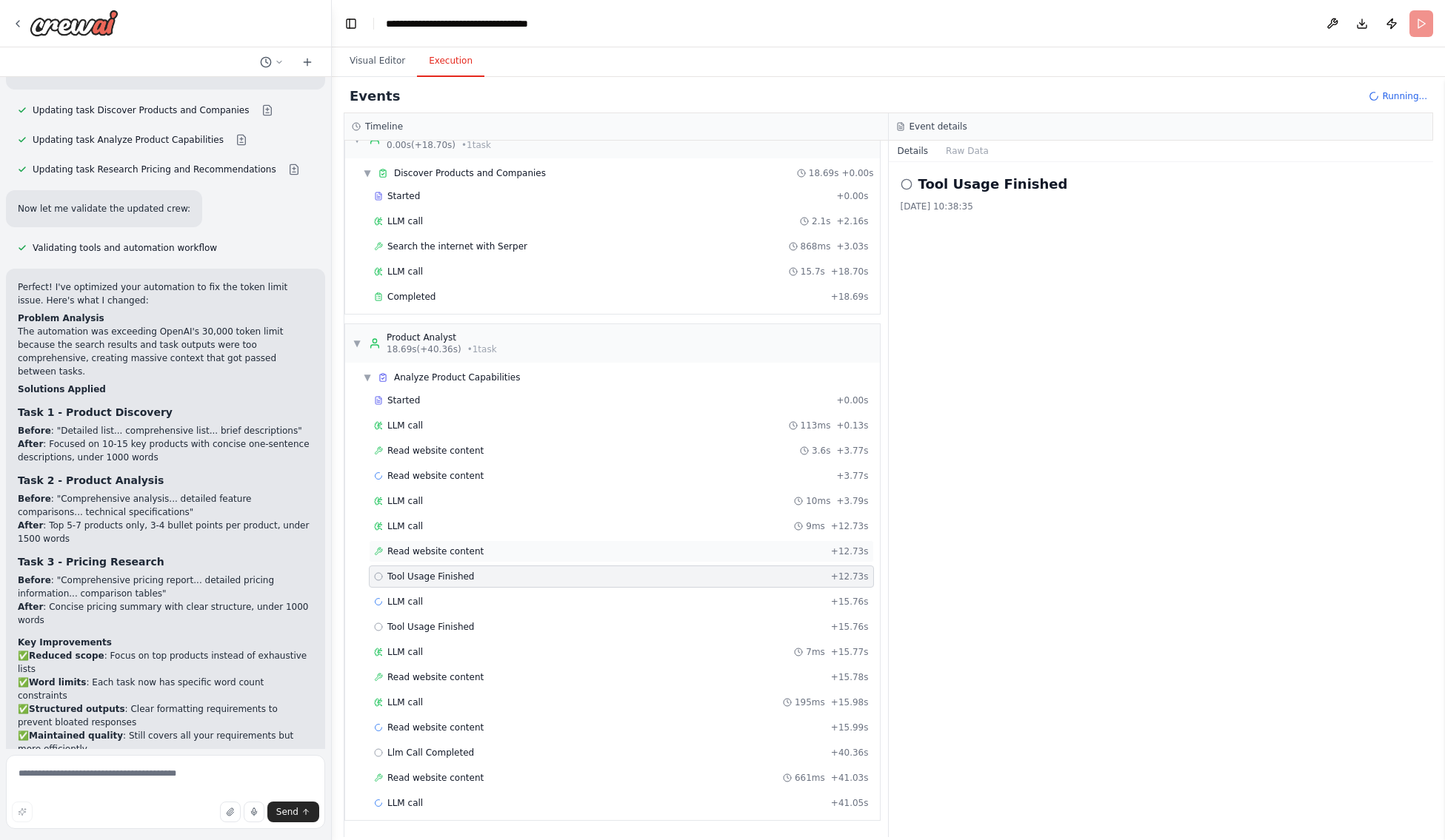
click at [423, 550] on span "Read website content" at bounding box center [435, 551] width 96 height 12
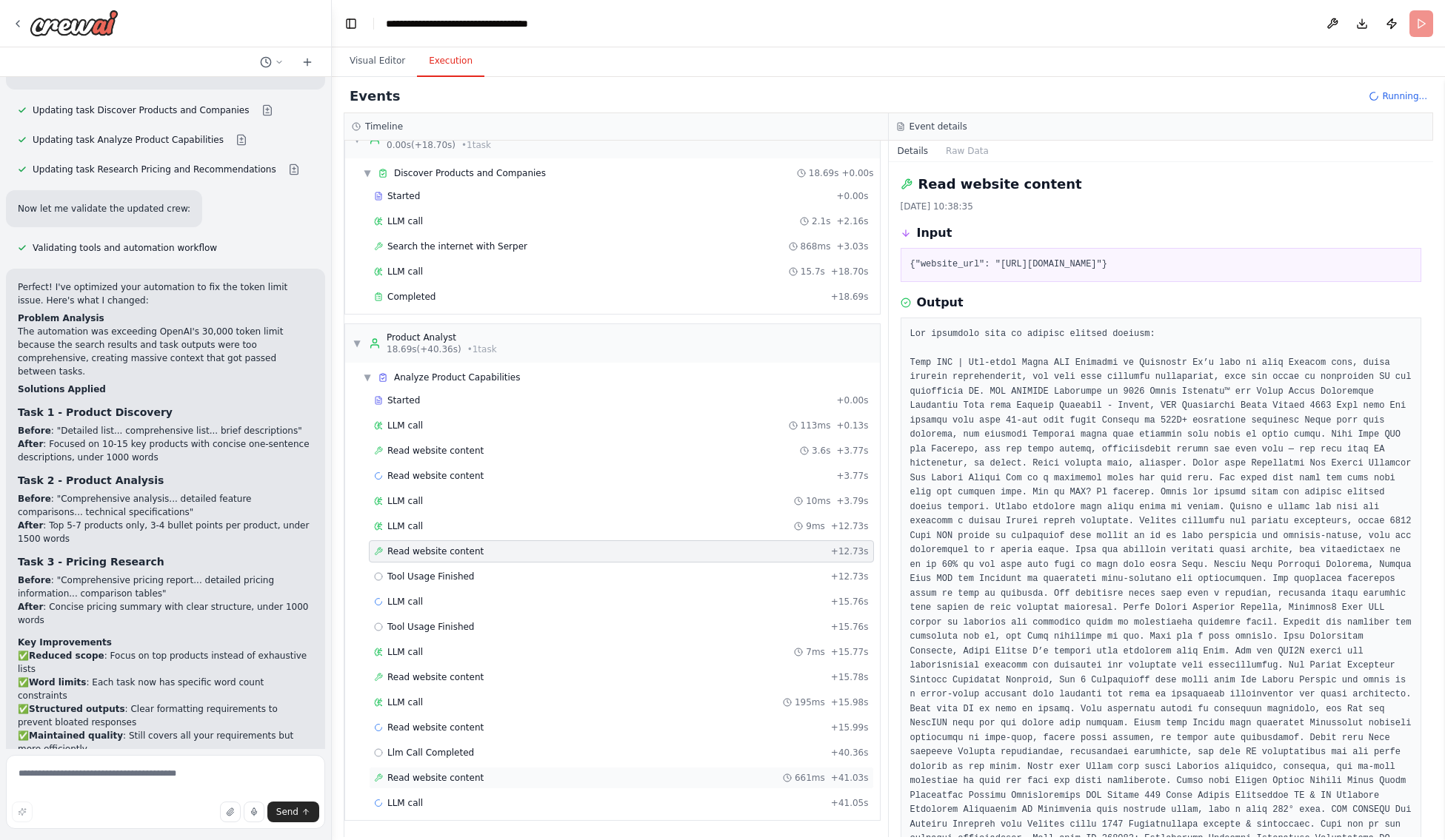
click at [431, 770] on span "Read website content" at bounding box center [435, 777] width 96 height 12
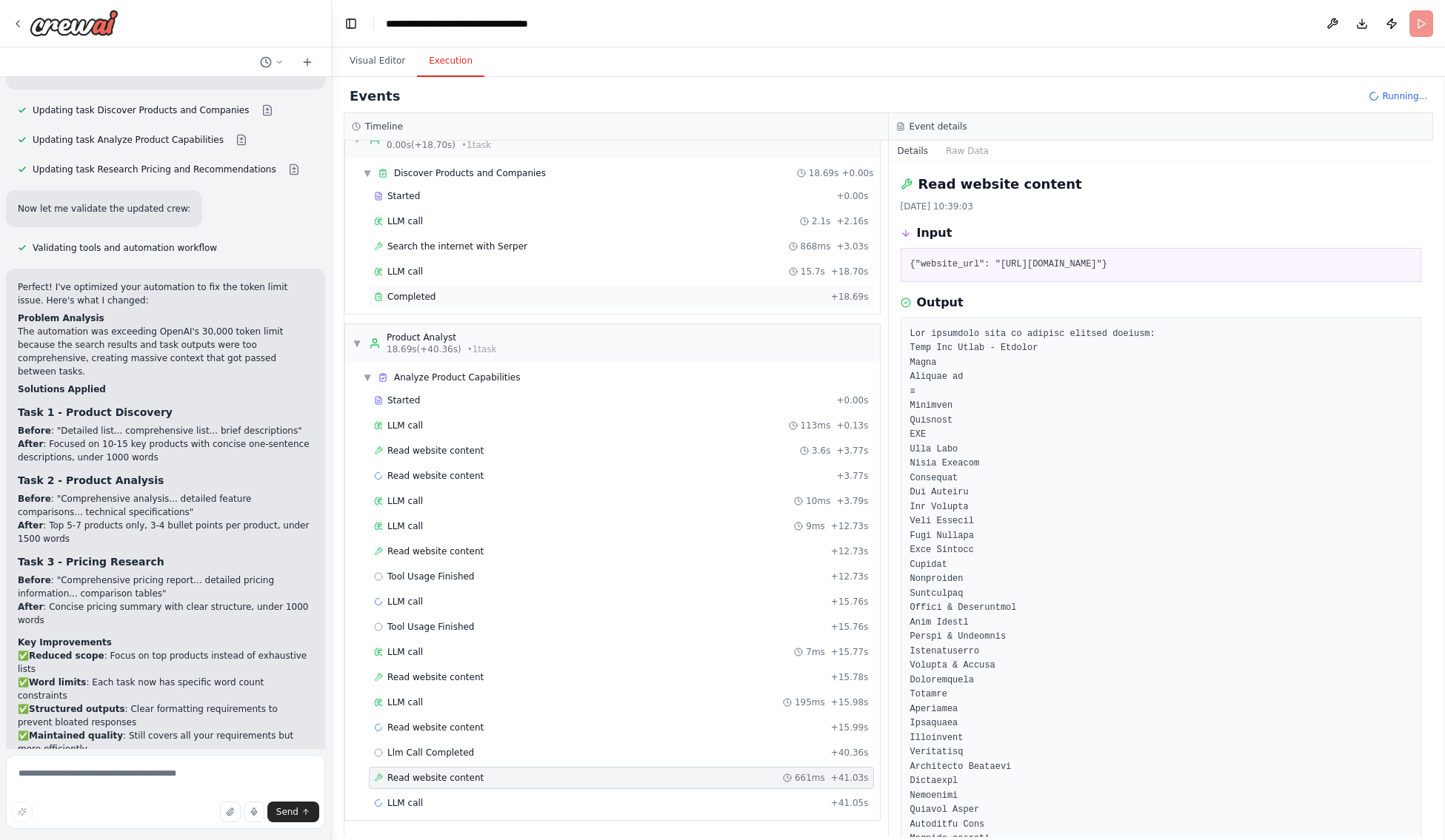
click at [415, 298] on span "Completed" at bounding box center [411, 296] width 48 height 12
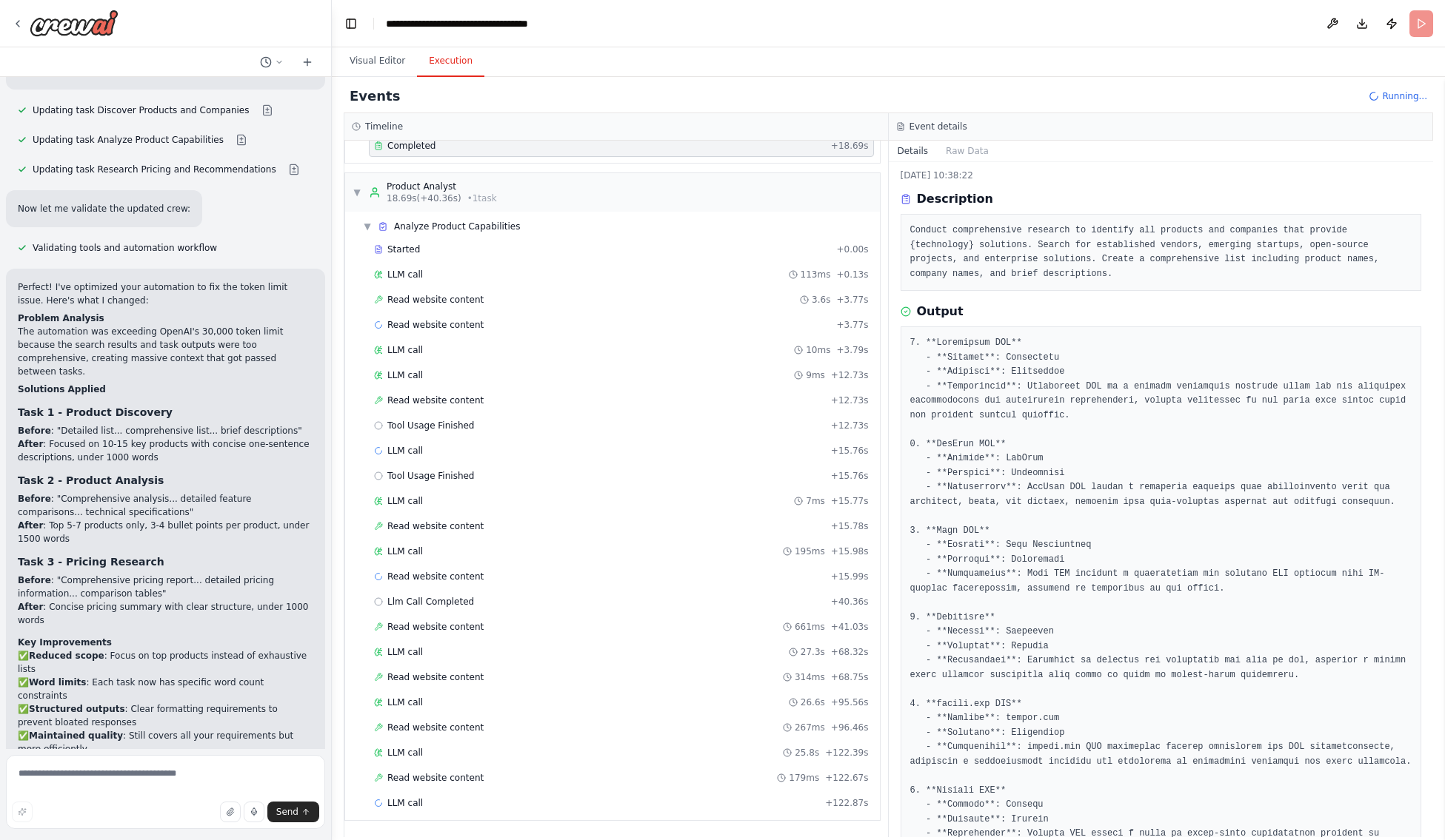
scroll to position [0, 0]
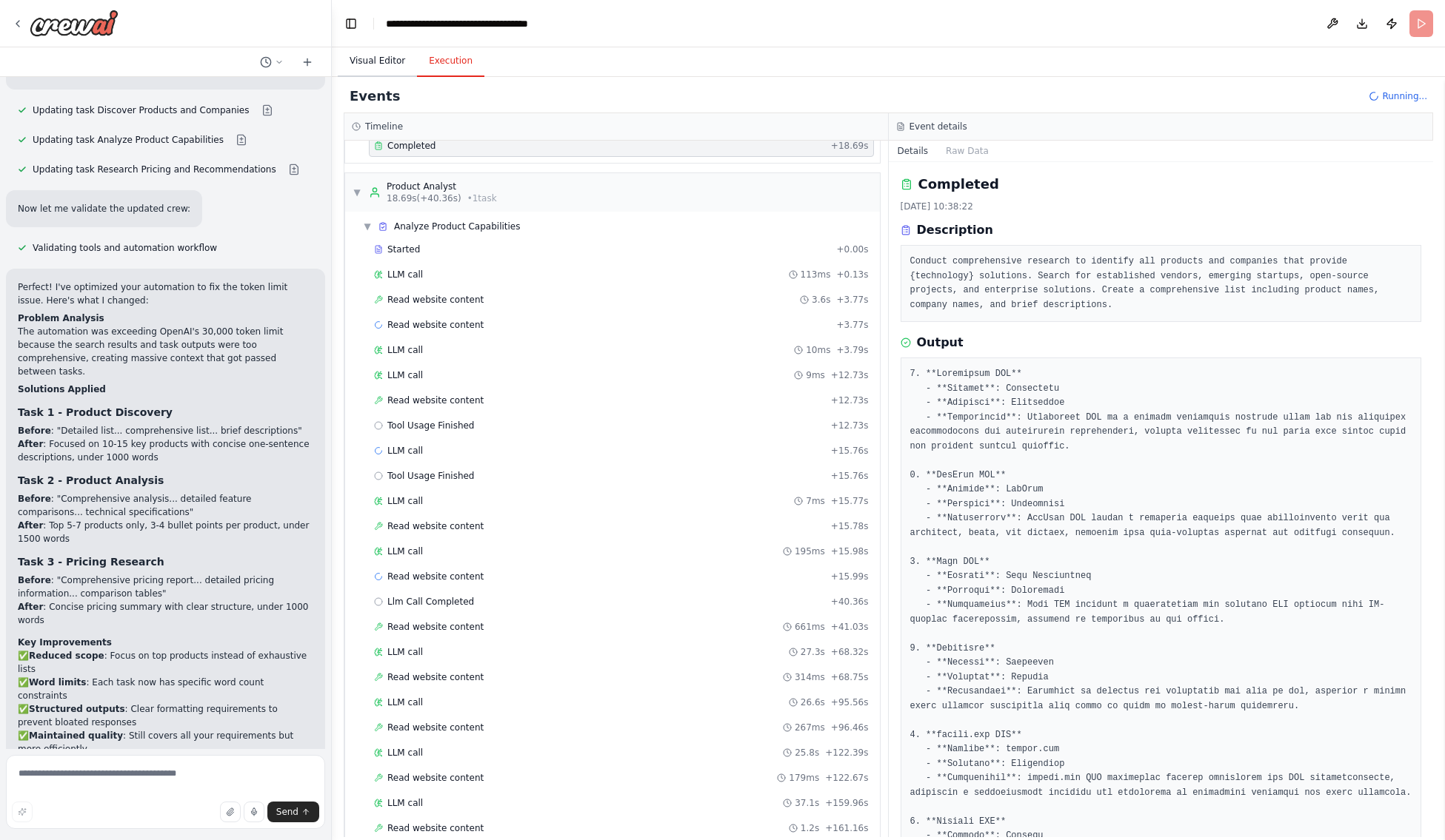
click at [388, 61] on button "Visual Editor" at bounding box center [377, 61] width 79 height 31
click at [444, 60] on button "Execution" at bounding box center [450, 61] width 68 height 31
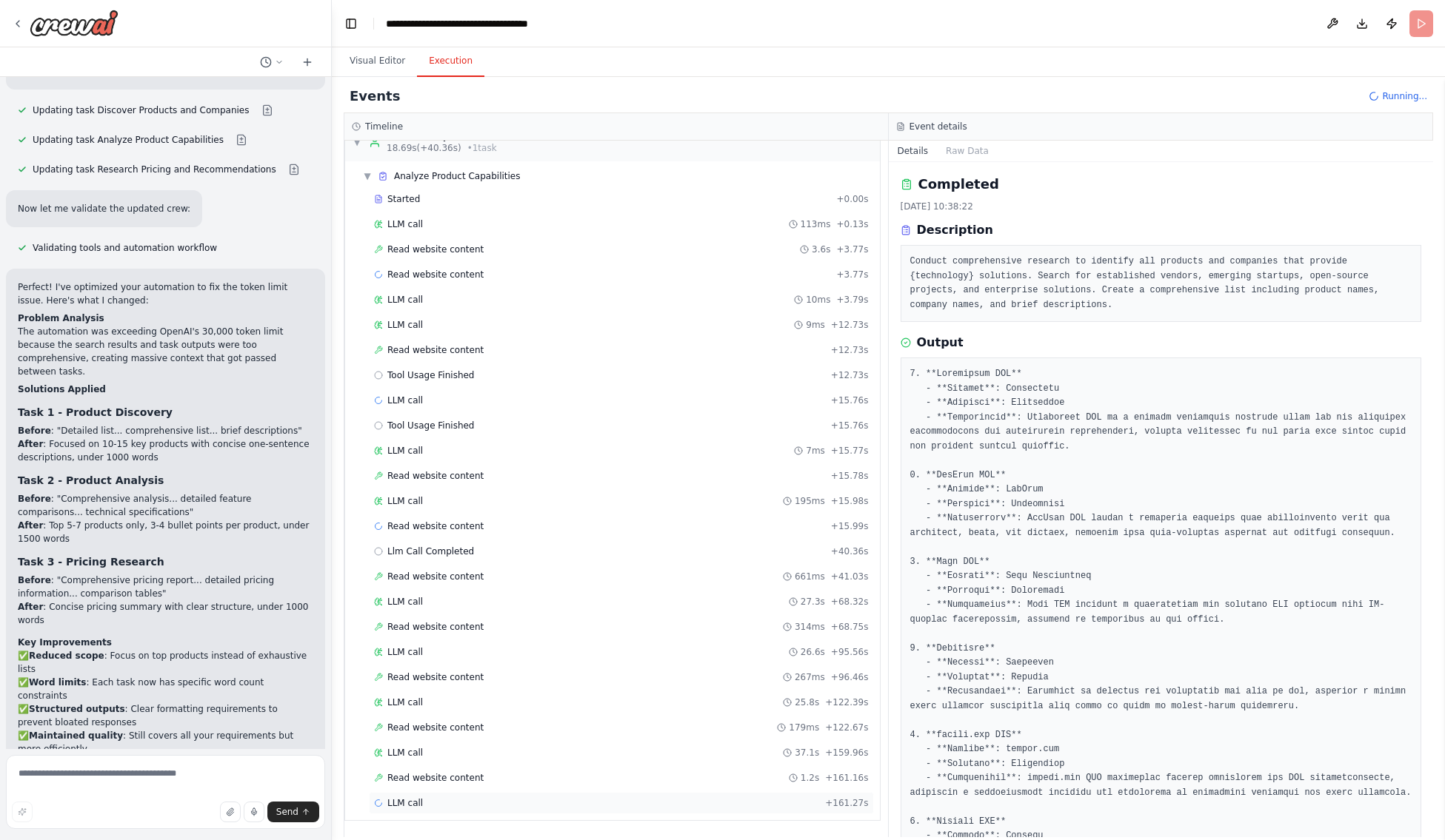
click at [400, 770] on span "LLM call" at bounding box center [405, 803] width 36 height 12
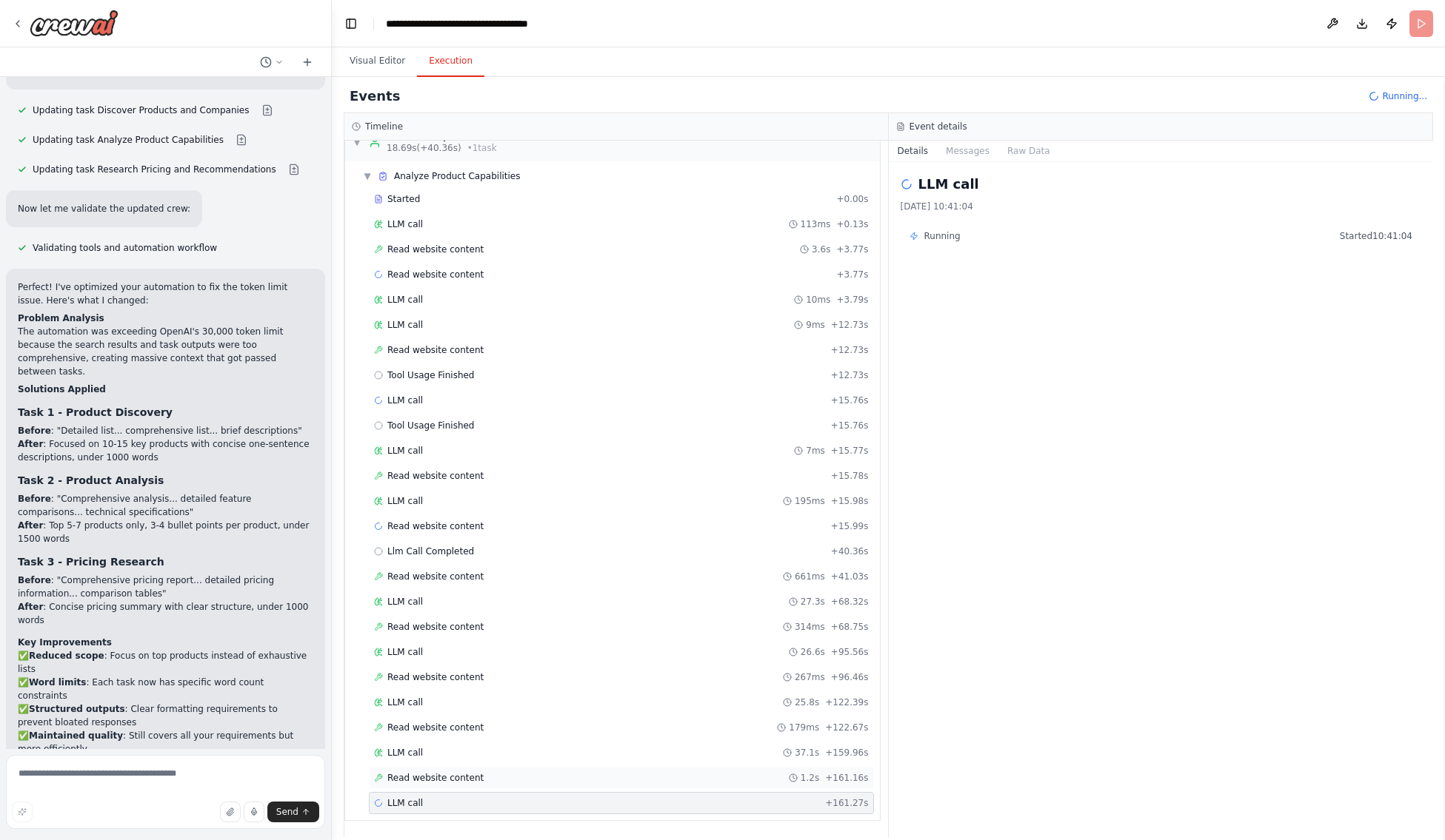
click at [410, 770] on span "Read website content" at bounding box center [435, 777] width 96 height 12
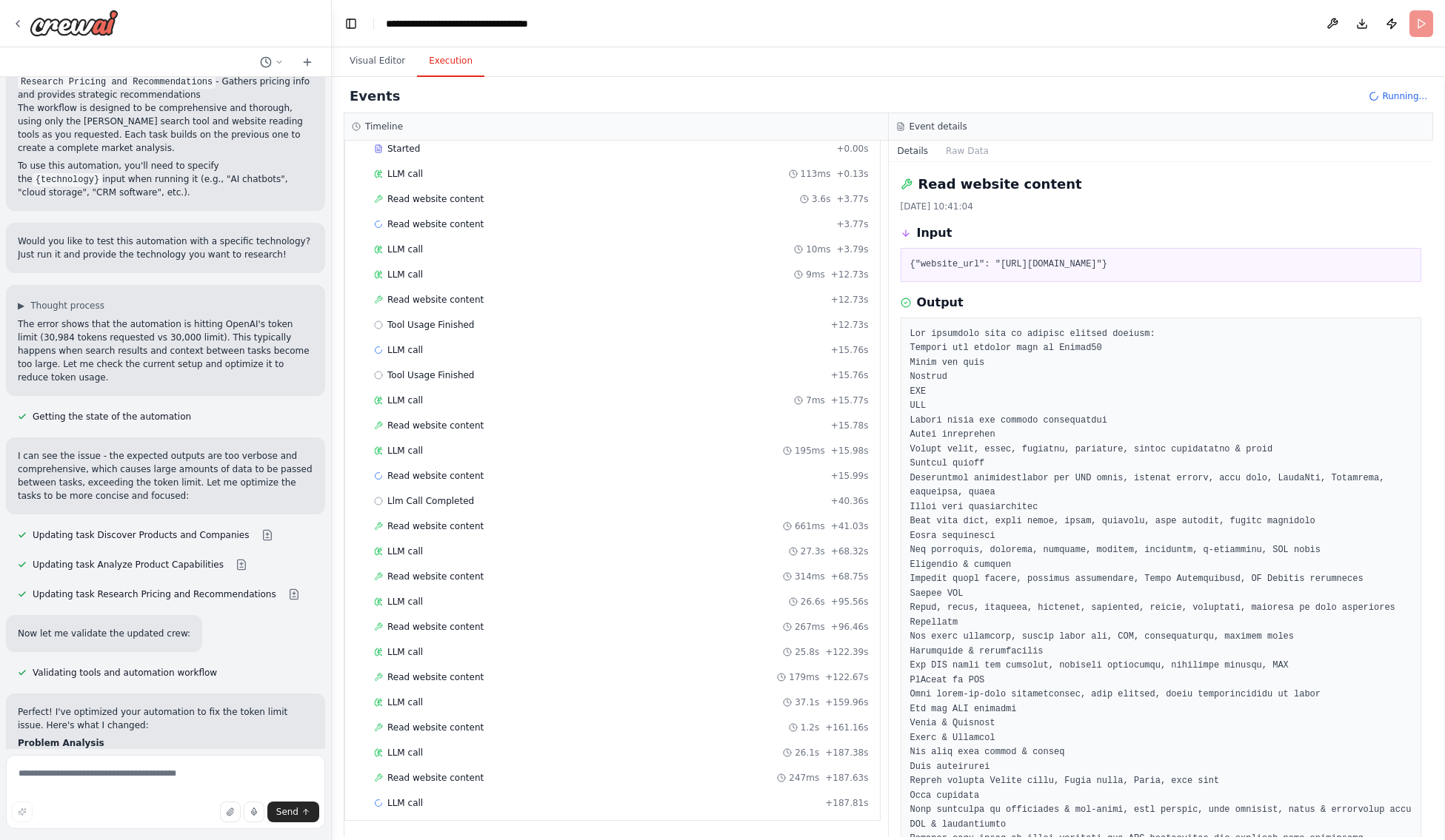
scroll to position [1000, 0]
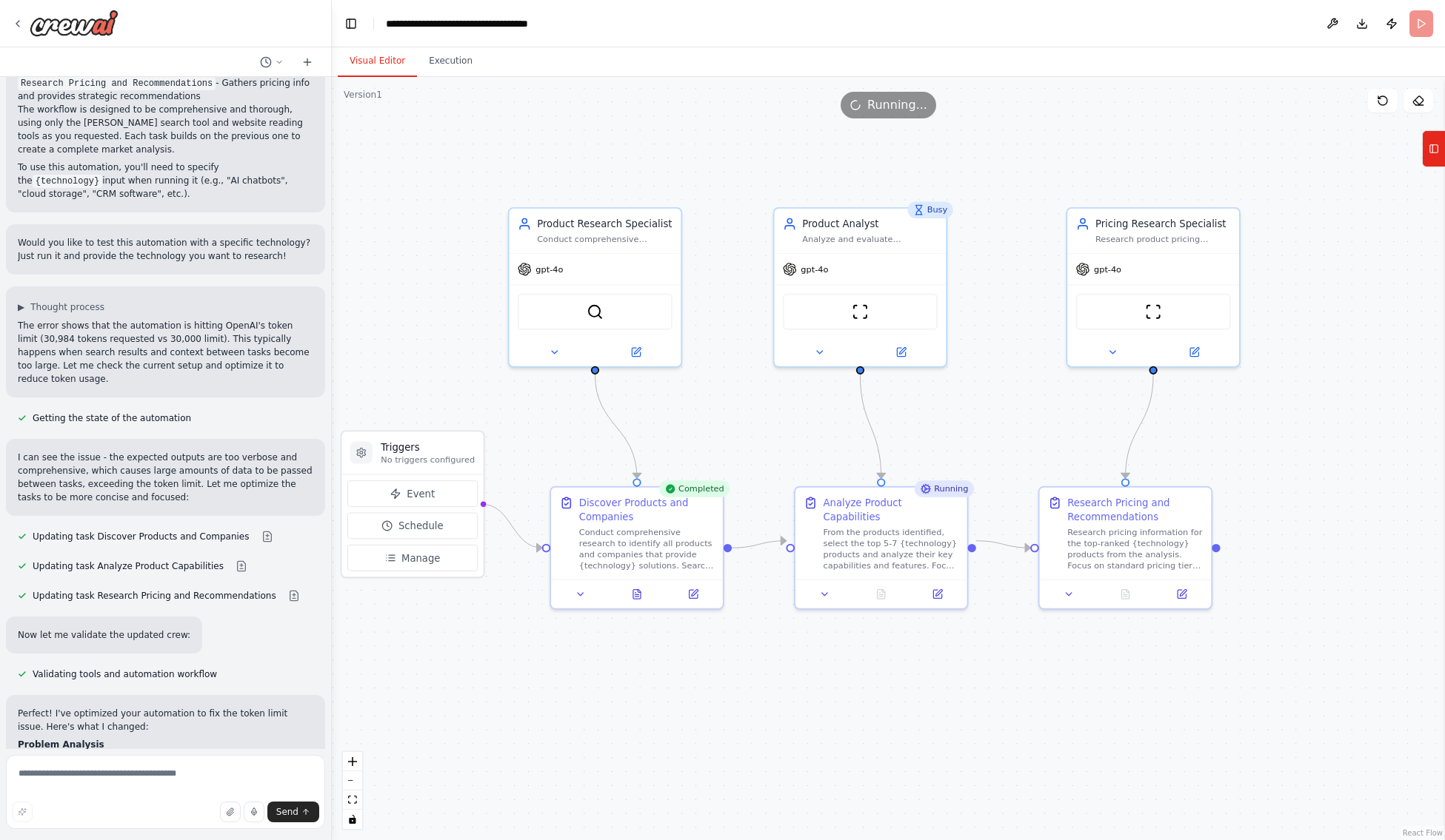
click at [370, 58] on button "Visual Editor" at bounding box center [377, 61] width 79 height 31
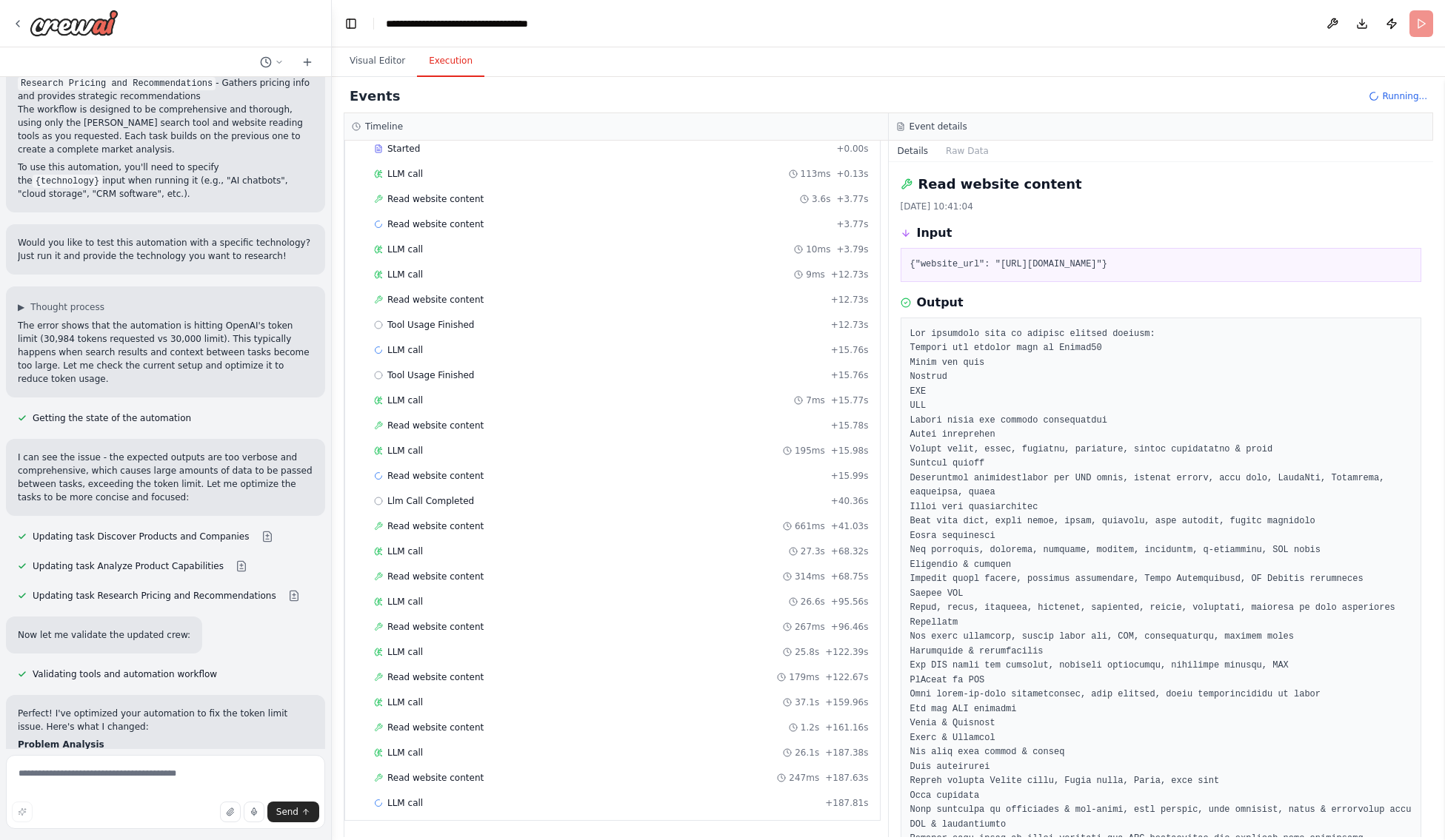
click at [432, 63] on button "Execution" at bounding box center [450, 61] width 68 height 31
click at [399, 770] on span "LLM call" at bounding box center [405, 803] width 36 height 12
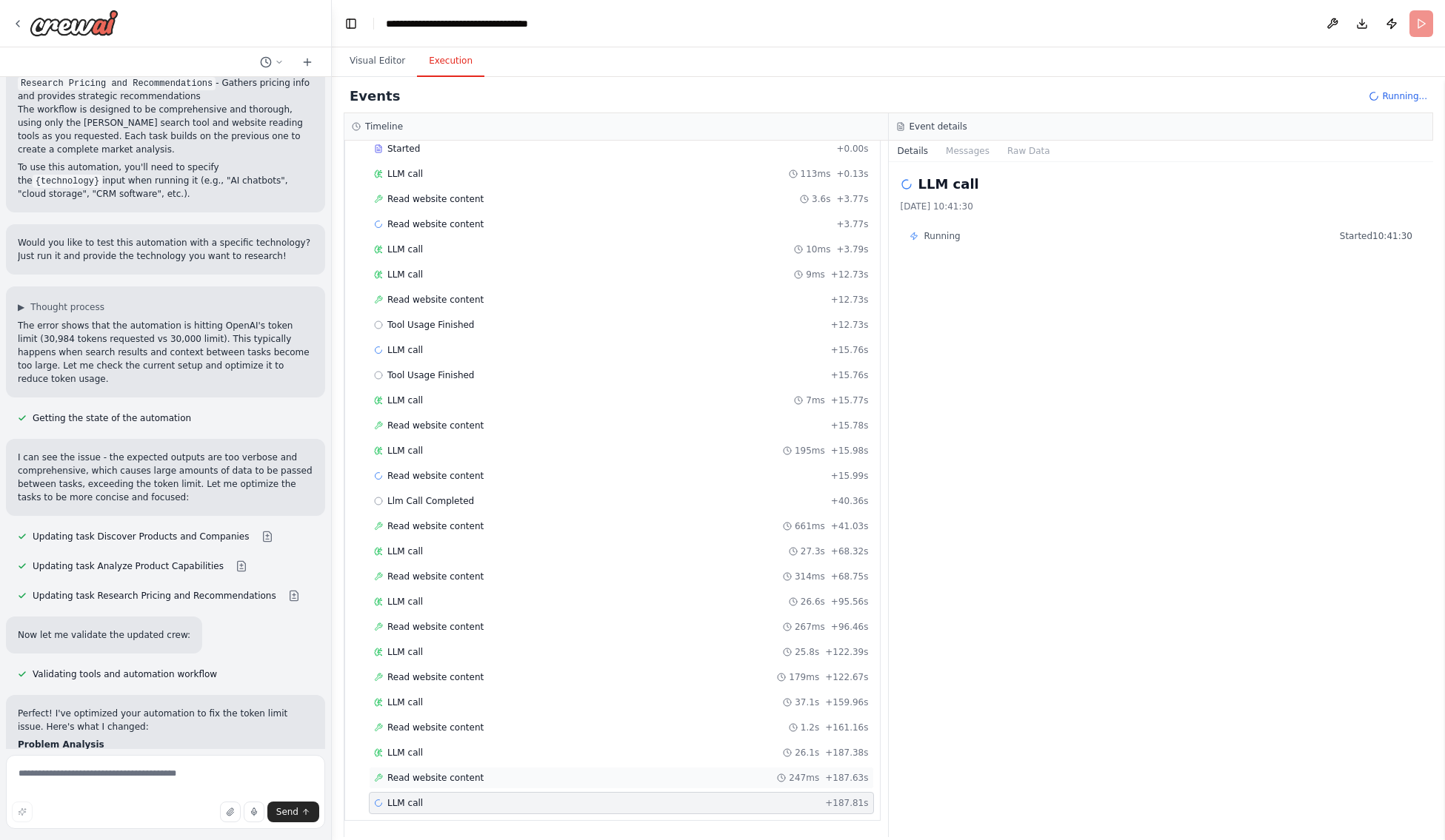
click at [415, 770] on span "Read website content" at bounding box center [435, 777] width 96 height 12
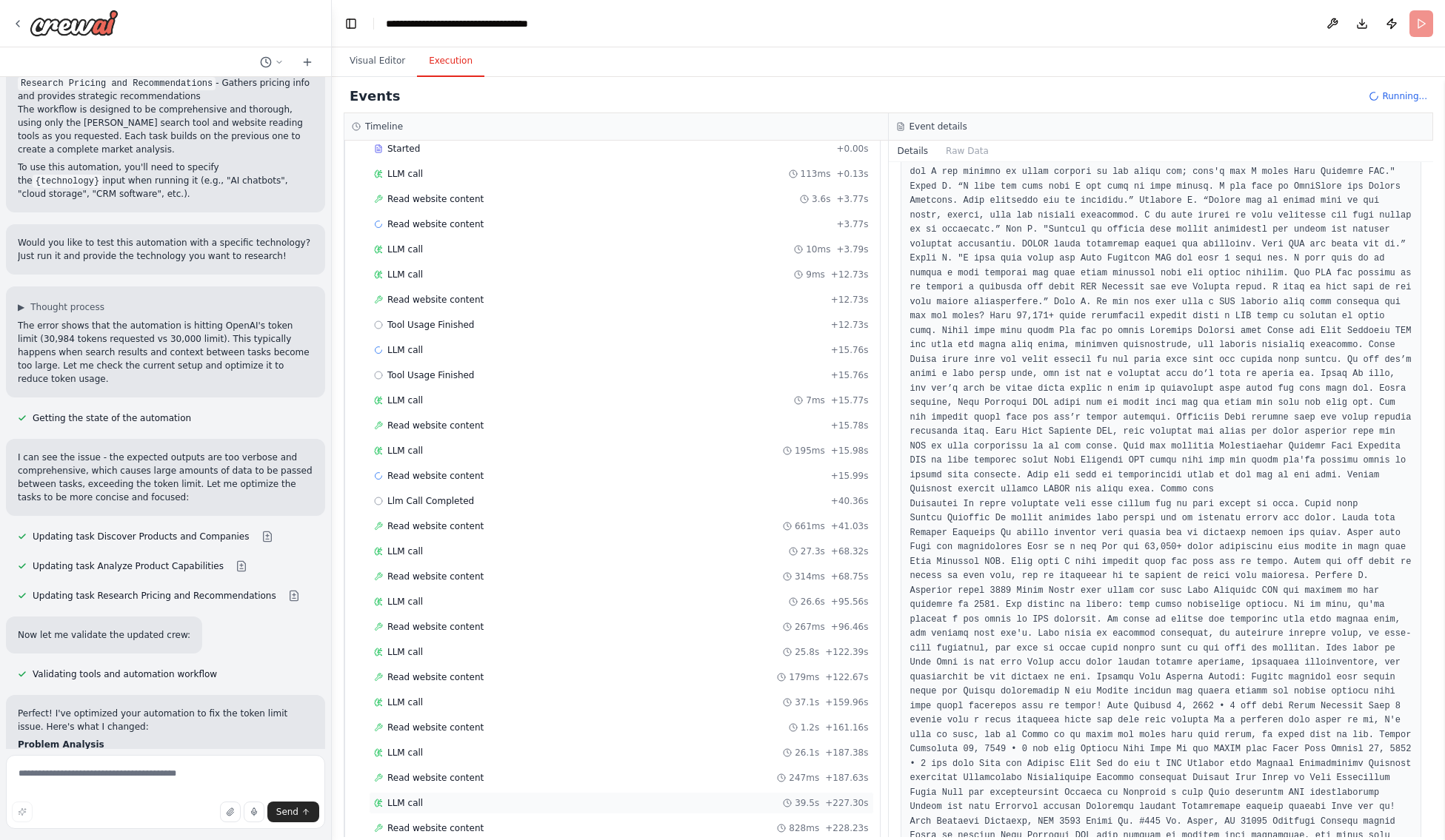
scroll to position [331, 0]
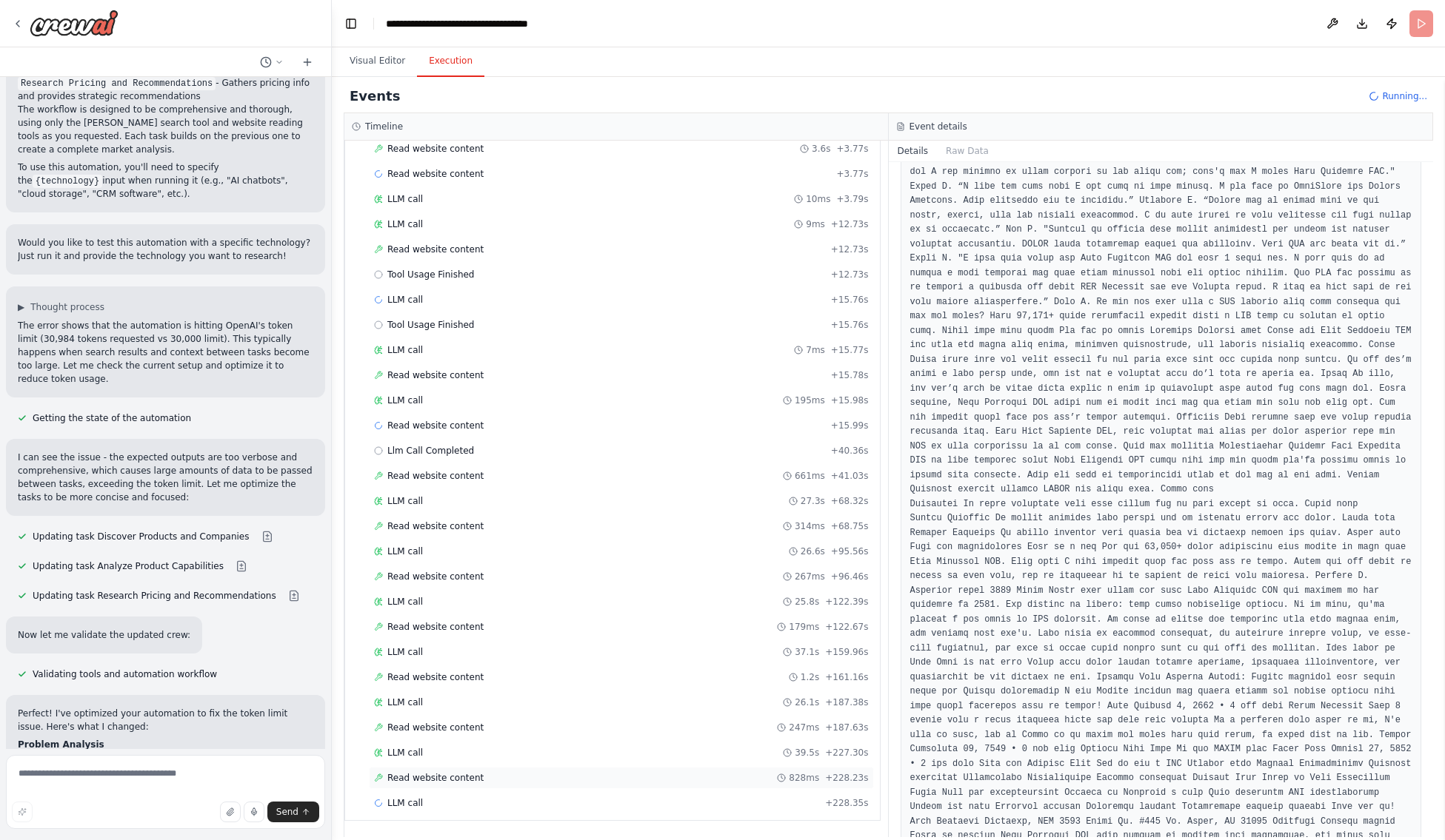
click at [427, 770] on span "Read website content" at bounding box center [435, 777] width 96 height 12
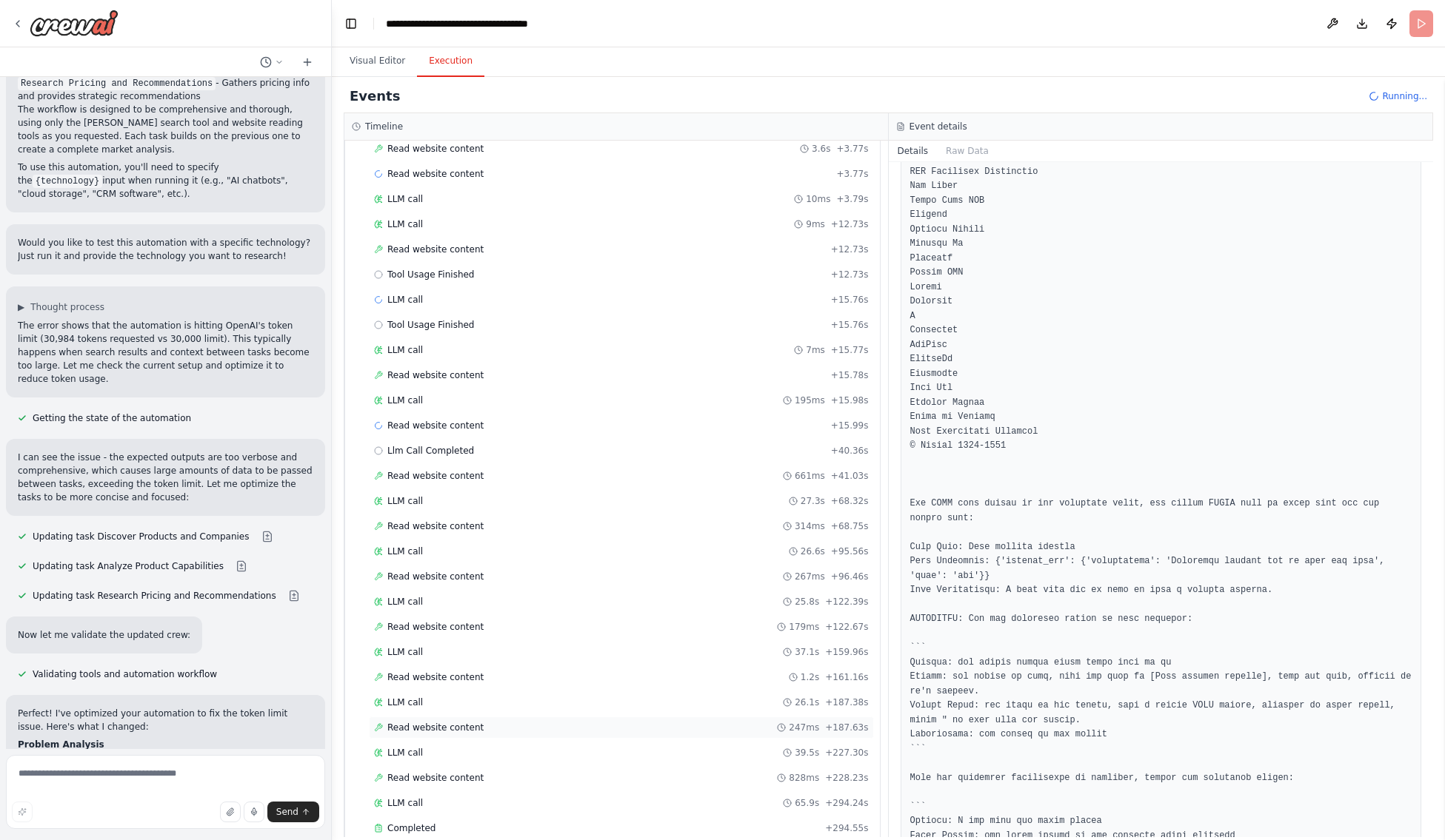
scroll to position [636, 0]
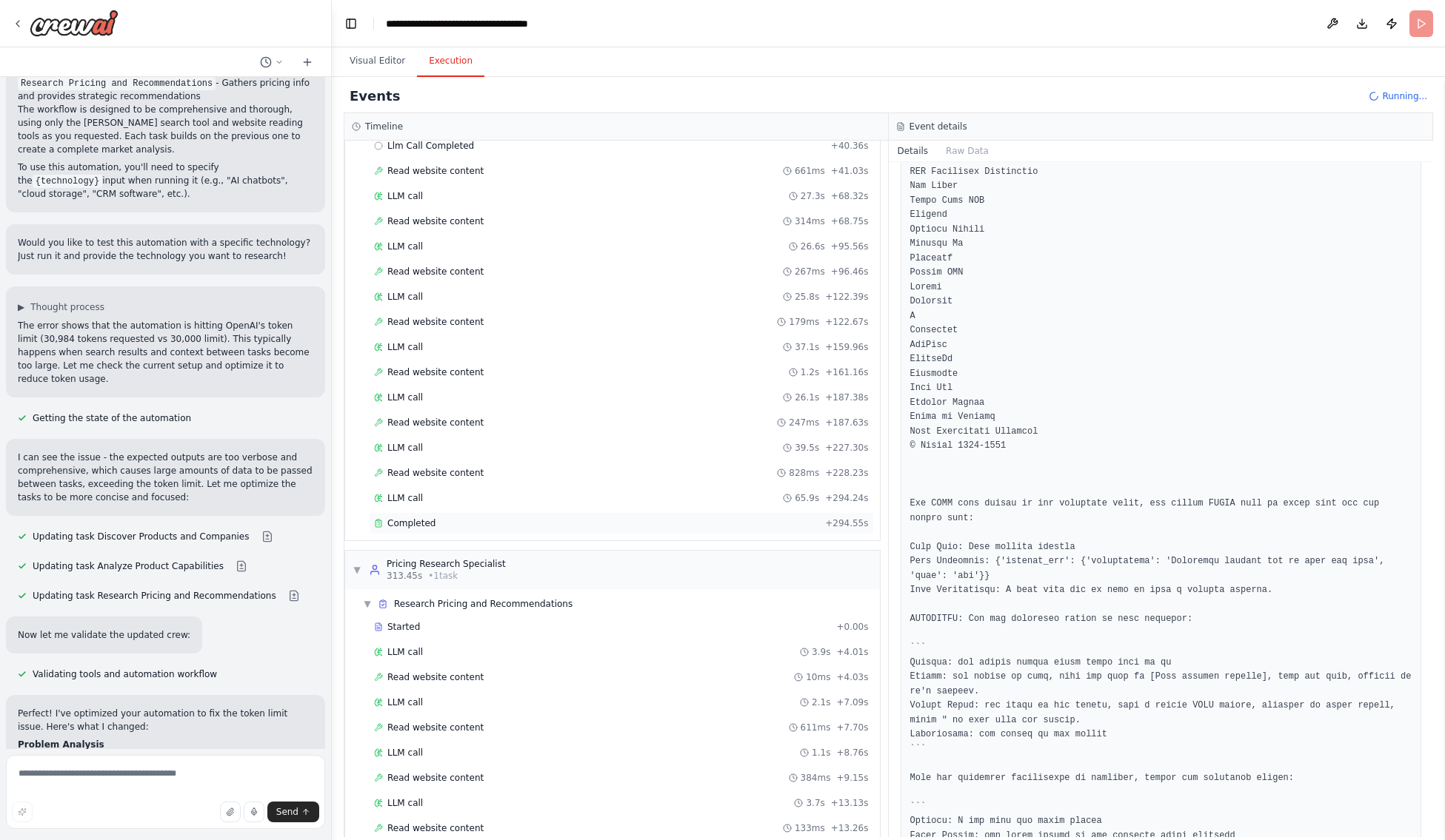
click at [410, 529] on span "Completed" at bounding box center [411, 523] width 48 height 12
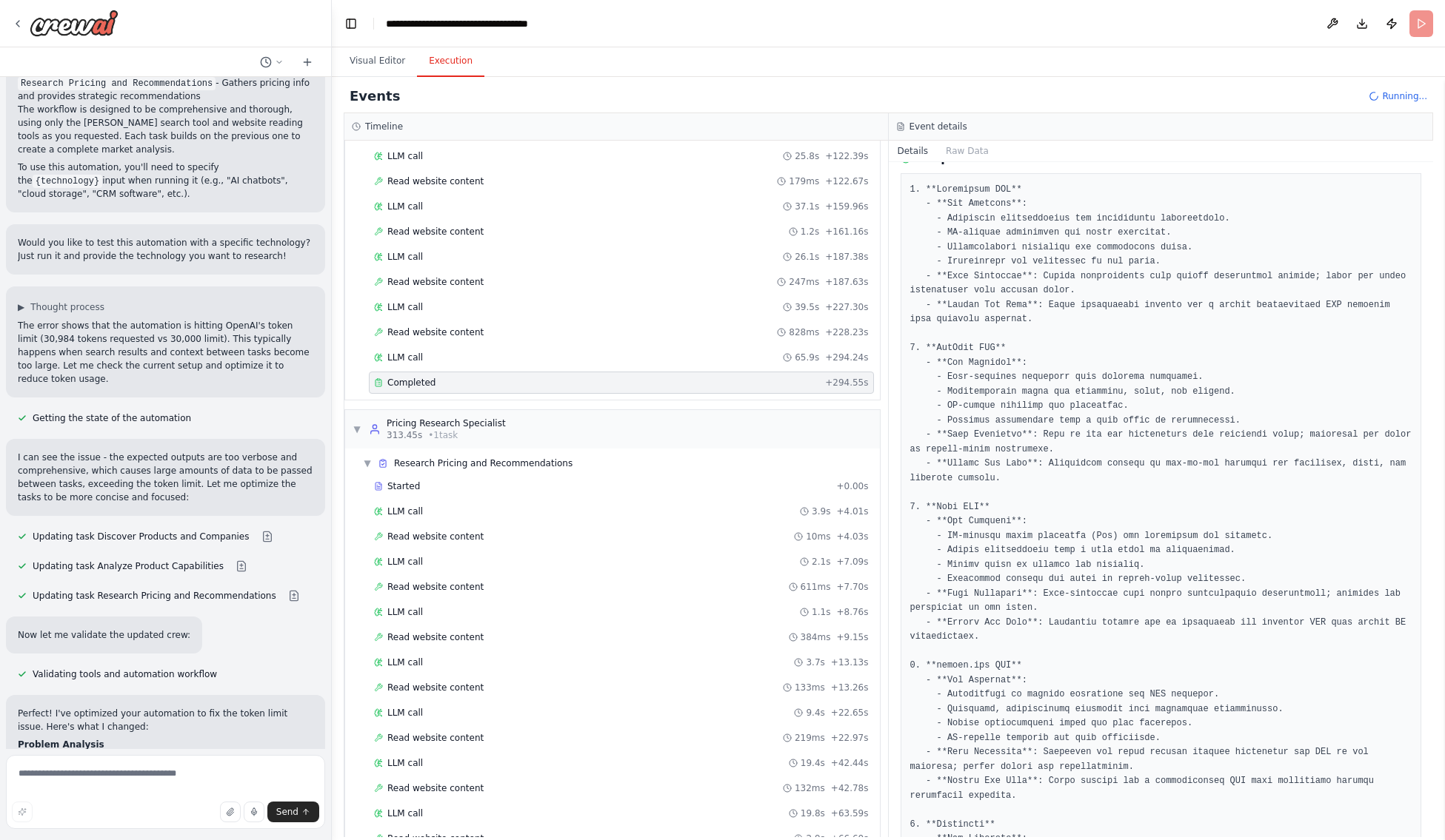
scroll to position [837, 0]
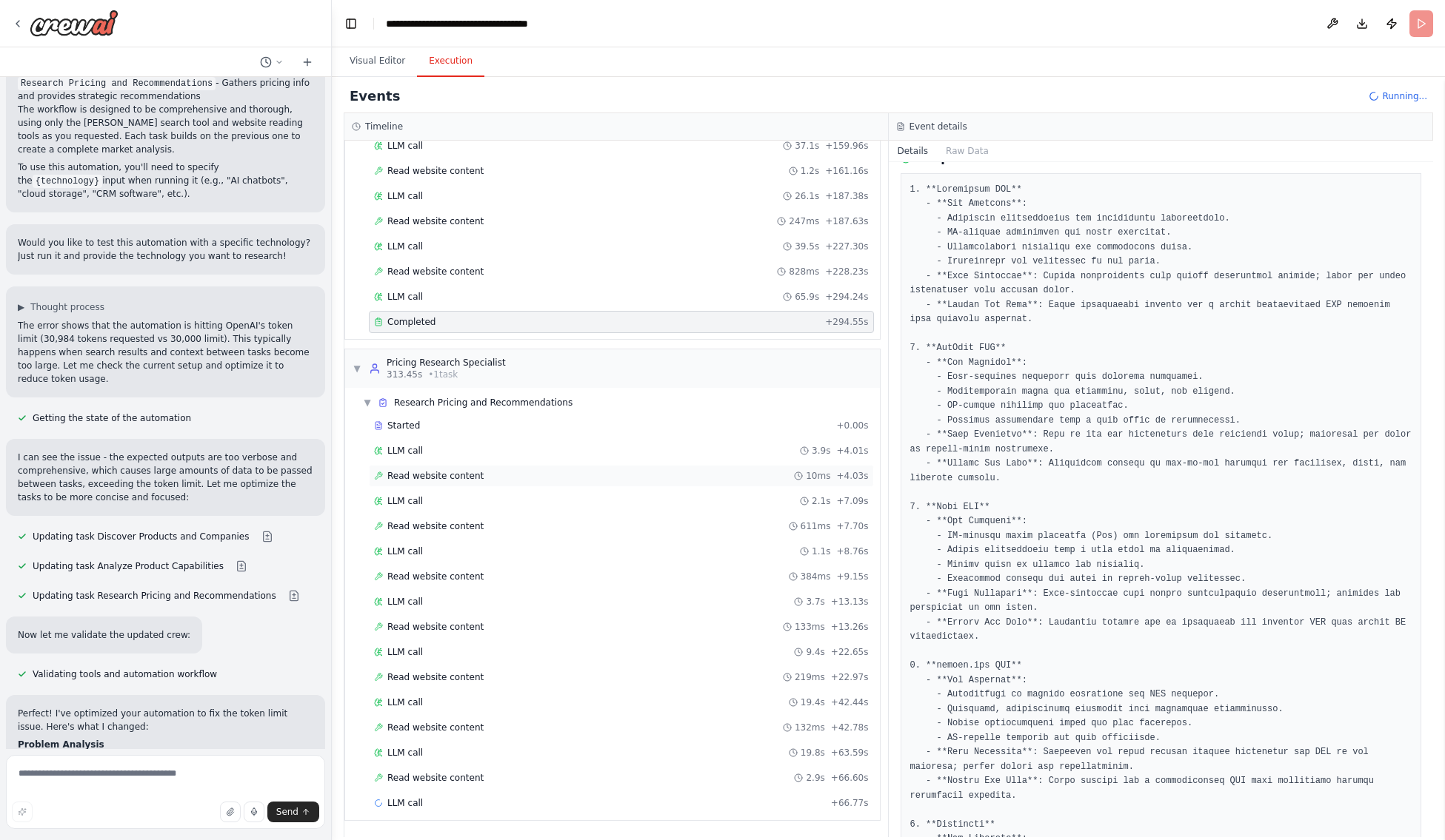
click at [400, 479] on span "Read website content" at bounding box center [435, 476] width 96 height 12
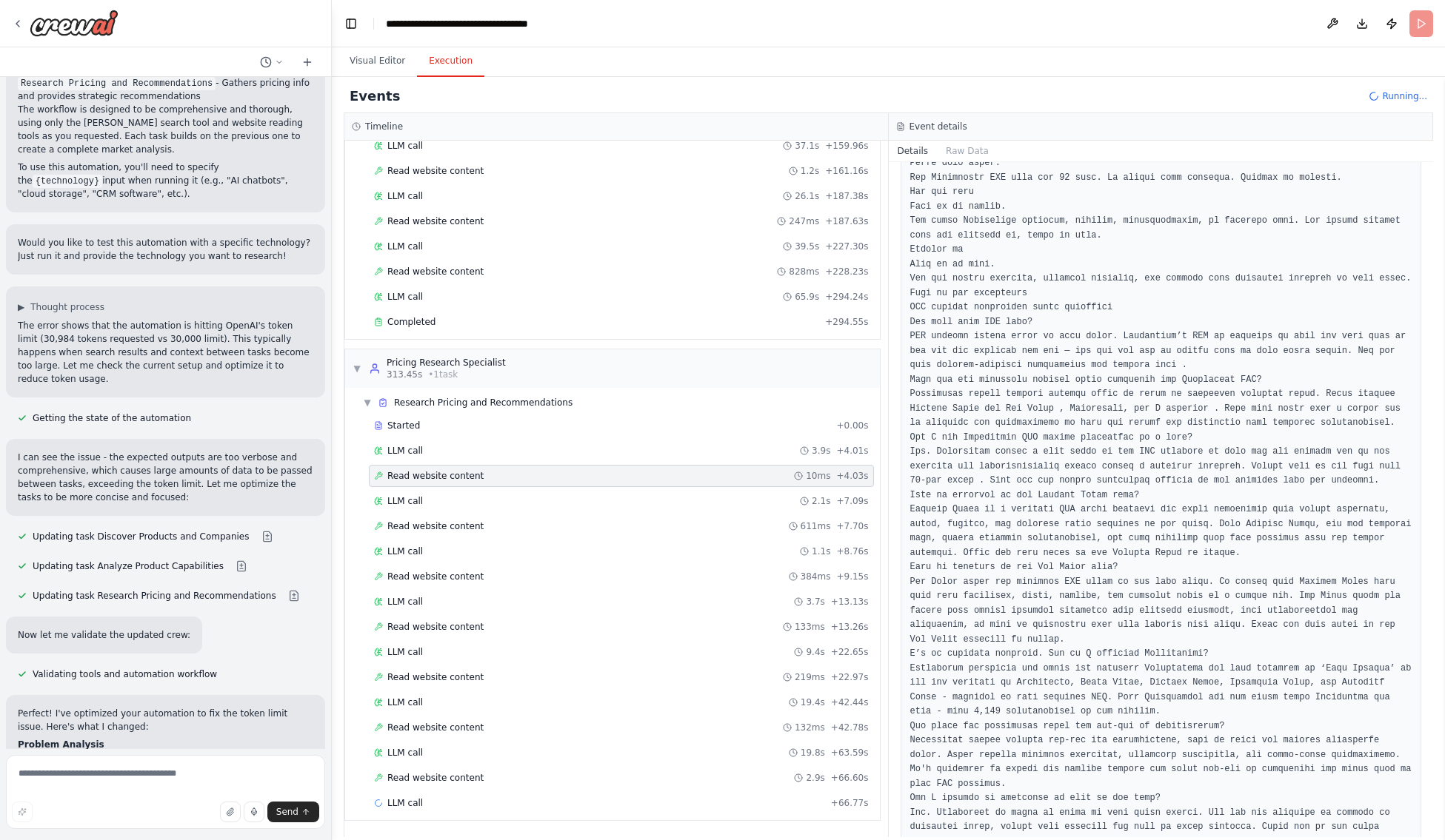
scroll to position [2601, 0]
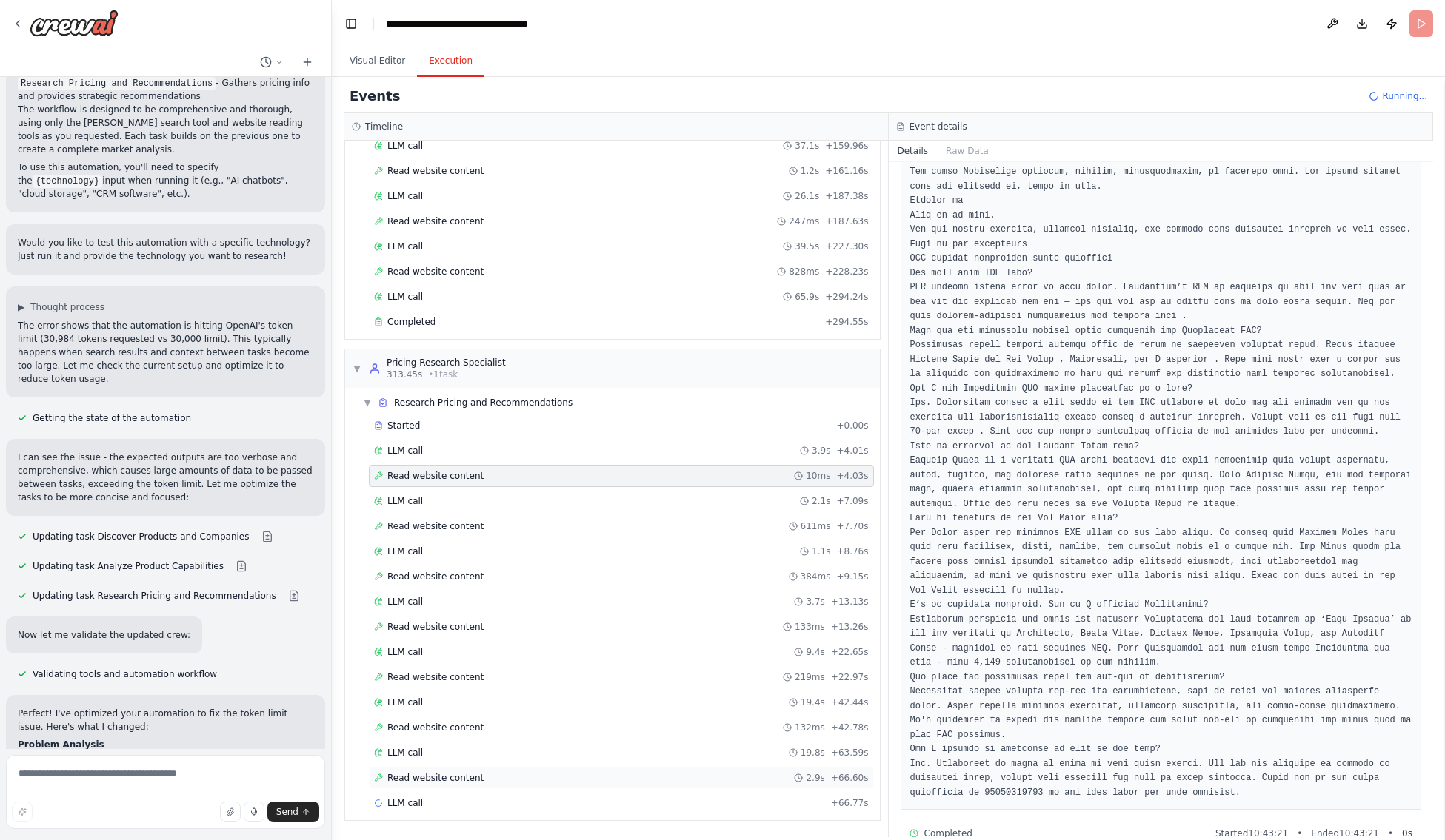
click at [432, 770] on span "Read website content" at bounding box center [435, 777] width 96 height 12
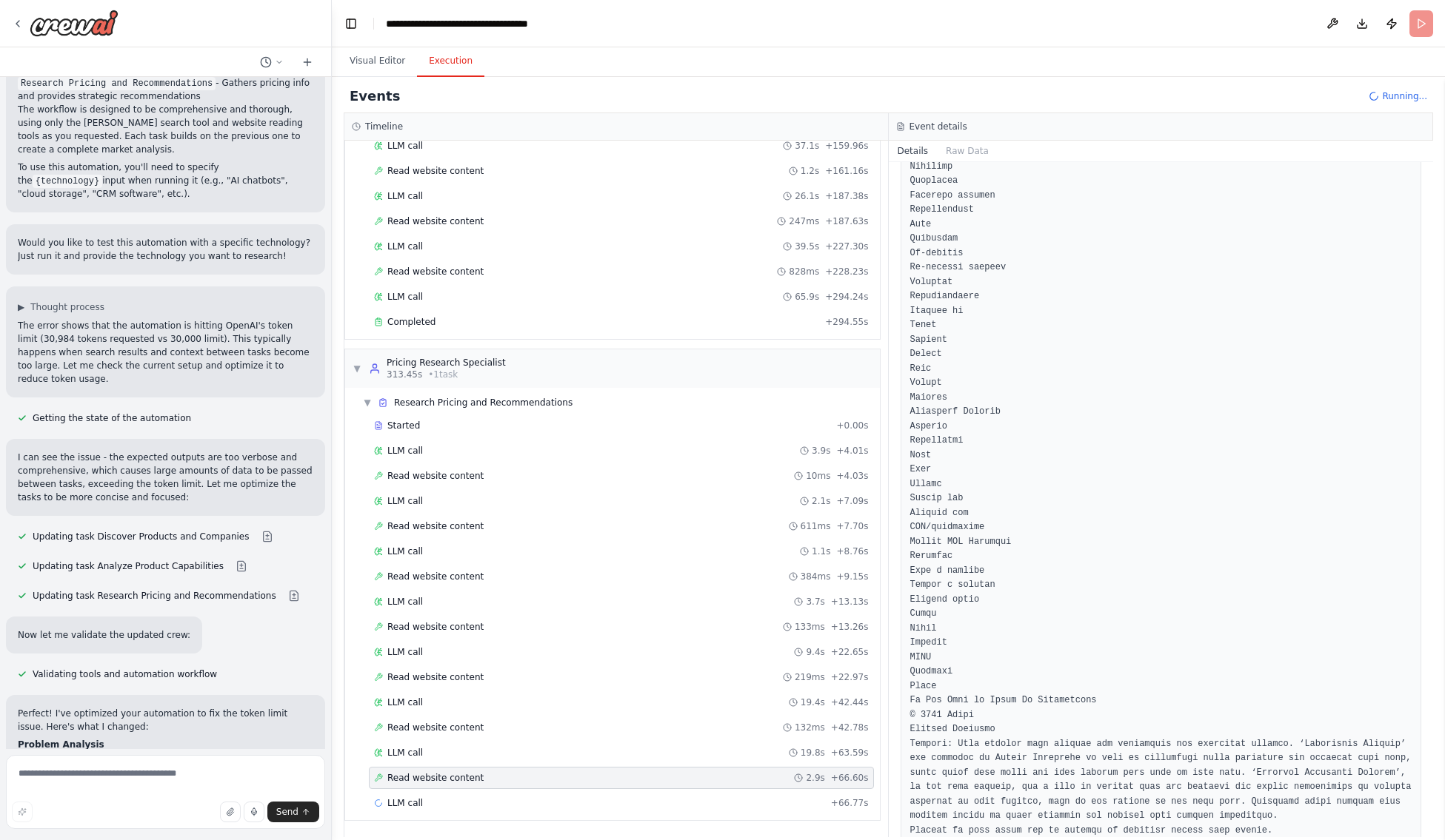
scroll to position [25002, 0]
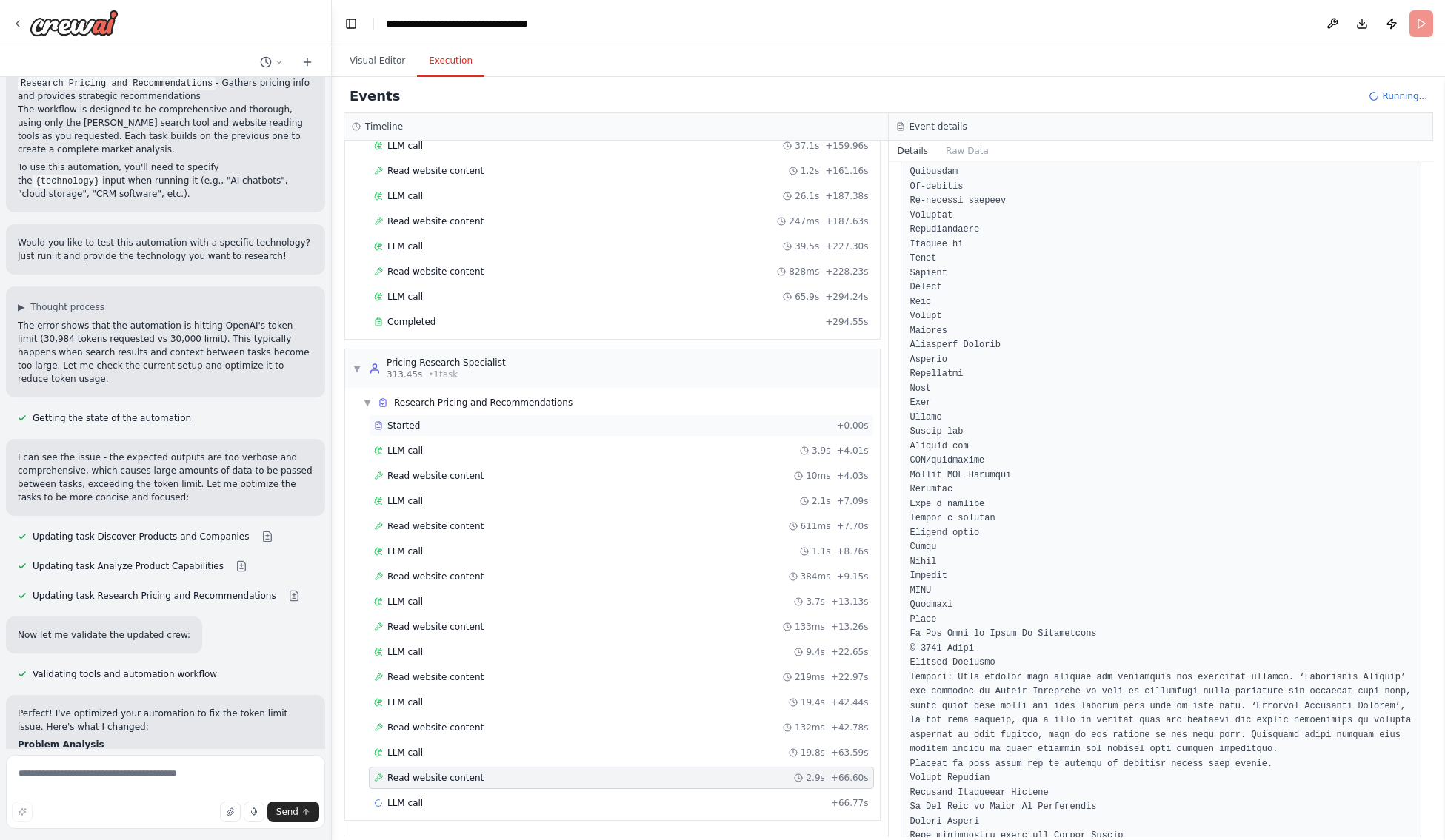
click at [407, 422] on span "Started" at bounding box center [404, 426] width 33 height 12
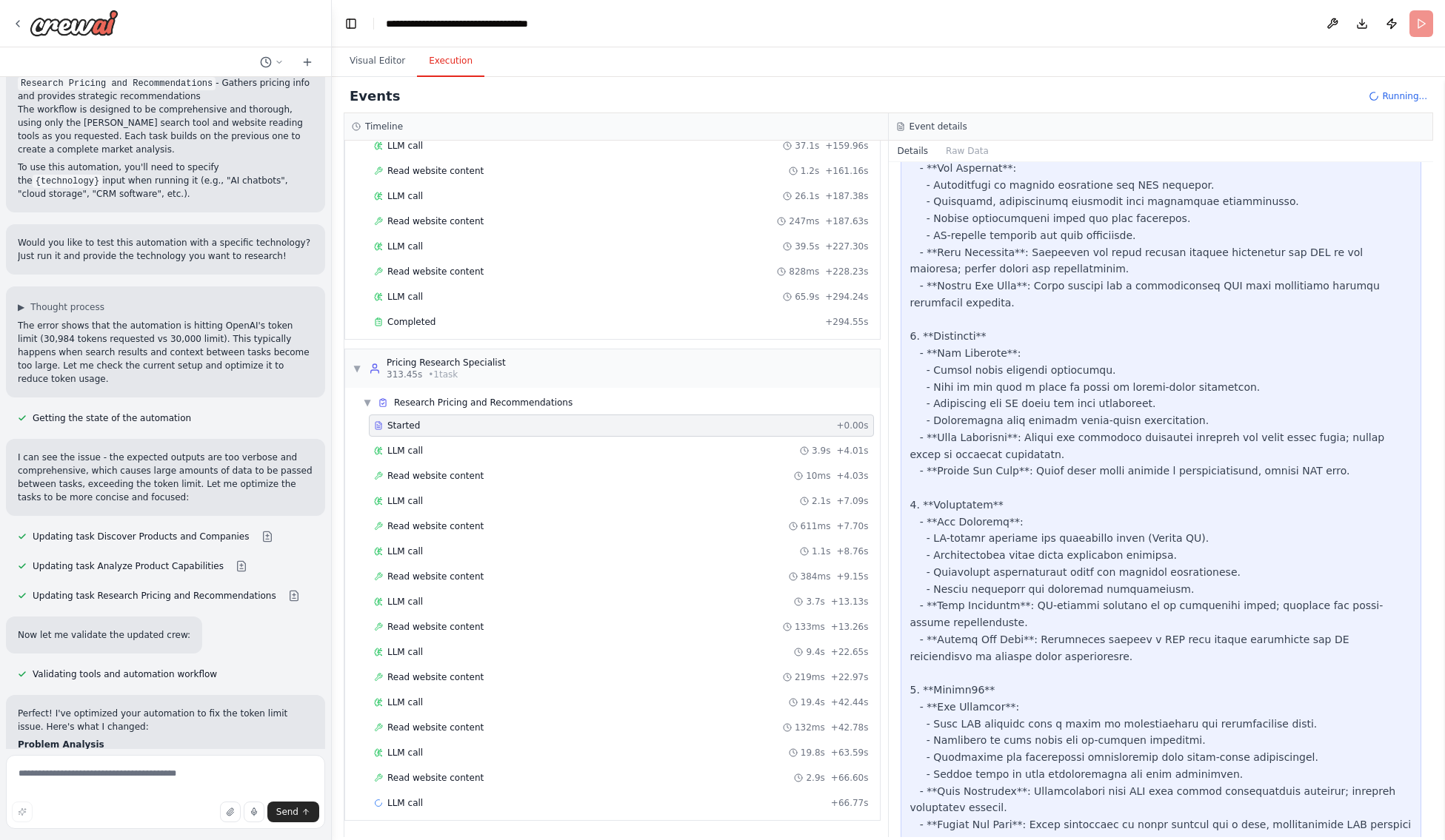
scroll to position [1019, 0]
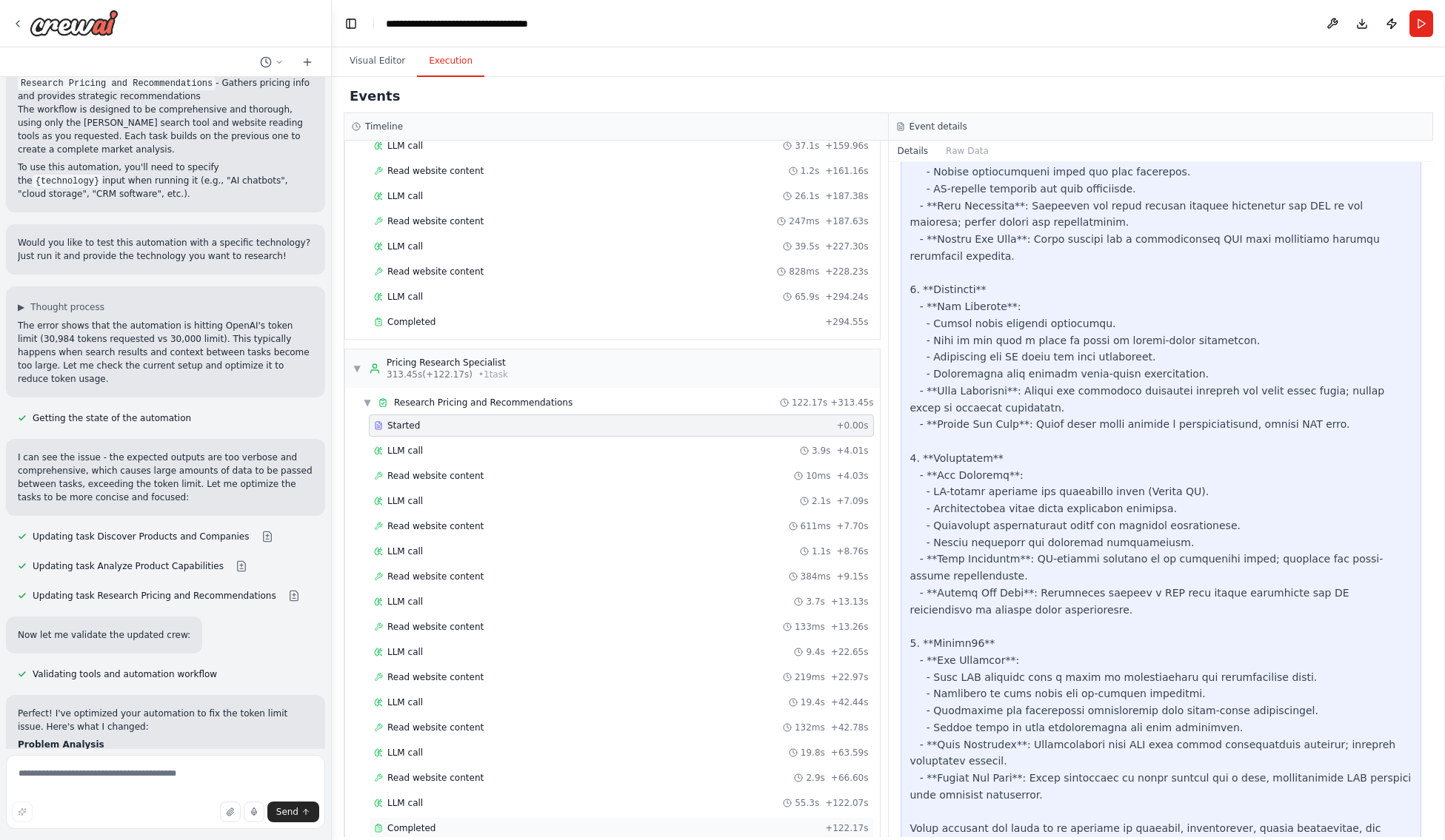
click at [421, 770] on span "Completed" at bounding box center [411, 828] width 48 height 12
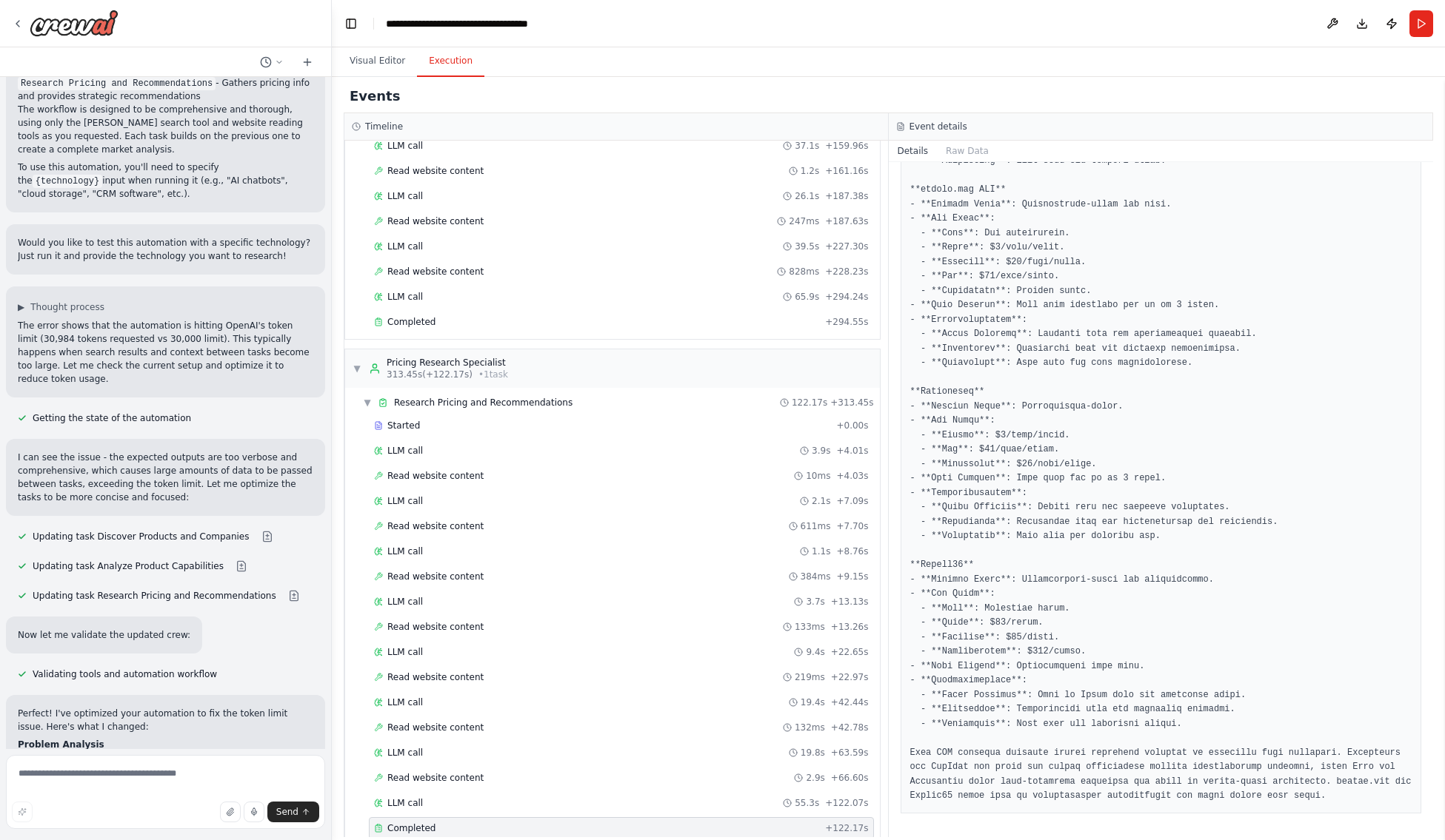
scroll to position [862, 0]
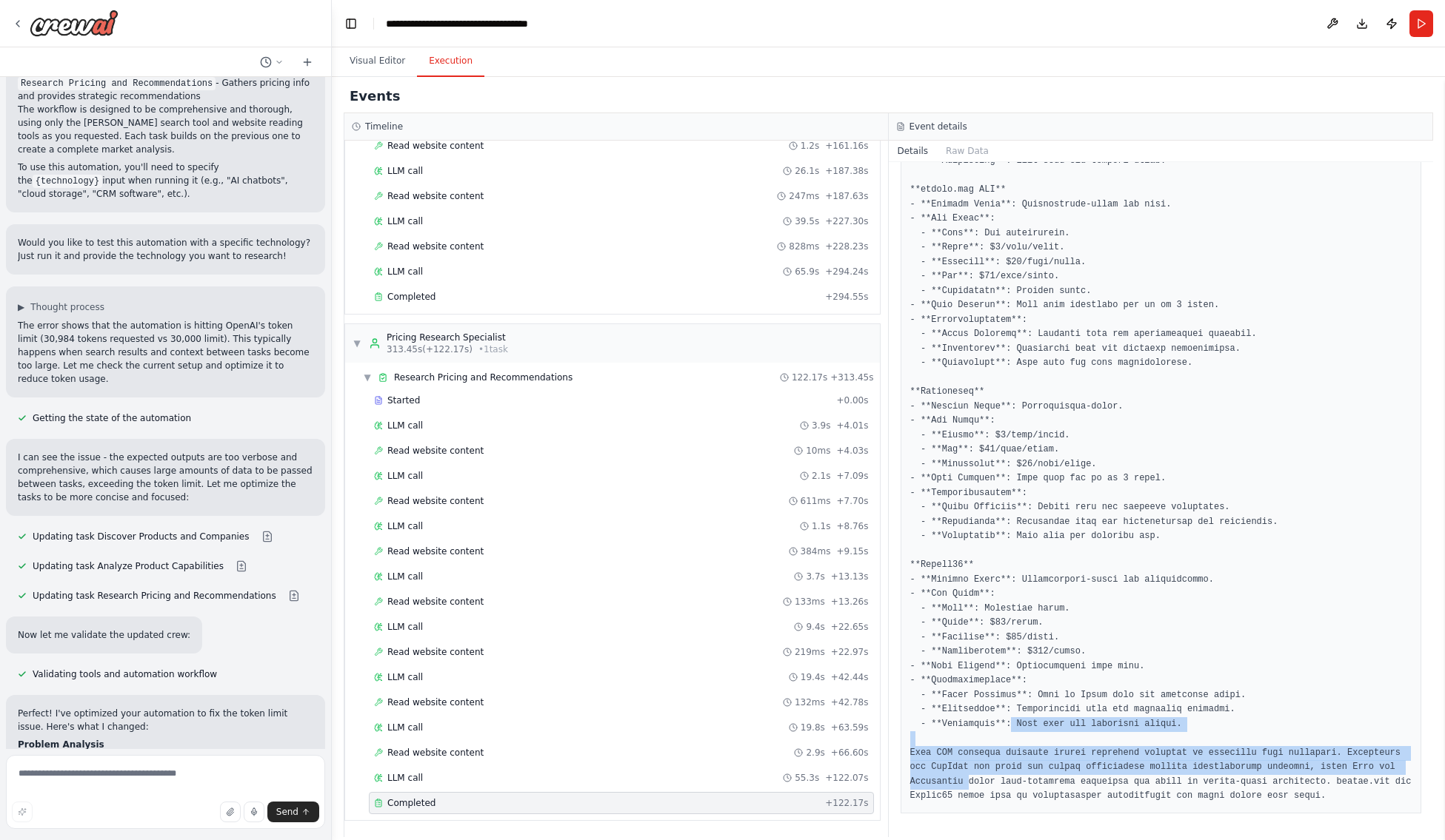
drag, startPoint x: 895, startPoint y: 775, endPoint x: 1005, endPoint y: 722, distance: 122.1
click at [1005, 722] on div "Completed 14.10.2025, 10:45:19 Description Research pricing information for the…" at bounding box center [1161, 499] width 545 height 675
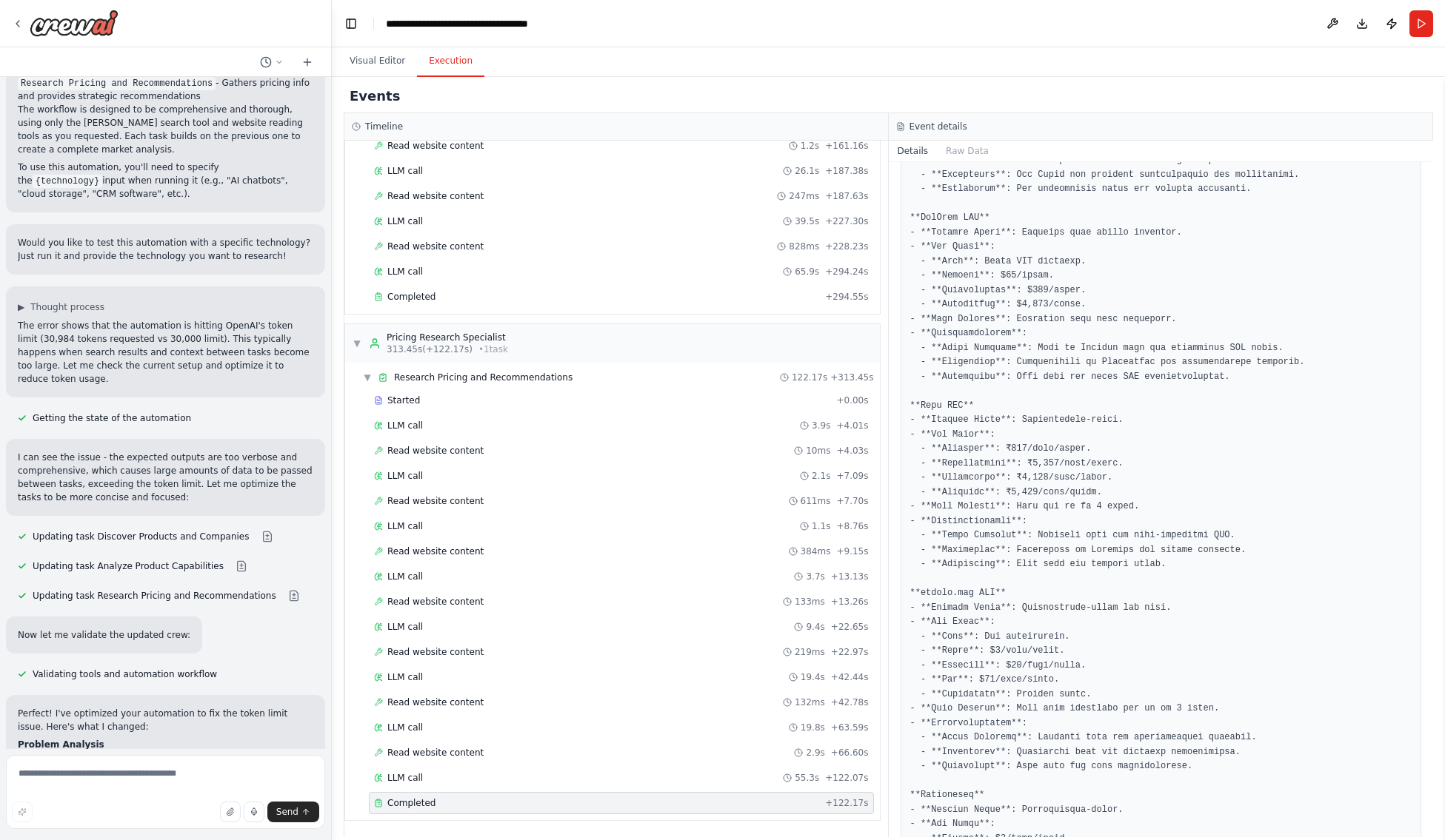
scroll to position [0, 0]
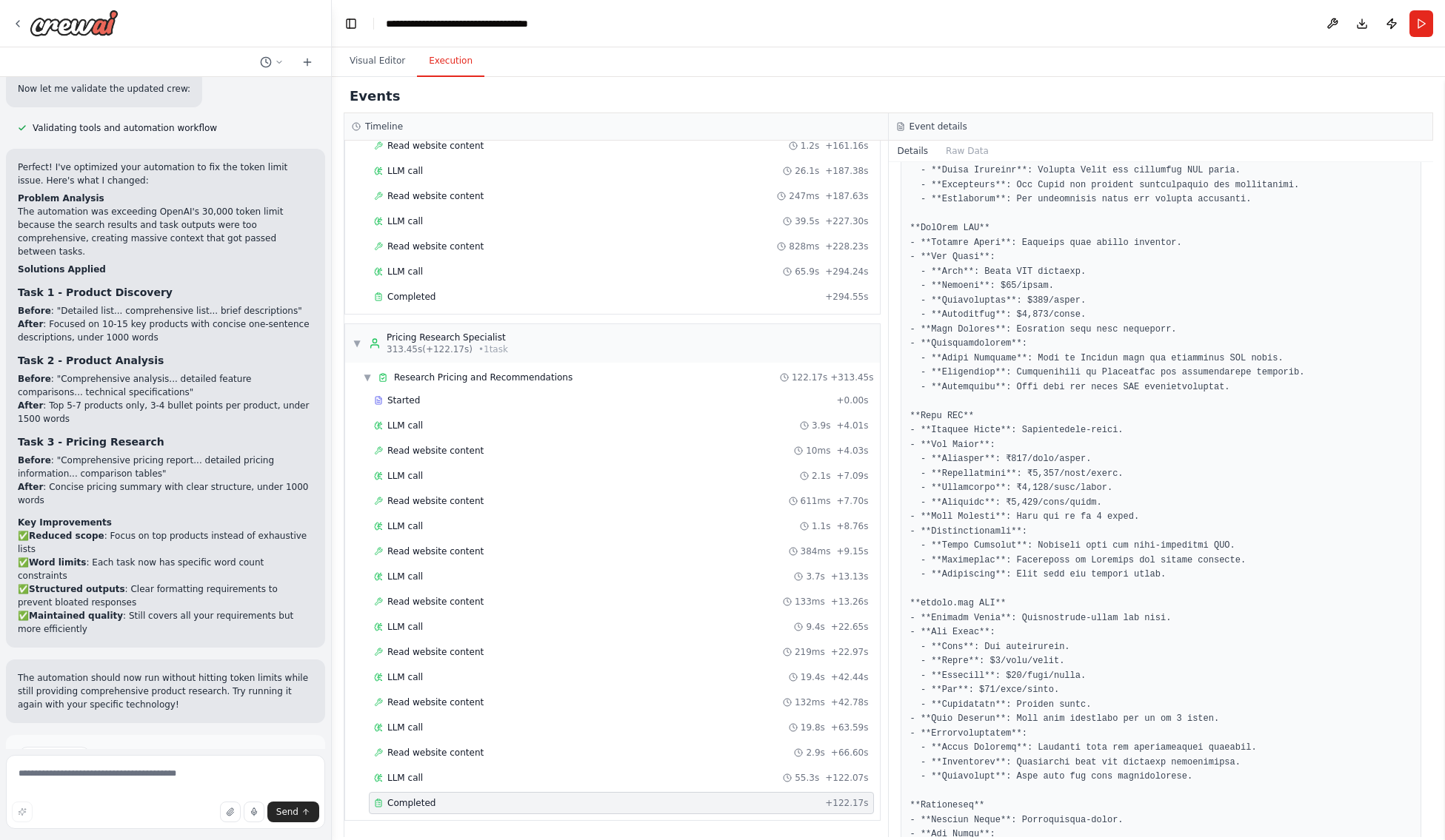
scroll to position [704, 0]
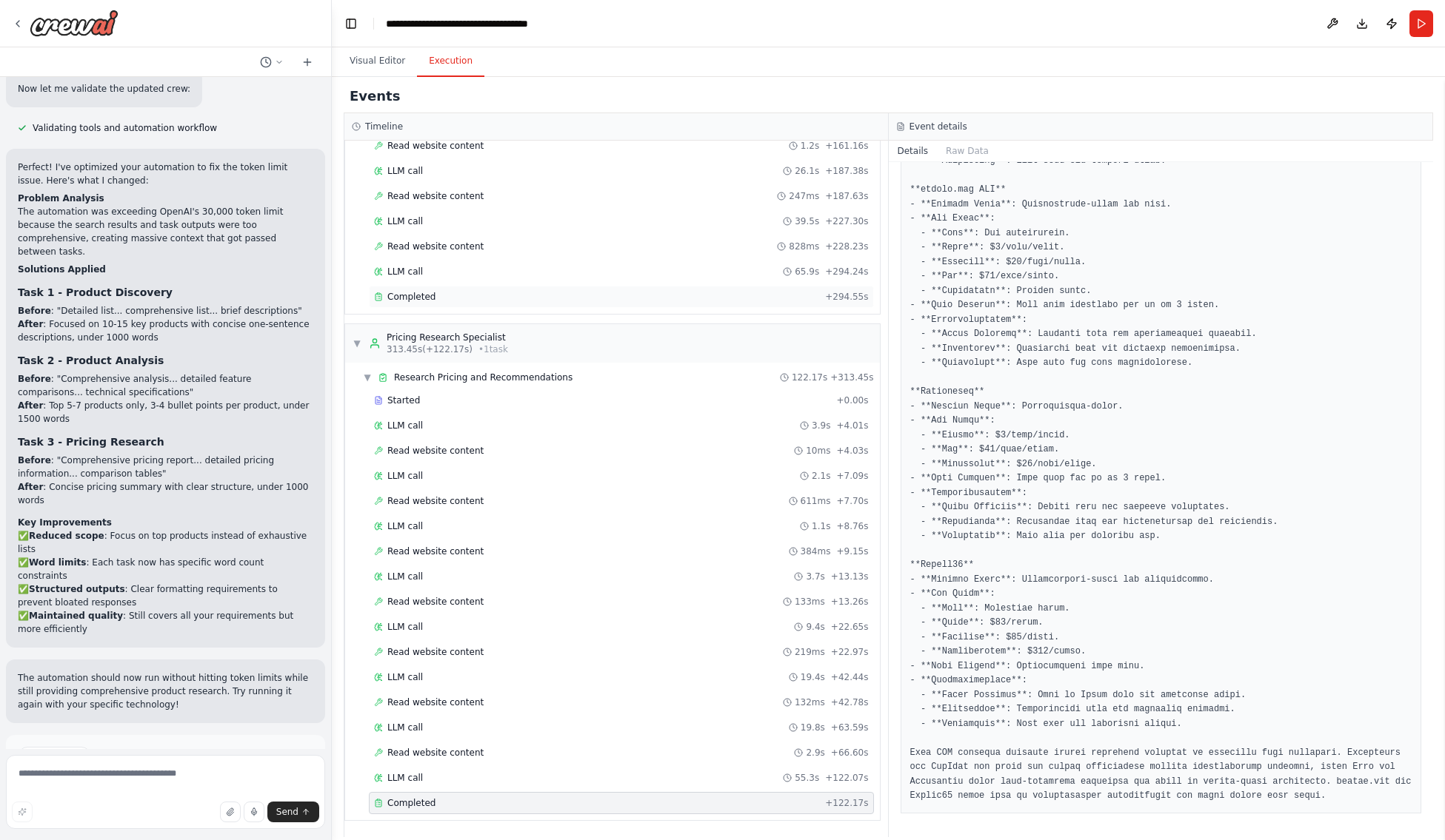
click at [414, 295] on span "Completed" at bounding box center [411, 296] width 48 height 12
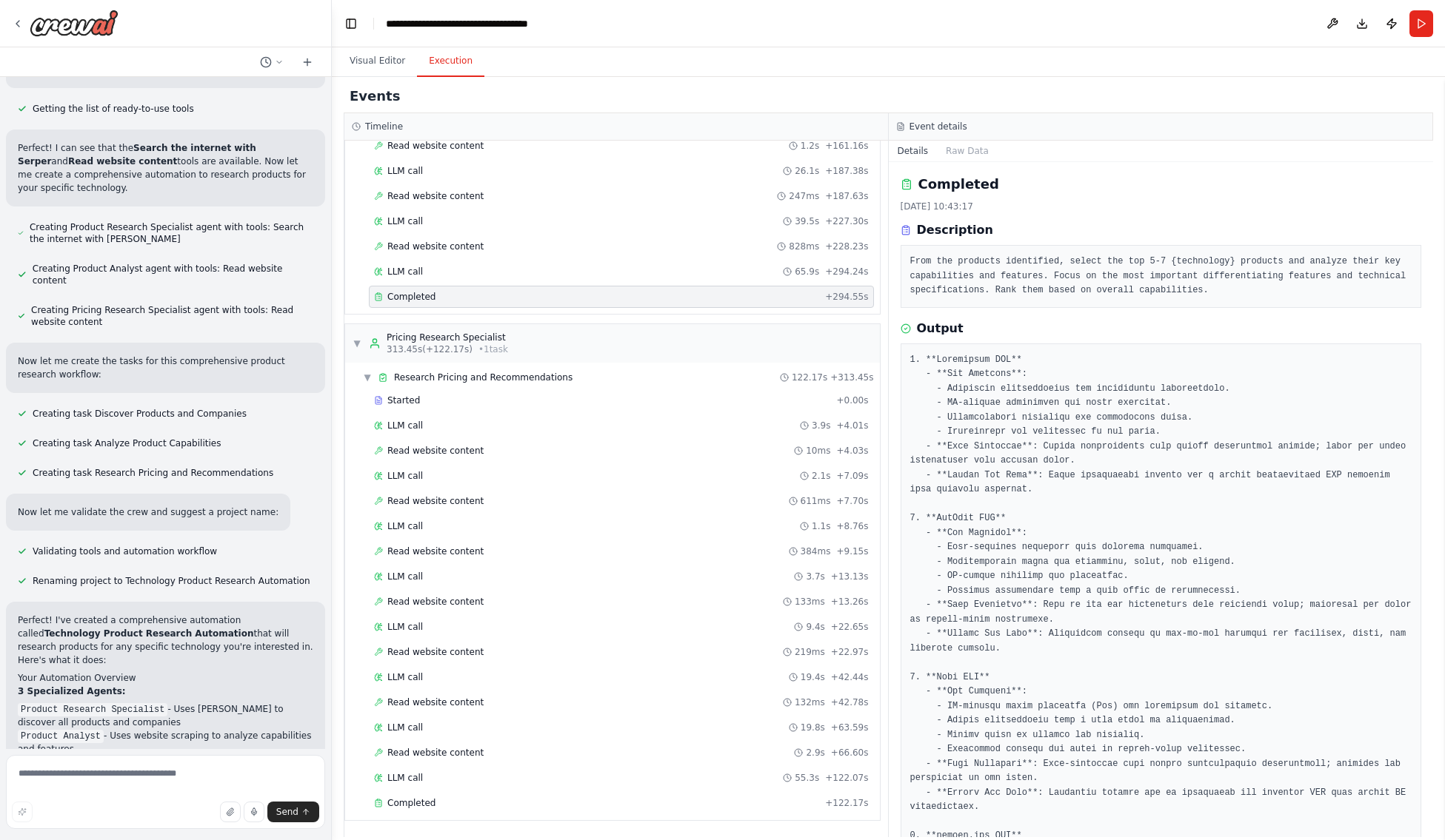
scroll to position [0, 0]
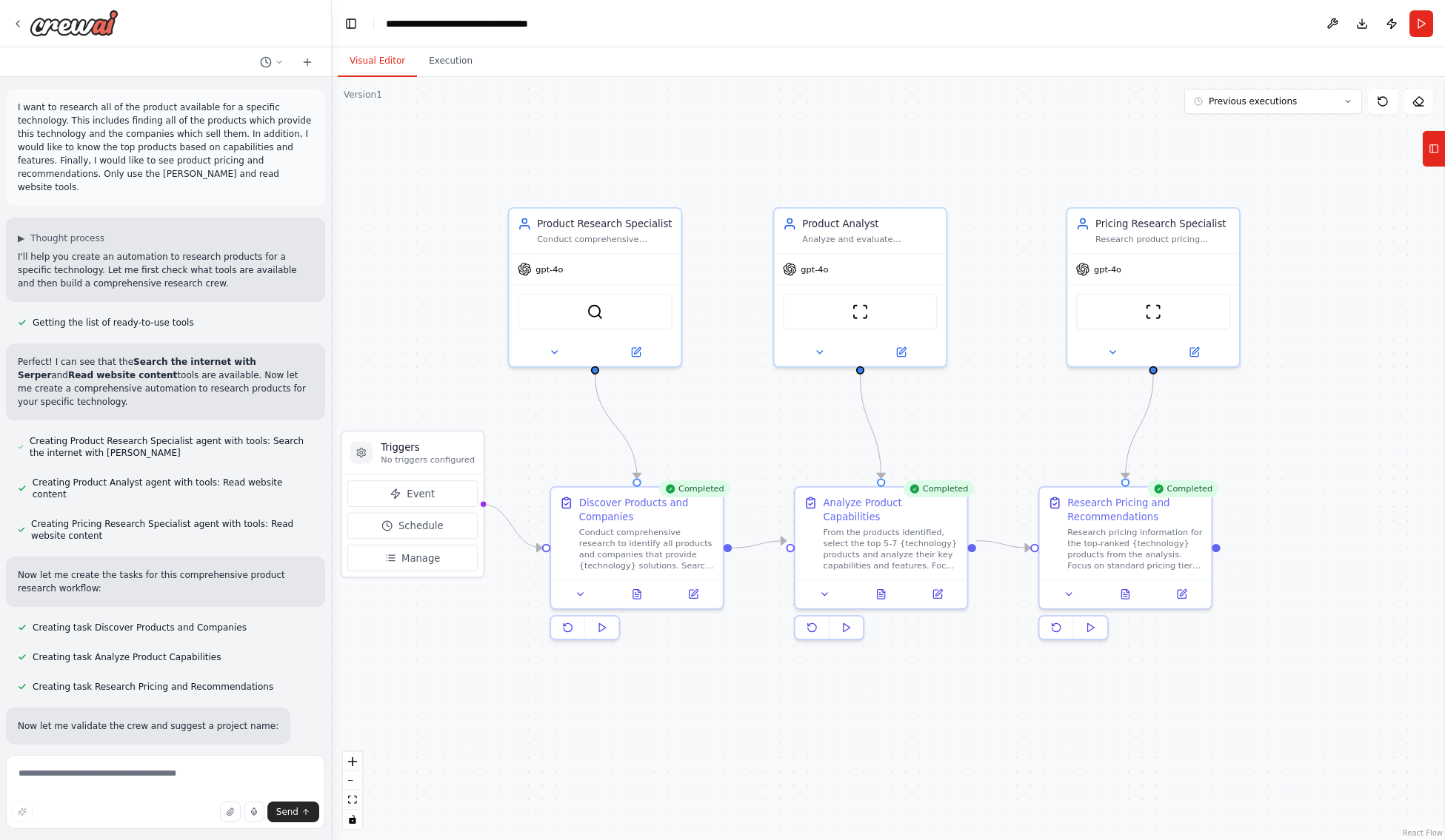
click at [378, 56] on button "Visual Editor" at bounding box center [377, 61] width 79 height 31
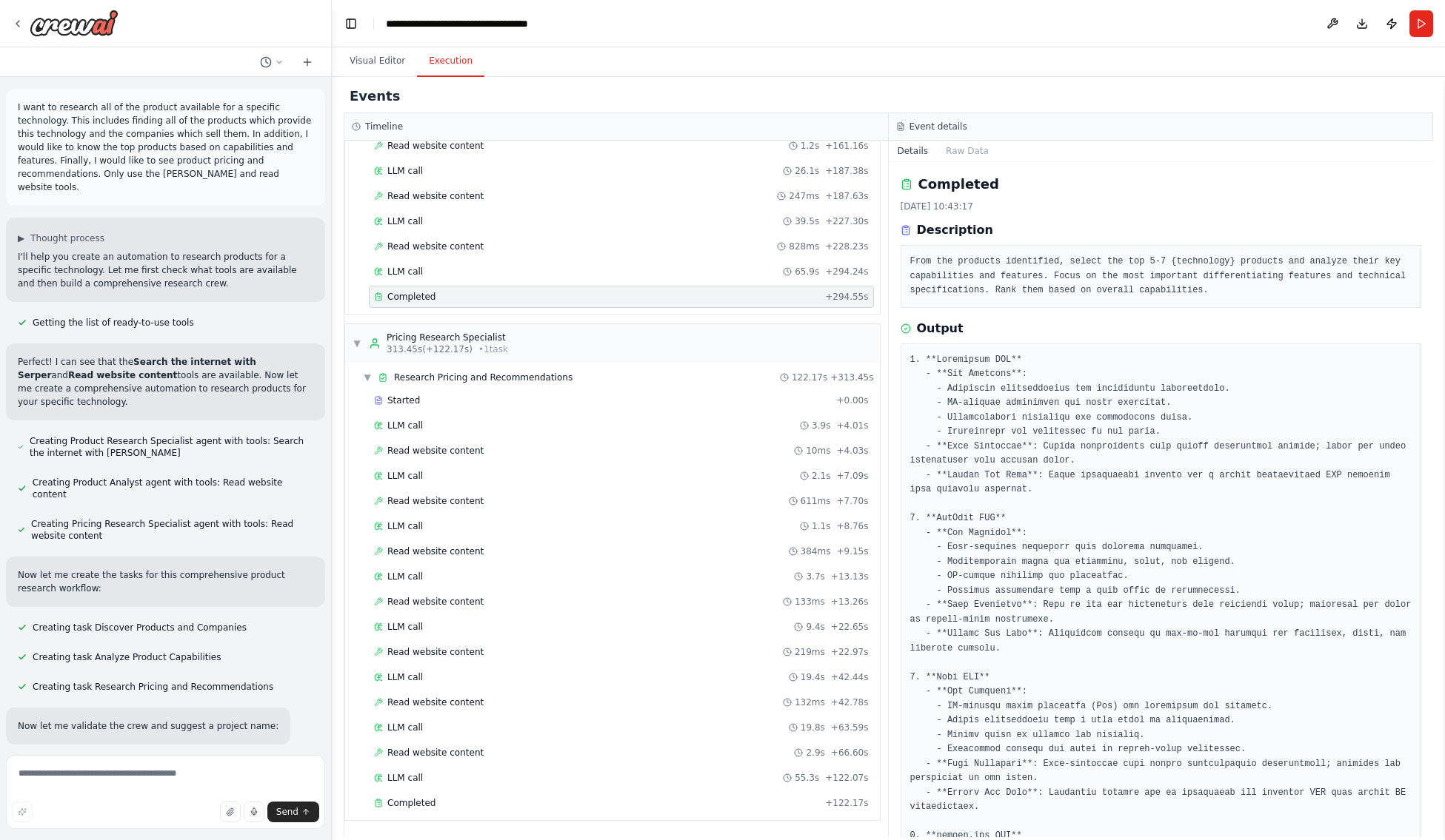
click at [446, 60] on button "Execution" at bounding box center [450, 61] width 68 height 31
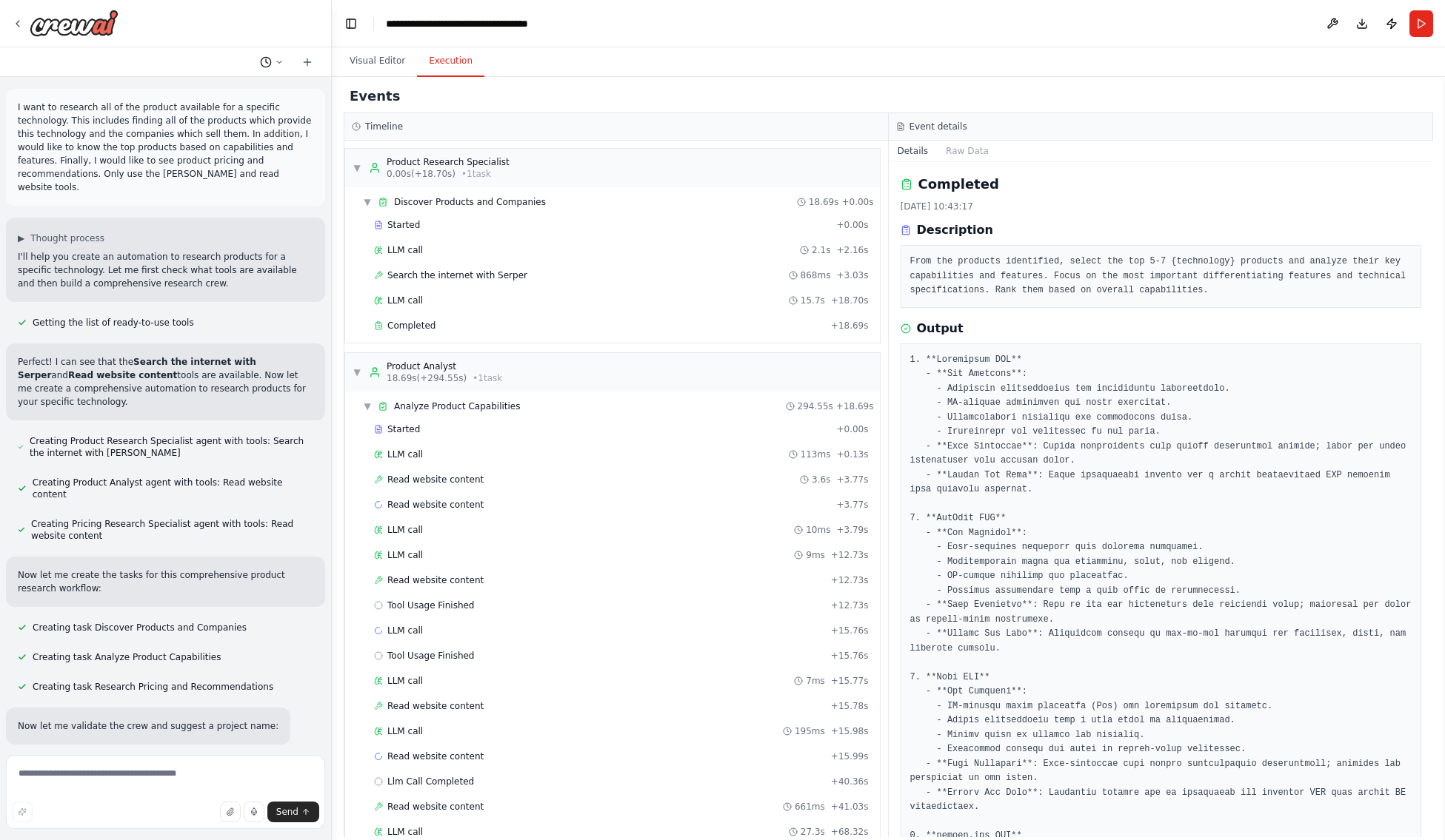
click at [284, 63] on button at bounding box center [272, 62] width 36 height 17
click at [307, 64] on div at bounding box center [166, 420] width 332 height 840
drag, startPoint x: 193, startPoint y: 60, endPoint x: 276, endPoint y: 60, distance: 83.0
click at [276, 60] on div at bounding box center [165, 62] width 331 height 29
click at [200, 56] on div at bounding box center [165, 62] width 331 height 29
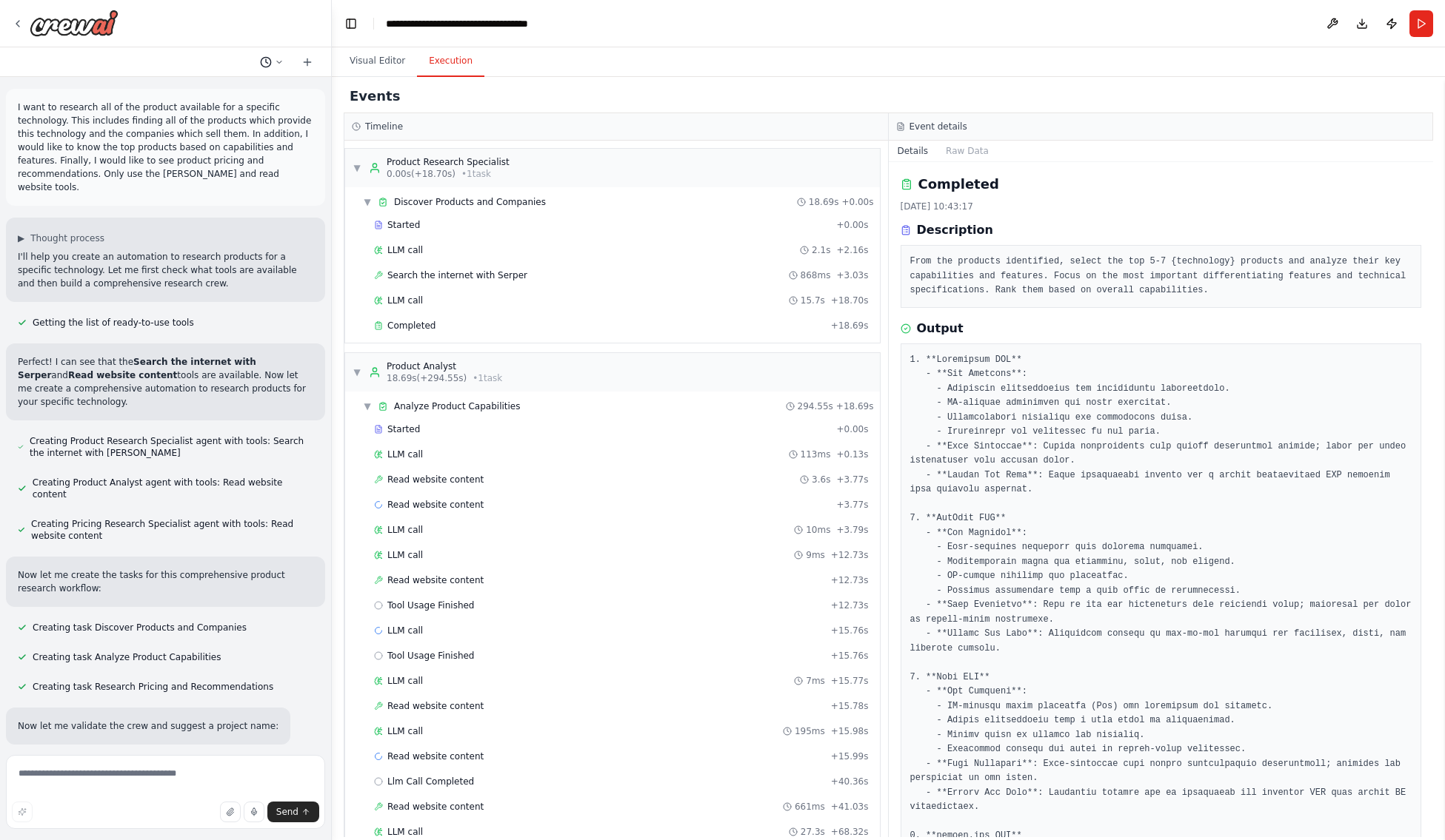
click at [279, 63] on icon at bounding box center [279, 62] width 9 height 9
click at [202, 68] on div at bounding box center [166, 420] width 332 height 840
click at [277, 64] on icon at bounding box center [279, 62] width 9 height 9
click at [209, 91] on span "I want to research all of the product available for a specific technology. This…" at bounding box center [214, 92] width 110 height 12
click at [396, 428] on span "Started" at bounding box center [404, 429] width 33 height 12
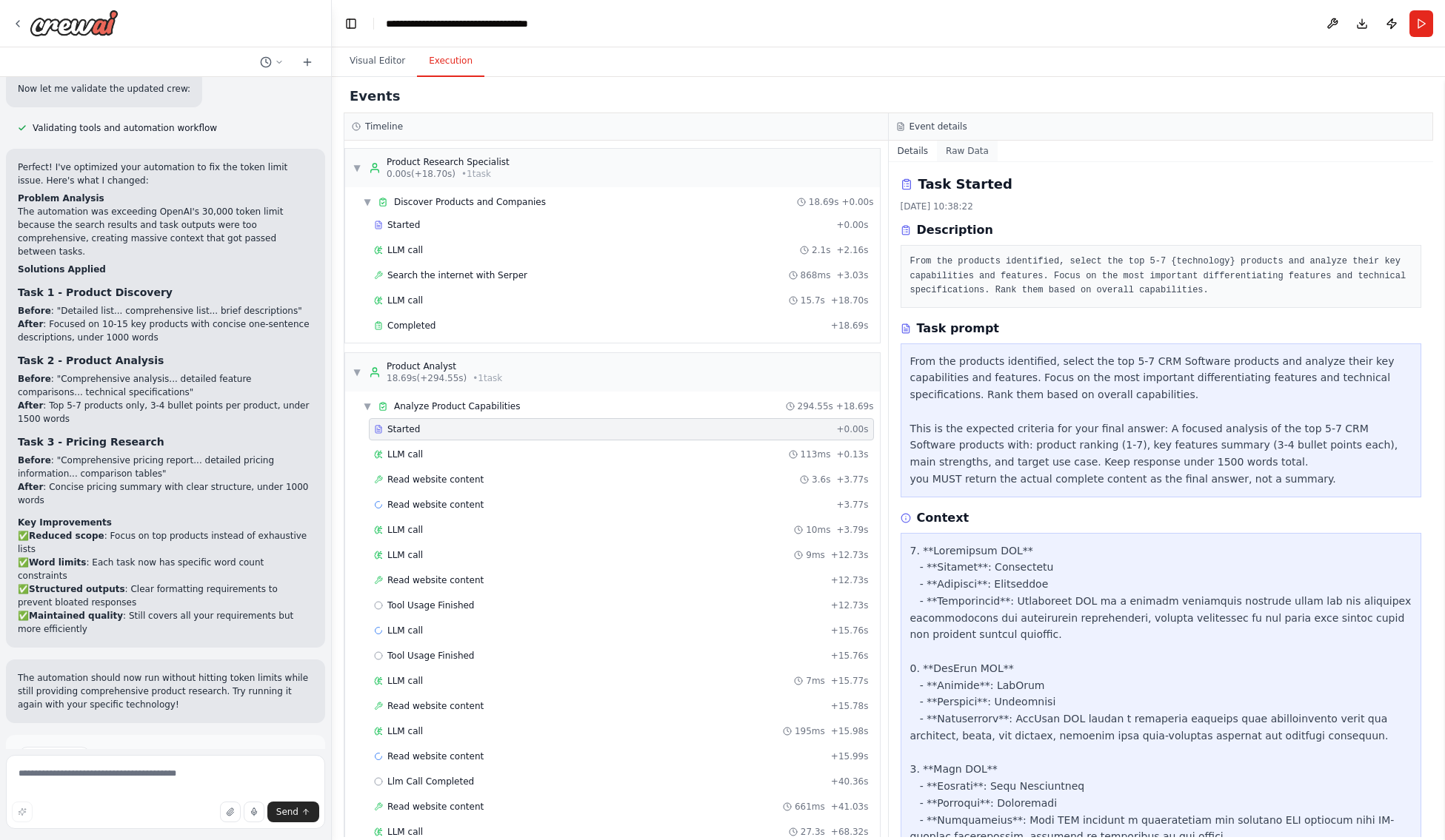
click at [968, 152] on button "Raw Data" at bounding box center [967, 151] width 60 height 21
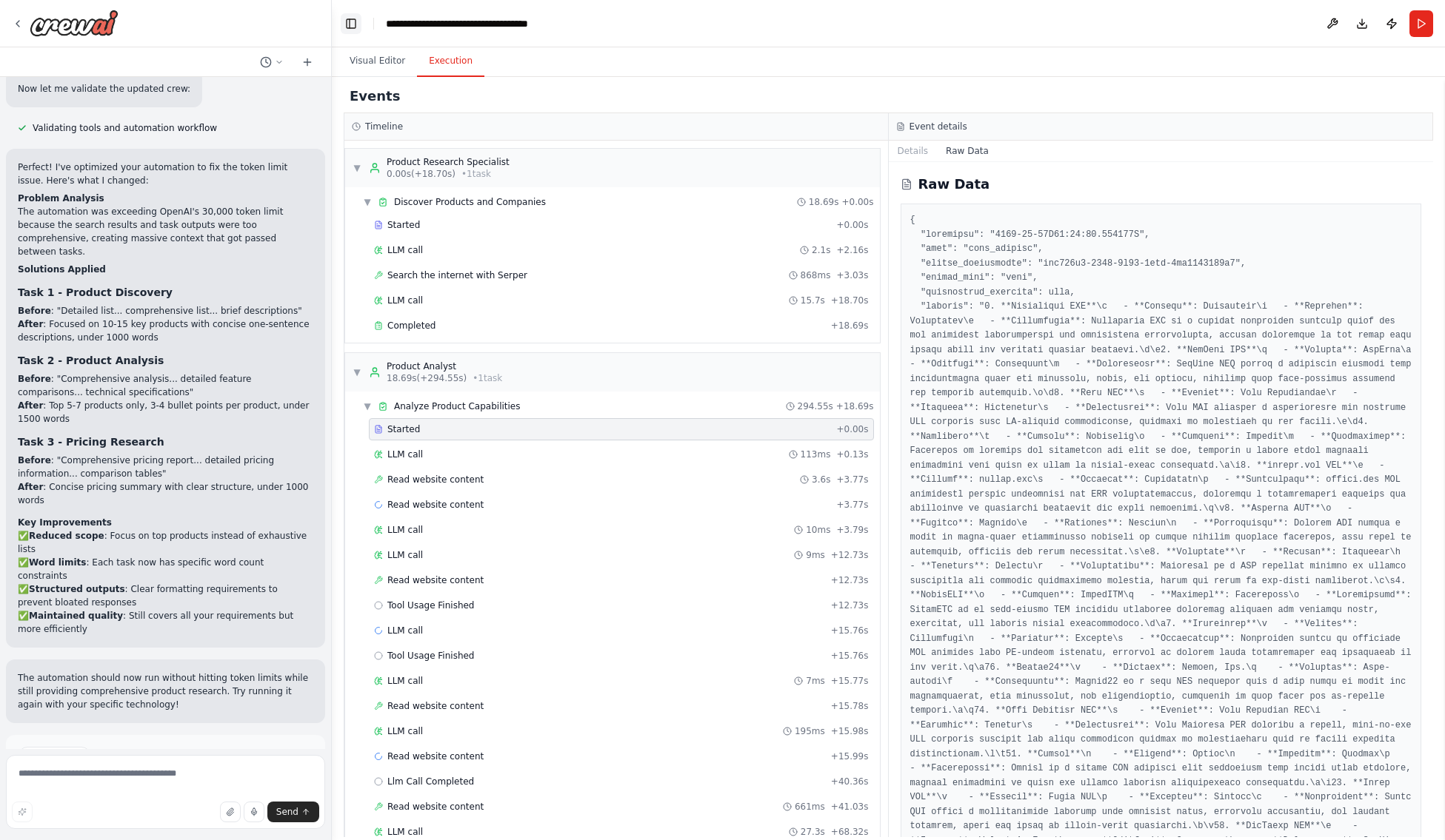
click at [351, 24] on button "Toggle Left Sidebar" at bounding box center [351, 24] width 21 height 21
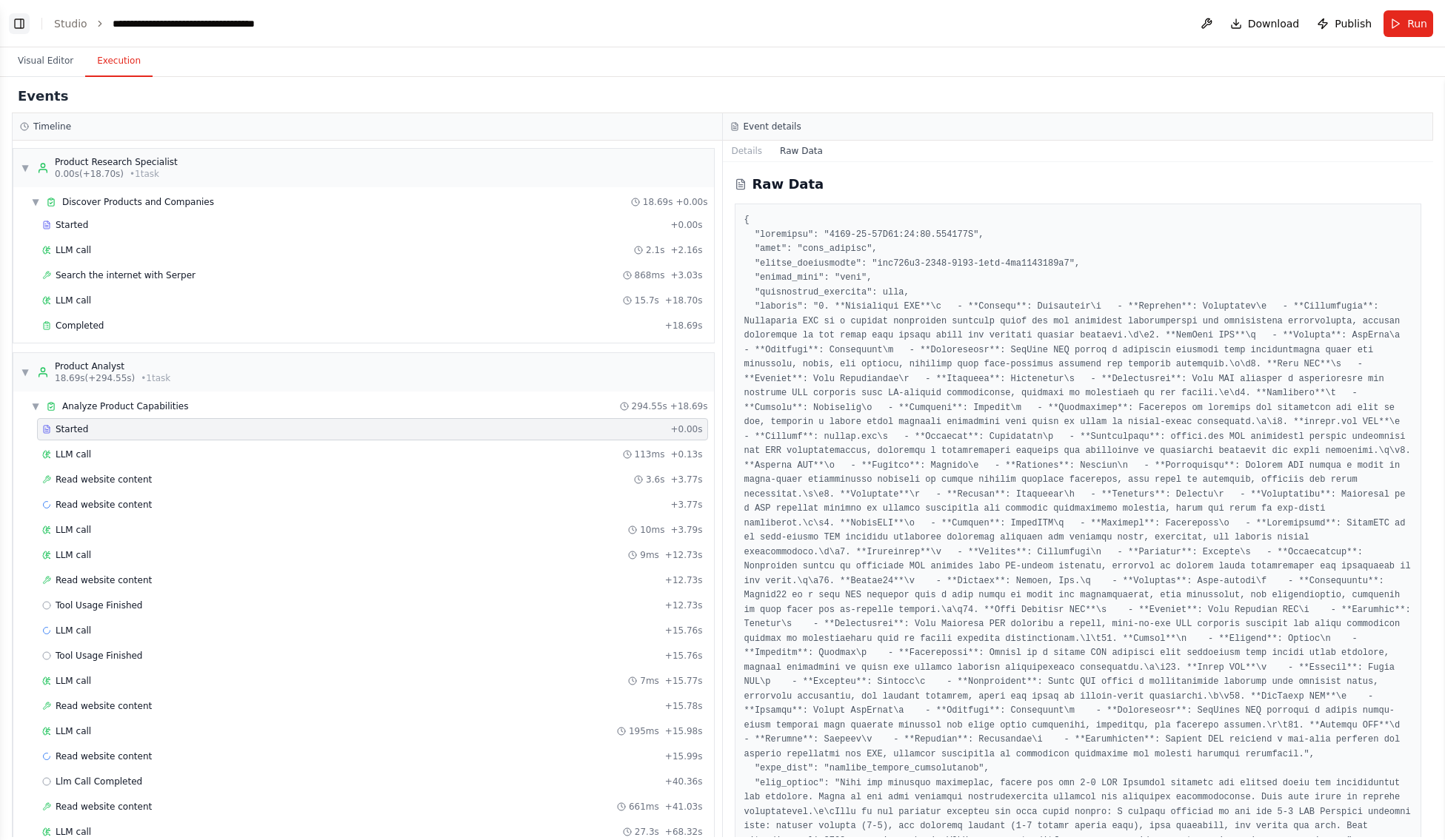
click at [16, 24] on button "Toggle Left Sidebar" at bounding box center [19, 24] width 21 height 21
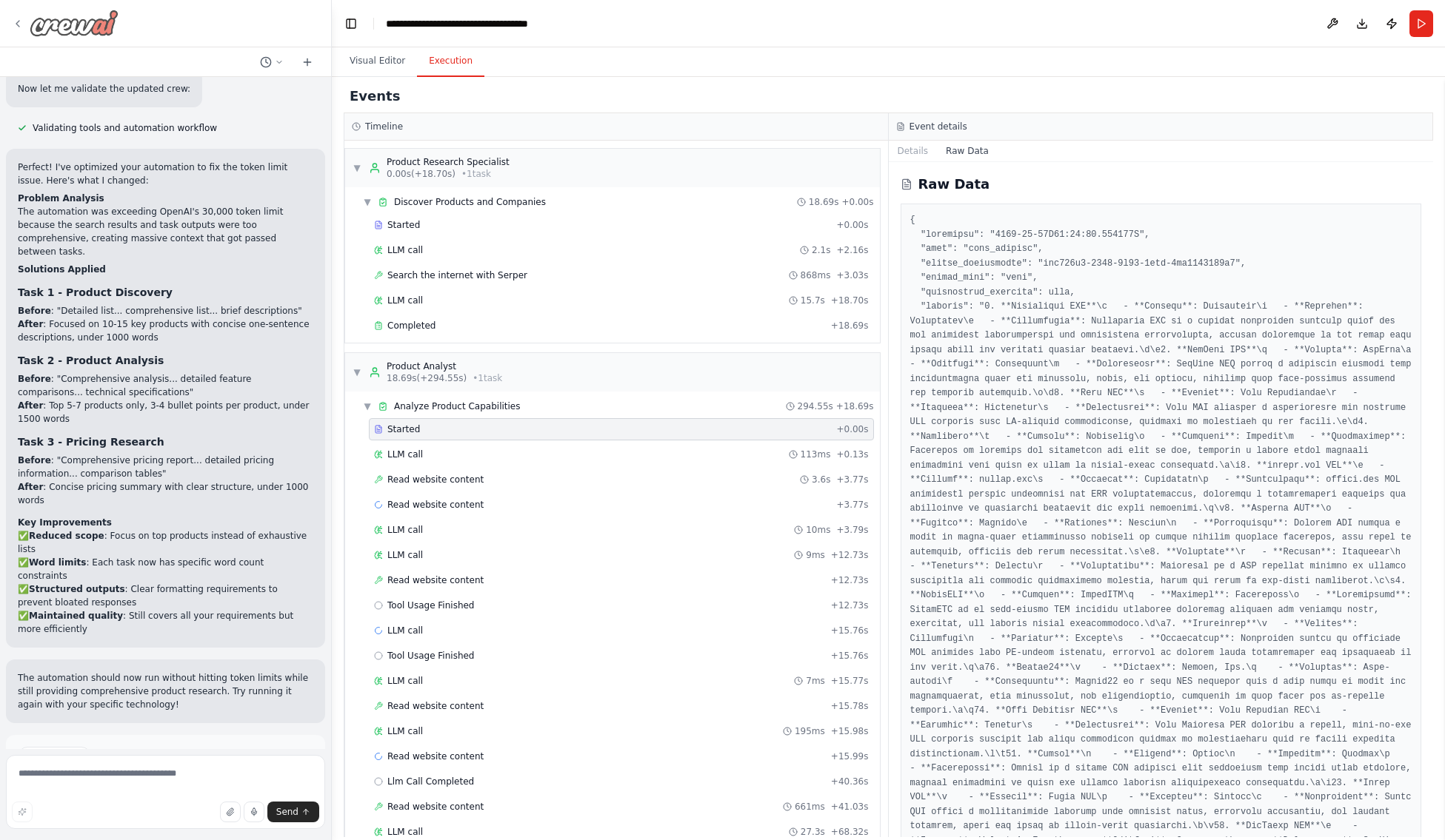
click at [18, 26] on icon at bounding box center [18, 23] width 3 height 6
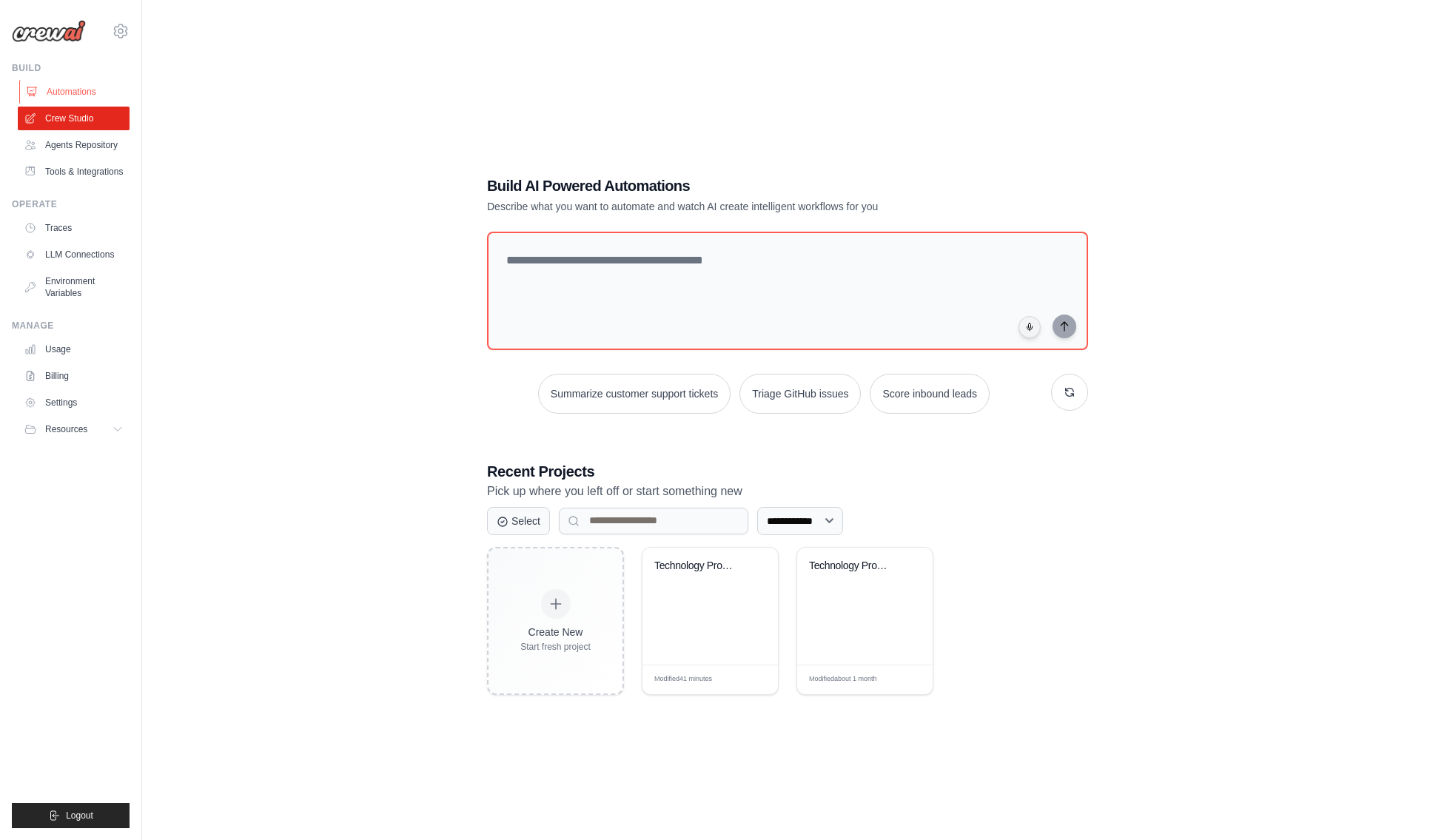
click at [71, 90] on link "Automations" at bounding box center [75, 92] width 112 height 24
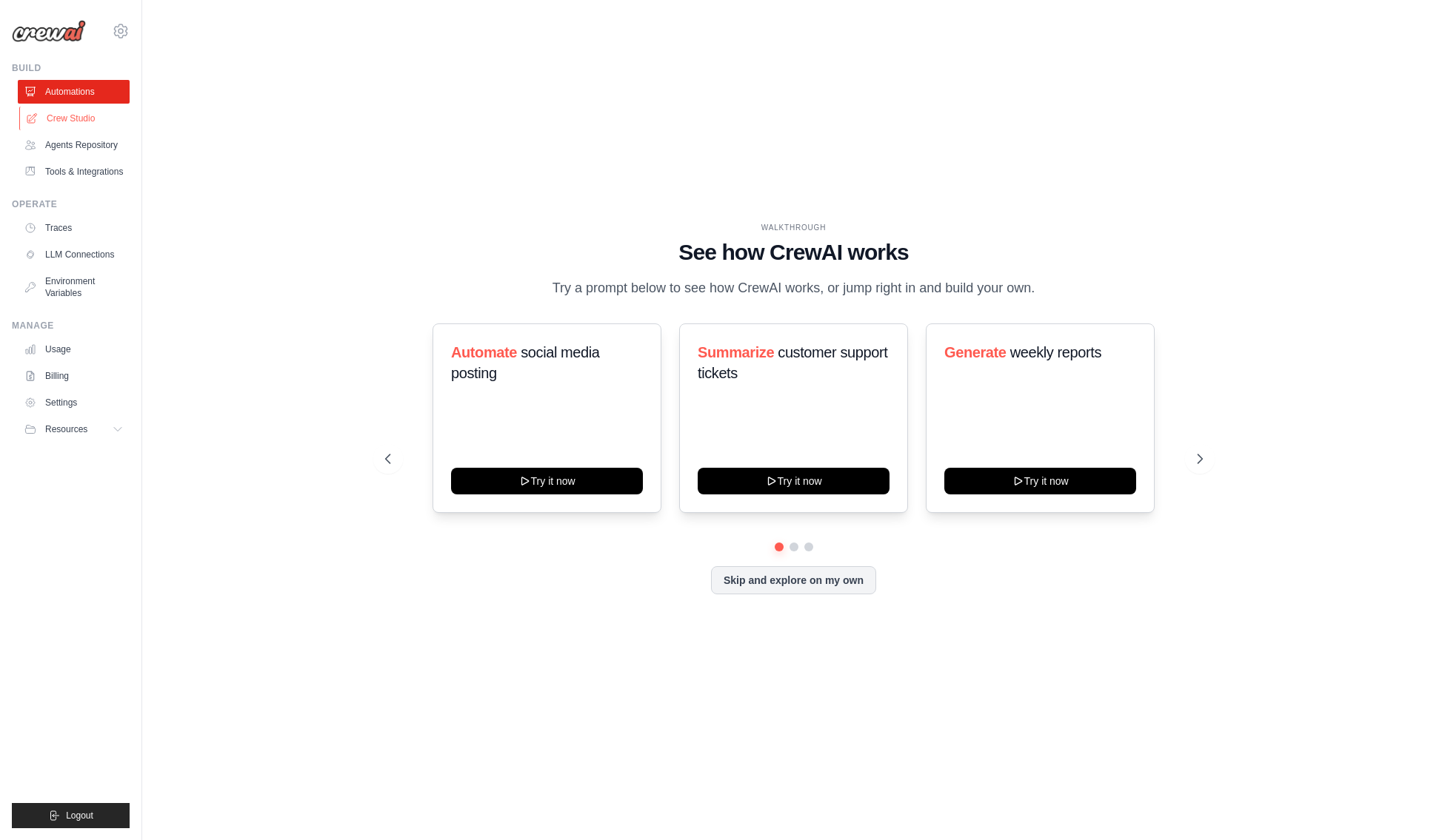
click at [67, 114] on link "Crew Studio" at bounding box center [75, 118] width 112 height 24
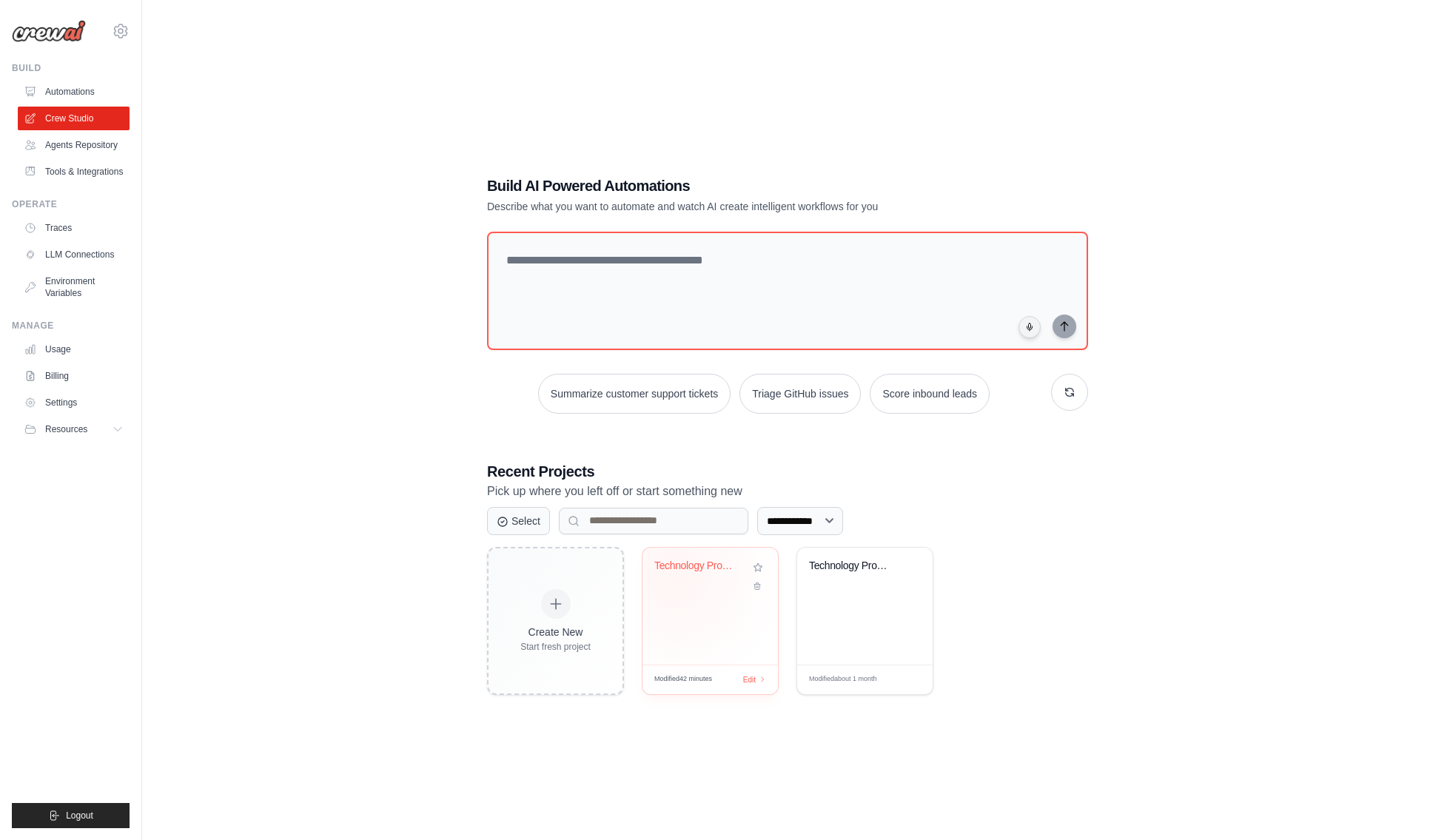
click at [675, 578] on div "Technology Product Research Automat..." at bounding box center [710, 576] width 112 height 34
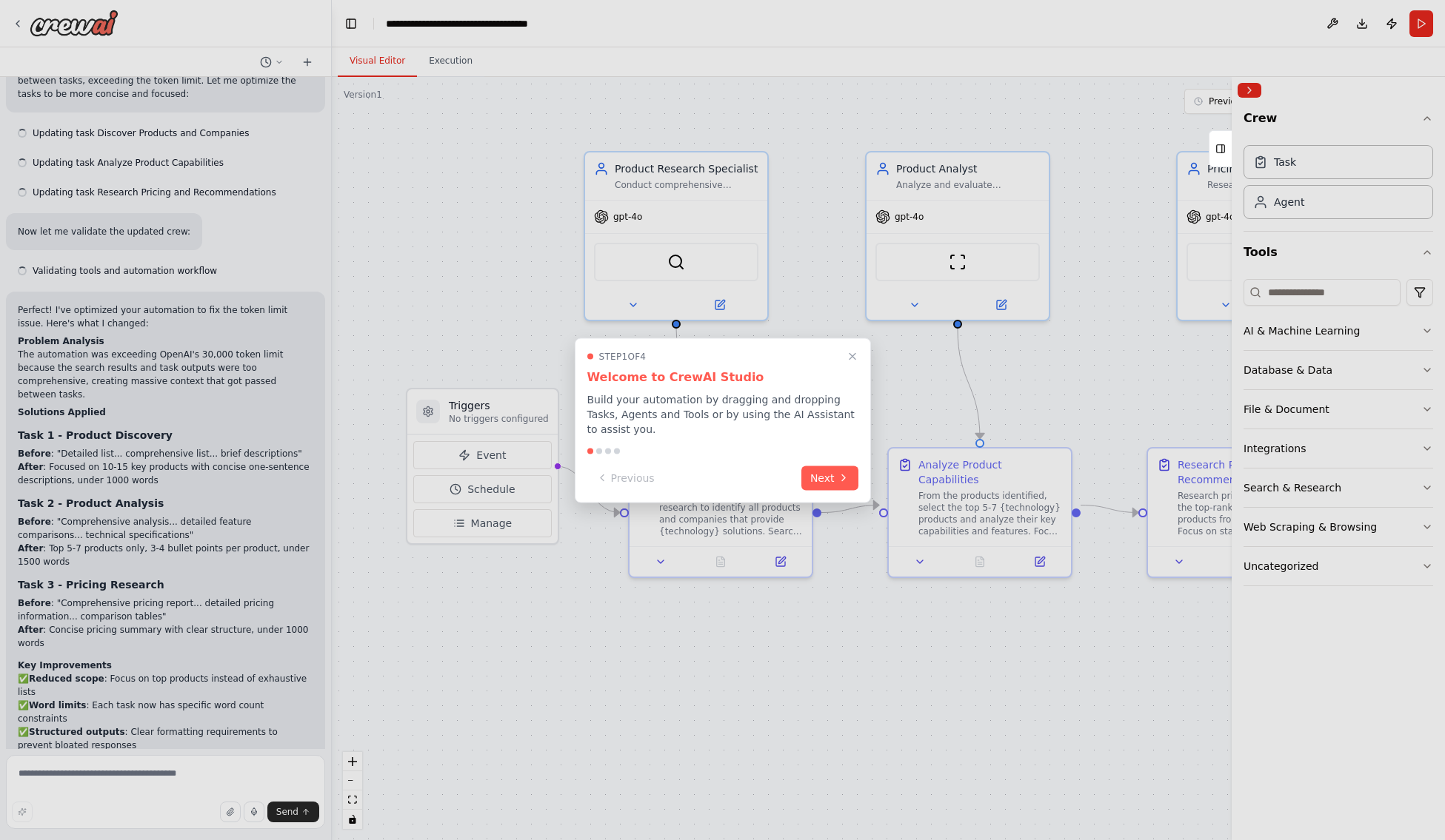
scroll to position [1426, 0]
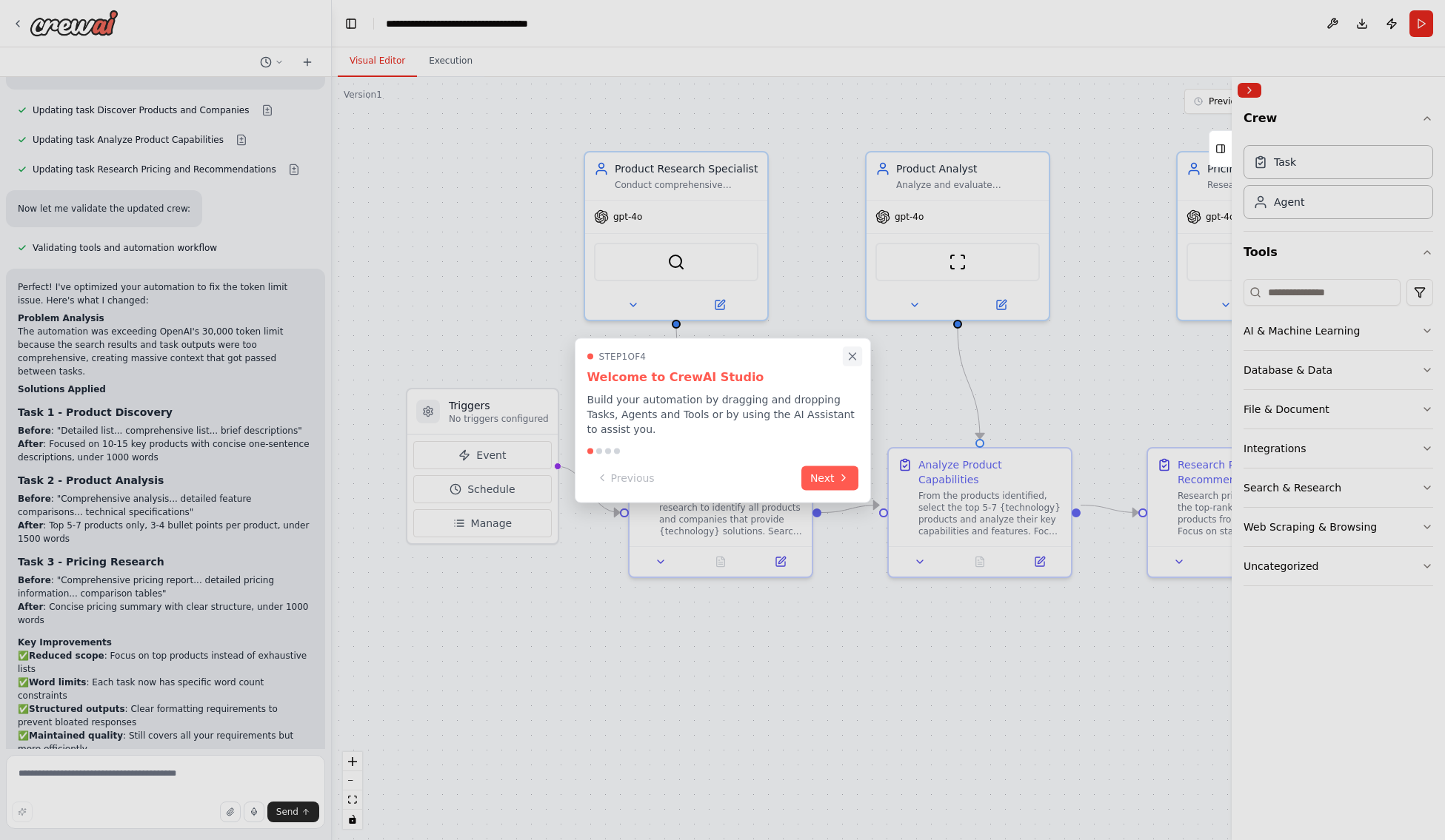
click at [850, 363] on icon "Close walkthrough" at bounding box center [852, 356] width 14 height 13
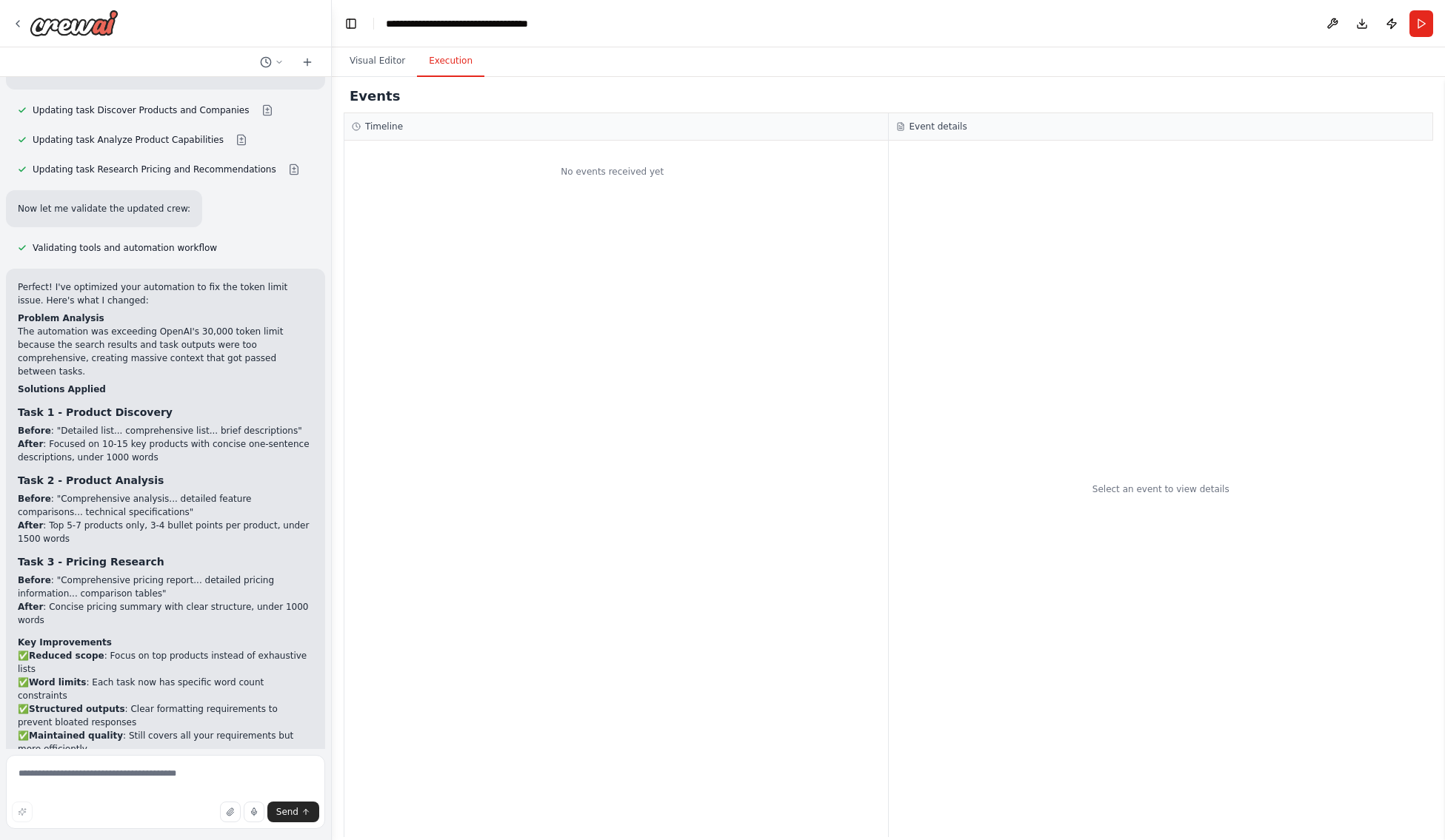
click at [450, 59] on button "Execution" at bounding box center [450, 61] width 68 height 31
click at [628, 168] on div "No events received yet" at bounding box center [612, 171] width 536 height 48
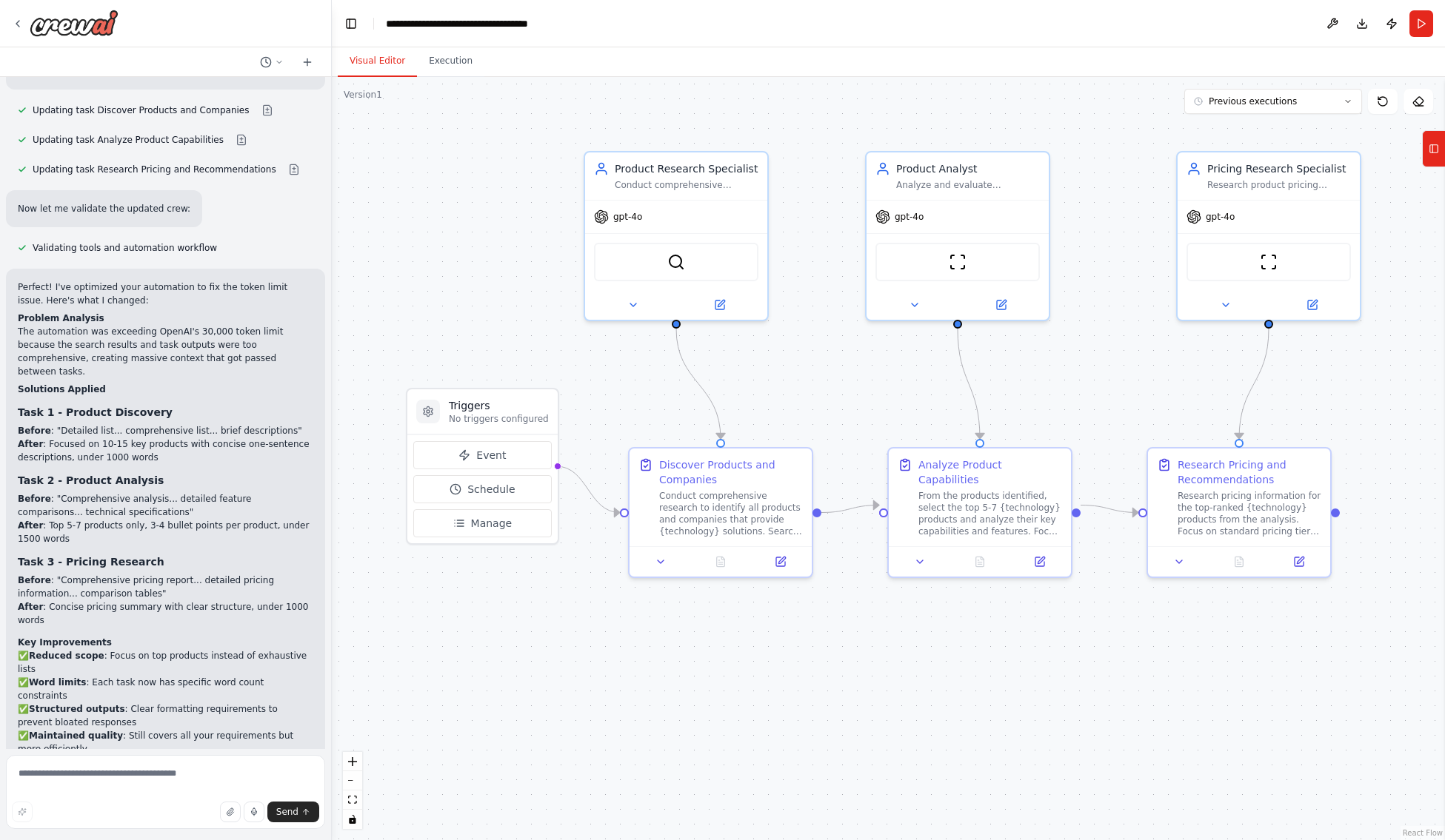
click at [377, 60] on button "Visual Editor" at bounding box center [377, 61] width 79 height 31
click at [457, 60] on button "Execution" at bounding box center [450, 61] width 68 height 31
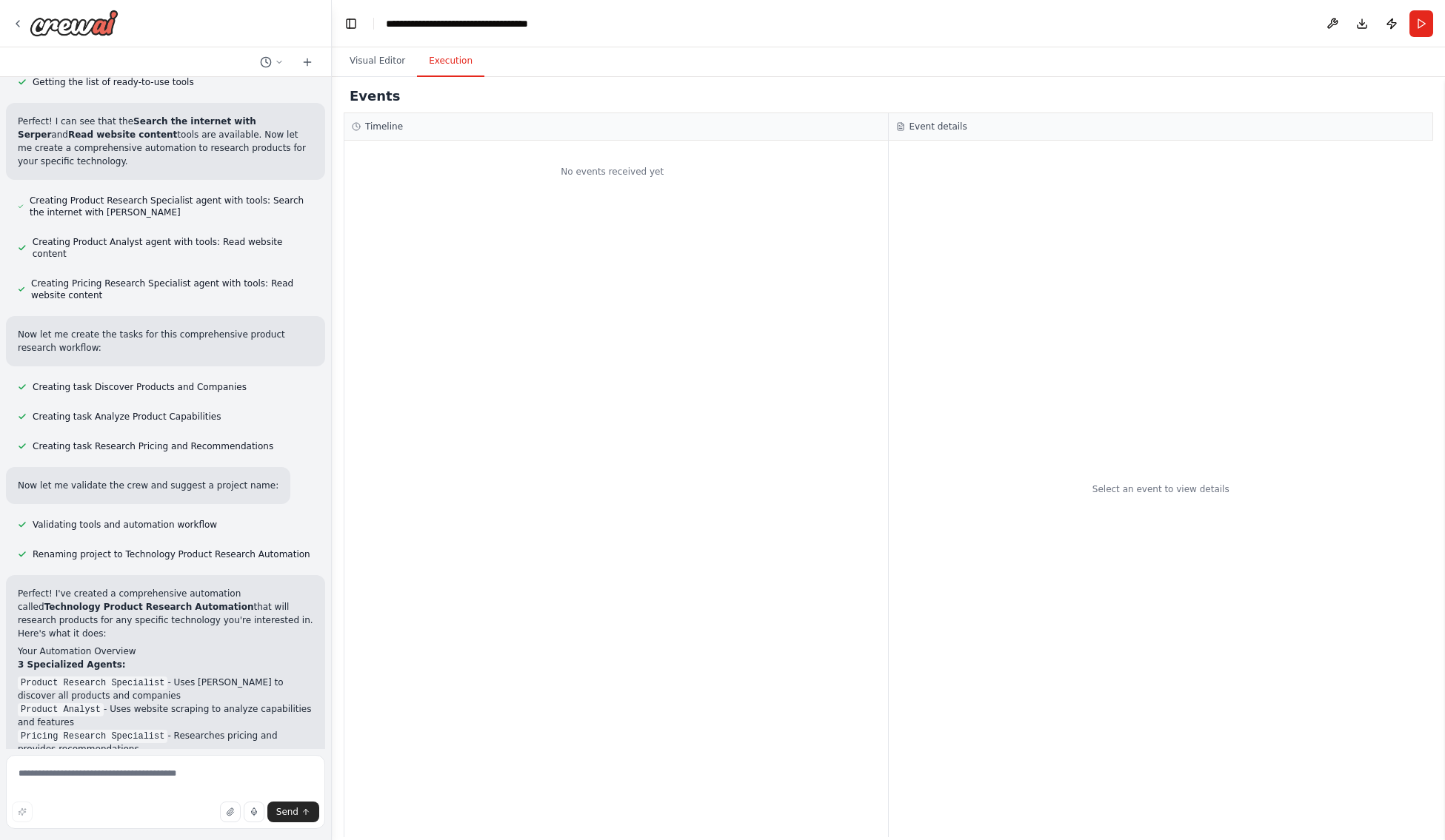
scroll to position [0, 0]
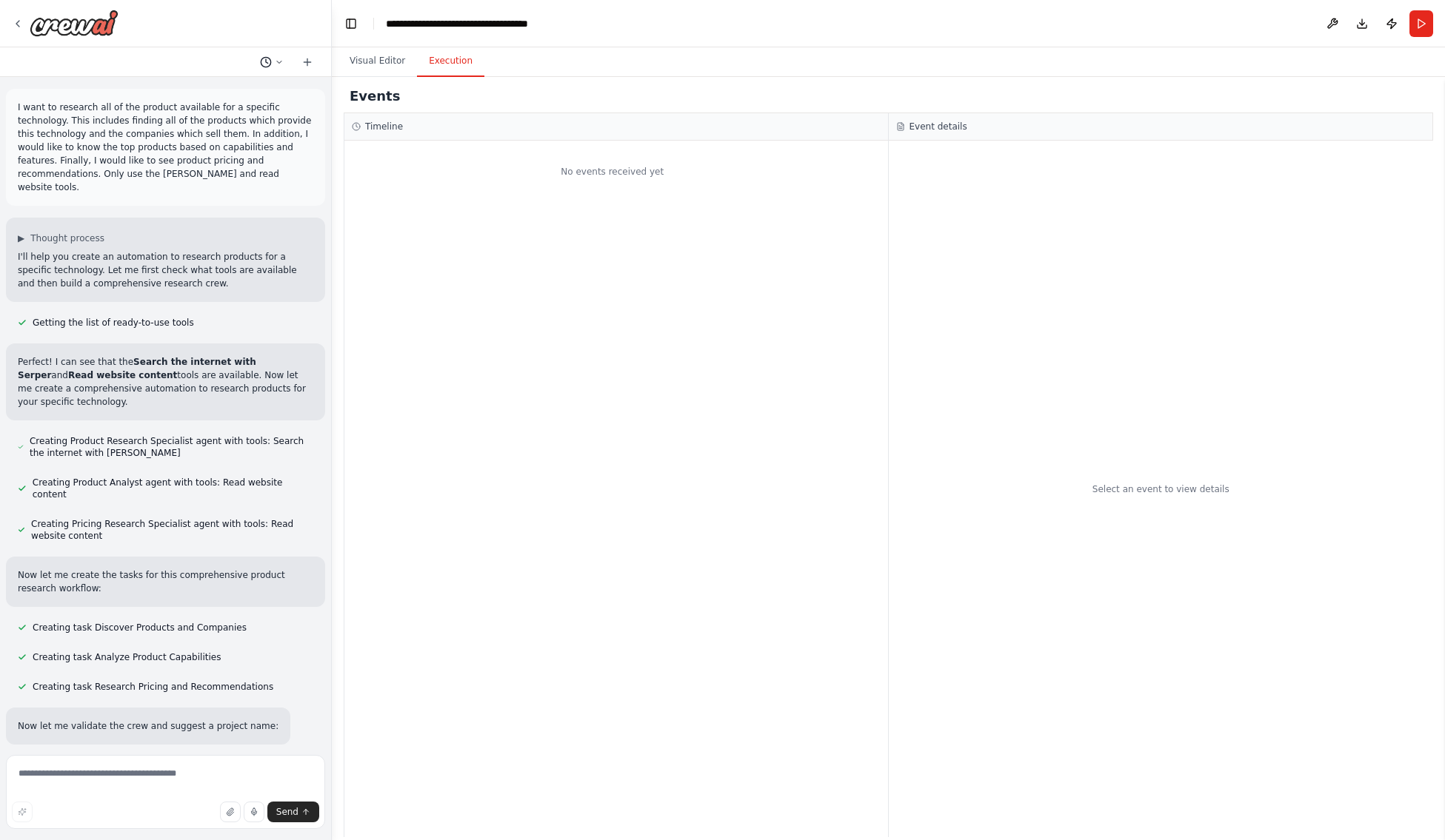
click at [279, 60] on icon at bounding box center [279, 62] width 9 height 9
click at [241, 96] on span "Based on the last automation run, please analyze the error, and if applicable, …" at bounding box center [214, 92] width 110 height 12
click at [1362, 29] on button "Download" at bounding box center [1362, 24] width 24 height 27
click at [1425, 781] on icon "Notifications (F8)" at bounding box center [1420, 786] width 12 height 12
click at [923, 37] on header "**********" at bounding box center [888, 24] width 1113 height 48
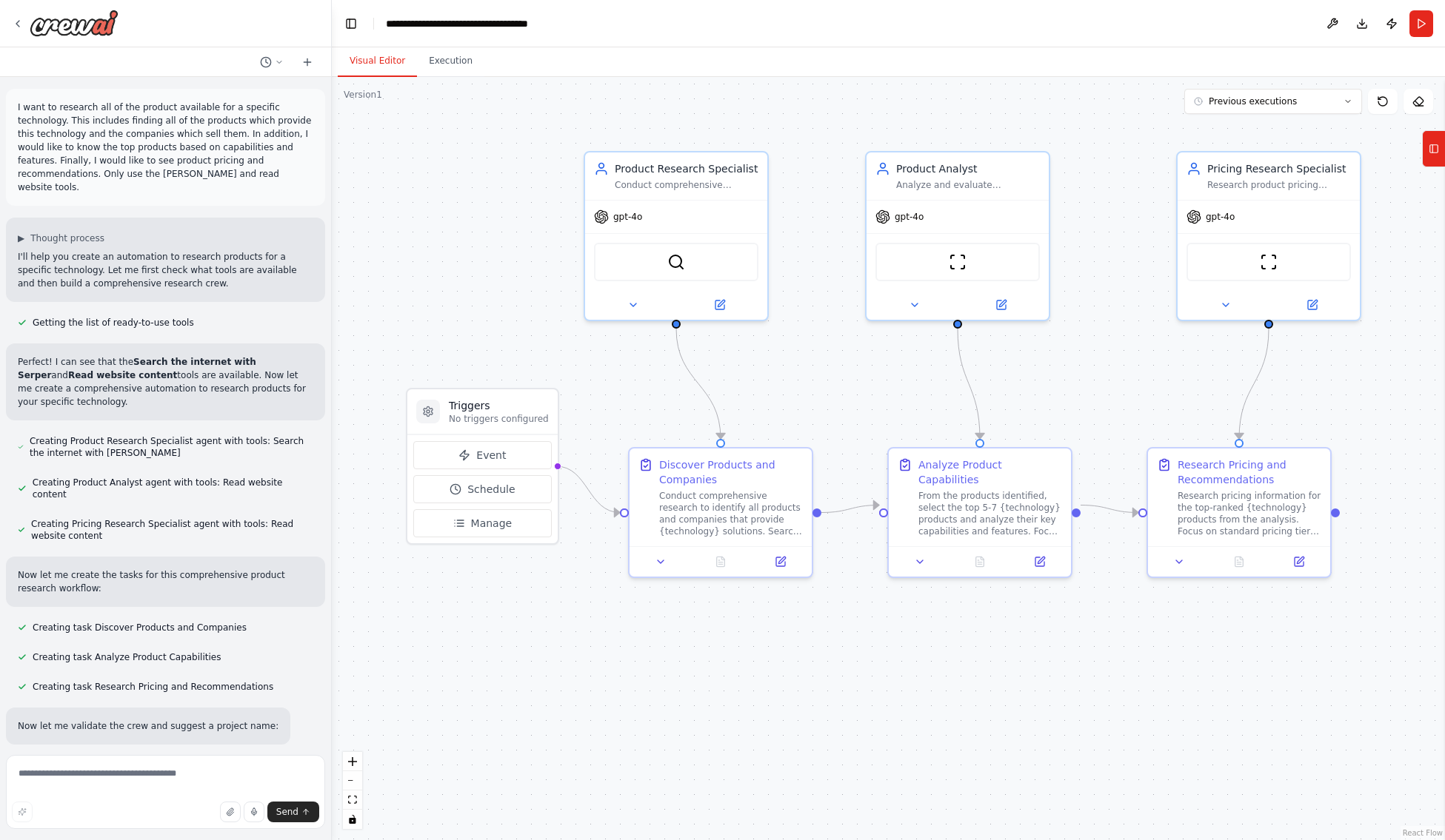
click at [369, 68] on button "Visual Editor" at bounding box center [377, 61] width 79 height 31
click at [721, 307] on icon at bounding box center [720, 302] width 12 height 12
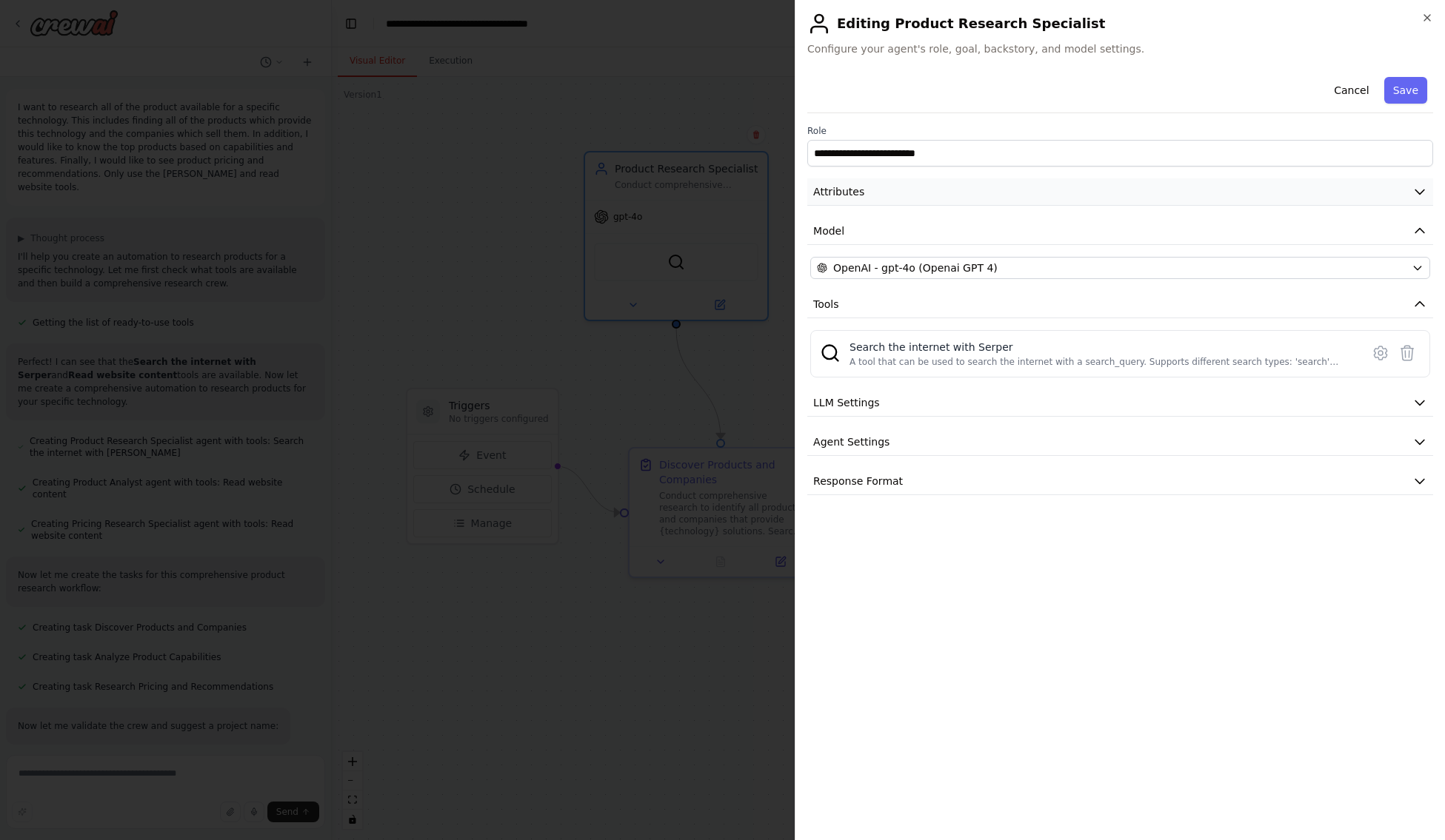
click at [1424, 195] on icon "button" at bounding box center [1420, 191] width 15 height 15
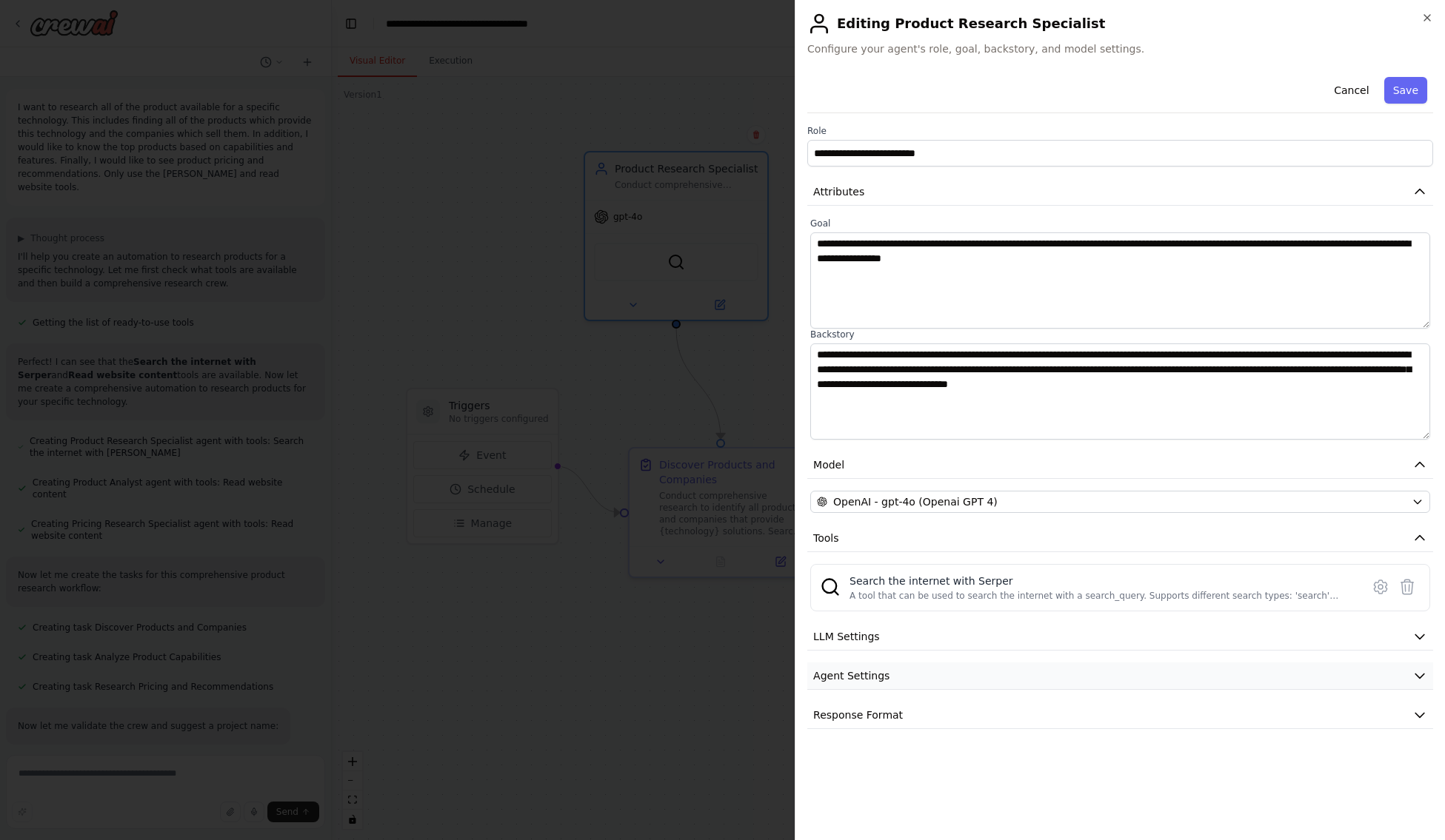
click at [1424, 674] on icon "button" at bounding box center [1420, 676] width 9 height 5
click at [1426, 18] on icon "button" at bounding box center [1427, 17] width 12 height 12
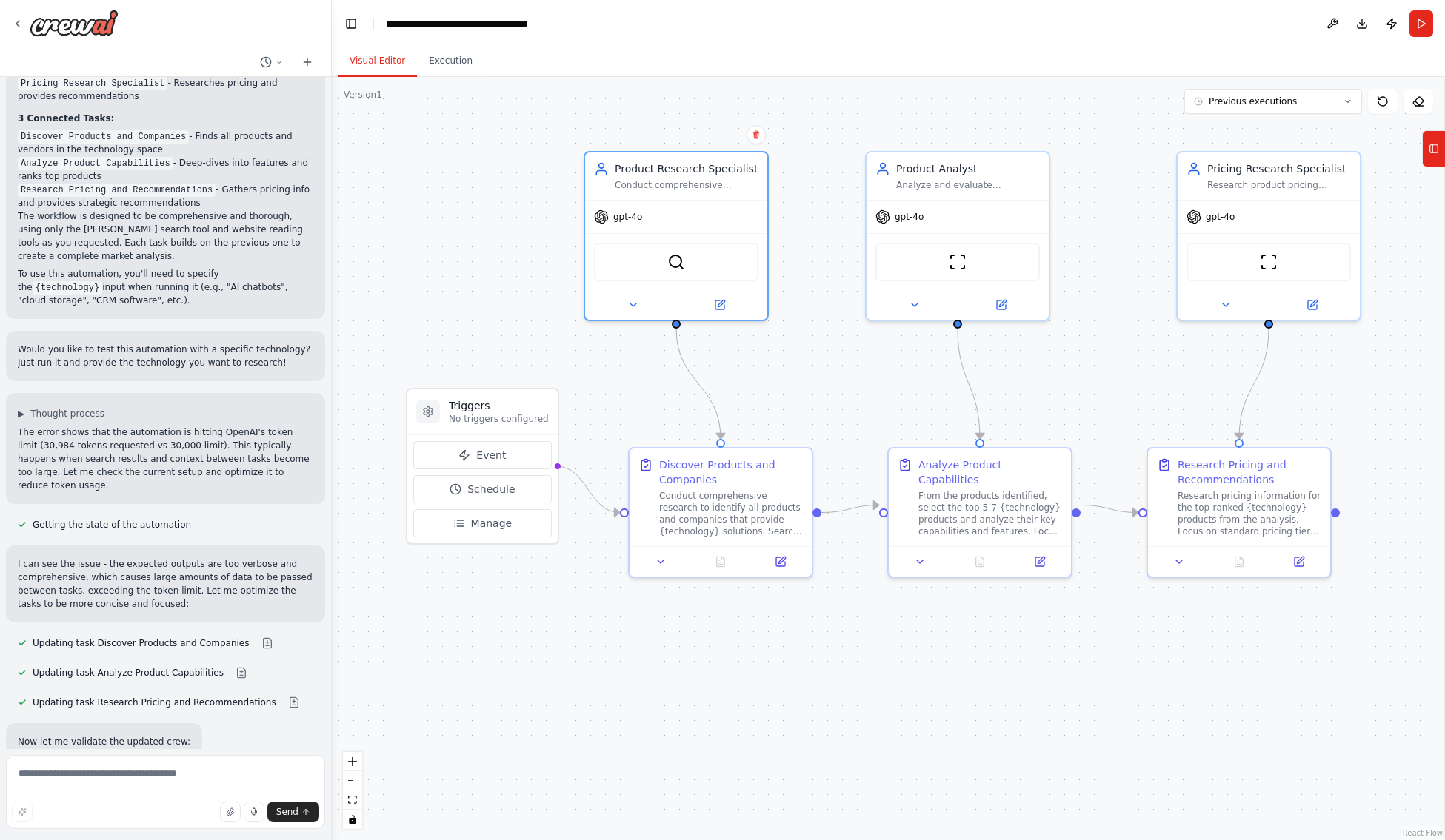
scroll to position [894, 0]
click at [253, 637] on button at bounding box center [267, 642] width 29 height 12
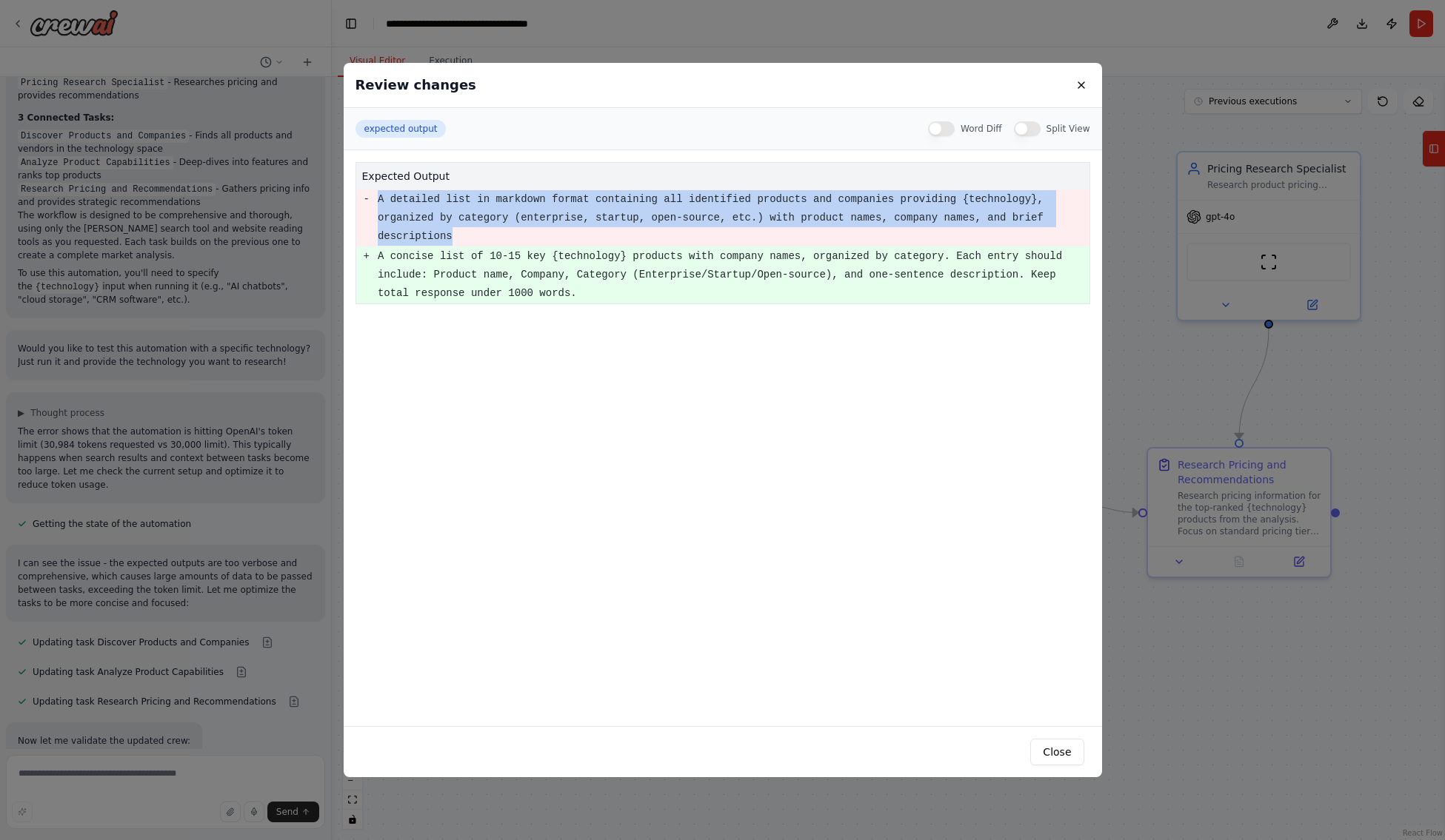
drag, startPoint x: 991, startPoint y: 222, endPoint x: 365, endPoint y: 202, distance: 626.3
click at [365, 202] on tr "- A detailed list in markdown format containing all identified products and com…" at bounding box center [722, 218] width 733 height 57
copy pre "A detailed list in markdown format containing all identified products and compa…"
click at [1081, 90] on button at bounding box center [1081, 85] width 17 height 17
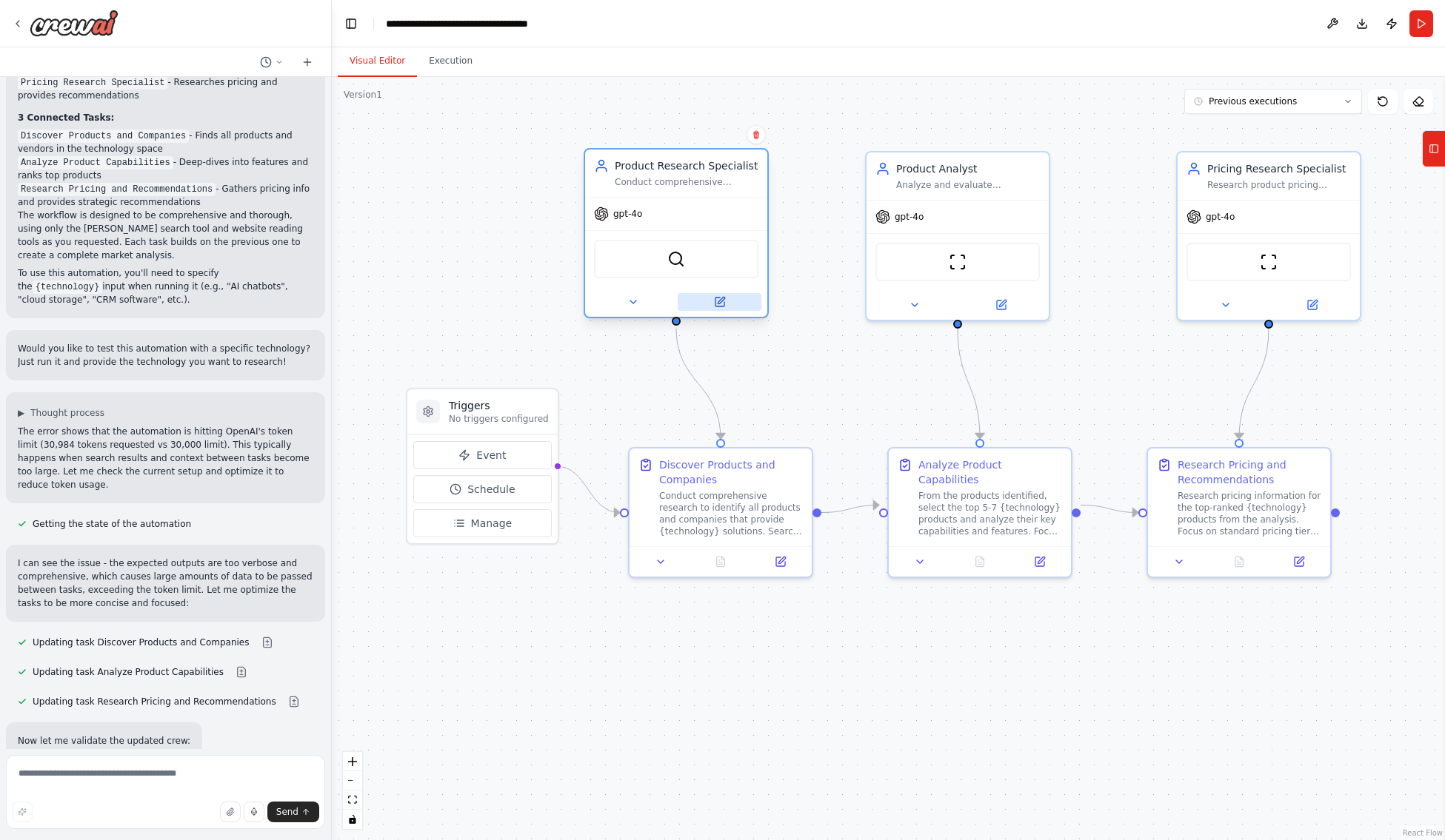
click at [723, 308] on button at bounding box center [719, 302] width 83 height 17
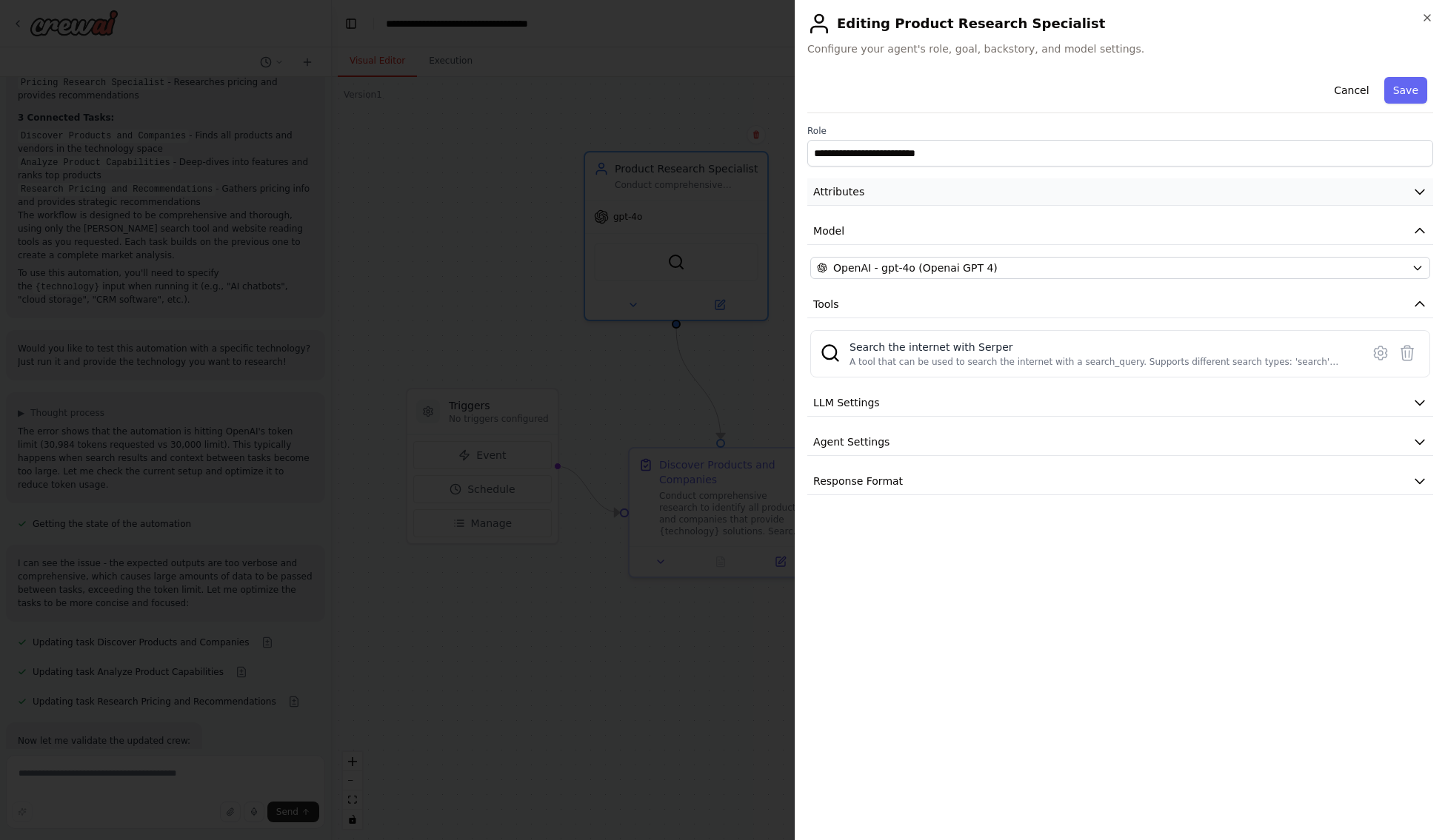
click at [1416, 193] on icon "button" at bounding box center [1420, 191] width 15 height 15
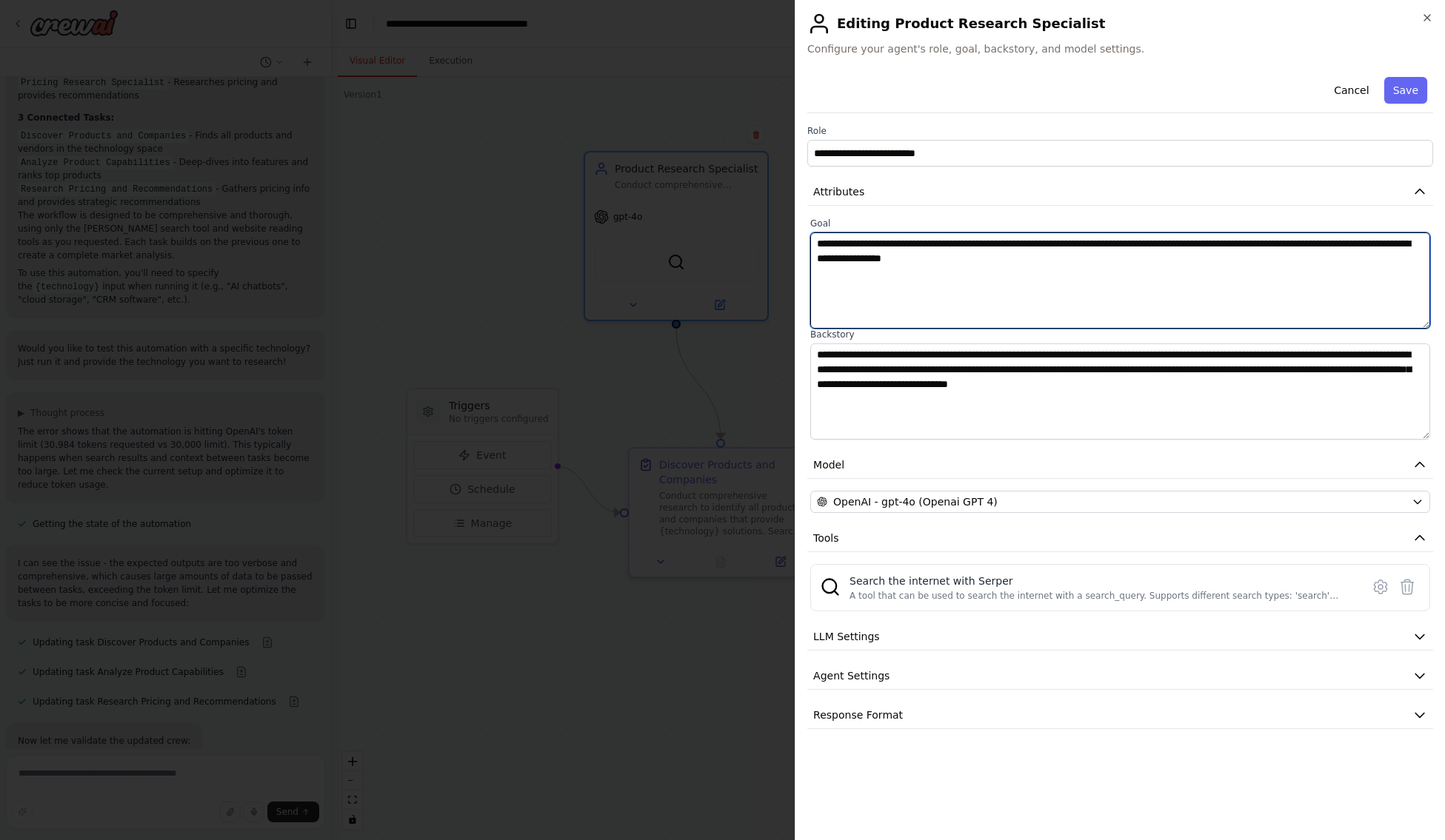
click at [1071, 261] on textarea "**********" at bounding box center [1120, 280] width 620 height 96
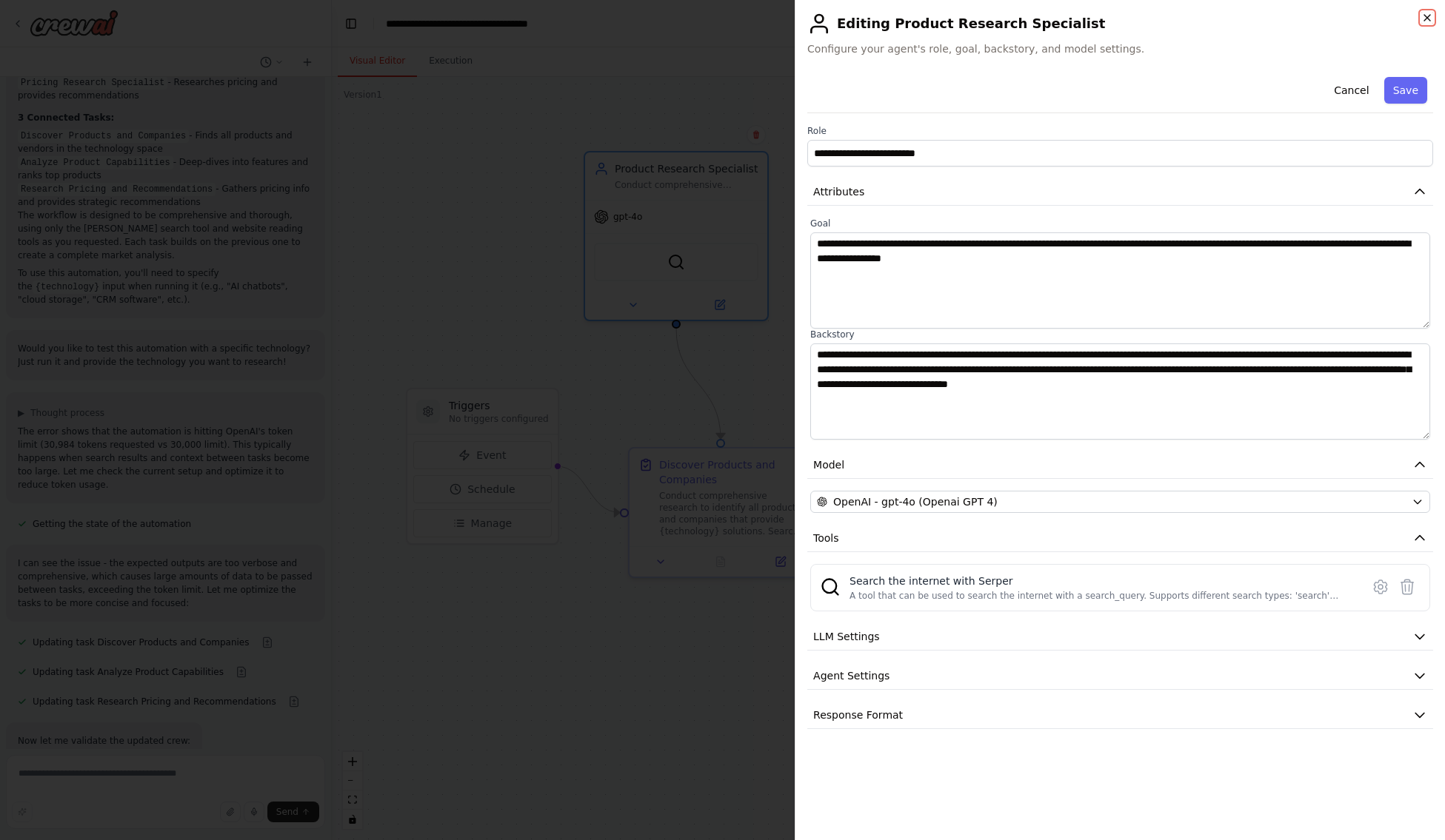
click at [1429, 22] on icon "button" at bounding box center [1427, 17] width 12 height 12
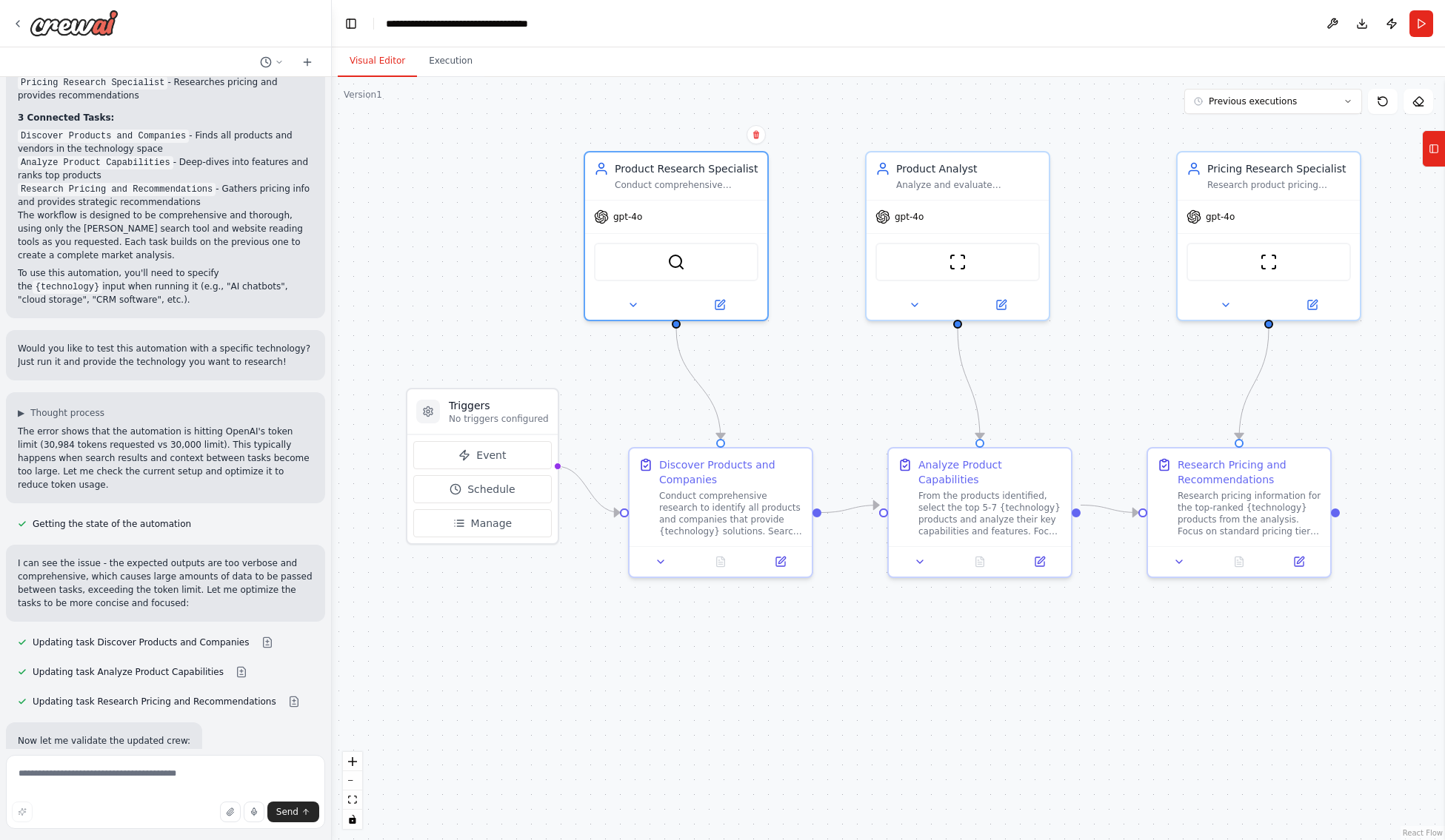
drag, startPoint x: 326, startPoint y: 436, endPoint x: 326, endPoint y: 443, distance: 7.0
click at [326, 443] on div "I want to research all of the product available for a specific technology. This…" at bounding box center [722, 420] width 1445 height 840
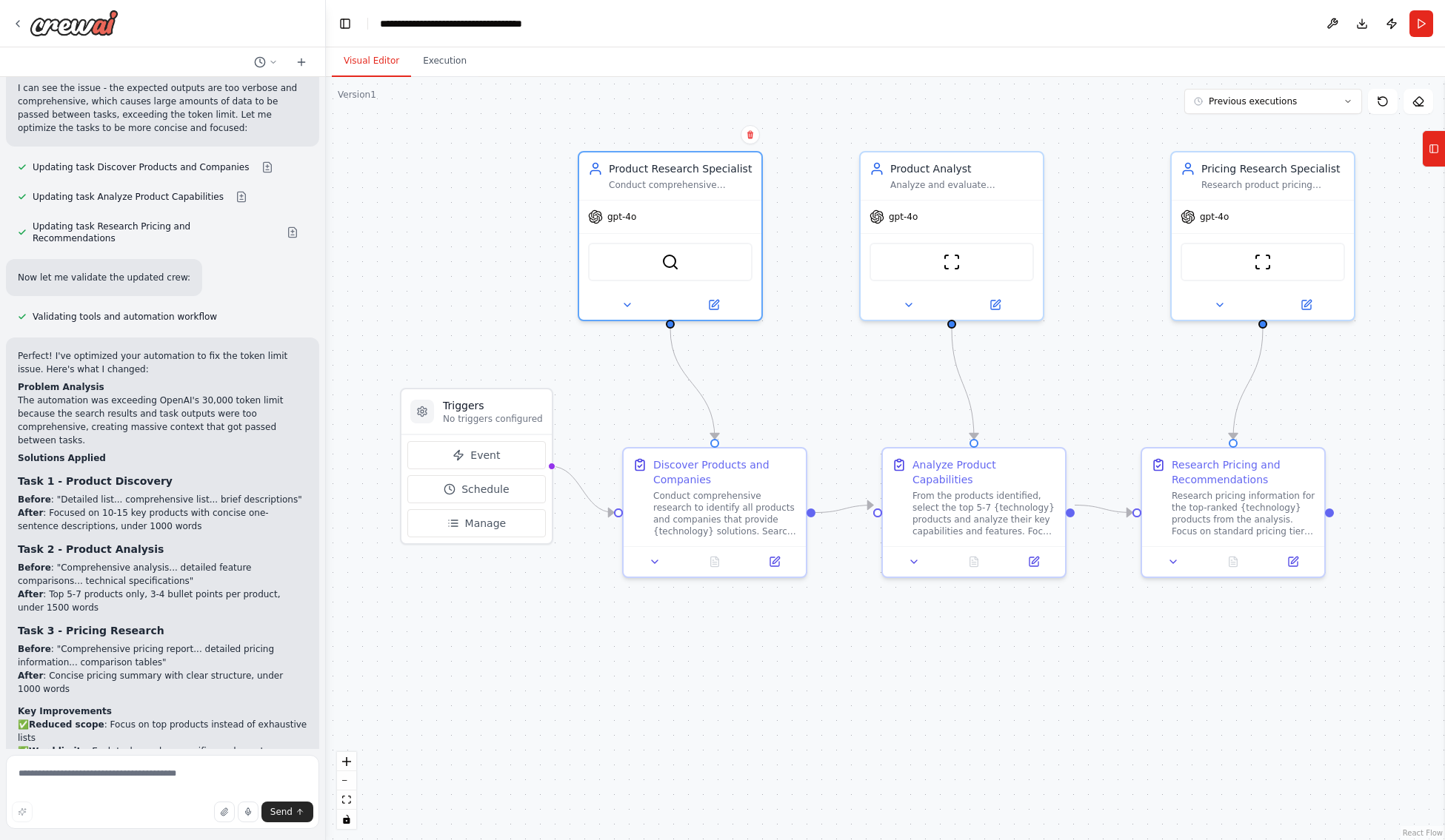
scroll to position [1426, 0]
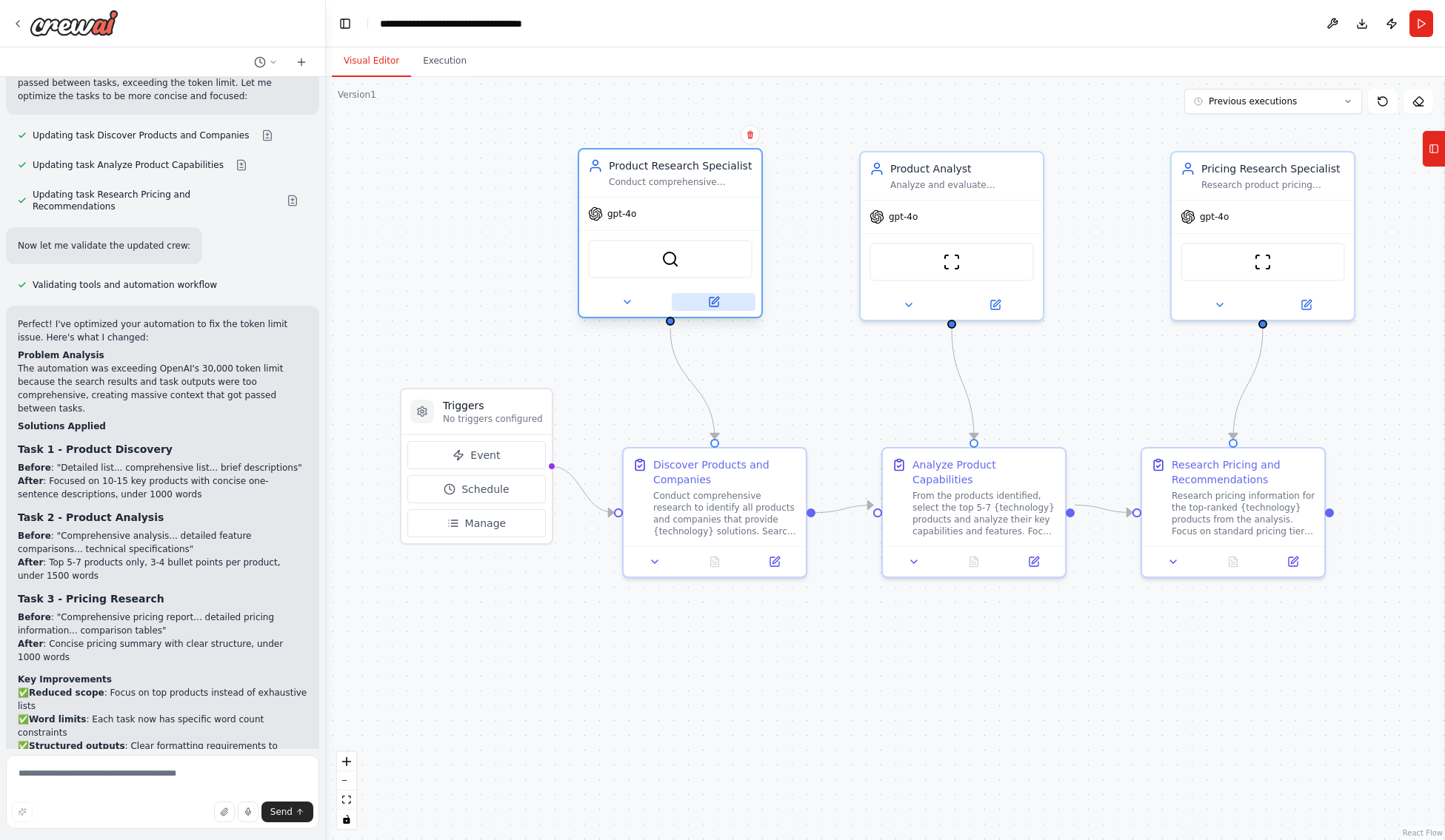
click at [713, 302] on icon at bounding box center [715, 300] width 6 height 6
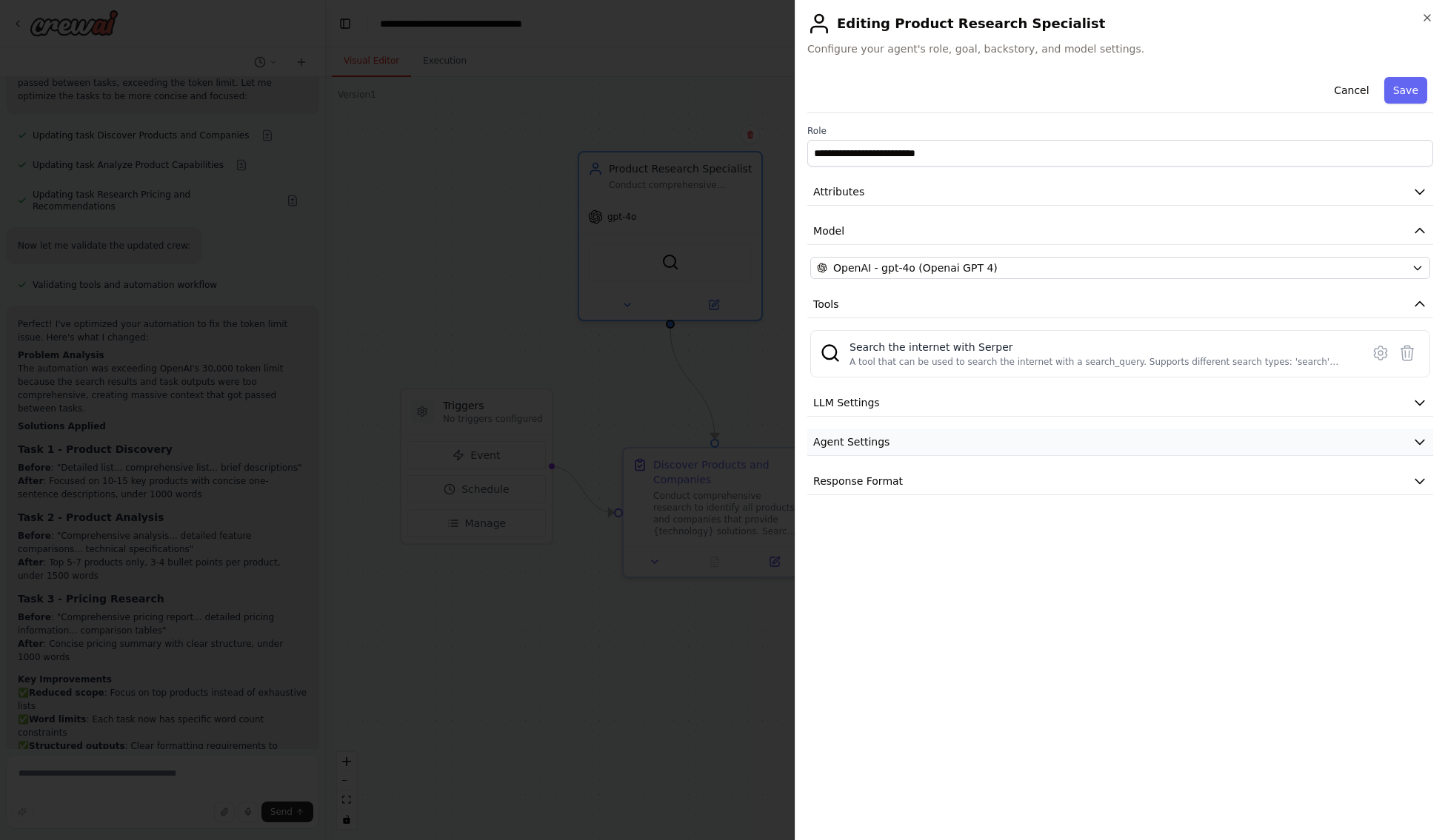
click at [1423, 440] on icon "button" at bounding box center [1420, 441] width 15 height 15
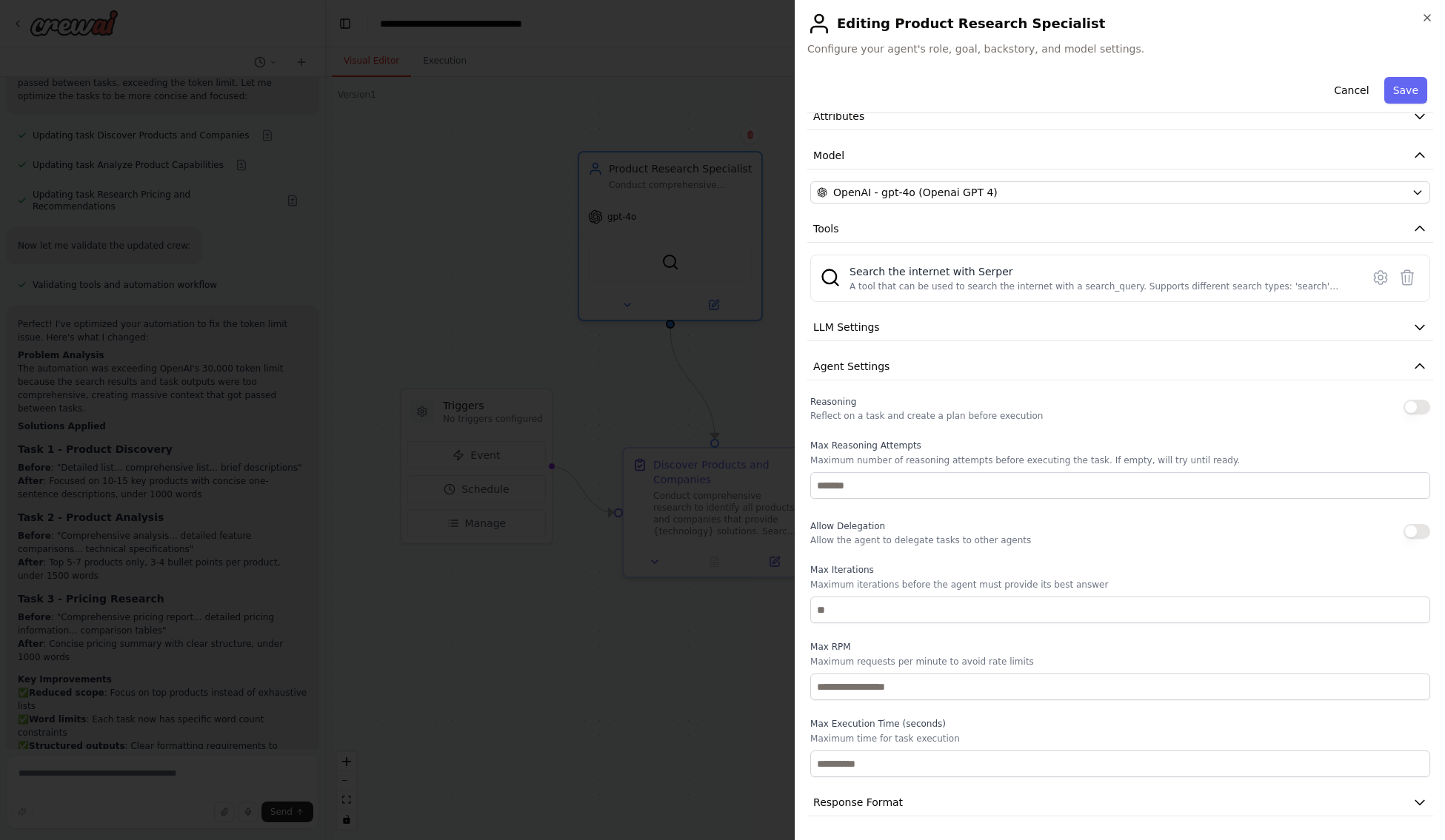
scroll to position [0, 0]
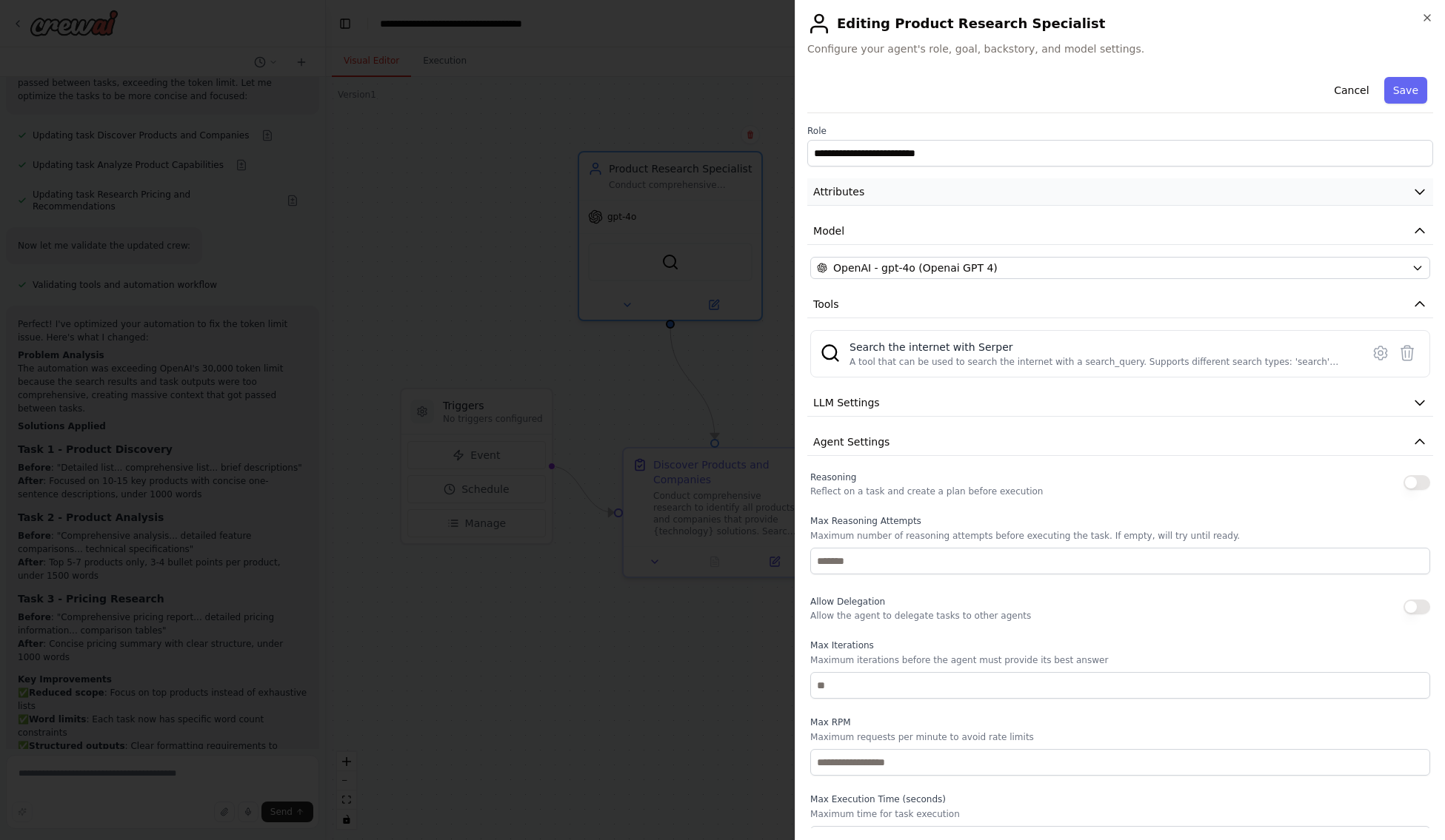
click at [1412, 189] on icon "button" at bounding box center [1420, 191] width 15 height 15
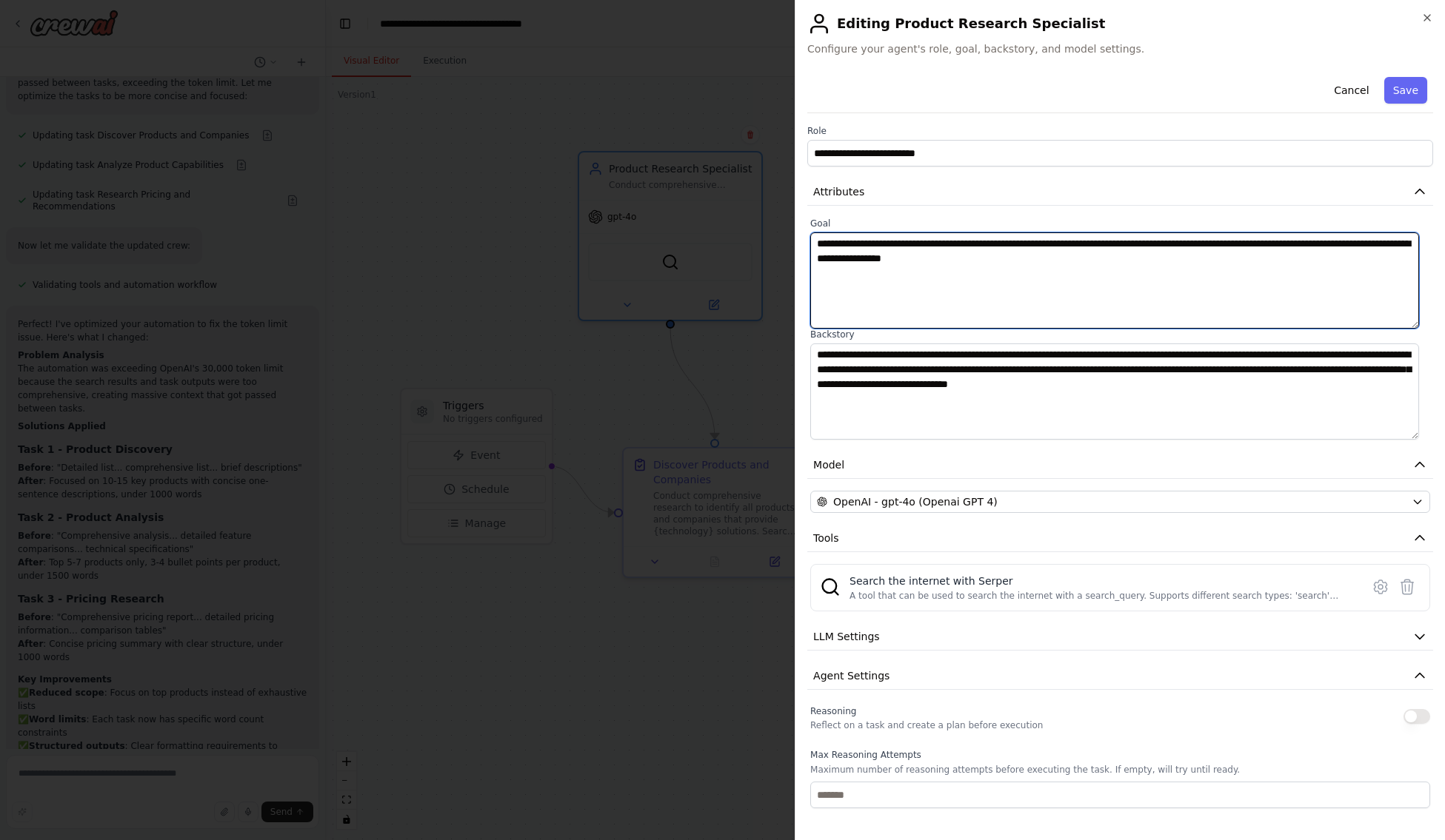
click at [848, 284] on textarea "**********" at bounding box center [1115, 280] width 609 height 96
paste textarea "**********"
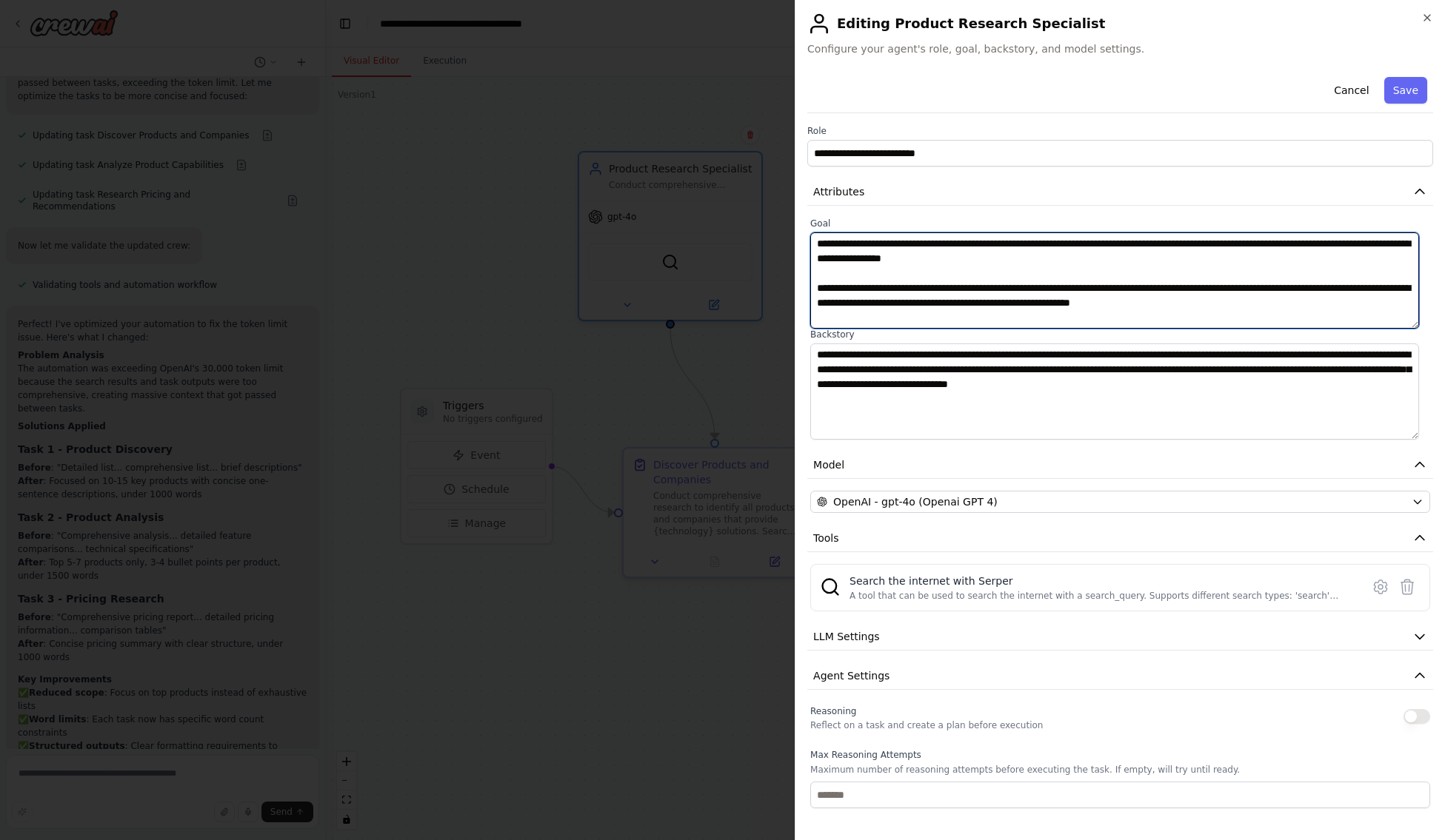
drag, startPoint x: 1321, startPoint y: 302, endPoint x: 806, endPoint y: 290, distance: 515.1
click at [806, 290] on div "**********" at bounding box center [1119, 420] width 651 height 840
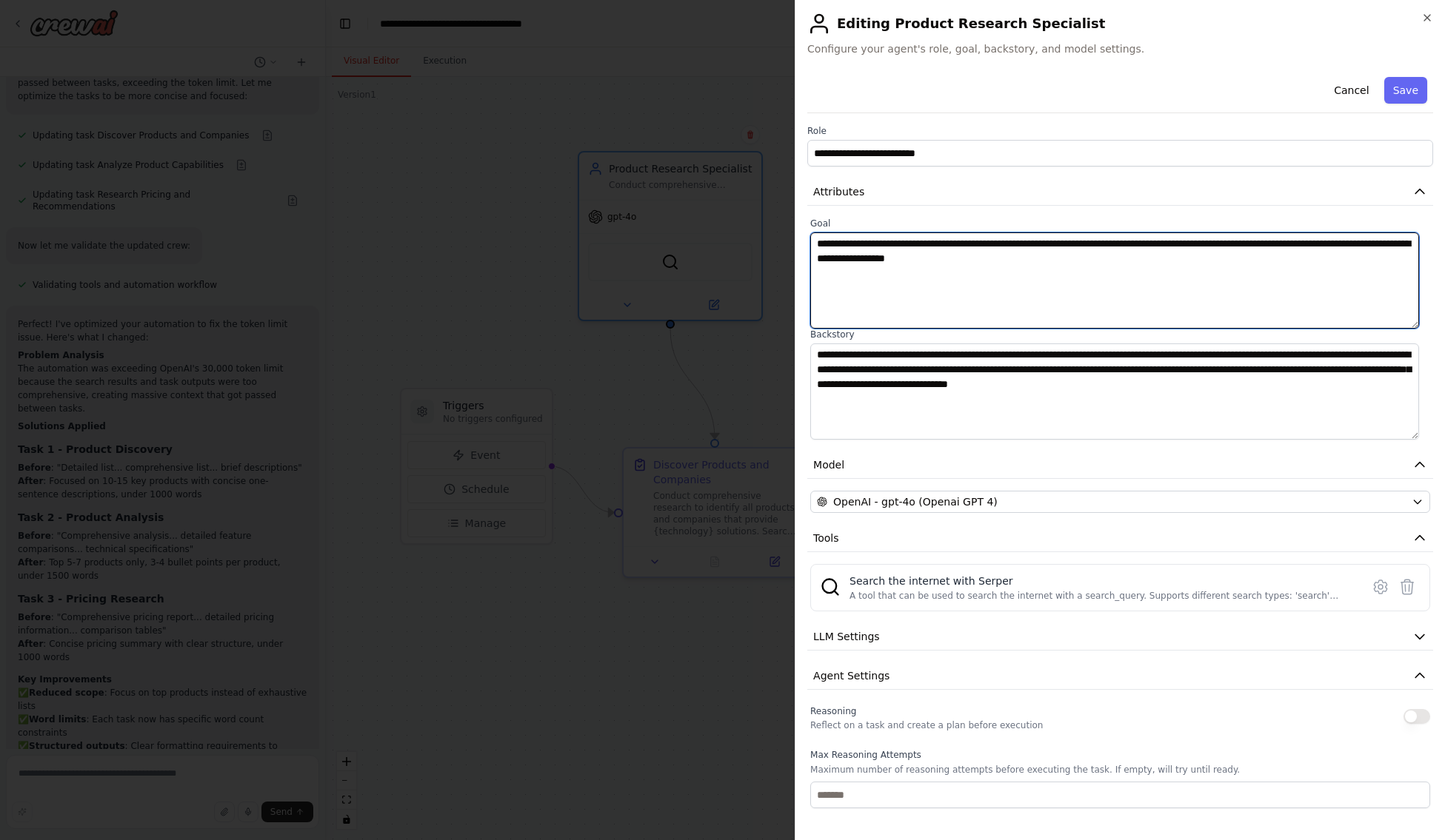
type textarea "**********"
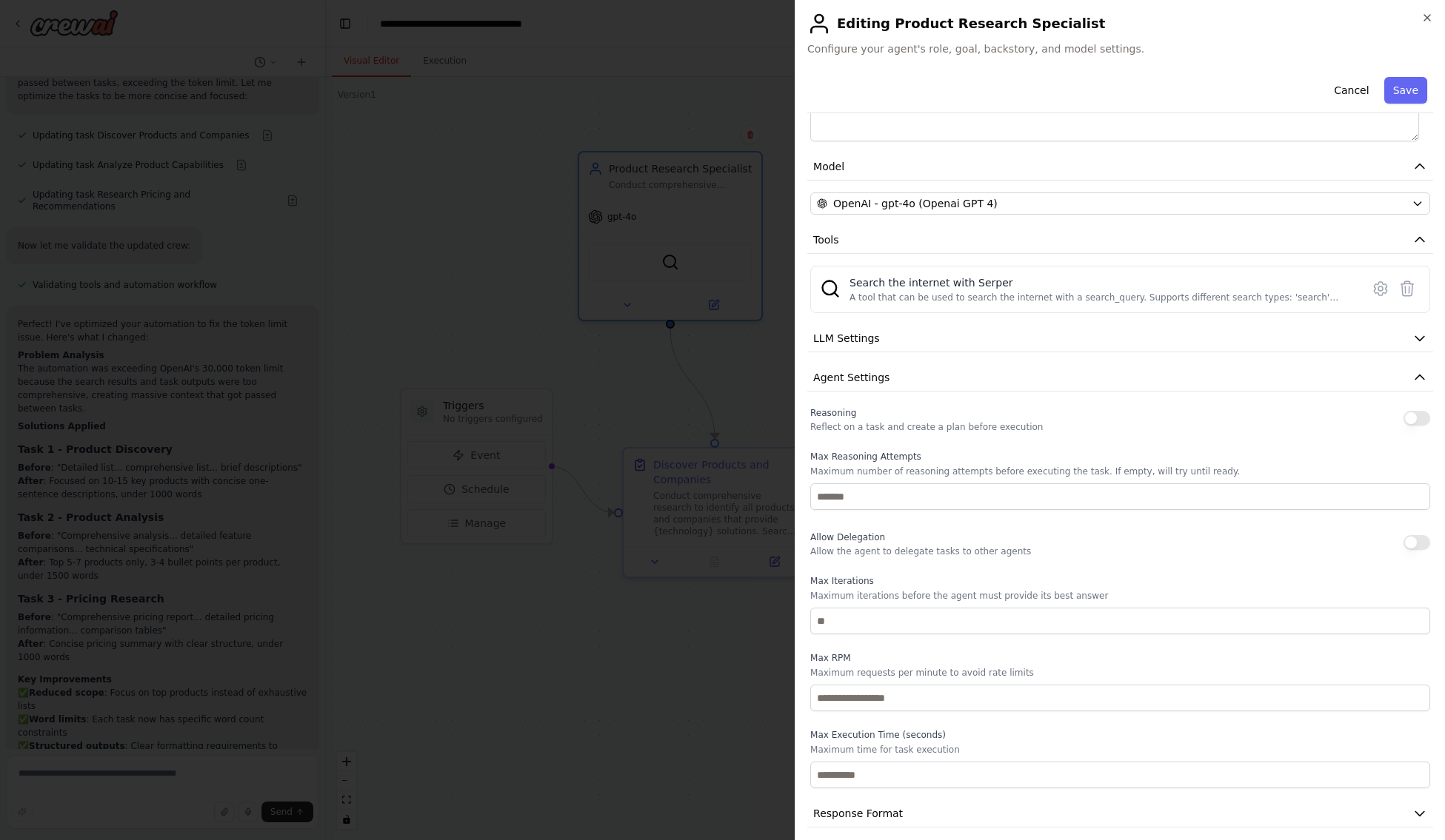
scroll to position [310, 0]
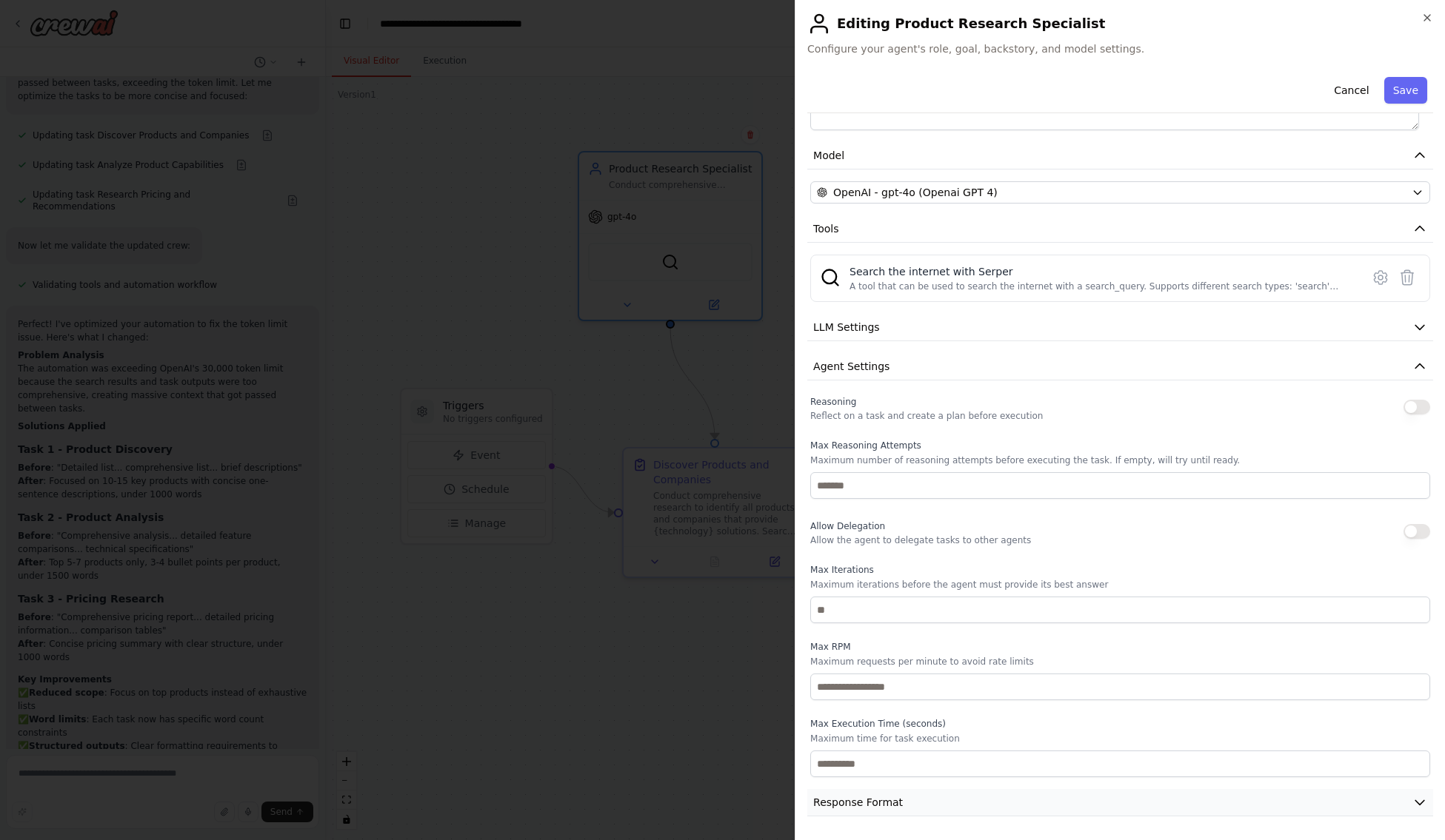
click at [1416, 804] on icon "button" at bounding box center [1420, 803] width 9 height 5
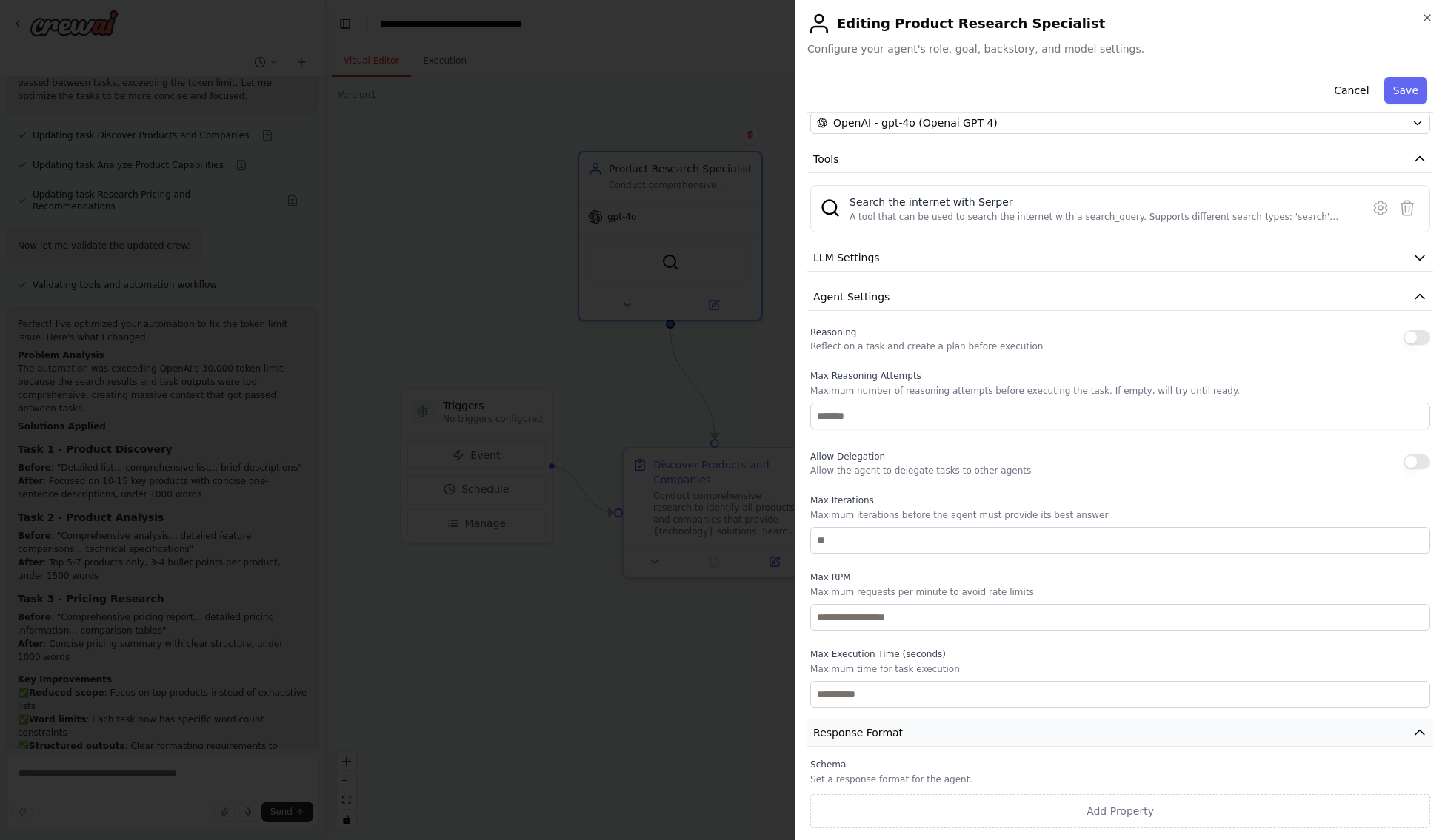
click at [1412, 732] on icon "button" at bounding box center [1420, 733] width 15 height 15
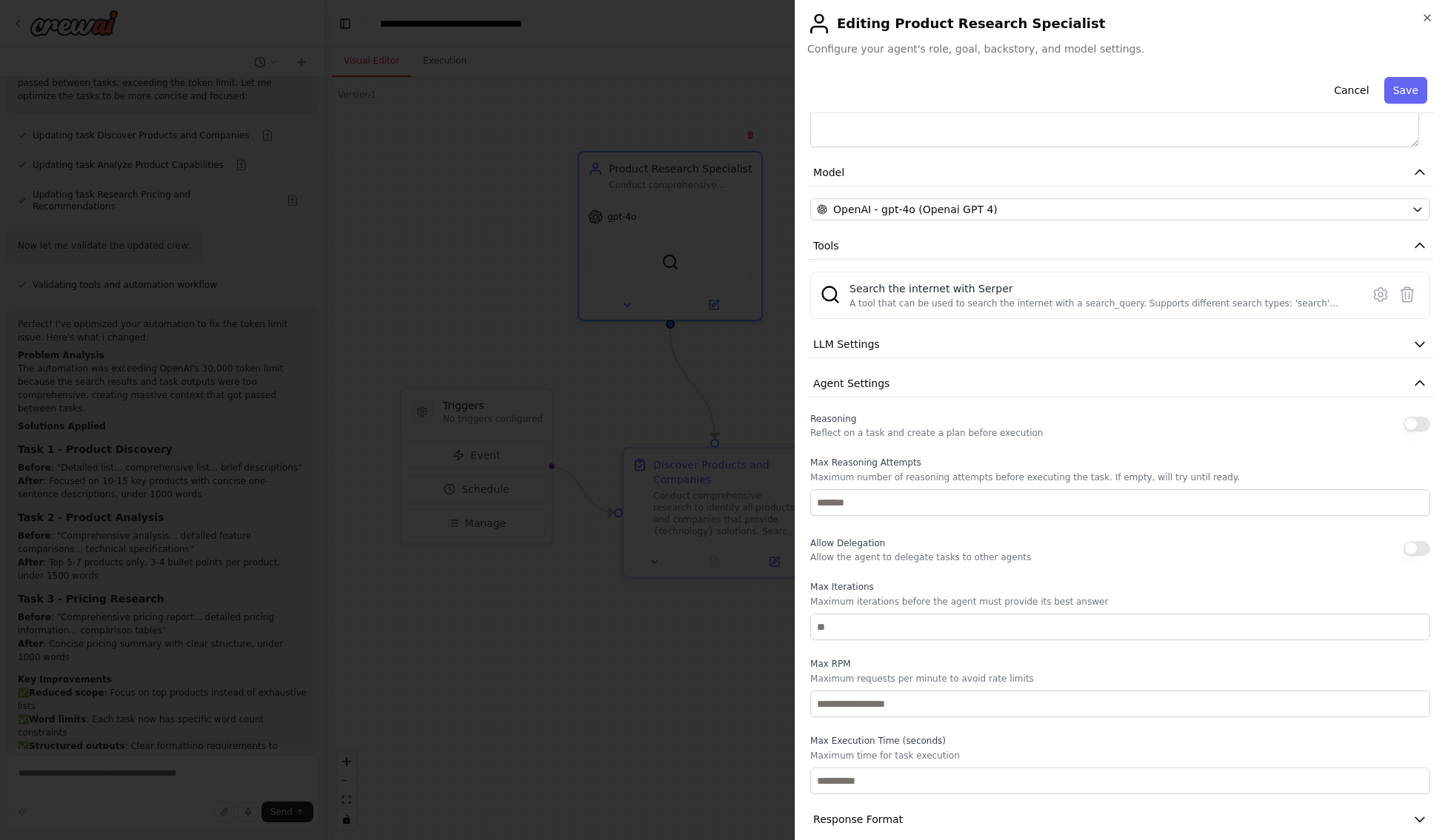
scroll to position [294, 0]
click at [1412, 381] on icon "button" at bounding box center [1420, 382] width 15 height 15
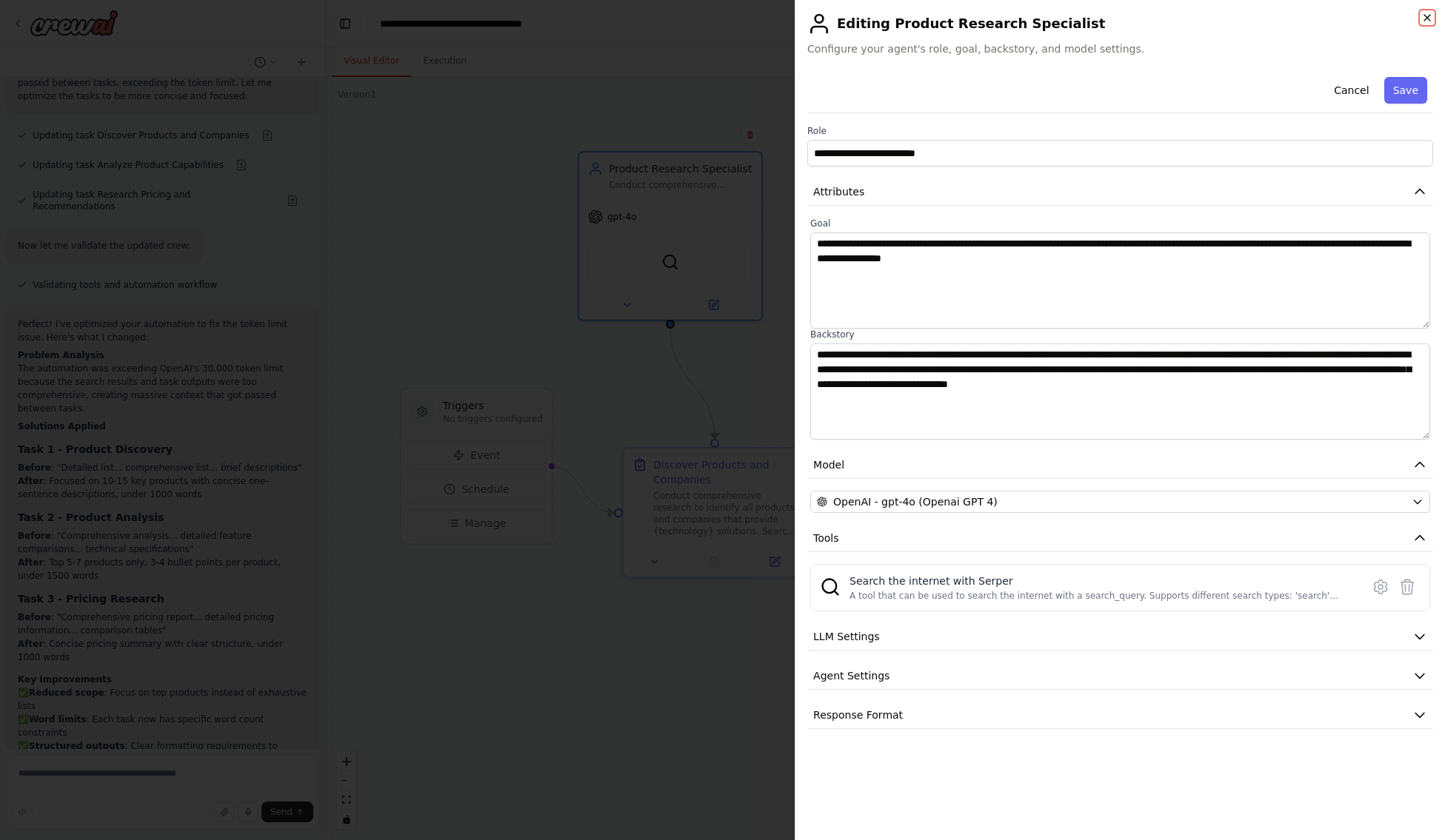
click at [1427, 17] on icon "button" at bounding box center [1427, 17] width 6 height 6
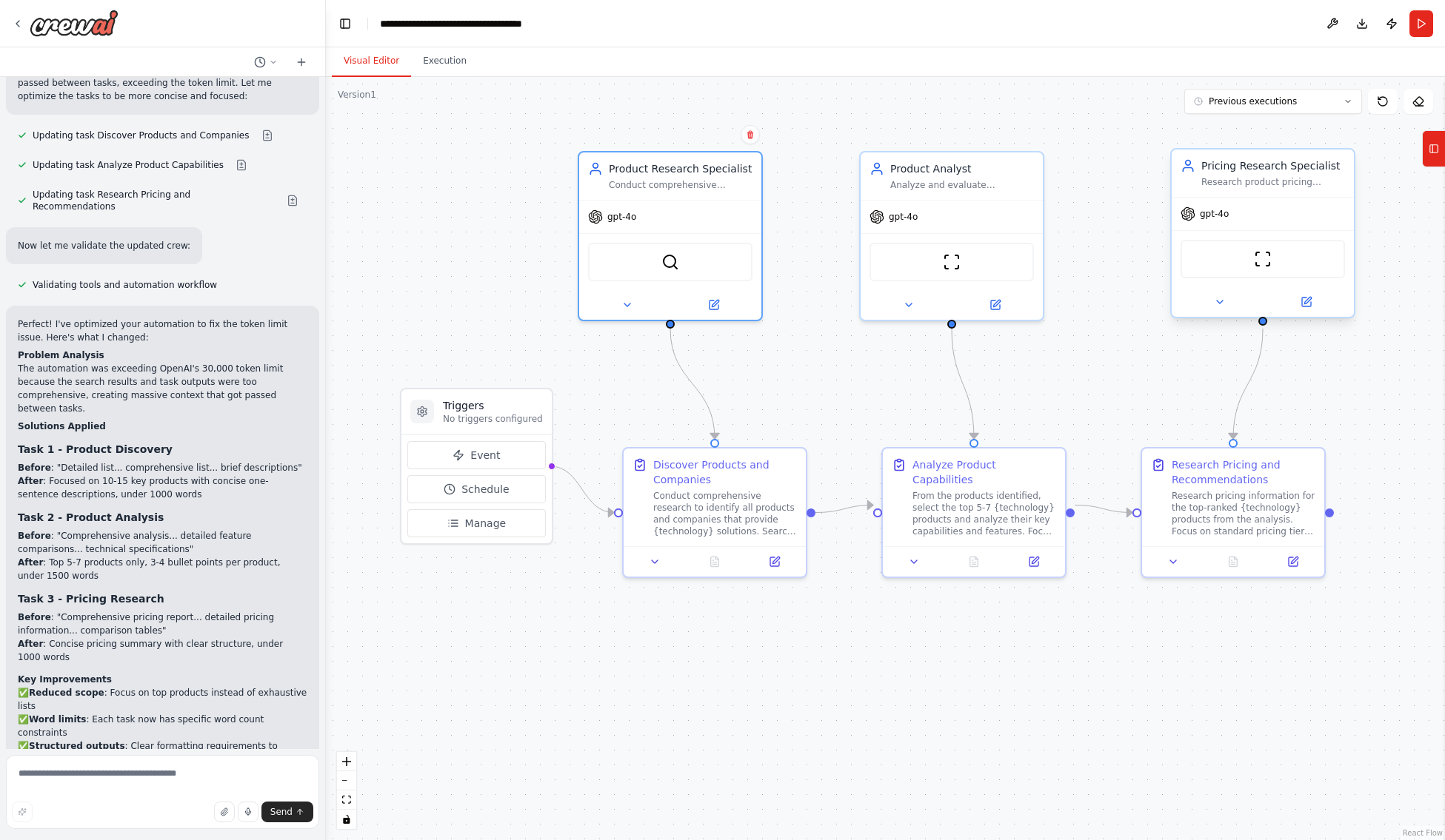
drag, startPoint x: 1237, startPoint y: 150, endPoint x: 875, endPoint y: 430, distance: 457.7
click at [875, 430] on div ".deletable-edge-delete-btn { width: 20px; height: 20px; border: 0px solid #ffff…" at bounding box center [885, 458] width 1119 height 763
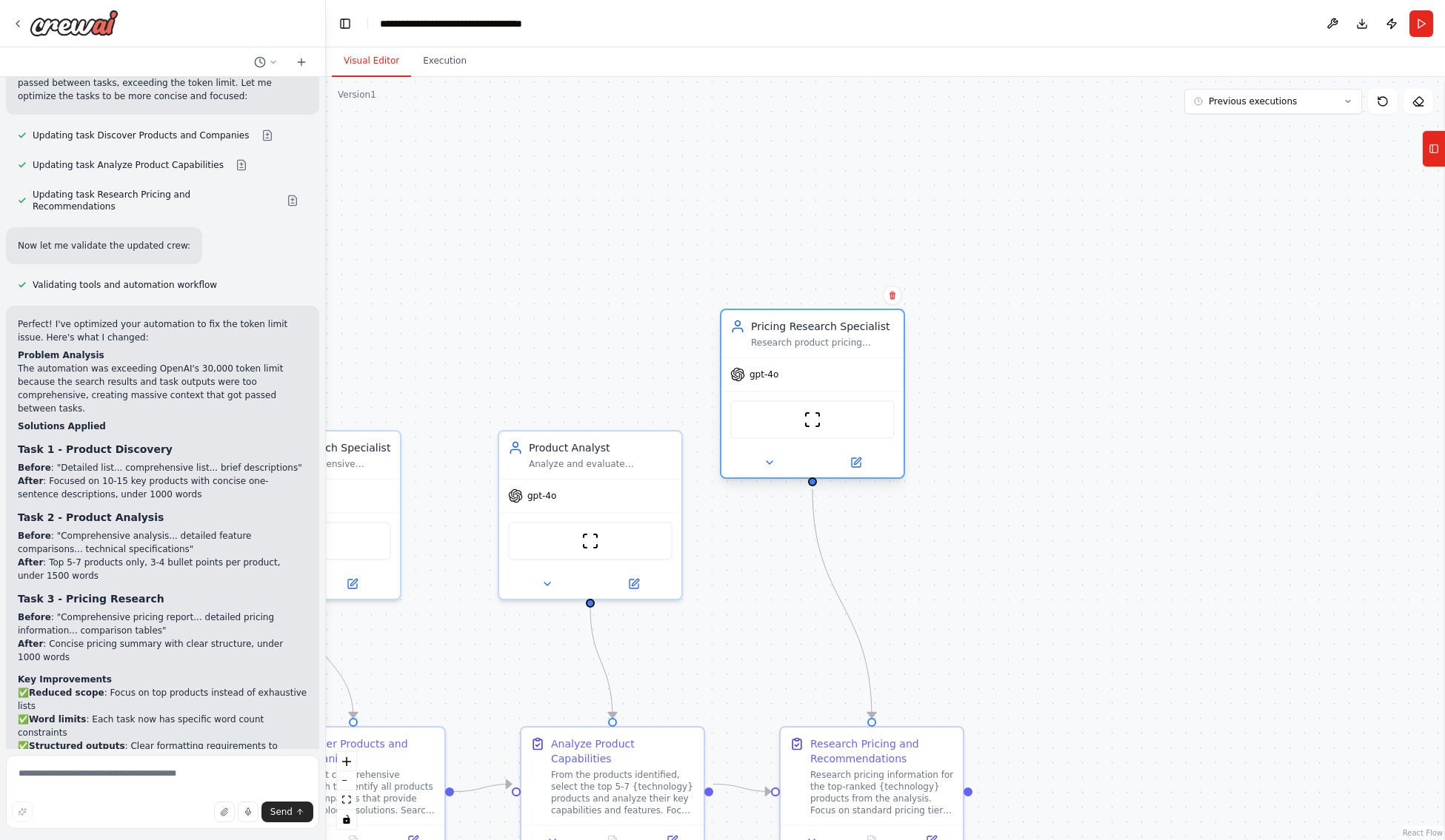
drag, startPoint x: 875, startPoint y: 430, endPoint x: 714, endPoint y: 314, distance: 198.4
click at [721, 314] on div "Pricing Research Specialist Research product pricing information for {technolog…" at bounding box center [812, 334] width 182 height 48
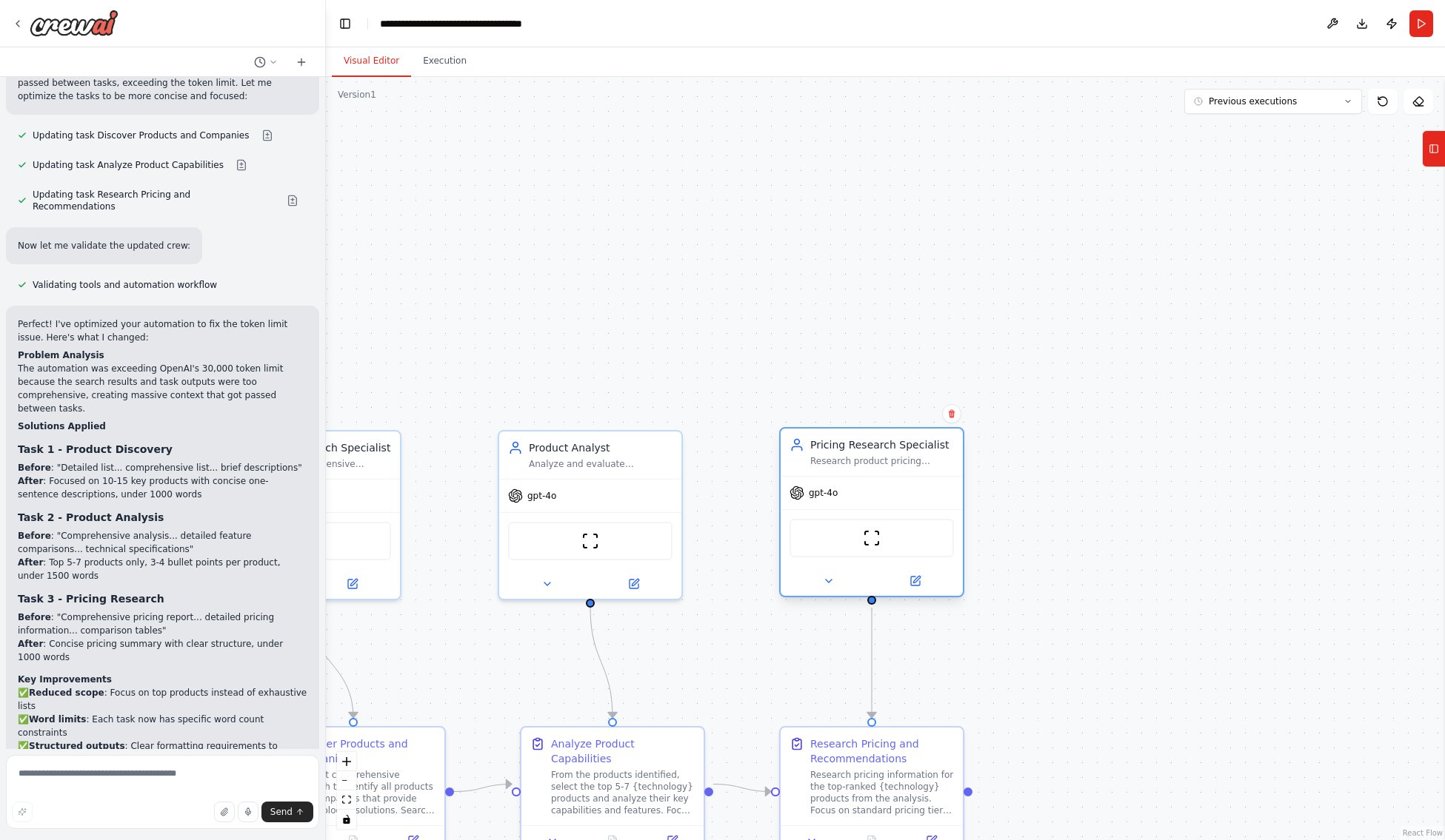
drag, startPoint x: 804, startPoint y: 383, endPoint x: 935, endPoint y: 507, distance: 180.4
click at [935, 507] on div "gpt-4o" at bounding box center [871, 492] width 182 height 33
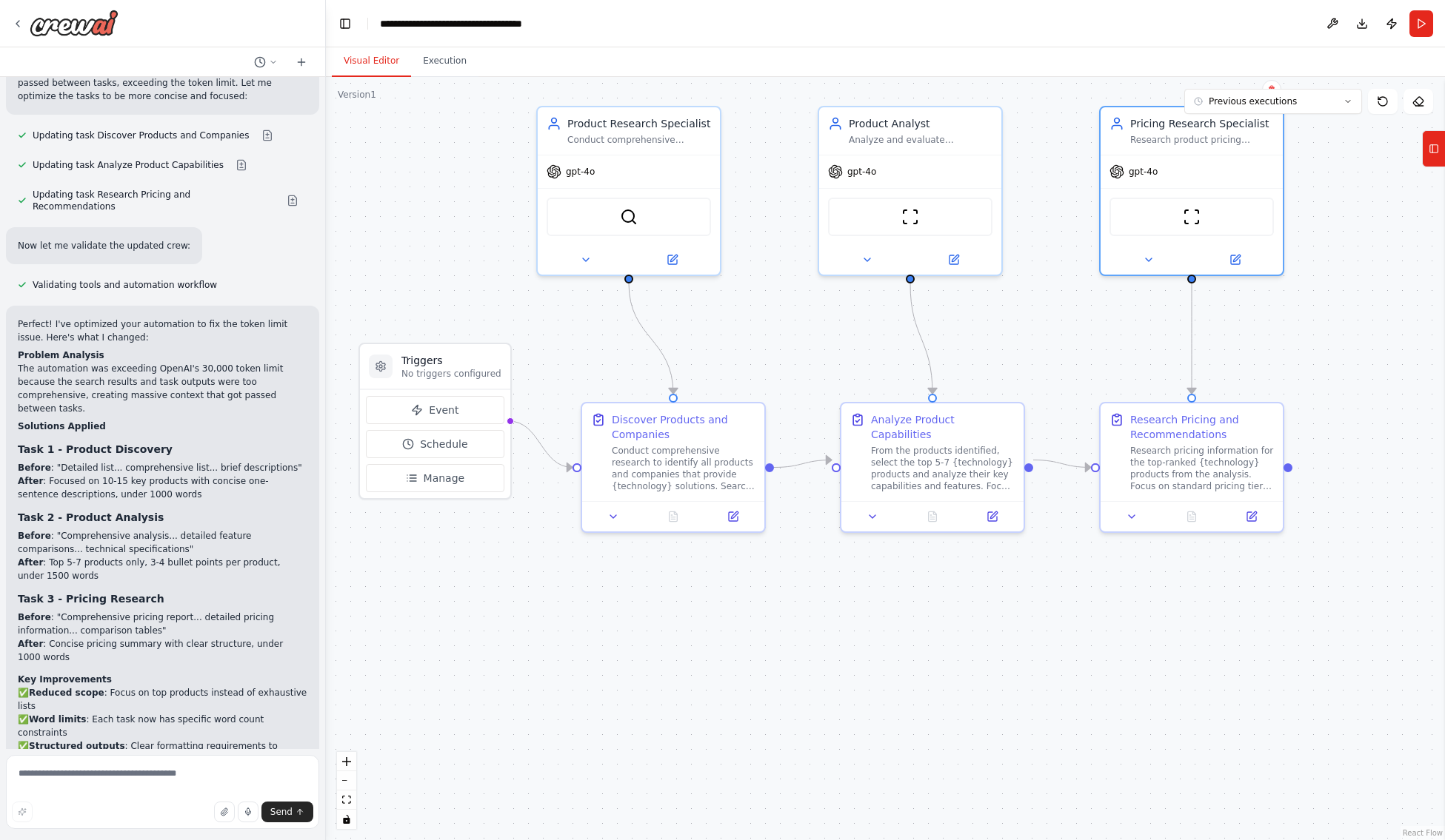
drag, startPoint x: 587, startPoint y: 338, endPoint x: 907, endPoint y: 14, distance: 455.4
click at [907, 14] on main "**********" at bounding box center [885, 420] width 1119 height 840
click at [734, 516] on icon at bounding box center [732, 513] width 9 height 9
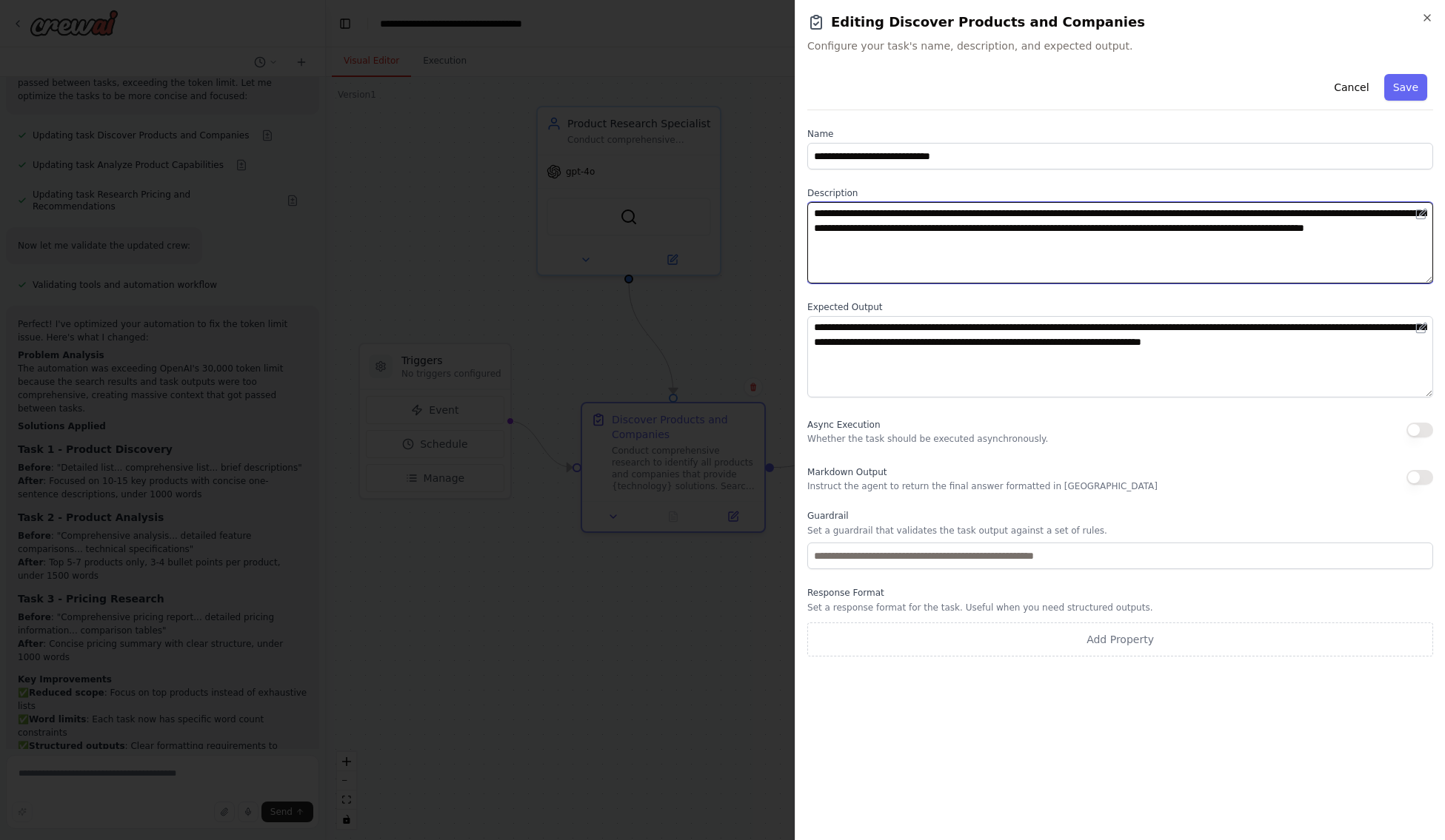
click at [1012, 244] on textarea "**********" at bounding box center [1120, 243] width 626 height 82
paste textarea "**********"
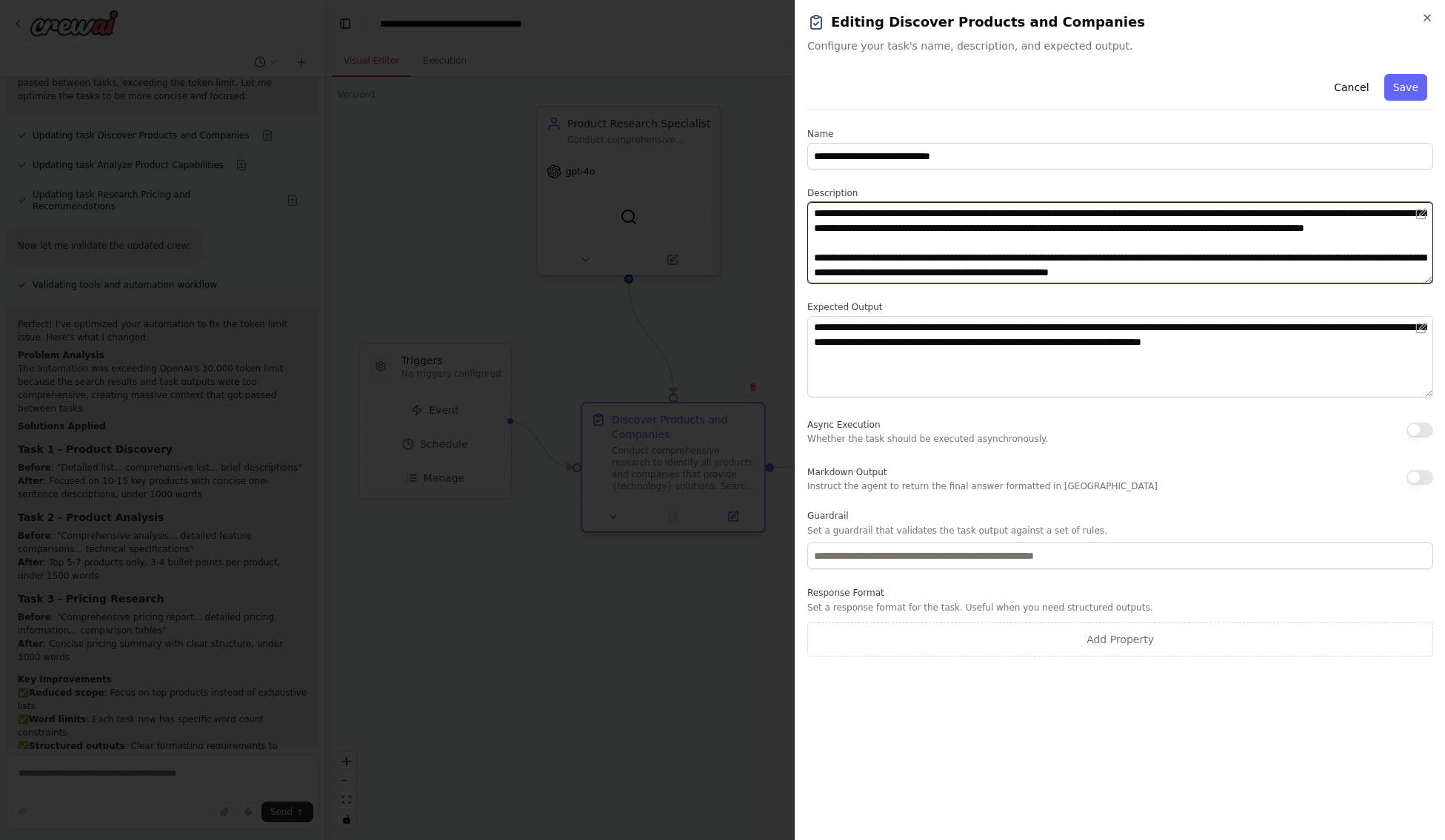
scroll to position [15, 0]
drag, startPoint x: 879, startPoint y: 263, endPoint x: 987, endPoint y: 279, distance: 109.2
click at [987, 279] on textarea "**********" at bounding box center [1120, 243] width 626 height 82
click at [1289, 213] on textarea "**********" at bounding box center [1120, 243] width 626 height 82
paste textarea "**********"
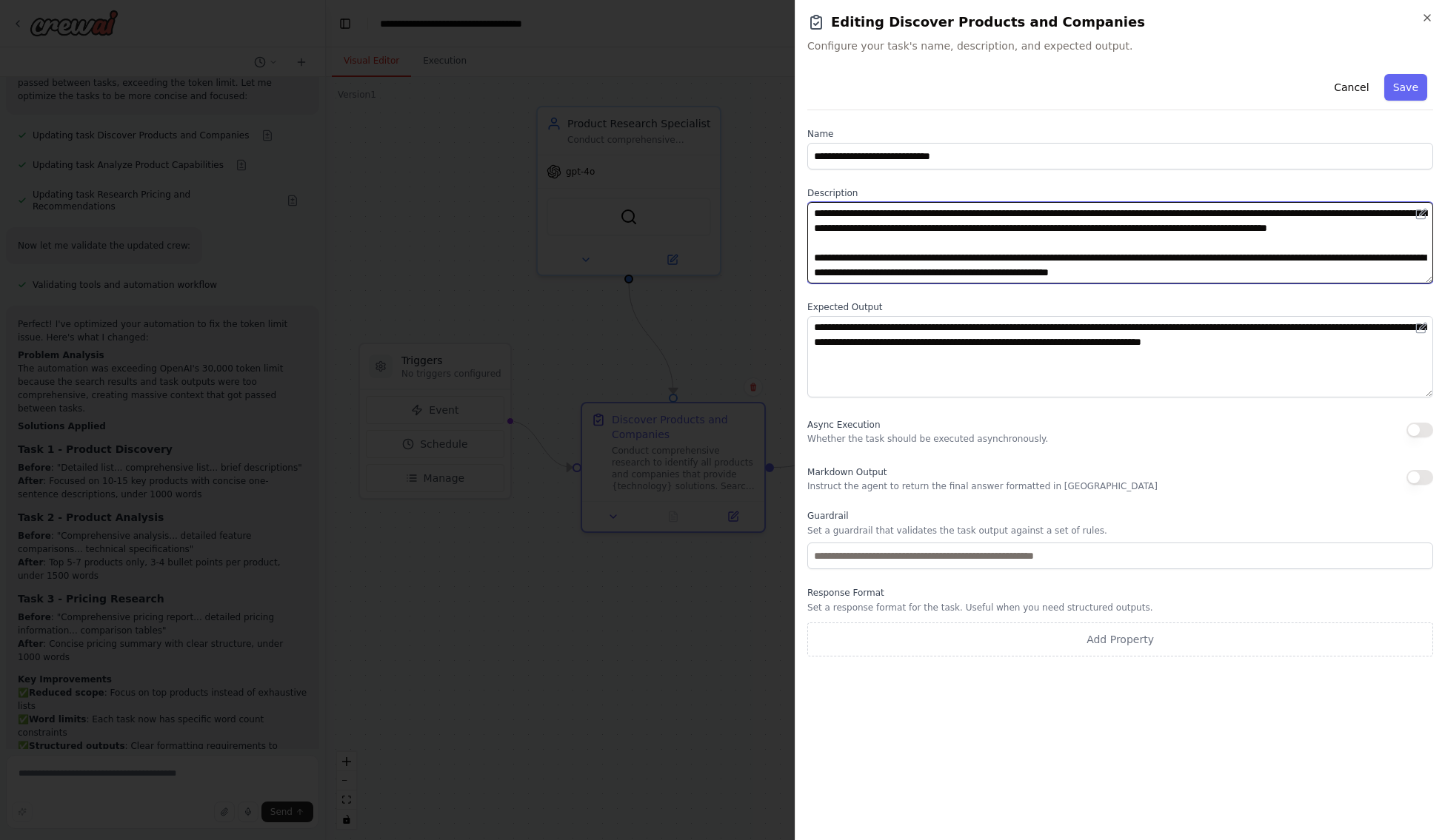
click at [1153, 260] on textarea "**********" at bounding box center [1120, 243] width 626 height 82
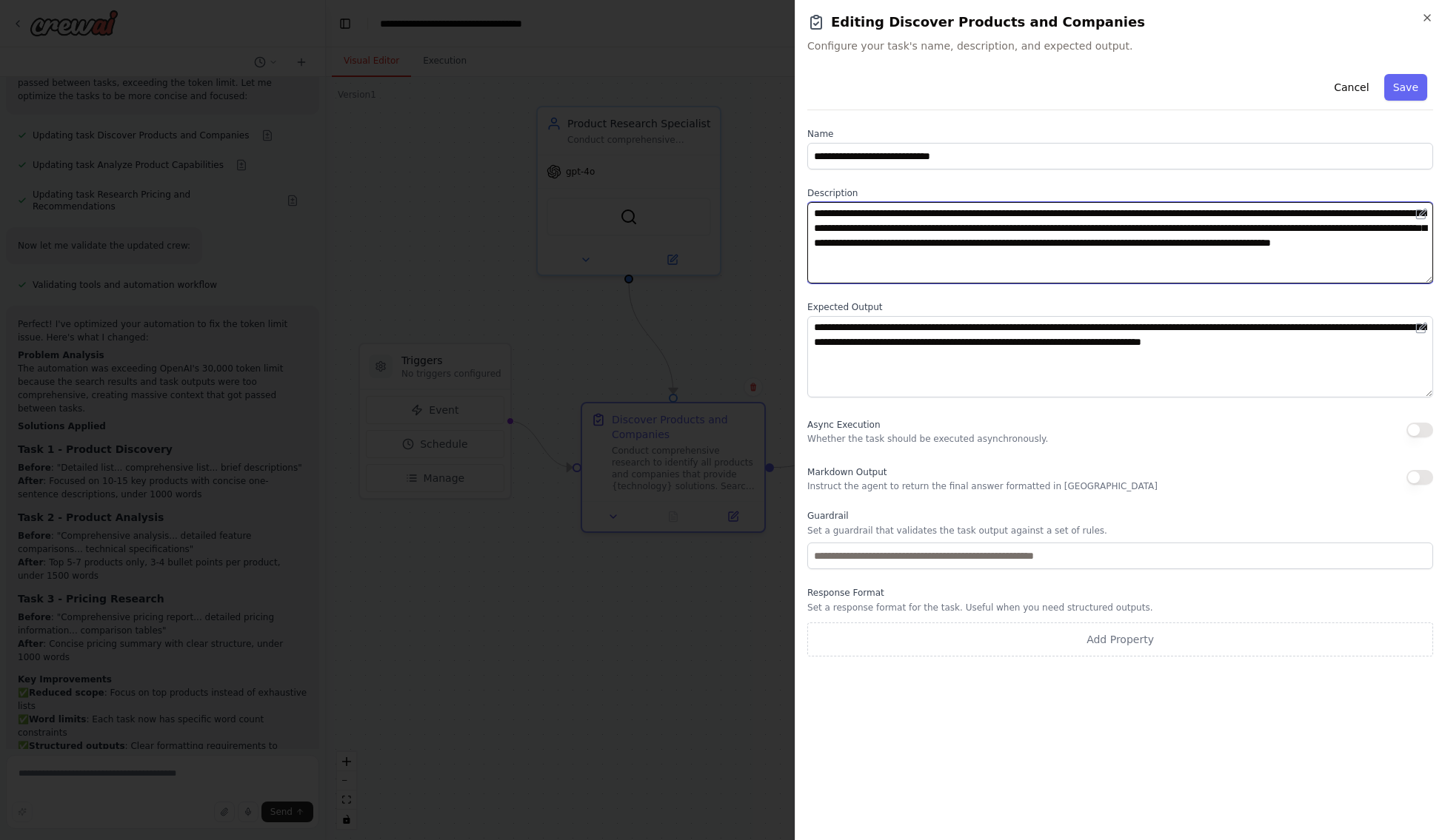
scroll to position [0, 0]
type textarea "**********"
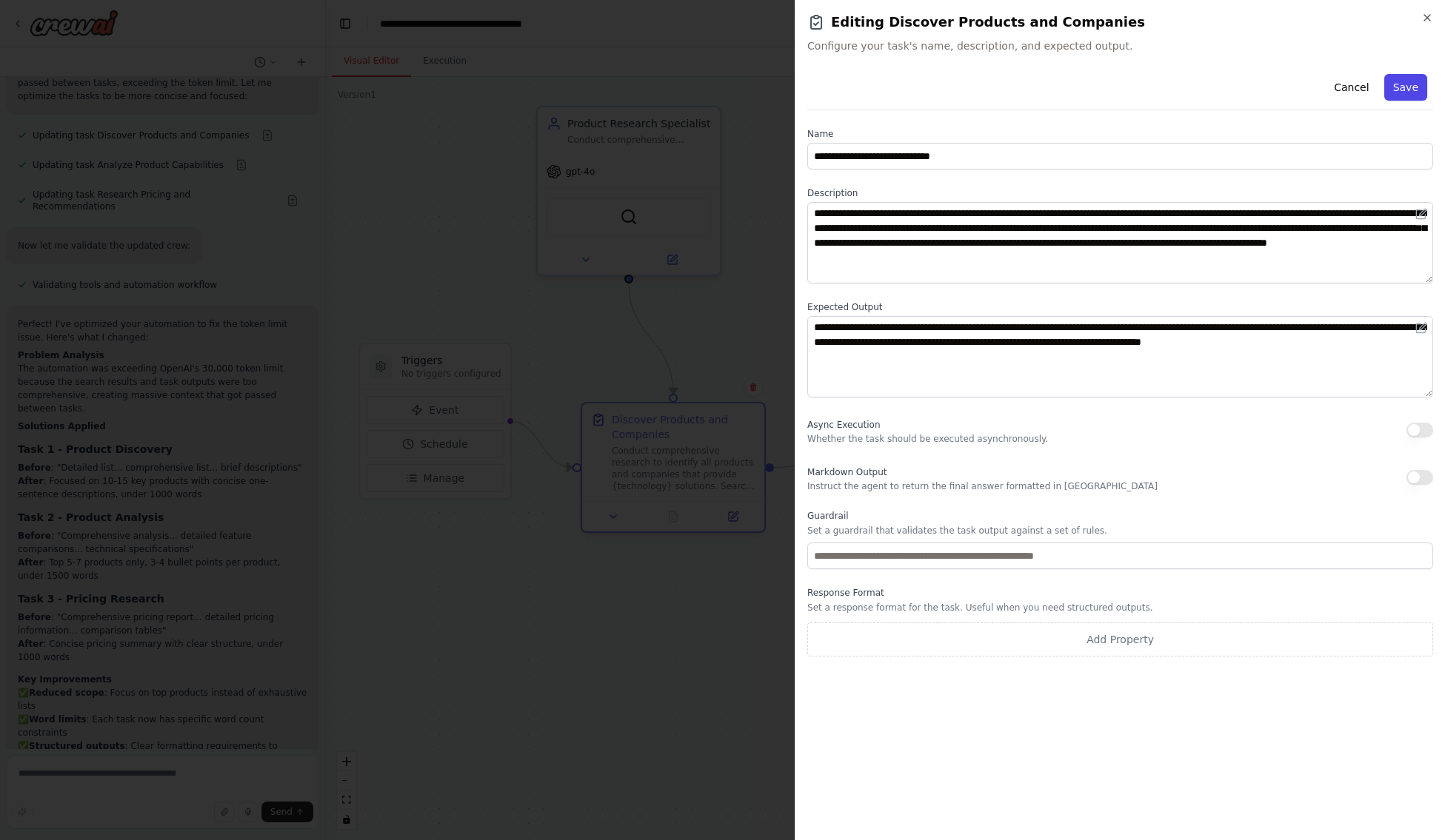
click at [1412, 97] on button "Save" at bounding box center [1405, 87] width 43 height 27
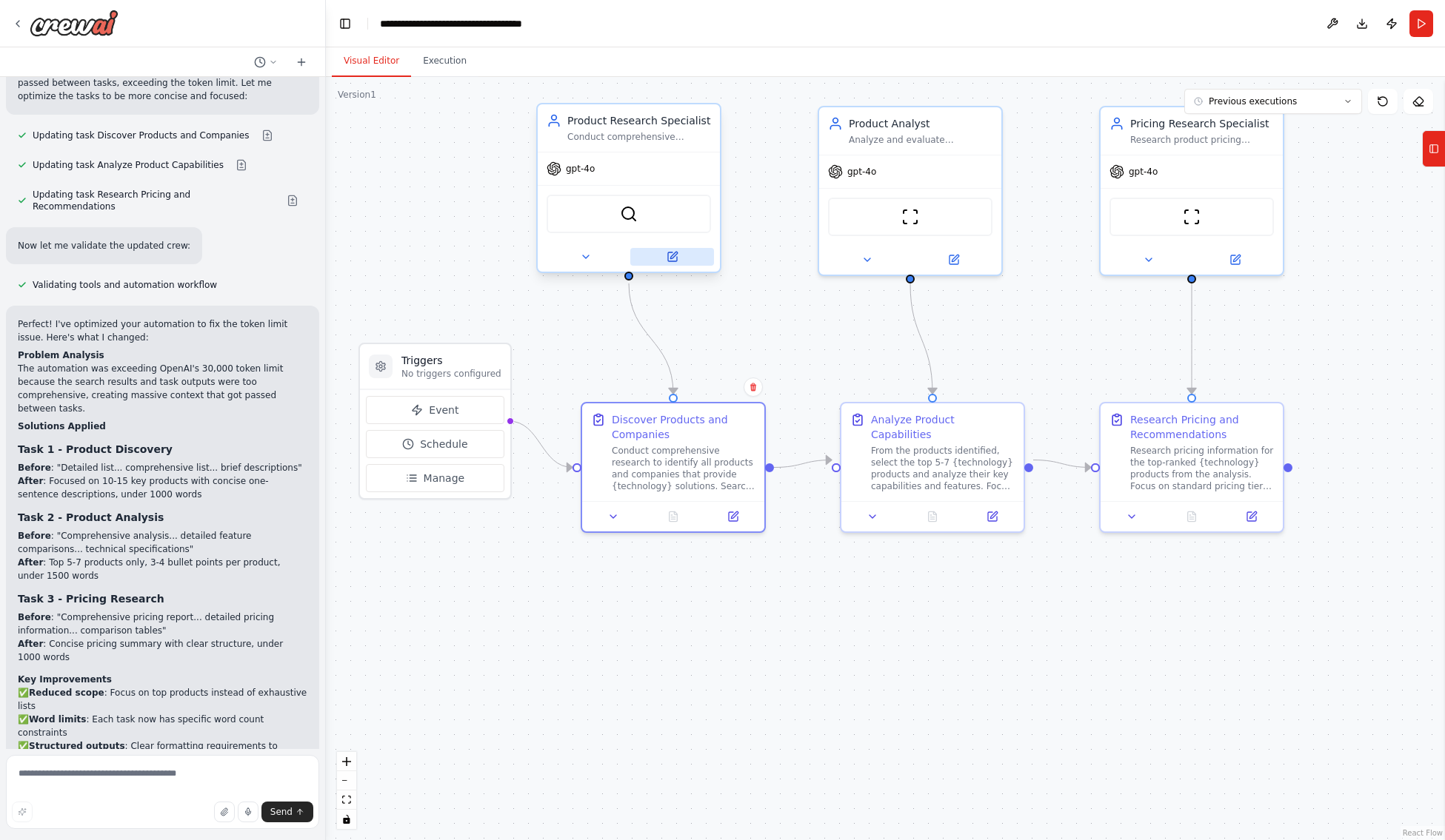
click at [674, 252] on icon at bounding box center [674, 255] width 6 height 6
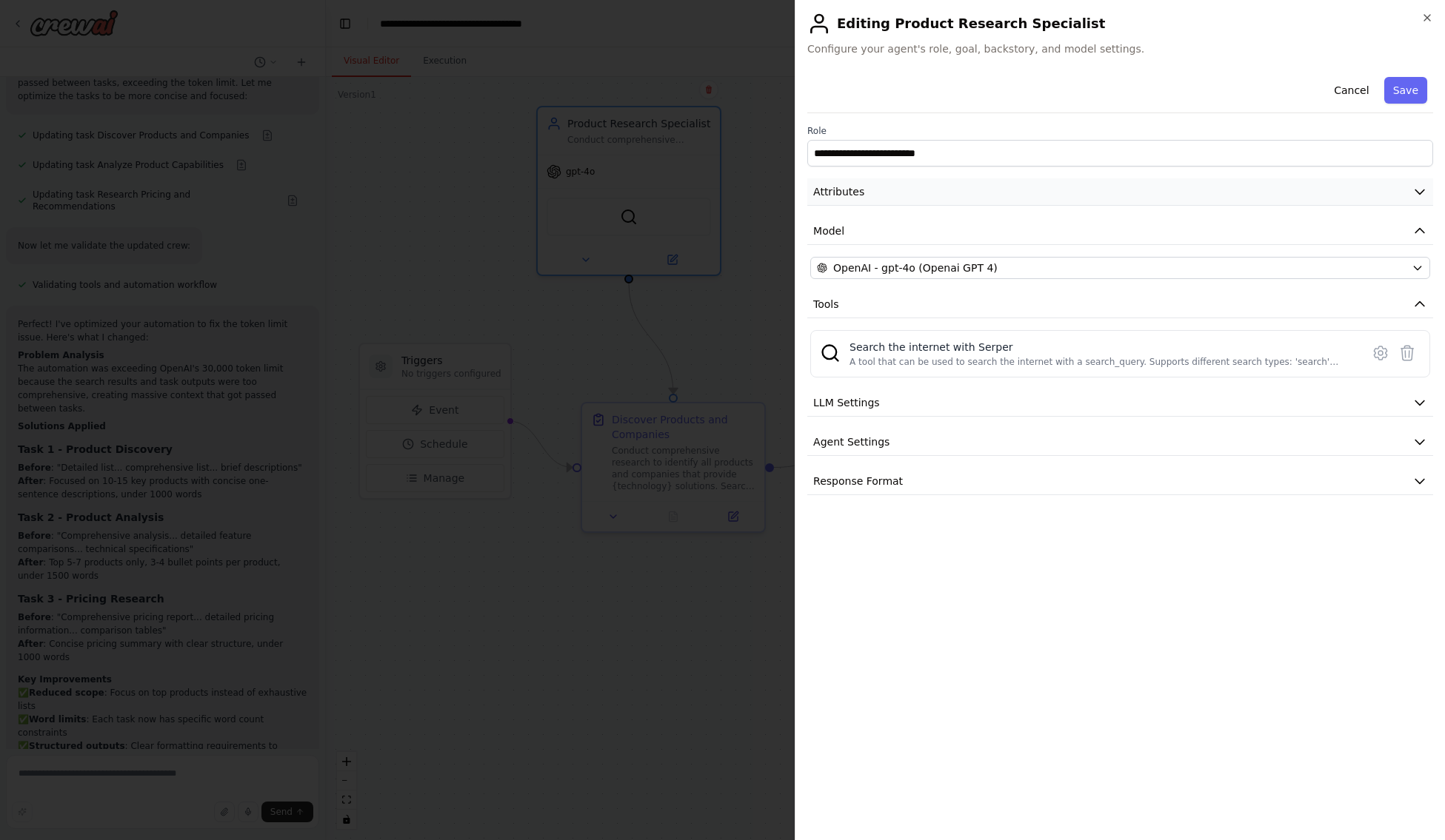
click at [1417, 191] on icon "button" at bounding box center [1420, 193] width 9 height 5
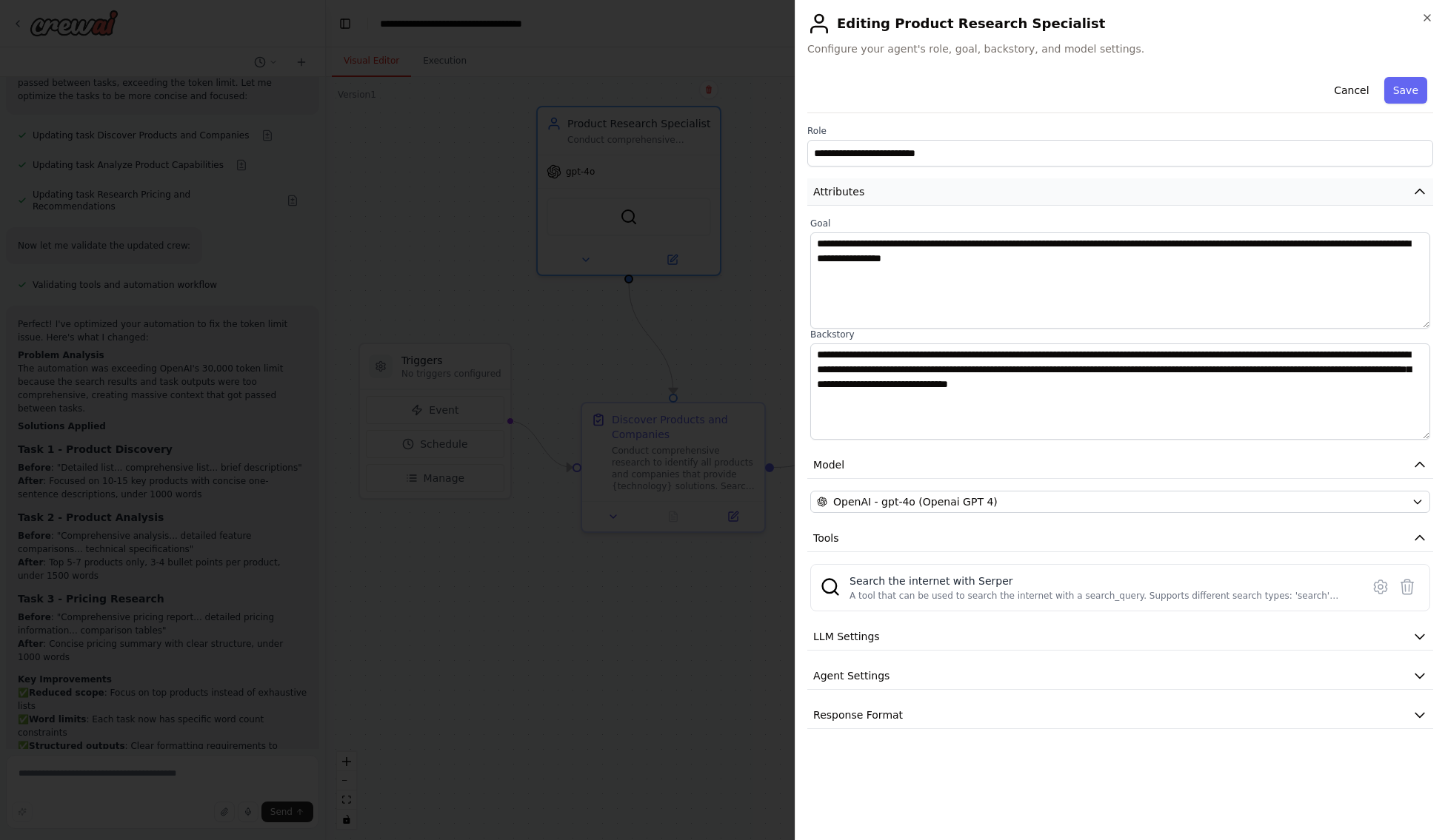
click at [1419, 194] on icon "button" at bounding box center [1420, 191] width 15 height 15
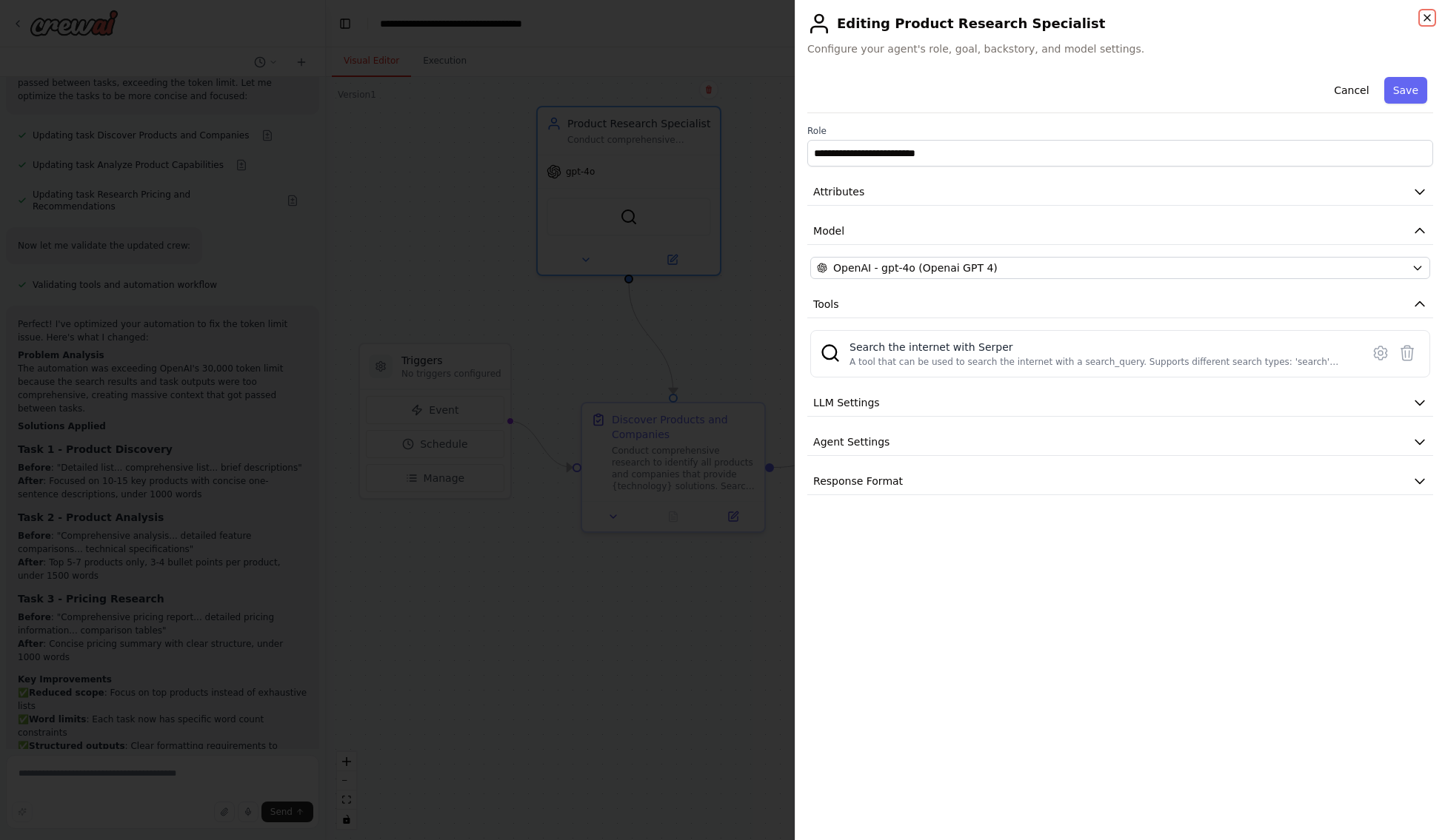
click at [1428, 21] on icon "button" at bounding box center [1427, 17] width 12 height 12
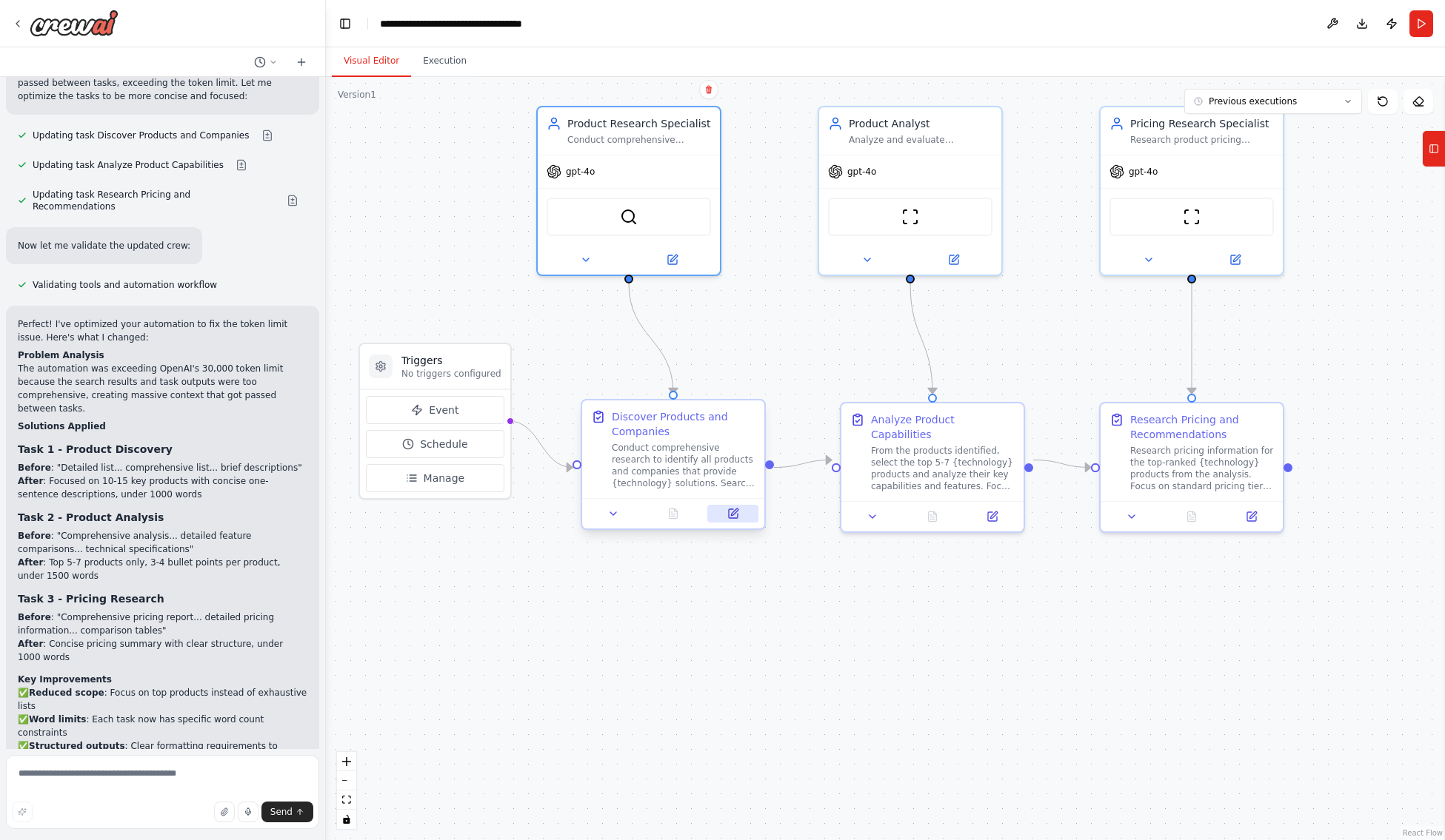
click at [733, 517] on icon at bounding box center [732, 513] width 9 height 9
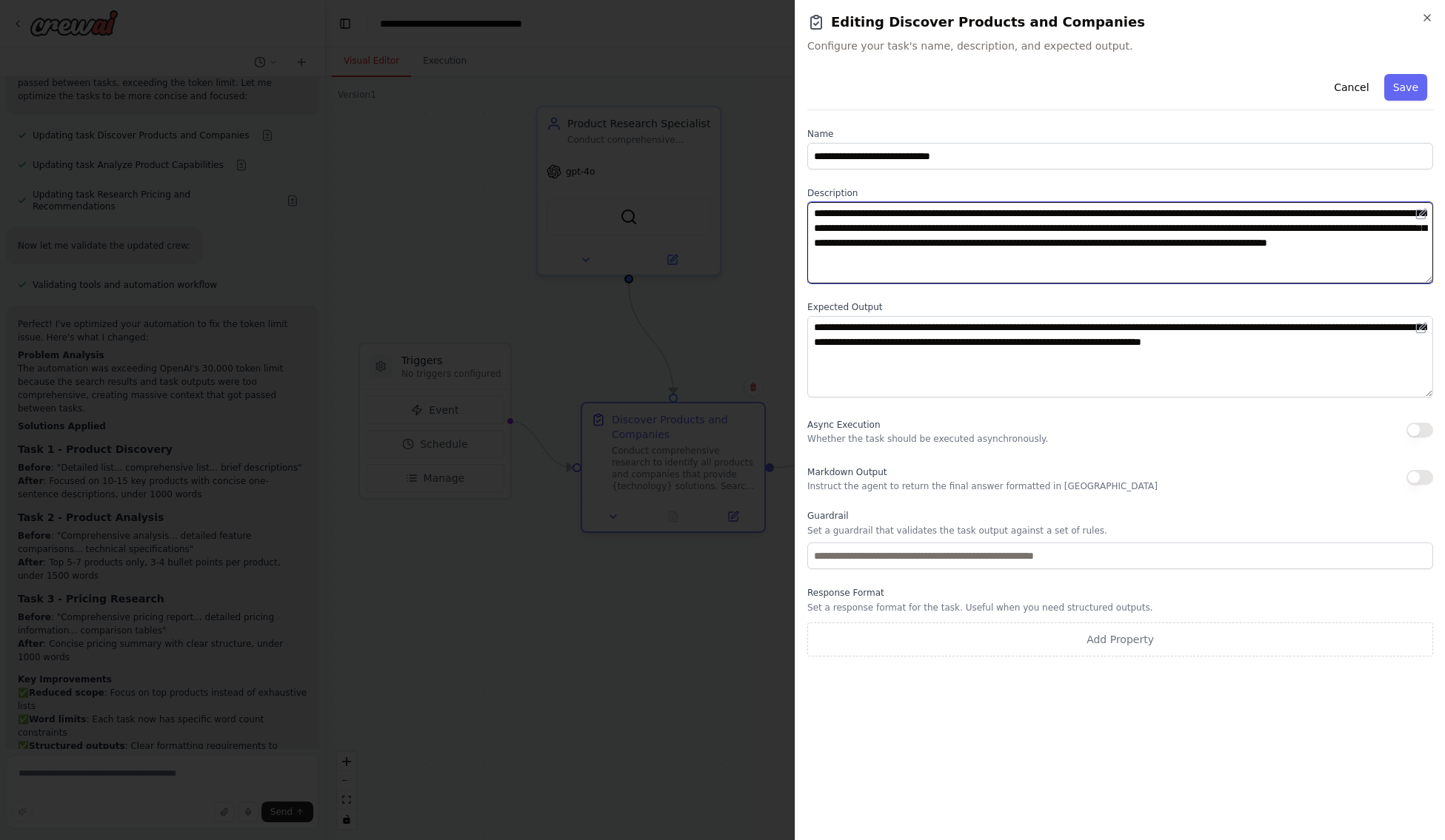
drag, startPoint x: 1289, startPoint y: 226, endPoint x: 836, endPoint y: 282, distance: 456.4
click at [836, 282] on textarea "**********" at bounding box center [1120, 243] width 626 height 82
type textarea "**********"
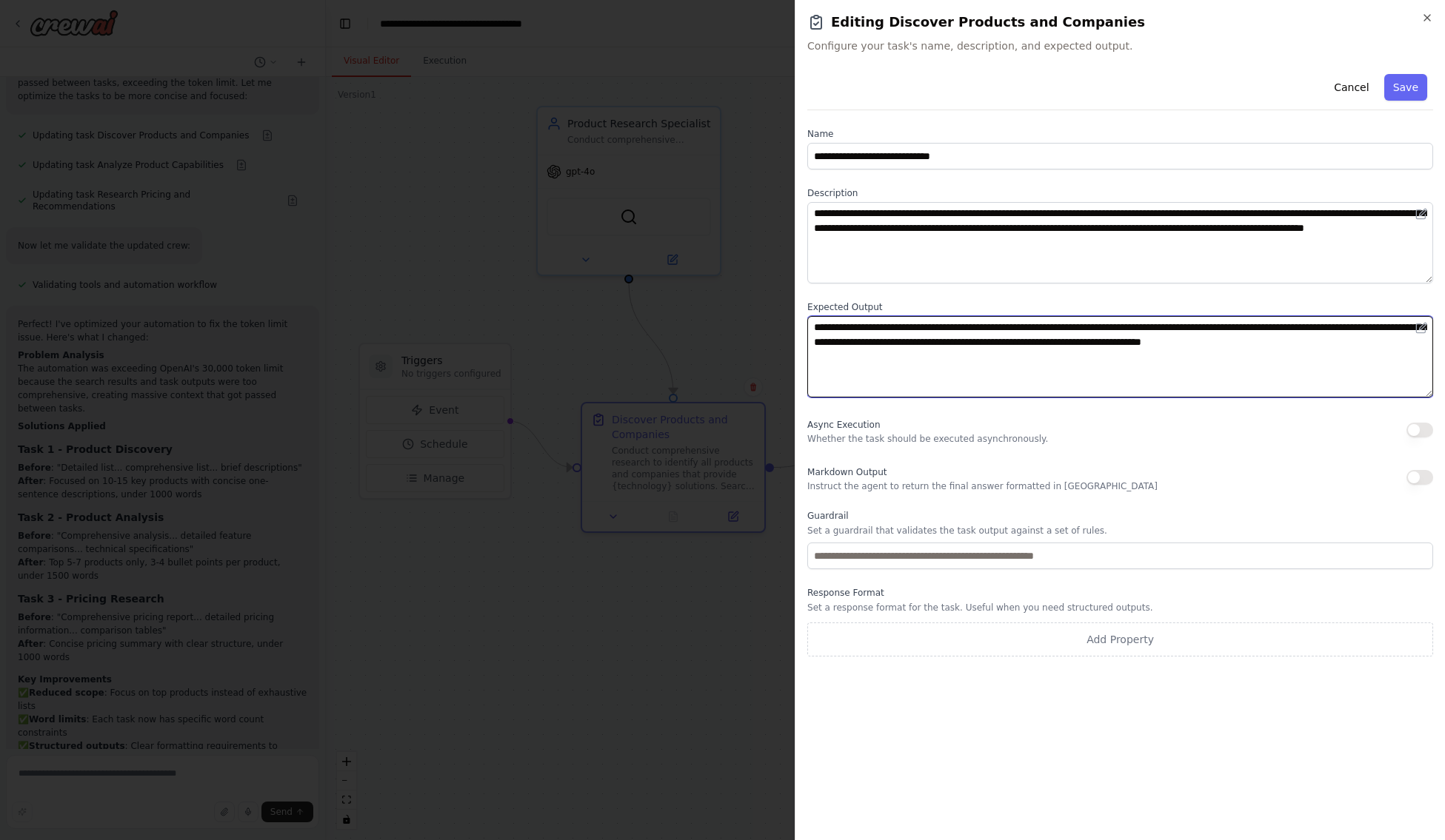
click at [1039, 329] on textarea "**********" at bounding box center [1120, 356] width 626 height 82
paste textarea "**********"
drag, startPoint x: 889, startPoint y: 326, endPoint x: 931, endPoint y: 333, distance: 42.6
click at [931, 333] on textarea "**********" at bounding box center [1120, 356] width 626 height 82
paste textarea "**********"
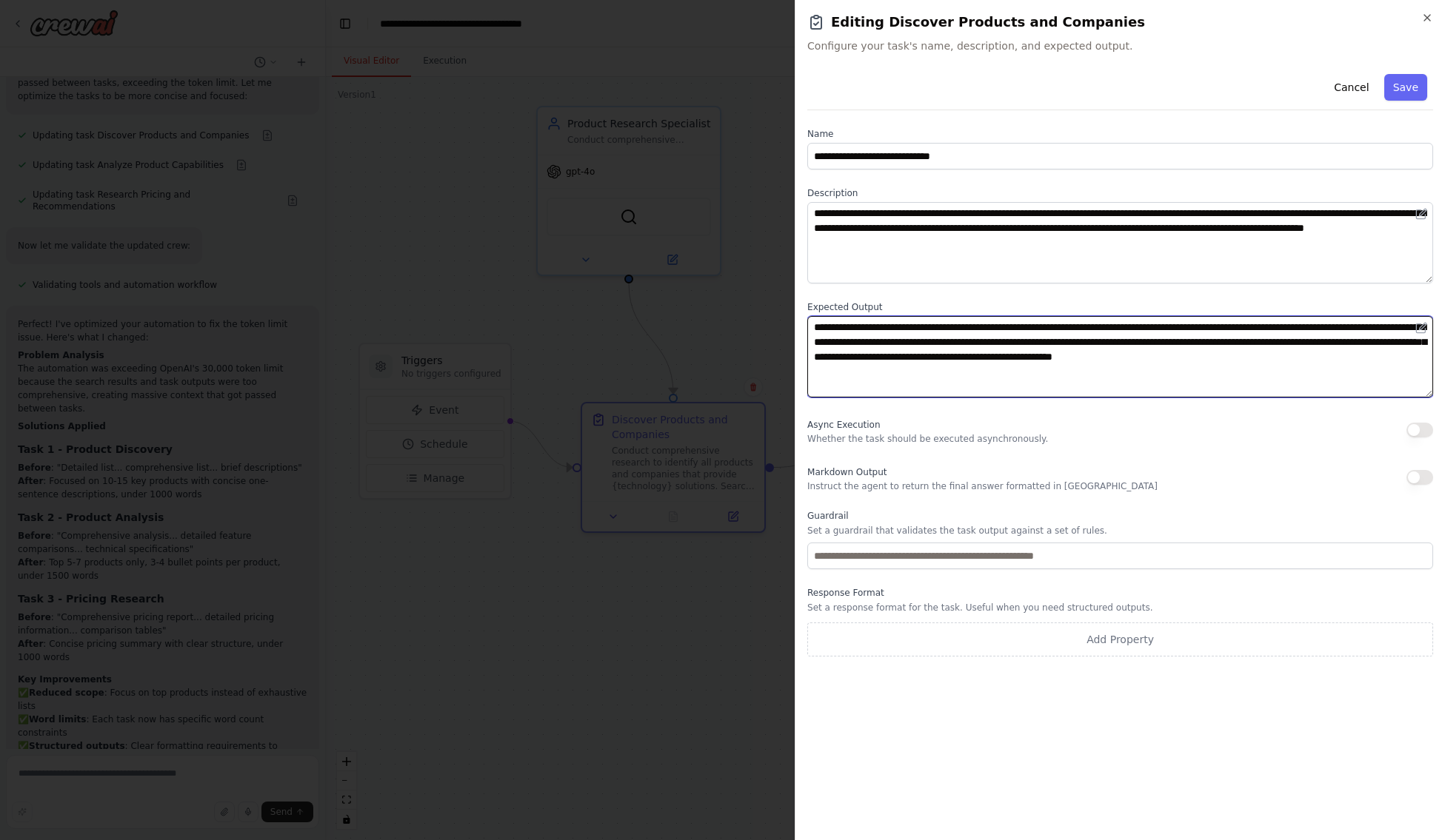
click at [1025, 328] on textarea "**********" at bounding box center [1120, 356] width 626 height 82
type textarea "**********"
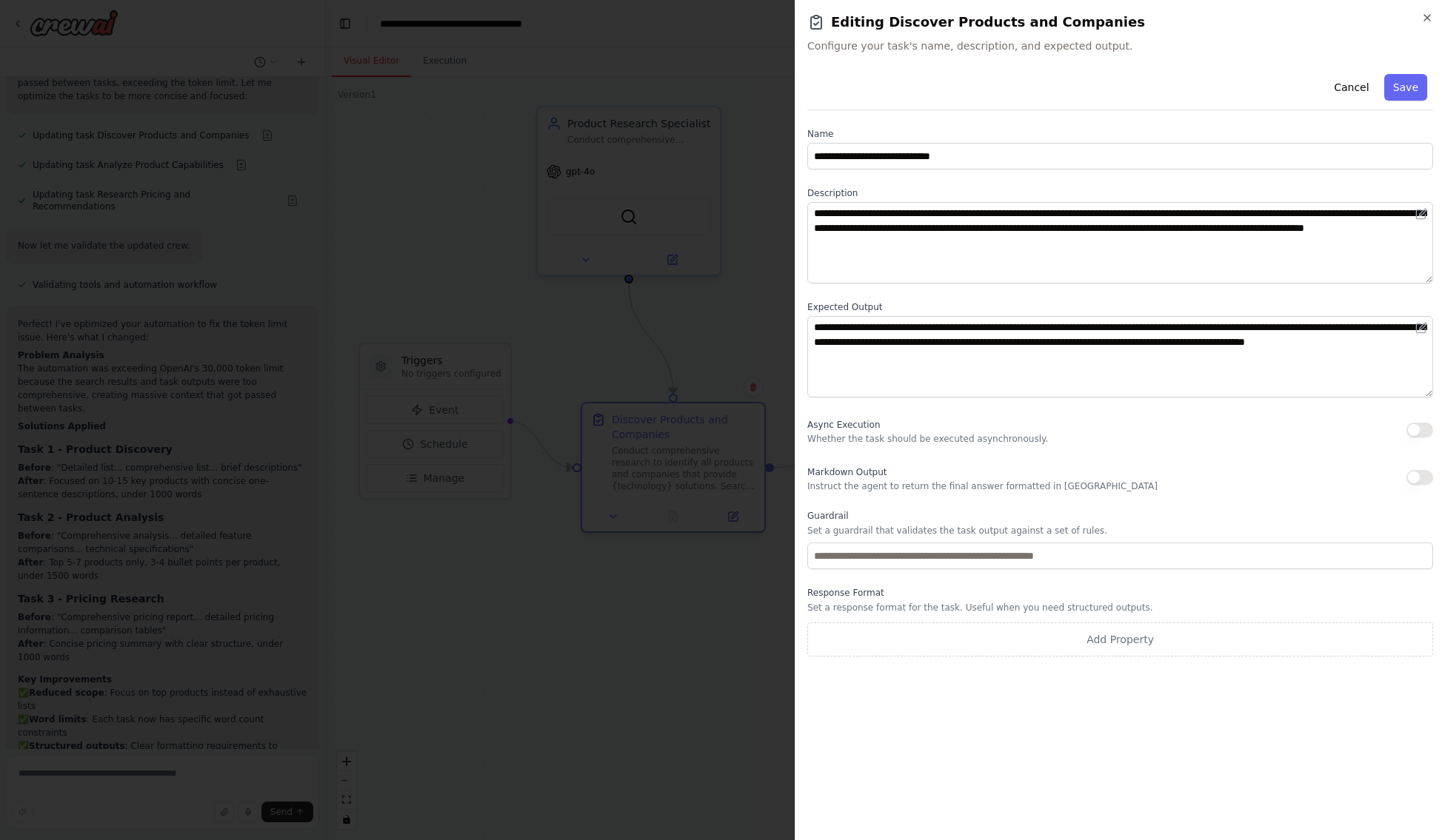
click at [1100, 295] on div "**********" at bounding box center [1120, 362] width 626 height 588
click at [1416, 83] on button "Save" at bounding box center [1405, 87] width 43 height 27
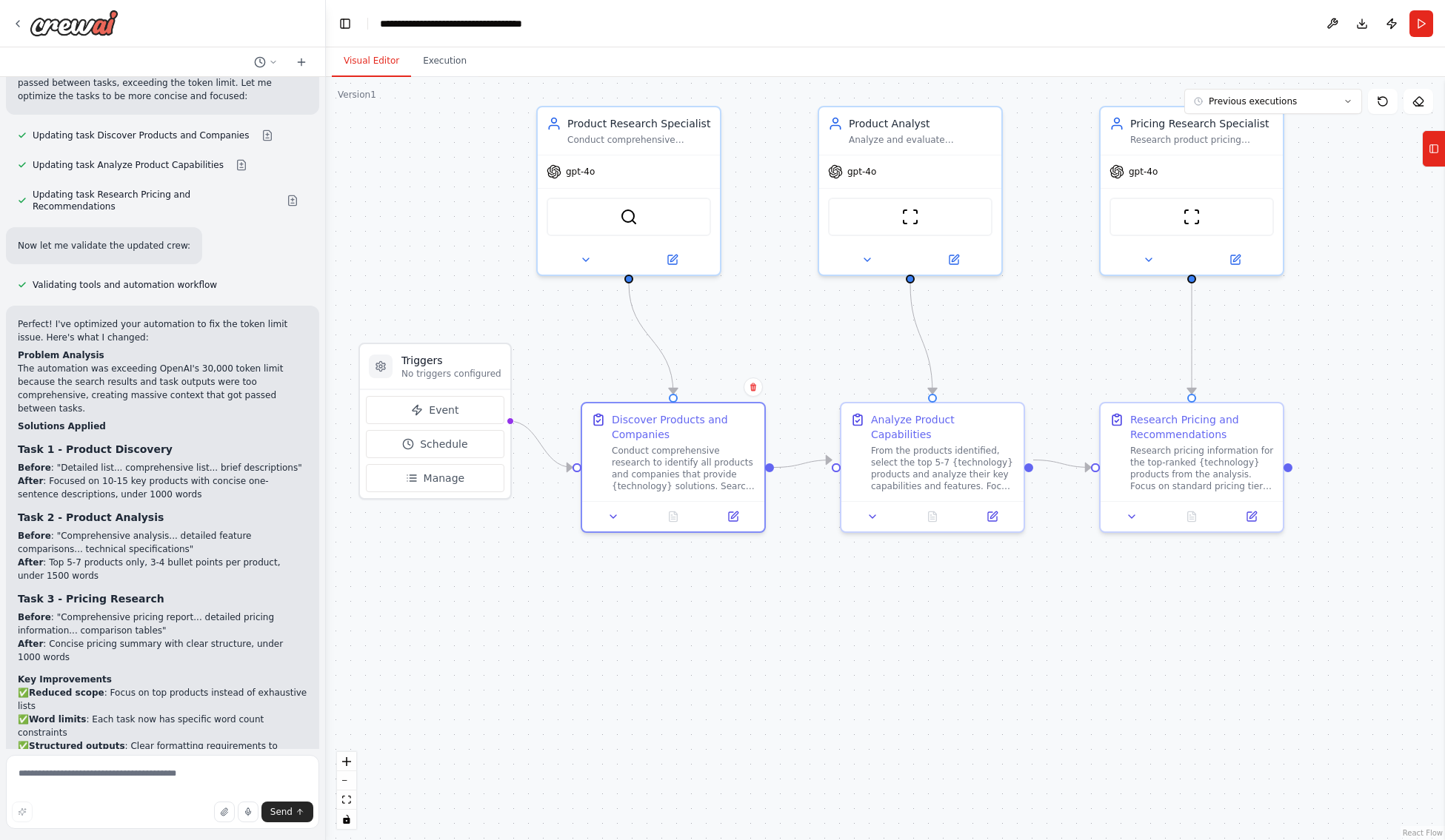
click at [682, 659] on div ".deletable-edge-delete-btn { width: 20px; height: 20px; border: 0px solid #ffff…" at bounding box center [885, 458] width 1119 height 763
click at [1419, 25] on button "Run" at bounding box center [1421, 24] width 24 height 27
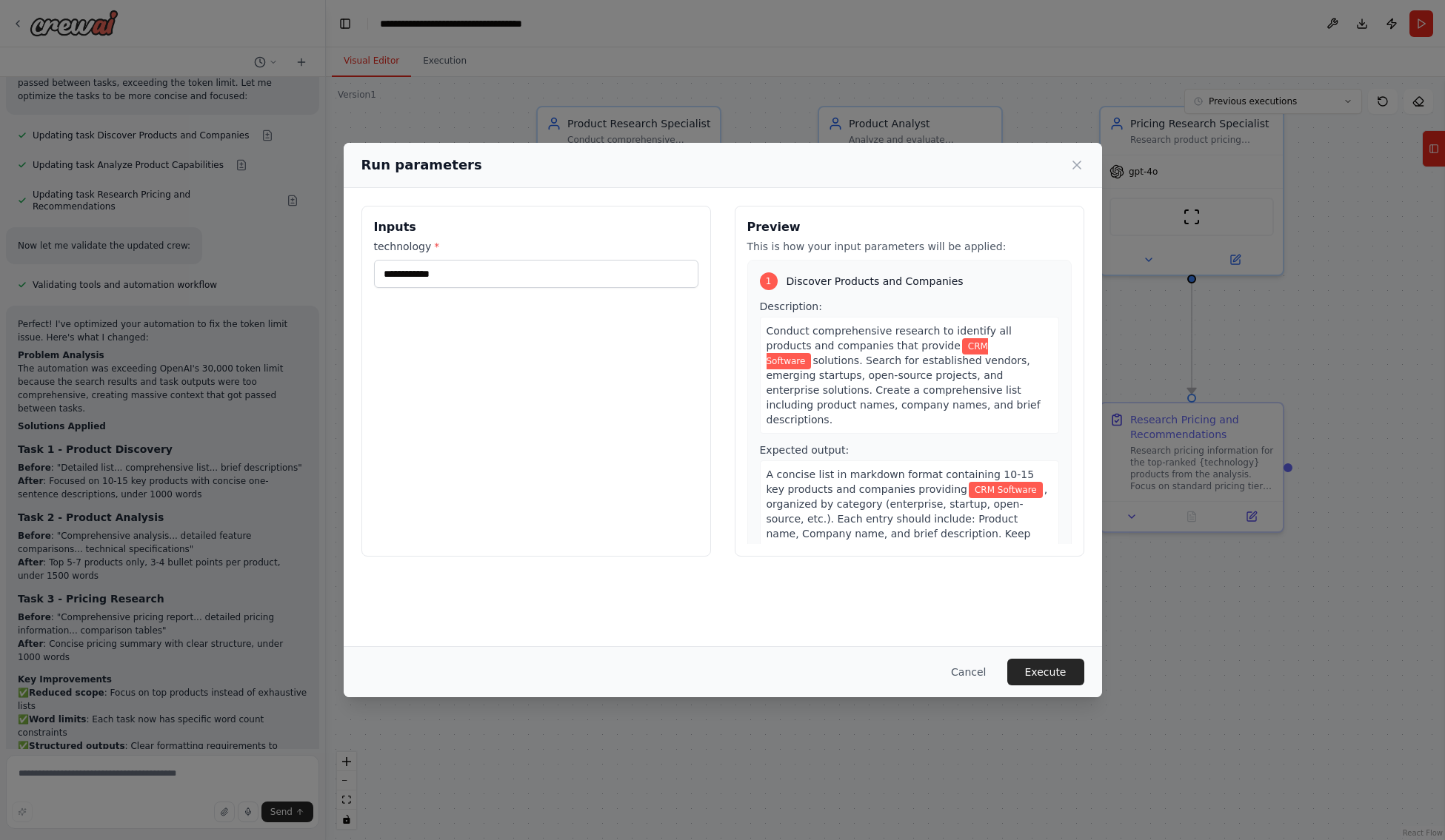
click at [1049, 671] on button "Execute" at bounding box center [1045, 672] width 77 height 27
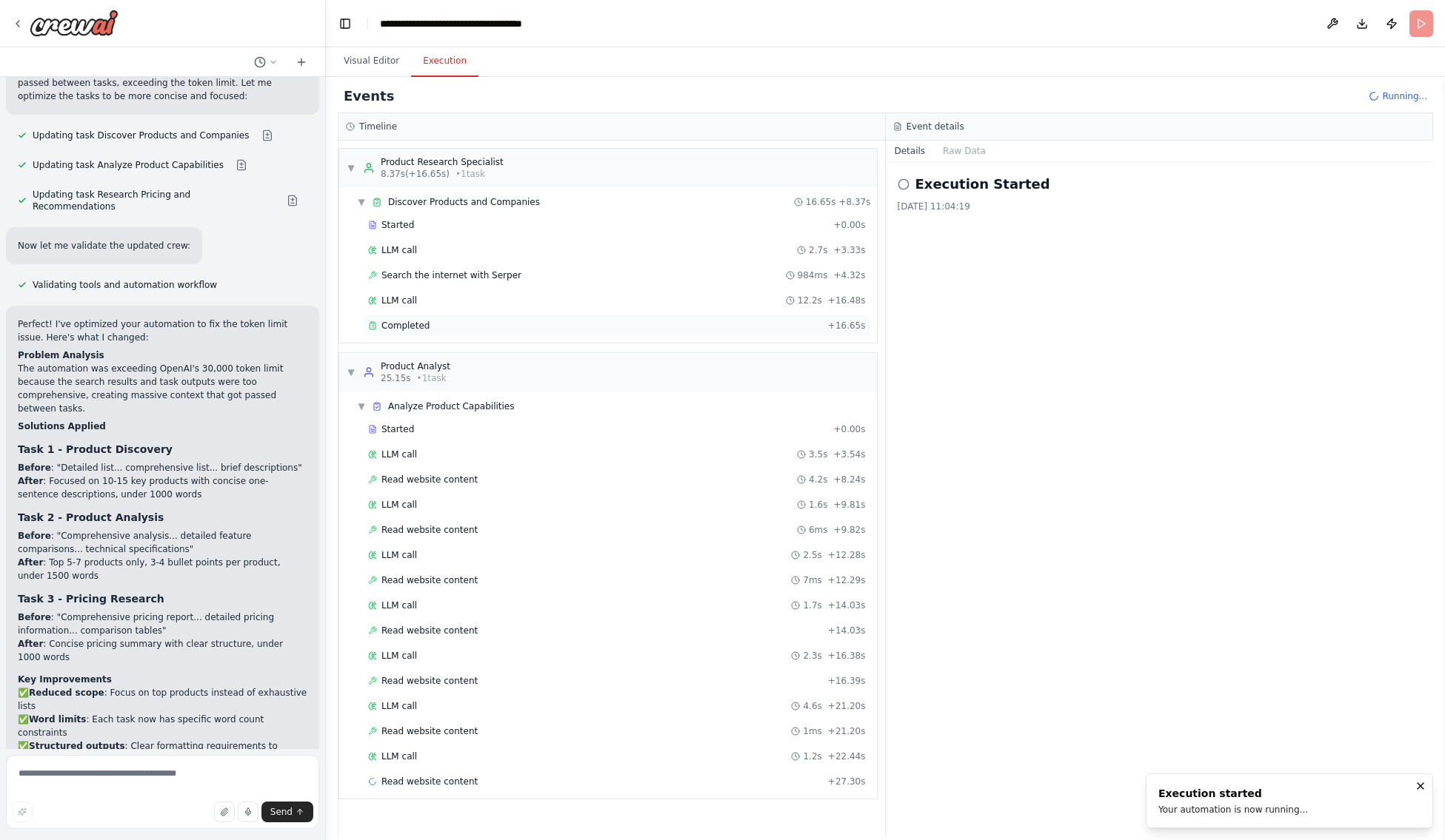
click at [399, 330] on span "Completed" at bounding box center [405, 326] width 48 height 12
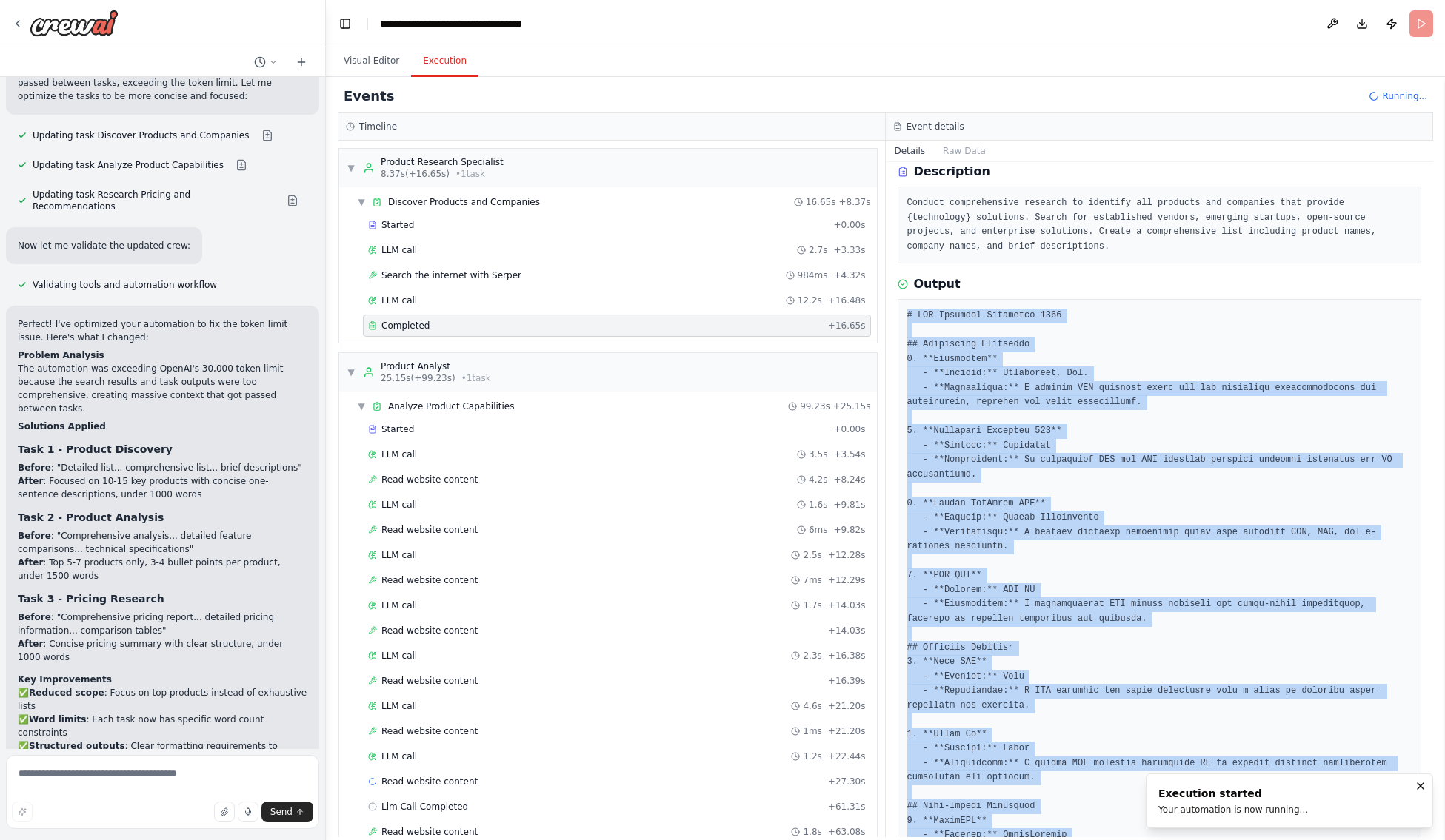
scroll to position [617, 0]
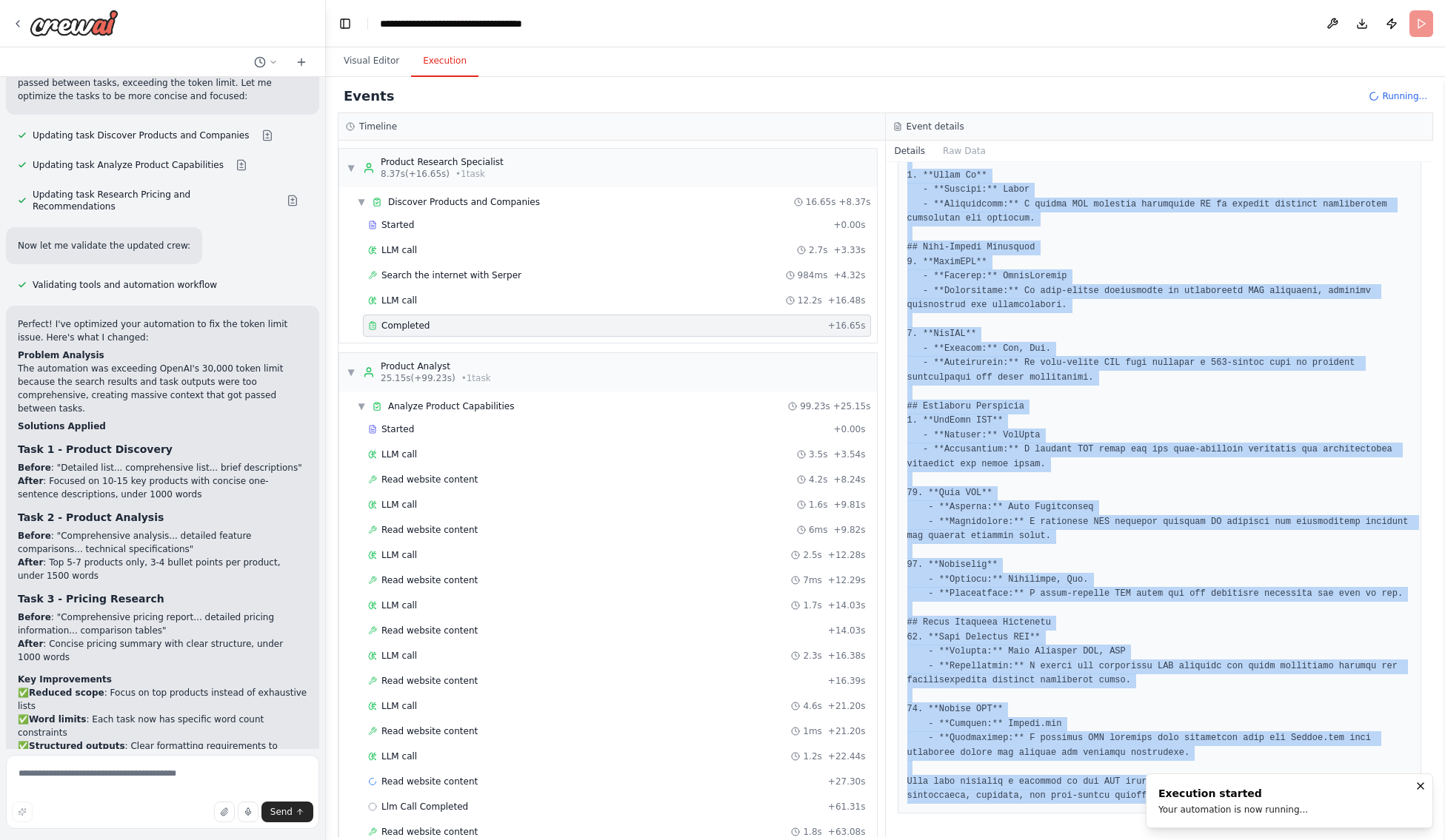
drag, startPoint x: 907, startPoint y: 316, endPoint x: 1346, endPoint y: 938, distance: 761.3
click at [1346, 839] on html "I want to research all of the product available for a specific technology. This…" at bounding box center [722, 420] width 1445 height 840
copy pre "# CRM Software Solutions 2025 ## Enterprise Solutions 1. **Salesforce** - **Com…"
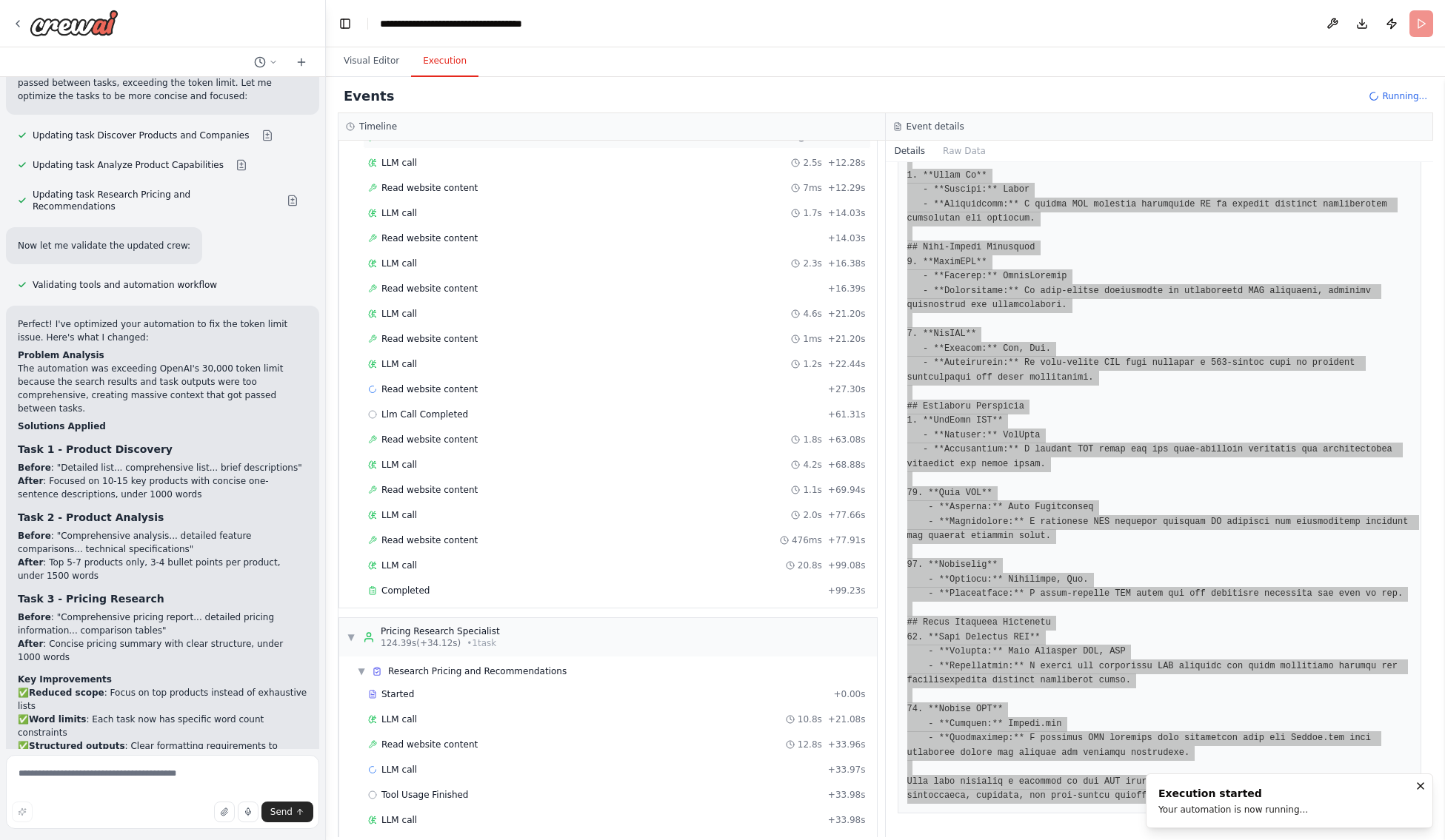
scroll to position [397, 0]
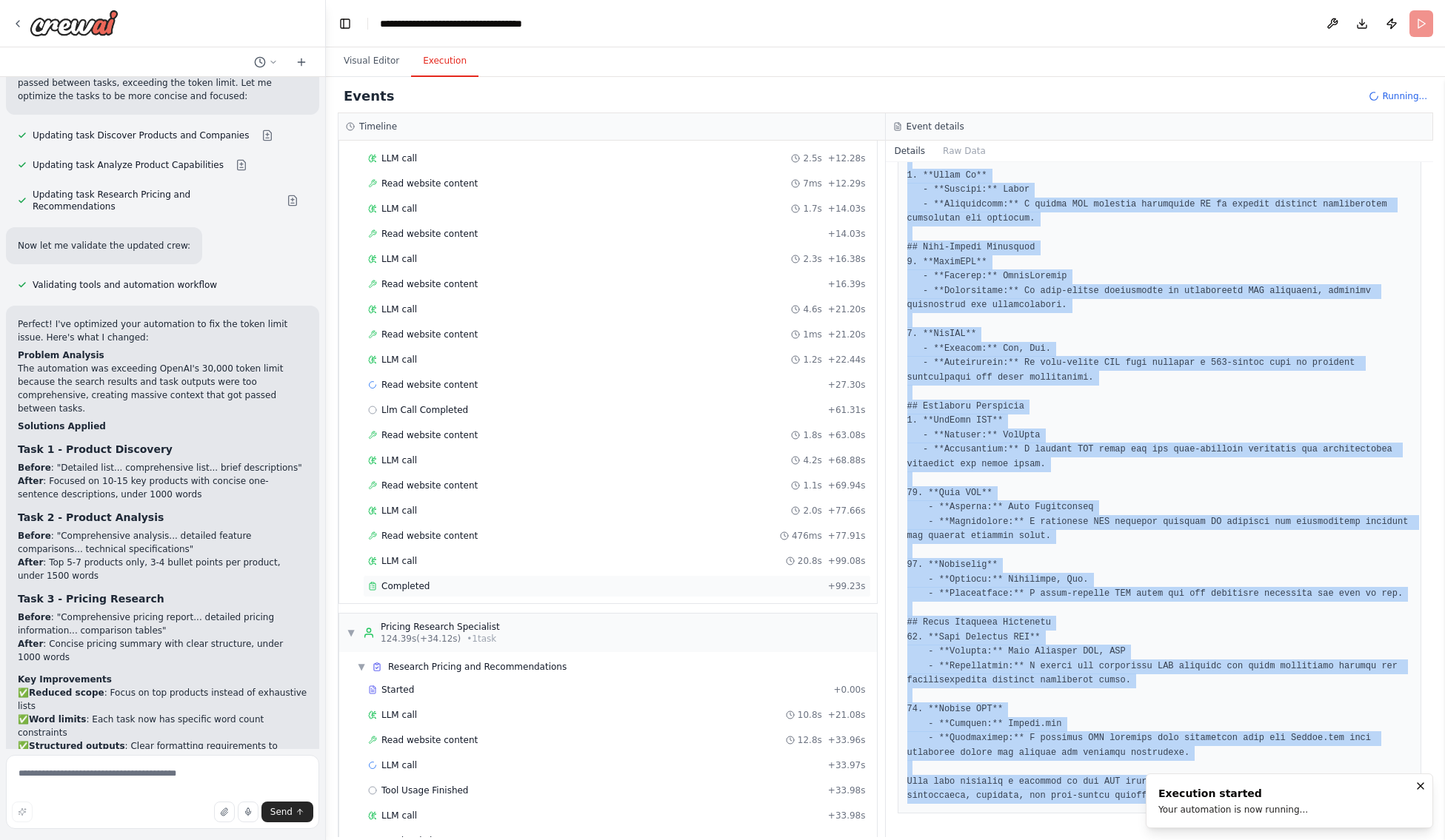
click at [383, 591] on span "Completed" at bounding box center [405, 586] width 48 height 12
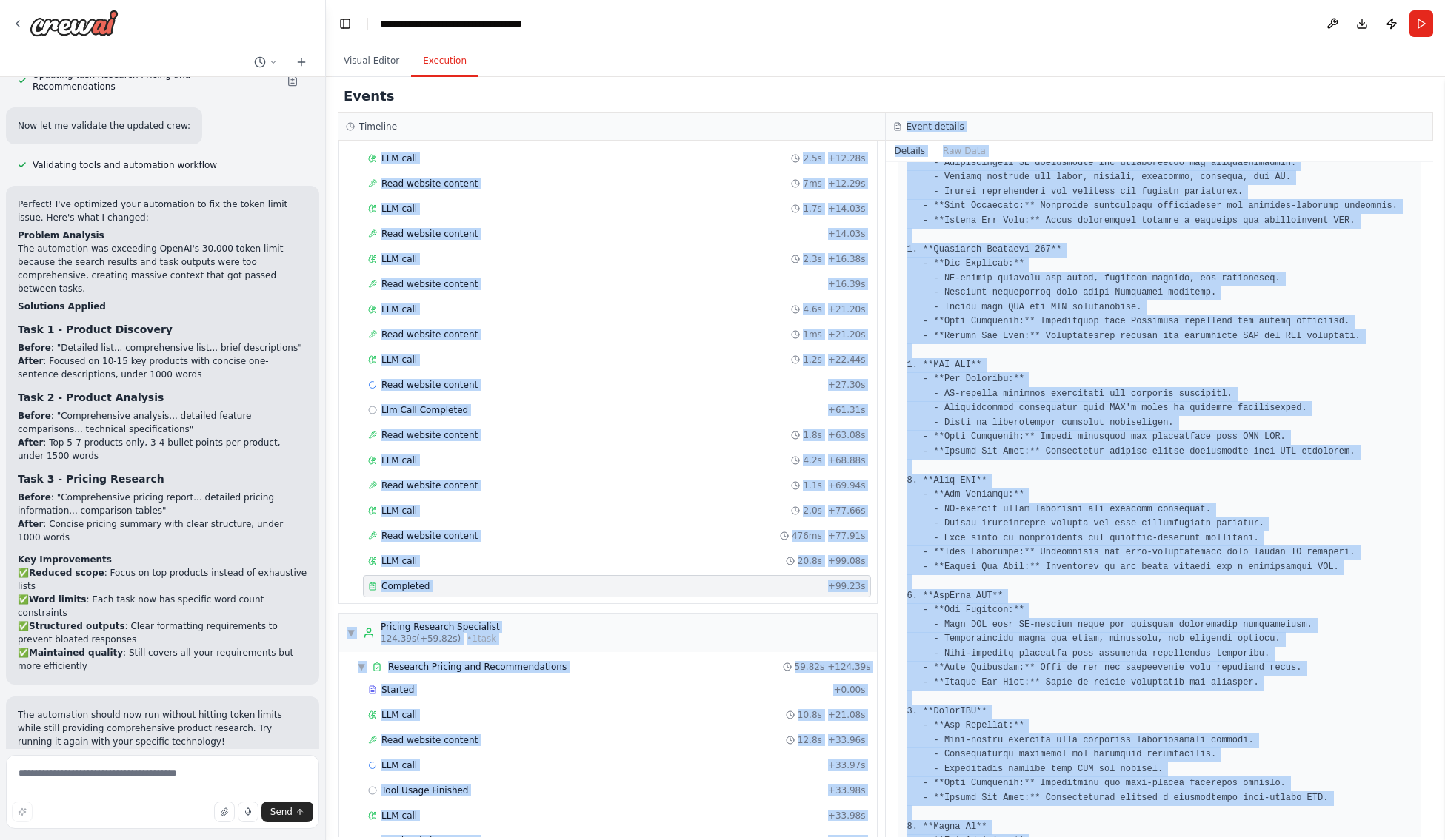
scroll to position [0, 0]
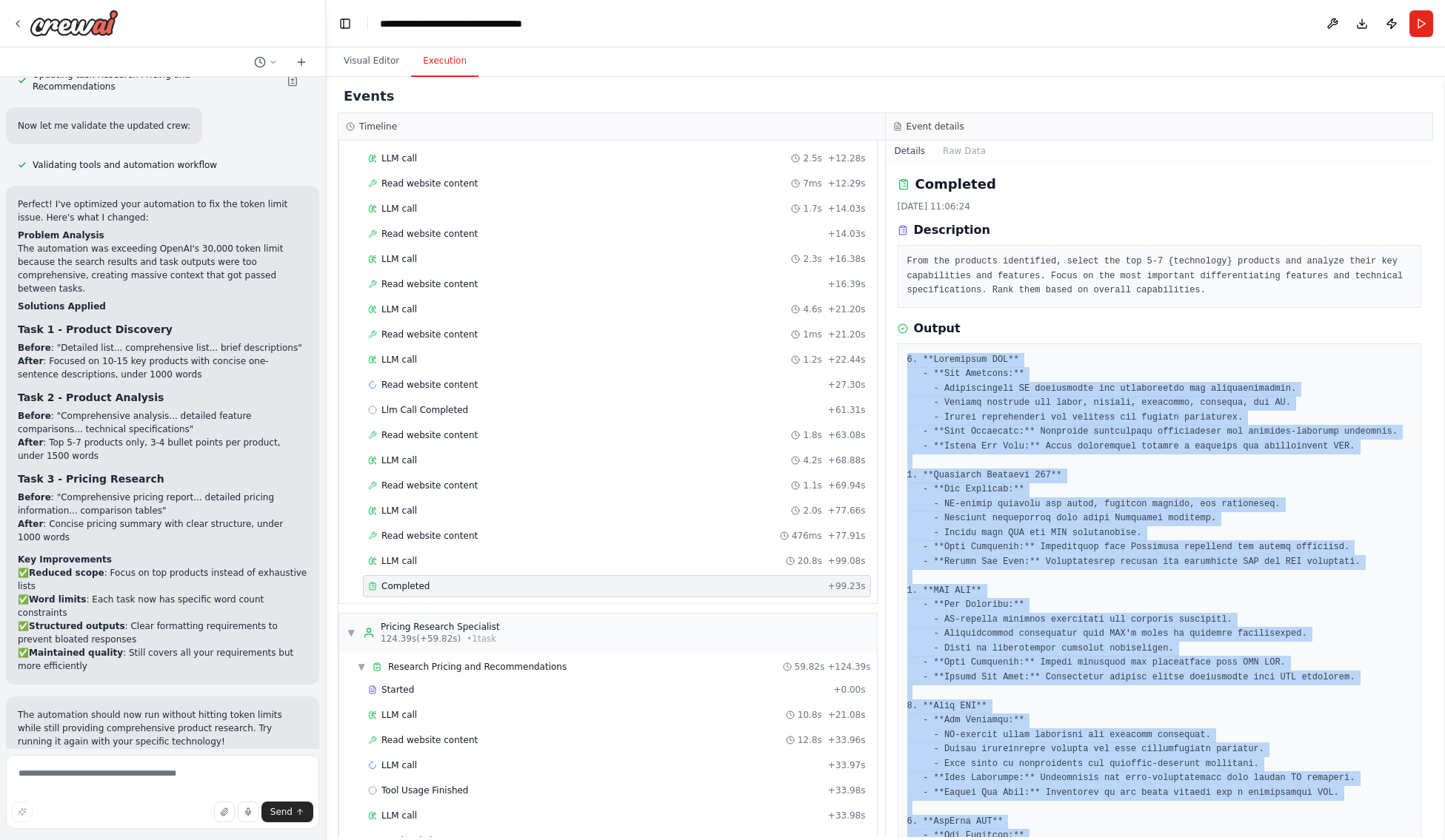
drag, startPoint x: 1102, startPoint y: 793, endPoint x: 899, endPoint y: 353, distance: 484.6
click at [899, 353] on div at bounding box center [1160, 772] width 524 height 857
copy pre "1. **Salesforce CRM** - **Key Features:** - Comprehensive AI integration for pr…"
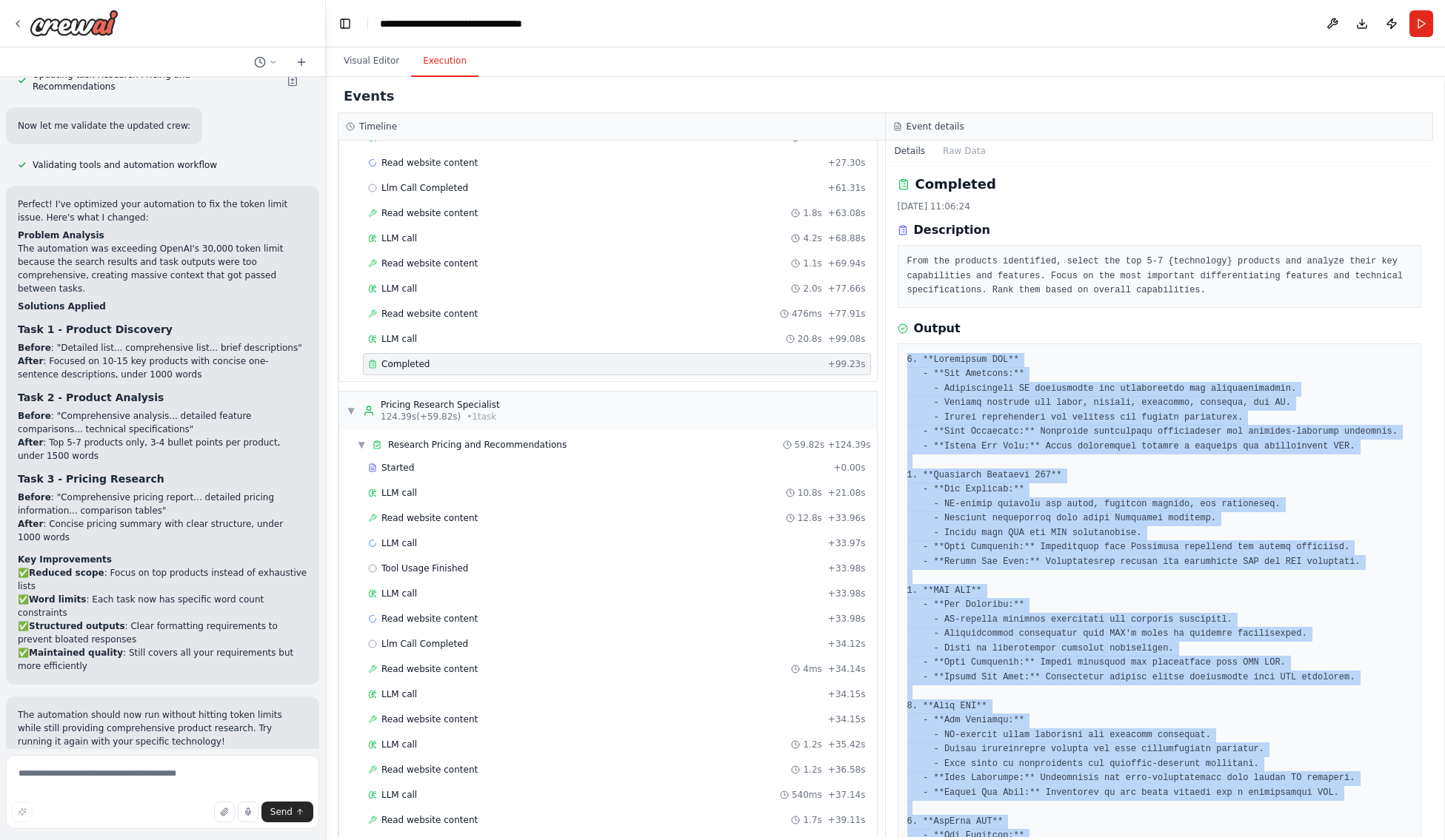
scroll to position [737, 0]
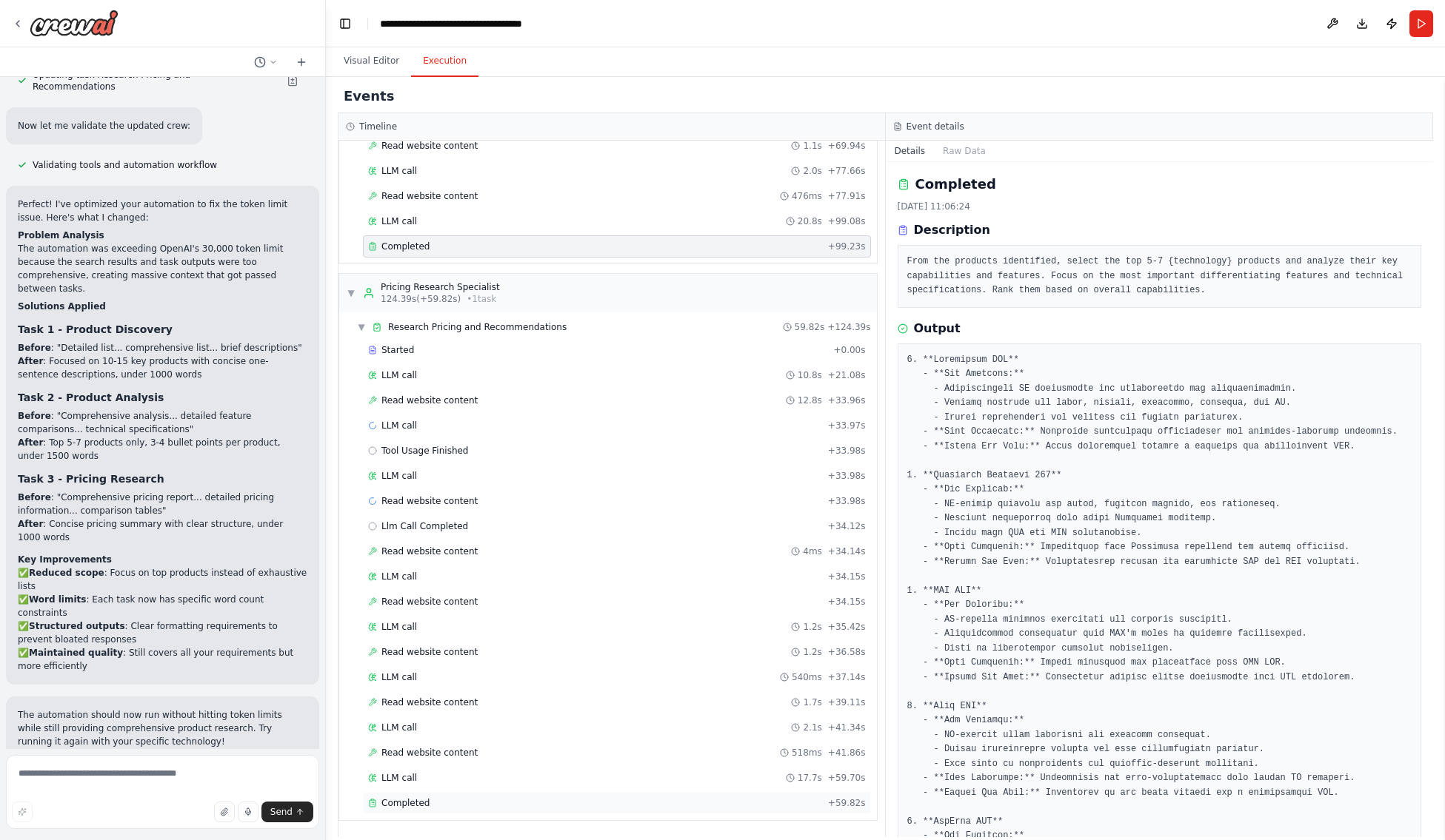
click at [414, 807] on span "Completed" at bounding box center [405, 803] width 48 height 12
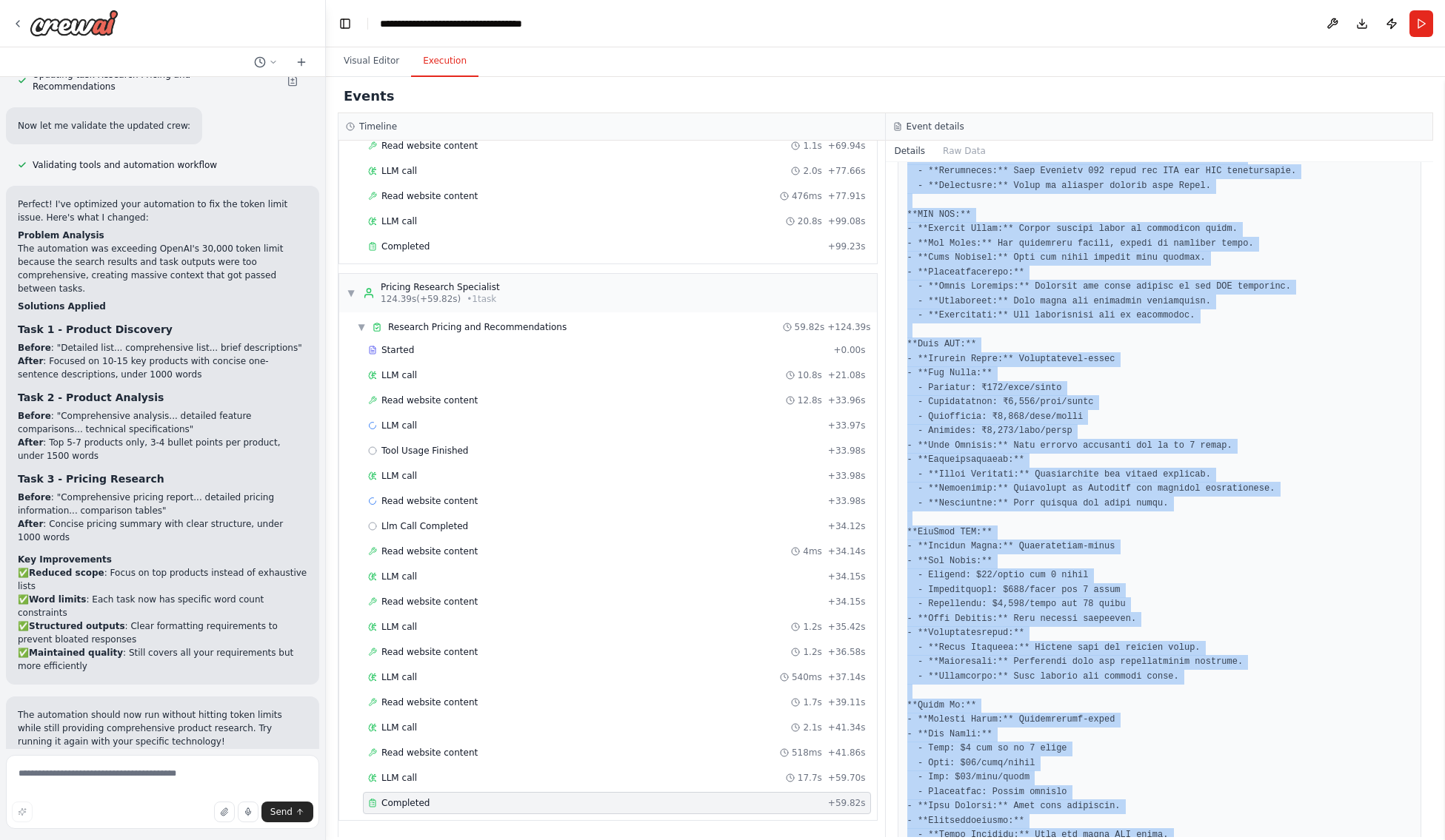
scroll to position [588, 0]
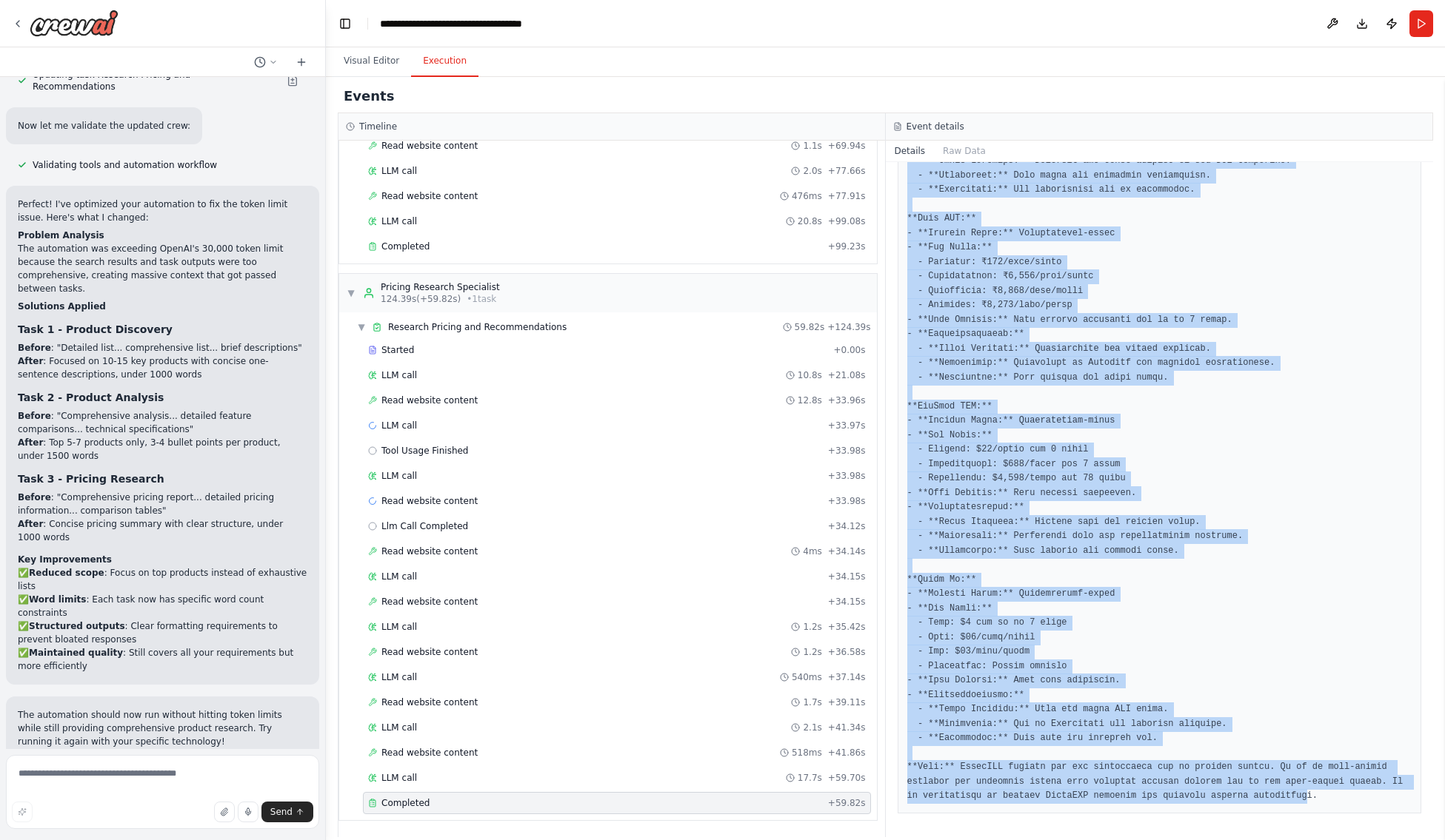
drag, startPoint x: 908, startPoint y: 305, endPoint x: 1202, endPoint y: 901, distance: 664.6
click at [1202, 839] on html "I want to research all of the product available for a specific technology. This…" at bounding box center [722, 420] width 1445 height 840
copy pre "**Salesforce CRM:** - **Pricing Model:** Subscription-based - **Key Tiers:** - …"
